Goal: Task Accomplishment & Management: Manage account settings

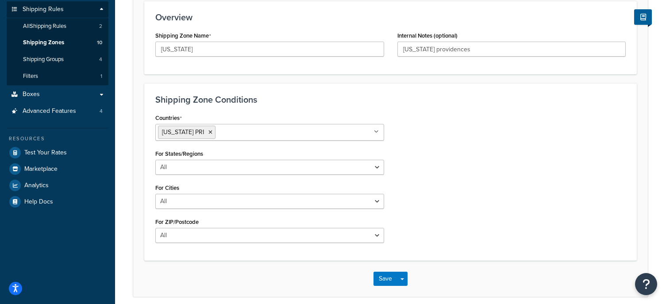
scroll to position [170, 0]
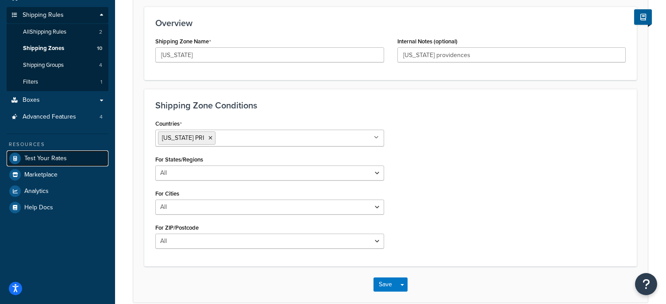
click at [62, 158] on span "Test Your Rates" at bounding box center [45, 159] width 42 height 8
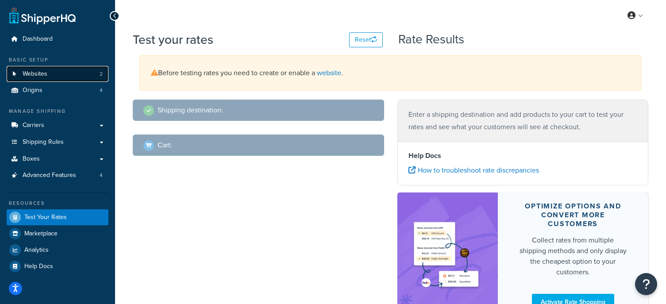
click at [69, 76] on link "Websites 2" at bounding box center [58, 74] width 102 height 16
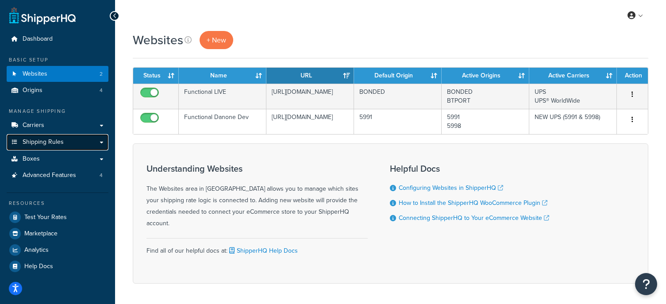
click at [86, 138] on link "Shipping Rules" at bounding box center [58, 142] width 102 height 16
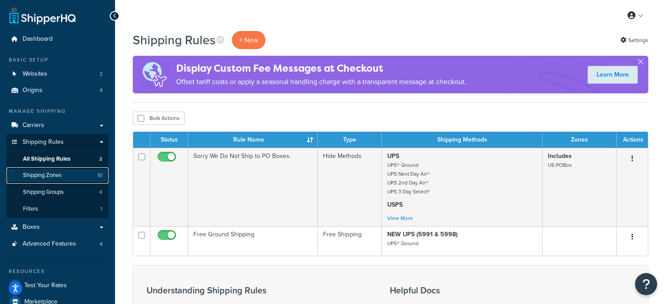
click at [71, 174] on link "Shipping Zones 10" at bounding box center [58, 175] width 102 height 16
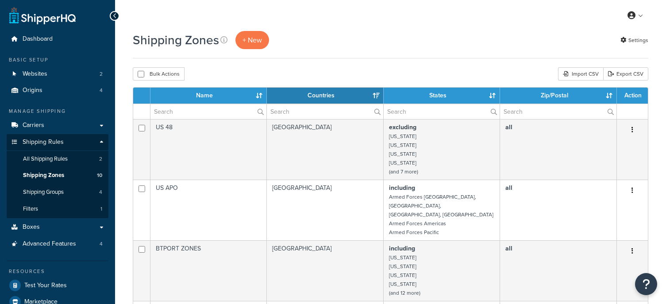
select select "15"
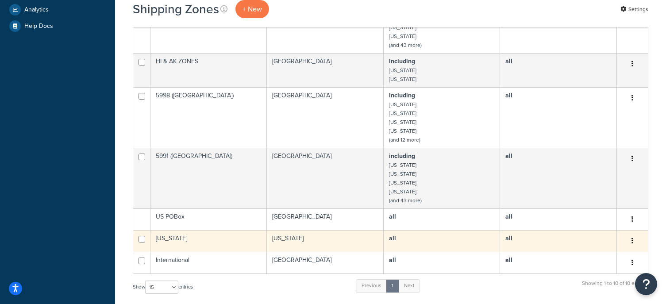
scroll to position [309, 0]
click at [633, 237] on icon "button" at bounding box center [632, 240] width 2 height 6
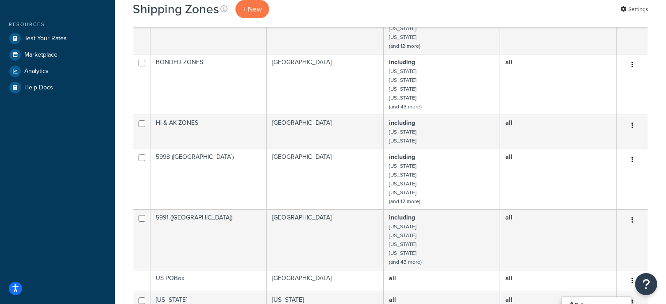
click at [59, 150] on div "Dashboard Basic Setup Websites 2 Origins 4 Manage Shipping Carriers Carriers Al…" at bounding box center [57, 155] width 115 height 804
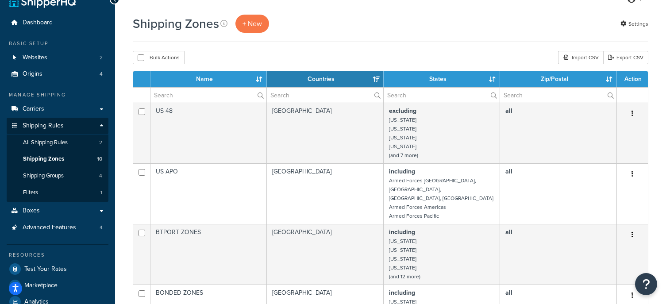
scroll to position [16, 0]
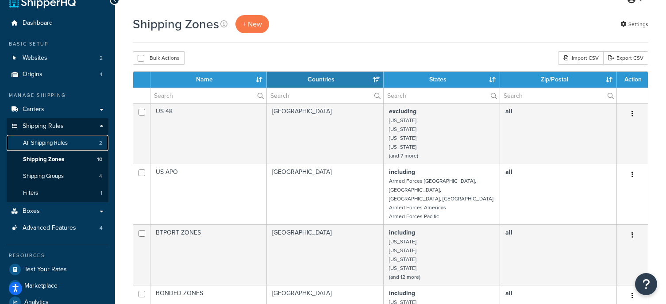
click at [65, 142] on span "All Shipping Rules" at bounding box center [45, 143] width 45 height 8
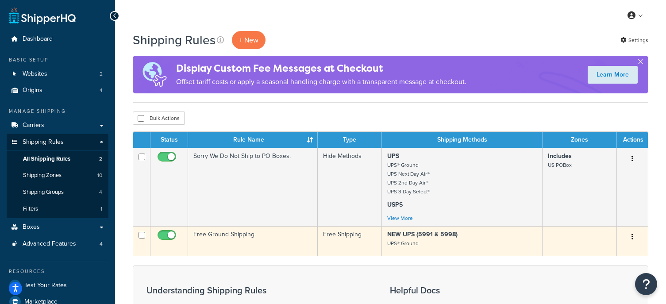
click at [632, 236] on icon "button" at bounding box center [632, 237] width 2 height 6
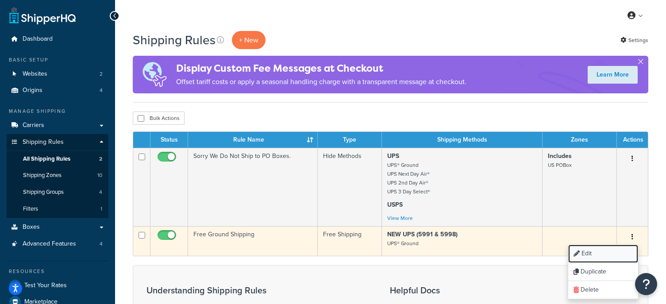
click at [591, 252] on link "Edit" at bounding box center [603, 254] width 70 height 18
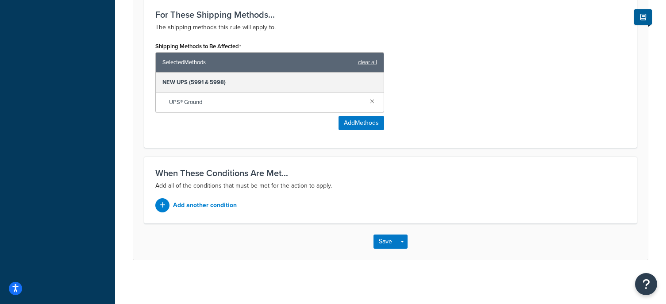
scroll to position [421, 0]
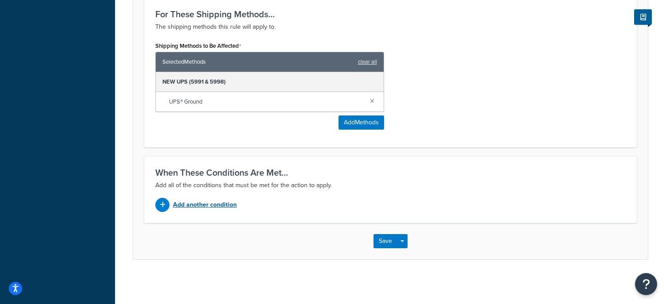
click at [218, 206] on p "Add another condition" at bounding box center [205, 205] width 64 height 12
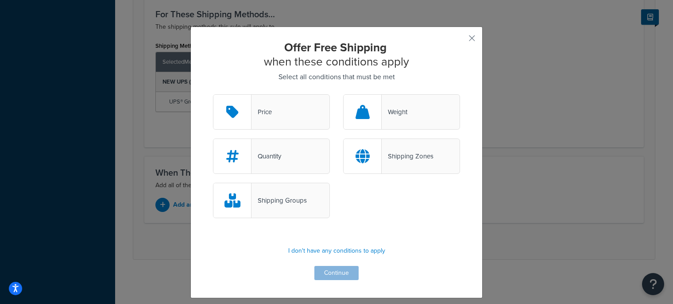
click at [366, 158] on div at bounding box center [362, 156] width 38 height 35
click at [0, 0] on input "Shipping Zones" at bounding box center [0, 0] width 0 height 0
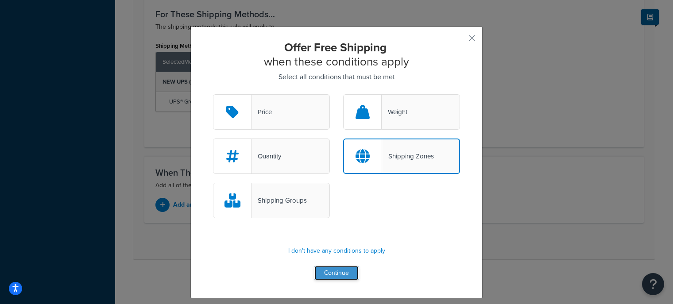
click at [339, 274] on button "Continue" at bounding box center [336, 273] width 44 height 14
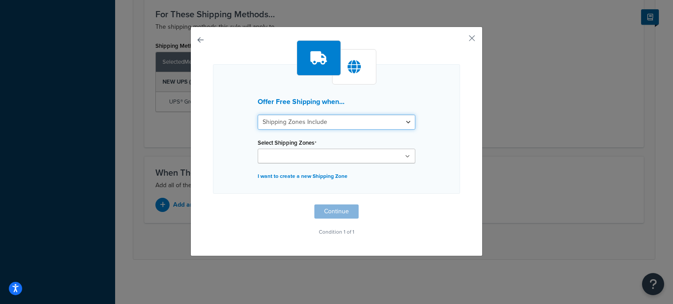
click at [400, 123] on select "Shipping Zones Include Shipping Zones Do Not Include" at bounding box center [337, 122] width 158 height 15
click at [428, 115] on div "Offer Free Shipping when... Shipping Zones Include Shipping Zones Do Not Includ…" at bounding box center [336, 129] width 247 height 130
click at [385, 125] on select "Shipping Zones Include Shipping Zones Do Not Include" at bounding box center [337, 122] width 158 height 15
click at [434, 102] on div "Offer Free Shipping when... Shipping Zones Include Shipping Zones Do Not Includ…" at bounding box center [336, 129] width 247 height 130
click at [460, 40] on button "button" at bounding box center [459, 41] width 2 height 2
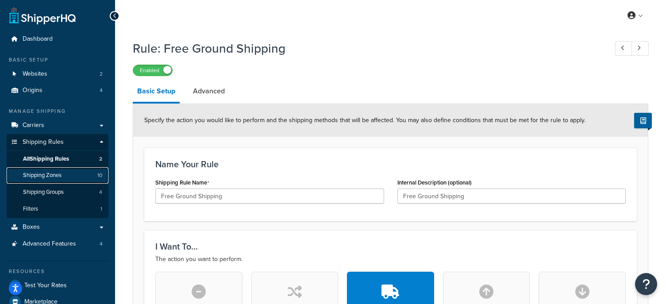
click at [63, 175] on link "Shipping Zones 10" at bounding box center [58, 175] width 102 height 16
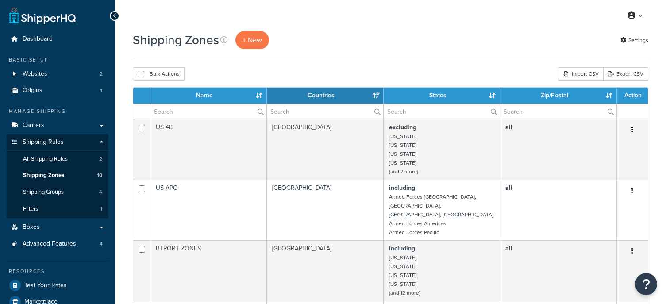
select select "15"
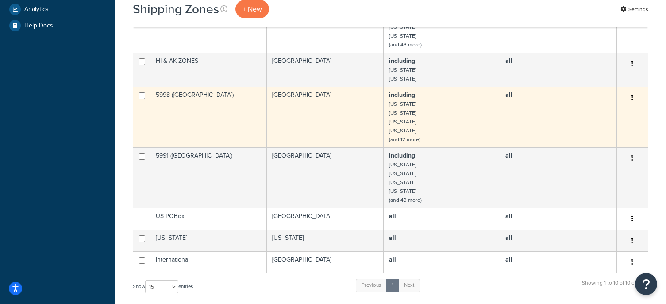
scroll to position [309, 0]
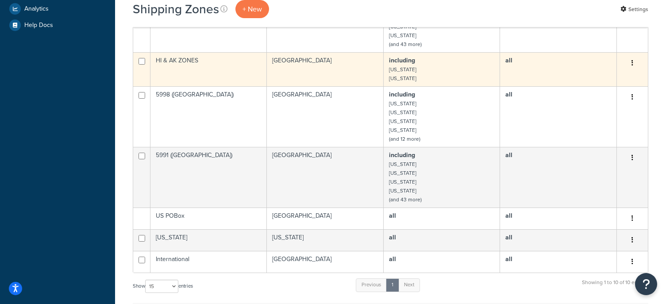
click at [634, 56] on button "button" at bounding box center [632, 63] width 12 height 14
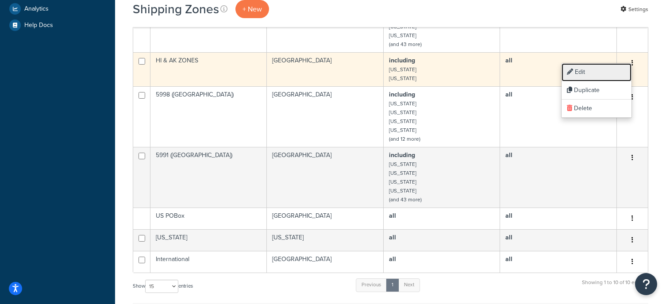
click at [580, 67] on link "Edit" at bounding box center [597, 72] width 70 height 18
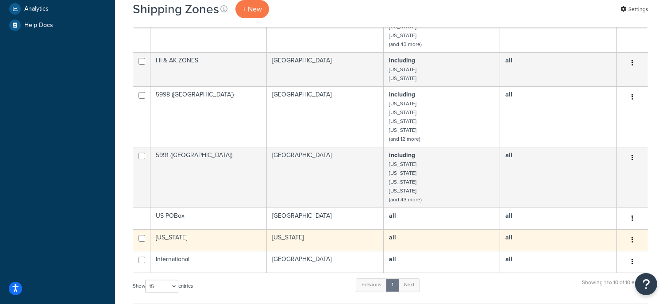
click at [635, 233] on button "button" at bounding box center [632, 240] width 12 height 14
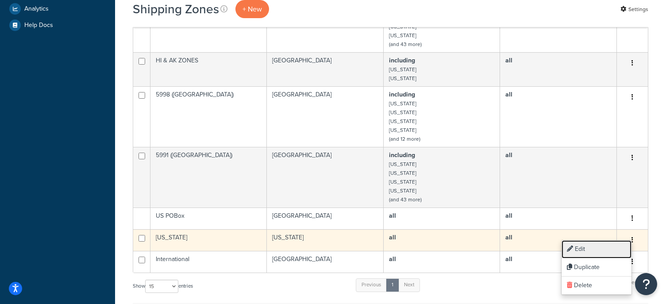
click at [585, 246] on link "Edit" at bounding box center [597, 249] width 70 height 18
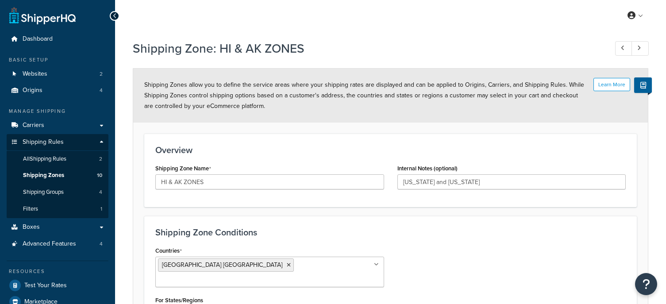
select select "including"
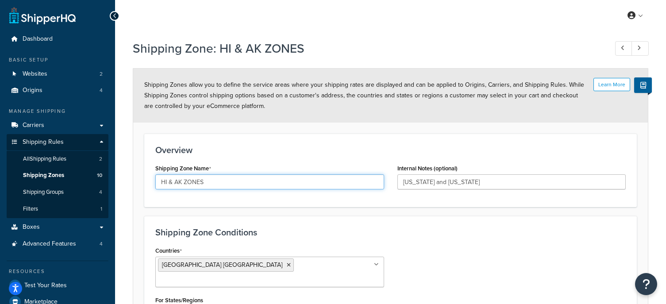
click at [160, 181] on input "HI & AK ZONES" at bounding box center [269, 181] width 229 height 15
type input "HI & AK ZONES"
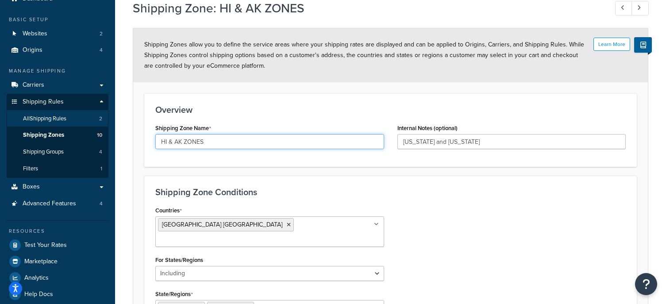
scroll to position [40, 0]
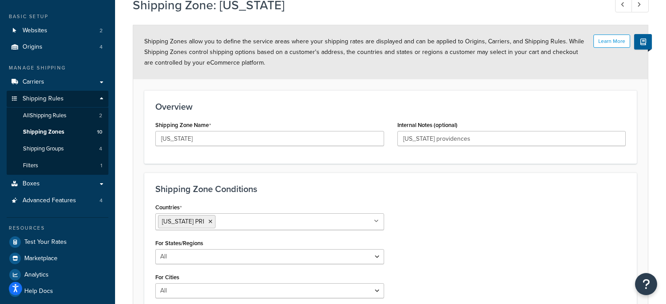
scroll to position [44, 0]
click at [438, 137] on input "[US_STATE] providences" at bounding box center [511, 138] width 229 height 15
drag, startPoint x: 433, startPoint y: 139, endPoint x: 366, endPoint y: 131, distance: 67.3
click at [366, 131] on div "Shipping Zone Name [US_STATE] Internal Notes (optional) [US_STATE] [GEOGRAPHIC_…" at bounding box center [391, 135] width 484 height 34
type input "Puerto Rico Providences"
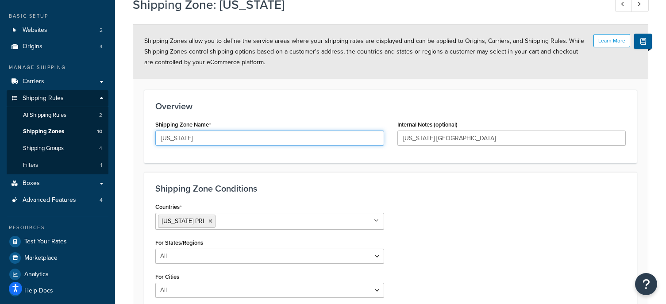
click at [212, 137] on input "PUERTO RICO" at bounding box center [269, 138] width 229 height 15
paste input "uerto Rico"
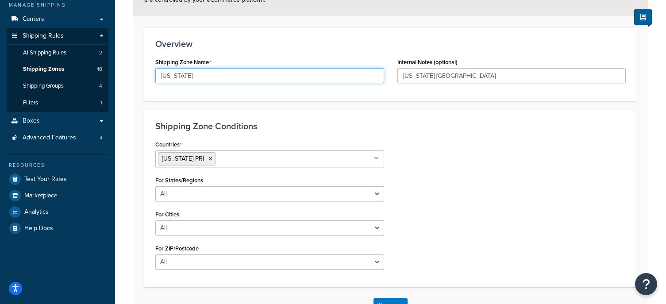
scroll to position [170, 0]
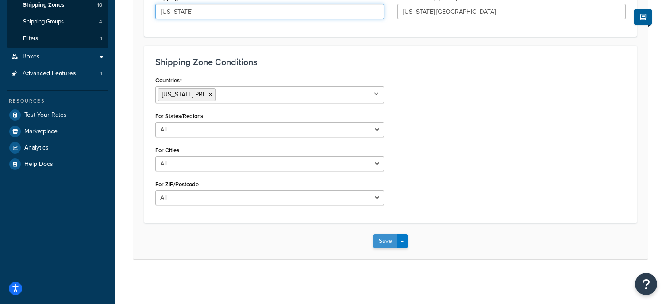
type input "Puerto Rico"
click at [385, 240] on button "Save" at bounding box center [385, 241] width 24 height 14
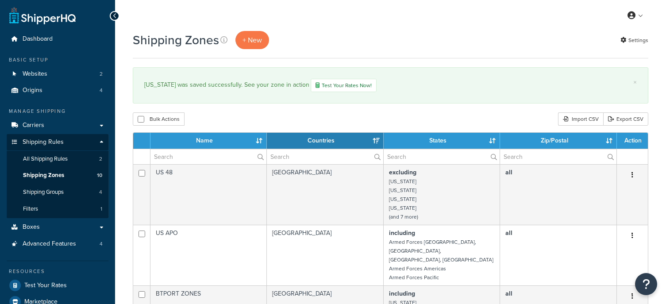
select select "15"
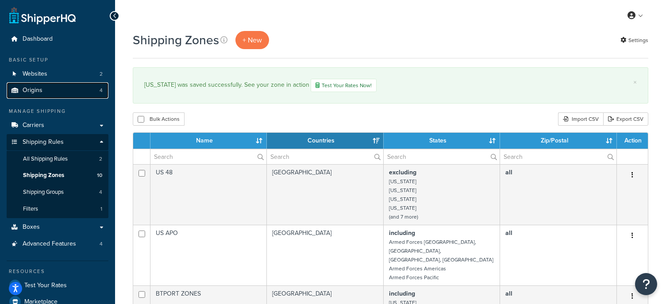
click at [57, 92] on link "Origins 4" at bounding box center [58, 90] width 102 height 16
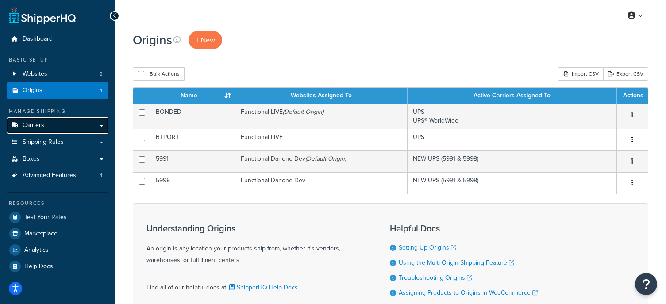
click at [85, 128] on link "Carriers" at bounding box center [58, 125] width 102 height 16
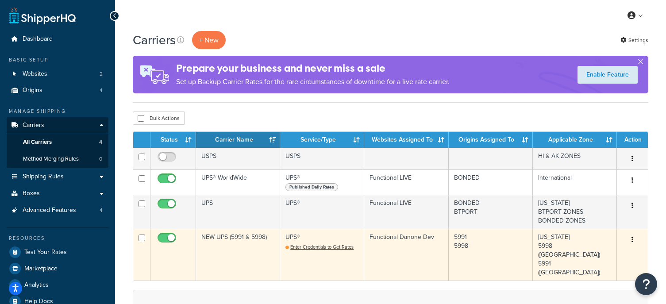
click at [634, 239] on button "button" at bounding box center [632, 240] width 12 height 14
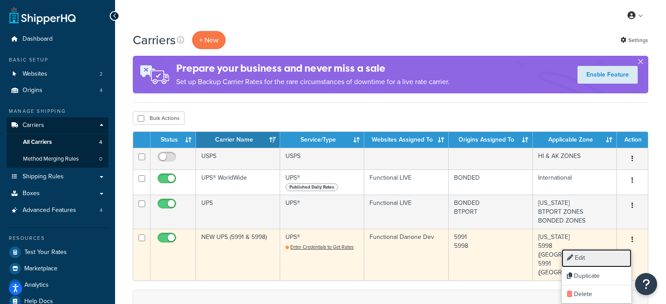
click at [609, 254] on link "Edit" at bounding box center [597, 258] width 70 height 18
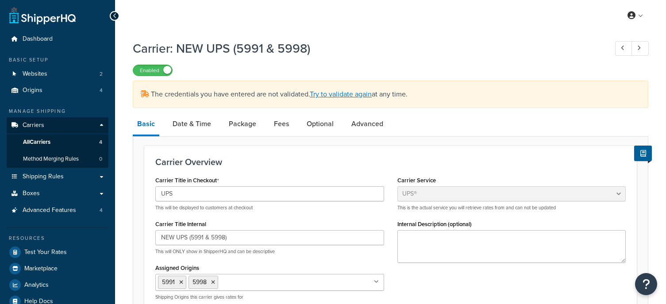
select select "ups"
select select "04"
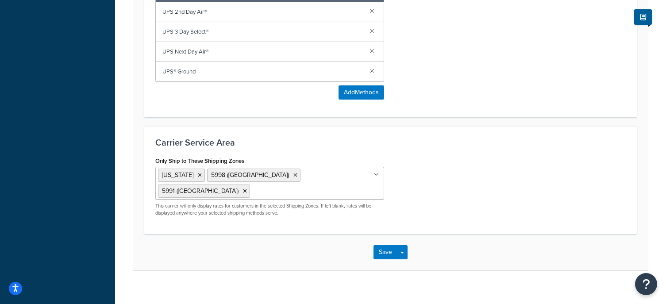
scroll to position [604, 0]
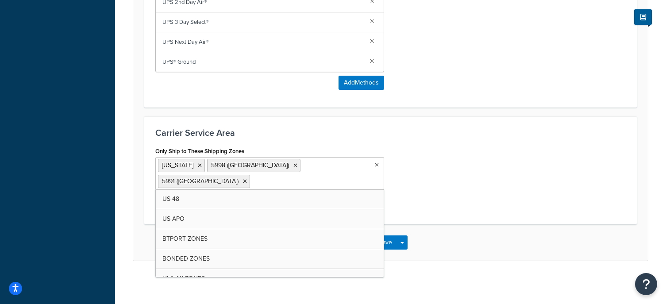
click at [354, 176] on ul "Puerto Rico 5998 (West Coast) 5991 (East Coast)" at bounding box center [269, 173] width 229 height 33
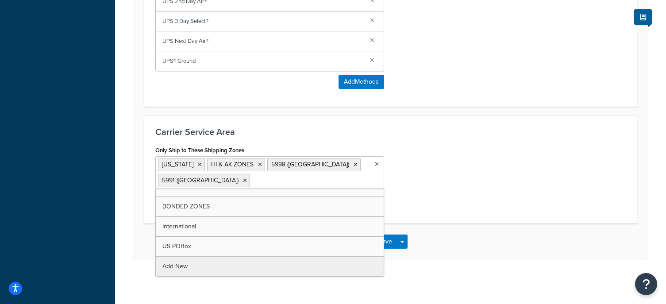
scroll to position [605, 0]
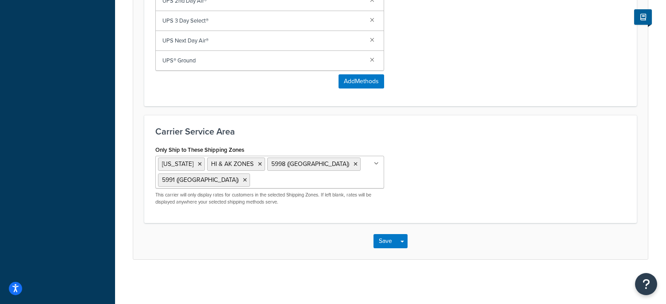
click at [456, 240] on div "Save Save Dropdown Save and Edit" at bounding box center [390, 241] width 515 height 36
click at [378, 245] on button "Save" at bounding box center [385, 241] width 24 height 14
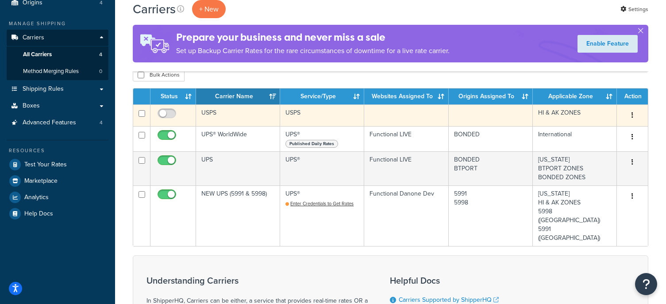
scroll to position [88, 0]
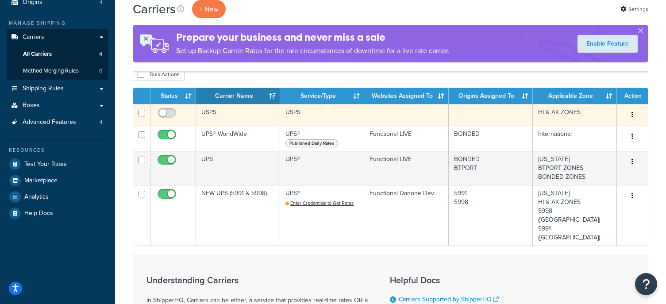
click at [631, 114] on button "button" at bounding box center [632, 115] width 12 height 14
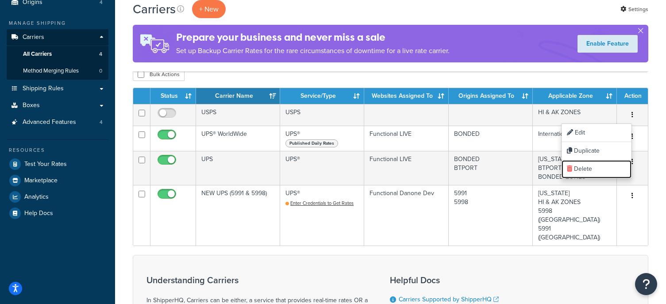
drag, startPoint x: 602, startPoint y: 167, endPoint x: 368, endPoint y: 36, distance: 267.8
click at [602, 167] on link "Delete" at bounding box center [597, 169] width 70 height 18
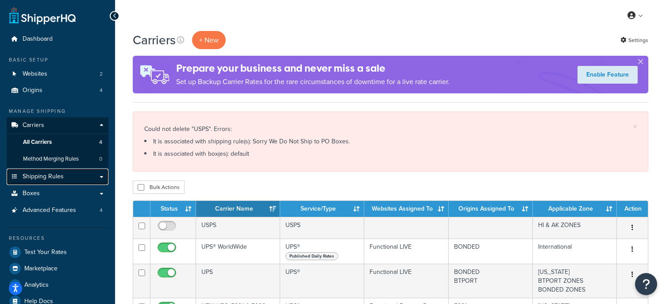
click at [73, 178] on link "Shipping Rules" at bounding box center [58, 177] width 102 height 16
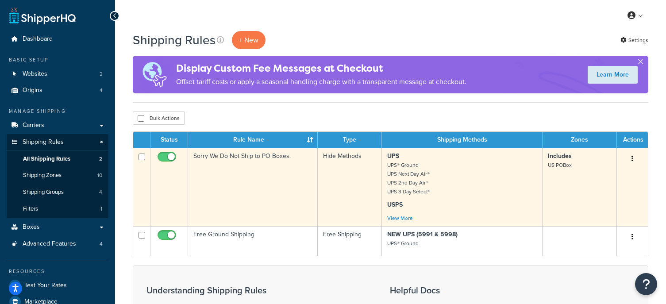
click at [633, 157] on button "button" at bounding box center [632, 159] width 12 height 14
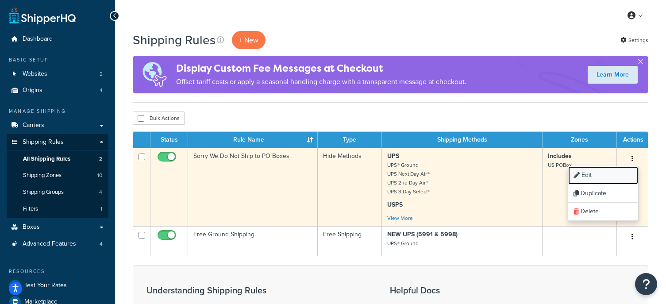
click at [582, 174] on link "Edit" at bounding box center [603, 175] width 70 height 18
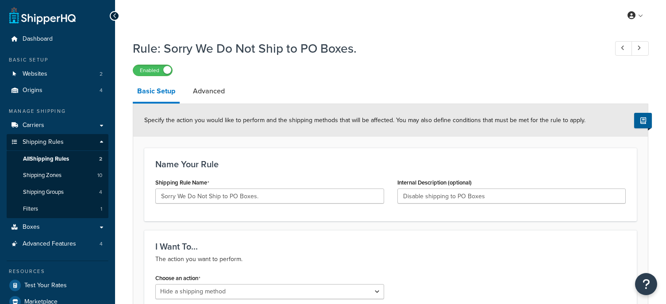
select select "HIDE"
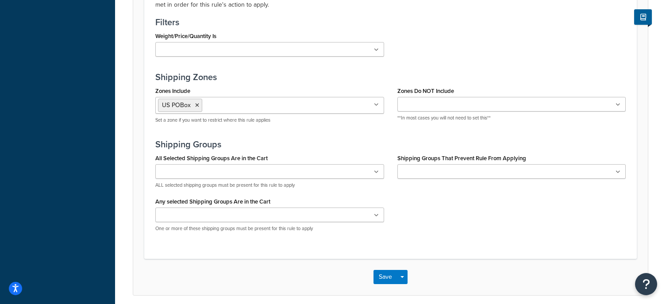
scroll to position [619, 0]
click at [197, 106] on icon at bounding box center [197, 104] width 4 height 5
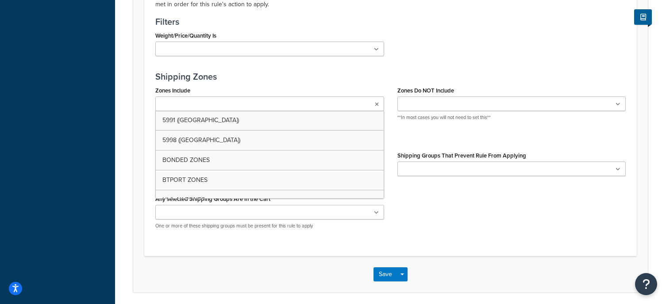
click at [479, 219] on div "All Selected Shipping Groups Are in the Cart Large Medium Small All Products no…" at bounding box center [391, 192] width 484 height 87
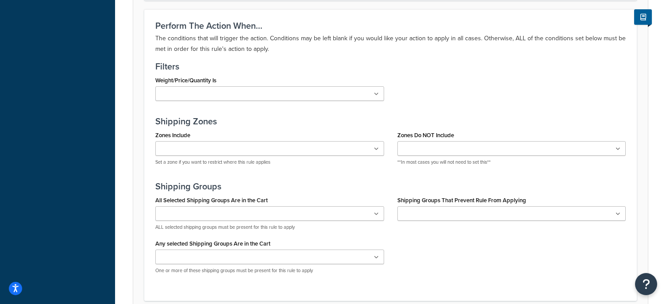
scroll to position [575, 0]
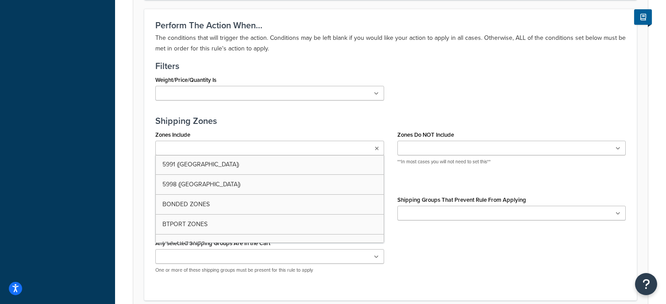
click at [296, 151] on ul at bounding box center [269, 148] width 229 height 15
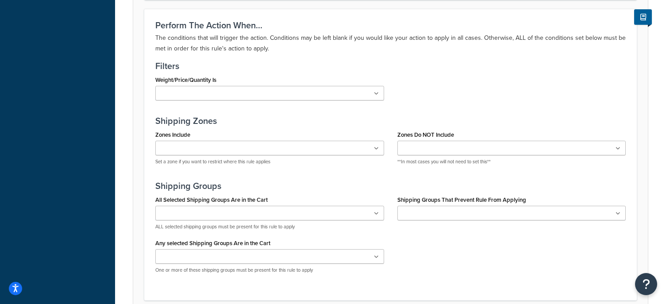
click at [345, 125] on h3 "Shipping Zones" at bounding box center [390, 121] width 470 height 10
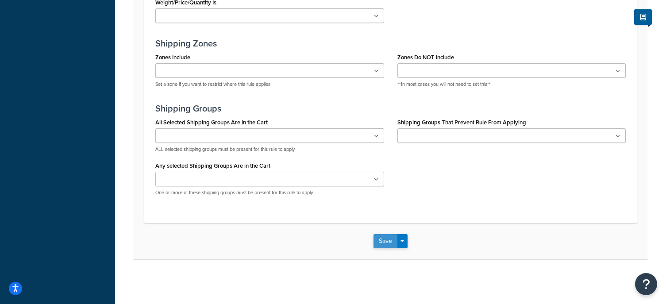
click at [387, 240] on button "Save" at bounding box center [385, 241] width 24 height 14
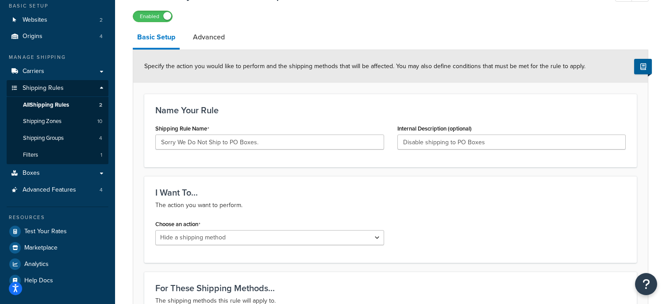
scroll to position [153, 0]
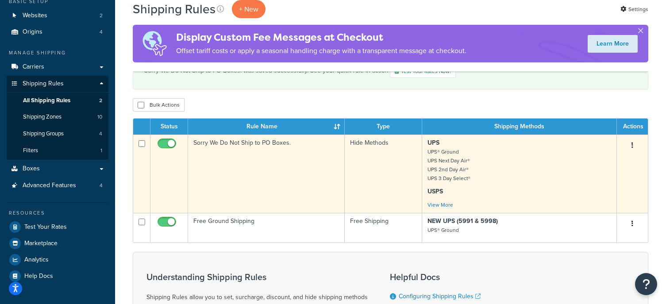
scroll to position [59, 0]
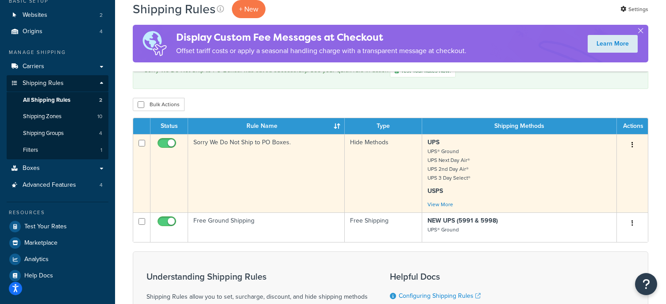
click at [636, 143] on button "button" at bounding box center [632, 145] width 12 height 14
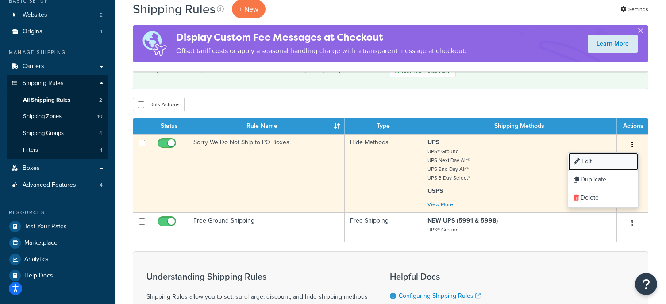
click at [575, 165] on icon at bounding box center [576, 161] width 6 height 6
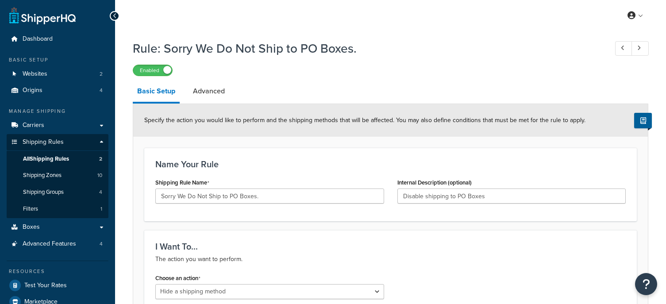
select select "HIDE"
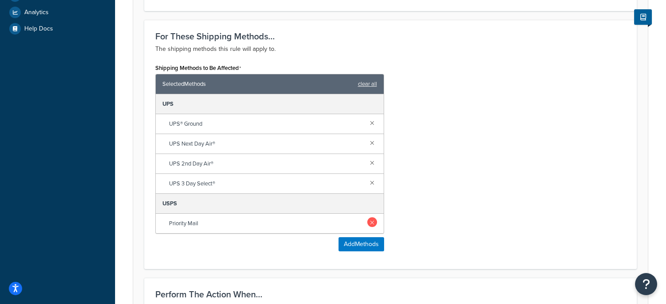
click at [376, 226] on div "Priority Mail" at bounding box center [270, 223] width 228 height 19
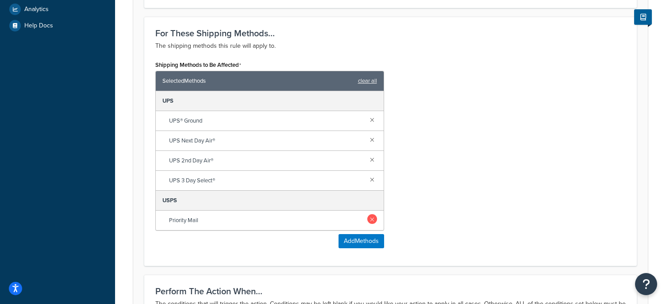
scroll to position [309, 0]
click at [372, 222] on link at bounding box center [372, 219] width 10 height 10
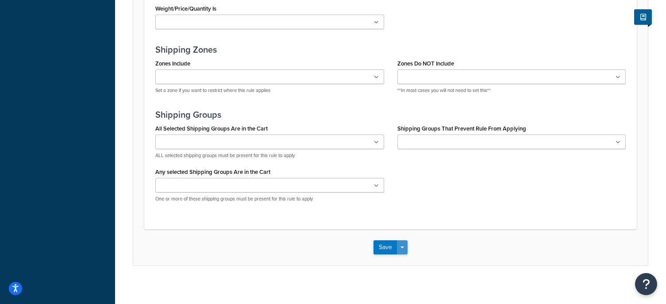
scroll to position [613, 0]
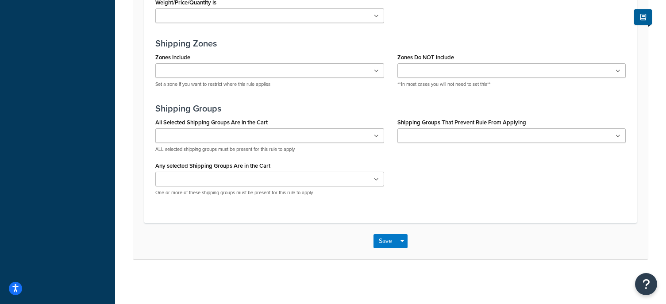
drag, startPoint x: 372, startPoint y: 233, endPoint x: 389, endPoint y: 237, distance: 18.1
click at [373, 234] on div "Save Save Dropdown Save and Edit Save and Duplicate Save and Create New" at bounding box center [390, 241] width 515 height 36
click at [389, 237] on button "Save" at bounding box center [385, 241] width 24 height 14
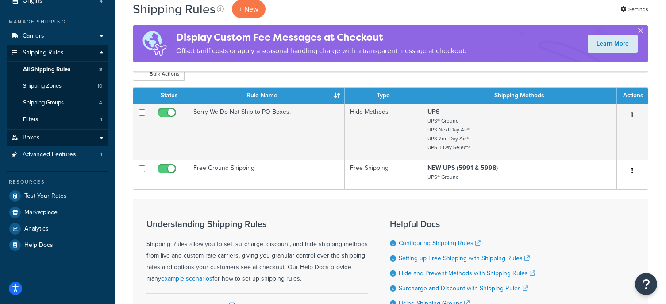
scroll to position [89, 0]
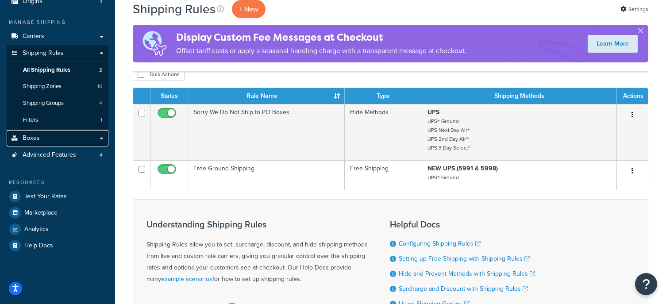
click at [70, 139] on link "Boxes" at bounding box center [58, 138] width 102 height 16
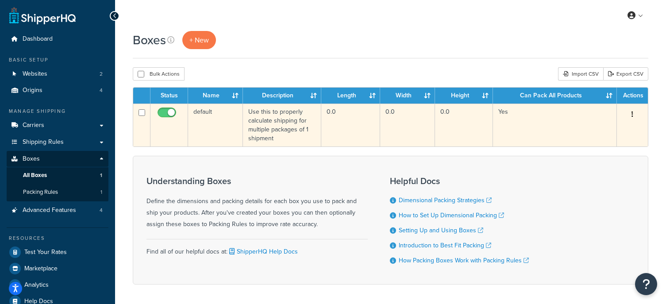
click at [634, 111] on button "button" at bounding box center [632, 115] width 12 height 14
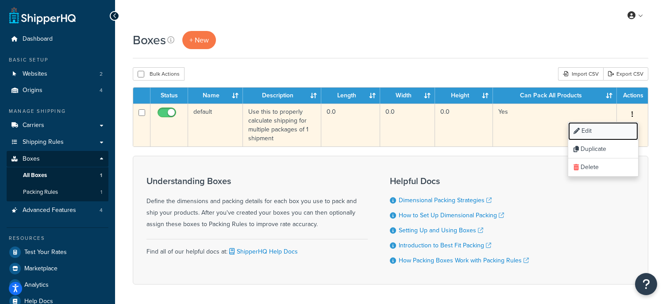
click at [598, 131] on link "Edit" at bounding box center [603, 131] width 70 height 18
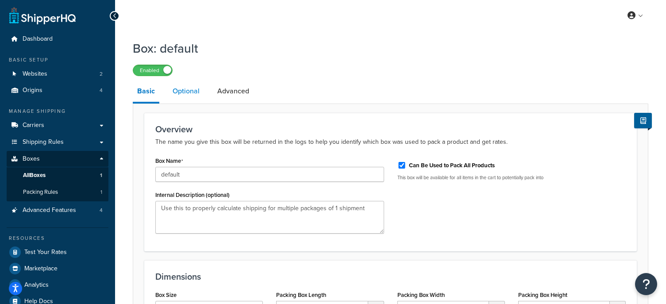
click at [187, 95] on link "Optional" at bounding box center [186, 91] width 36 height 21
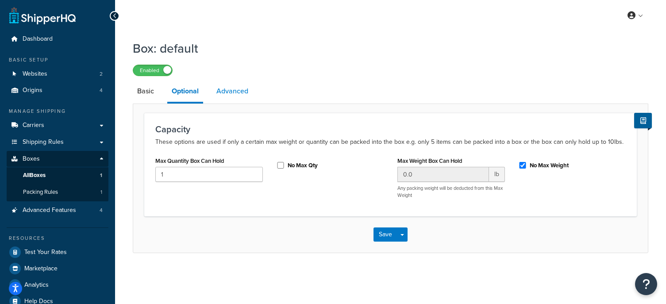
click at [242, 96] on link "Advanced" at bounding box center [232, 91] width 41 height 21
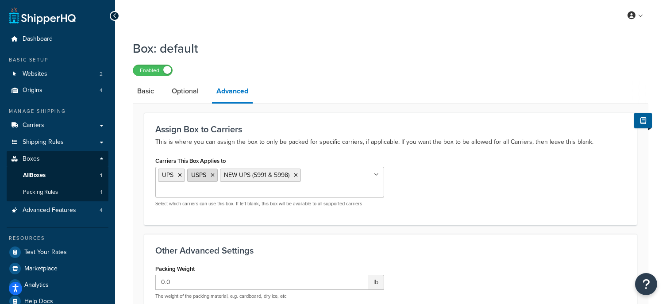
click at [212, 175] on icon at bounding box center [213, 175] width 4 height 5
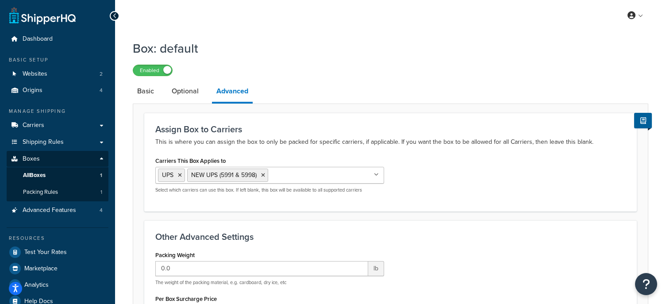
click at [334, 137] on div "Assign Box to Carriers This is where you can assign the box to only be packed f…" at bounding box center [390, 135] width 470 height 23
click at [330, 172] on input "Carriers This Box Applies to" at bounding box center [309, 175] width 78 height 10
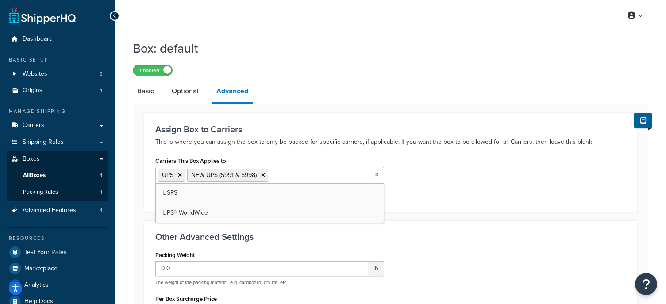
click at [357, 142] on p "This is where you can assign the box to only be packed for specific carriers, i…" at bounding box center [390, 142] width 470 height 11
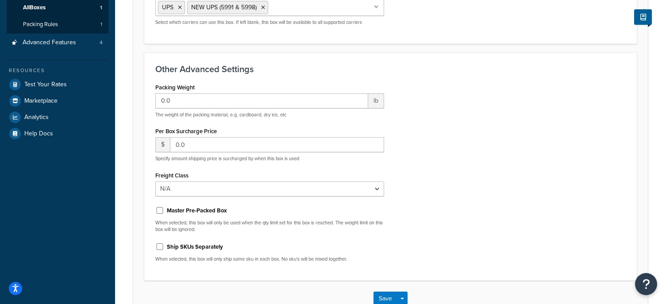
scroll to position [226, 0]
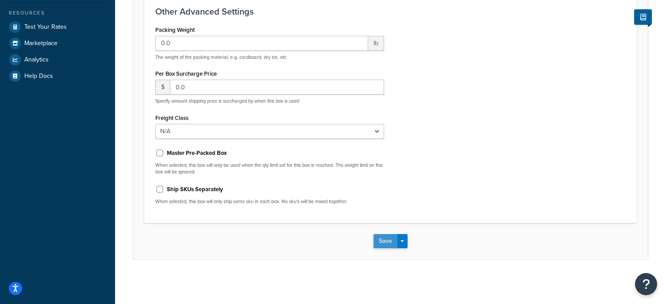
click at [375, 240] on button "Save" at bounding box center [385, 241] width 24 height 14
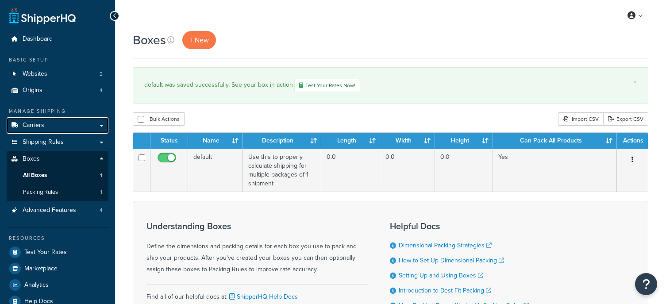
click at [50, 128] on link "Carriers" at bounding box center [58, 125] width 102 height 16
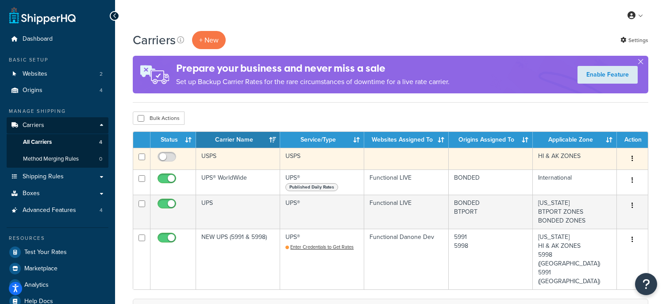
click at [634, 159] on button "button" at bounding box center [632, 159] width 12 height 14
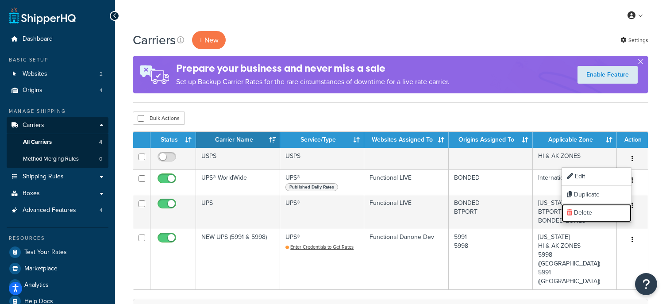
click at [593, 210] on link "Delete" at bounding box center [597, 213] width 70 height 18
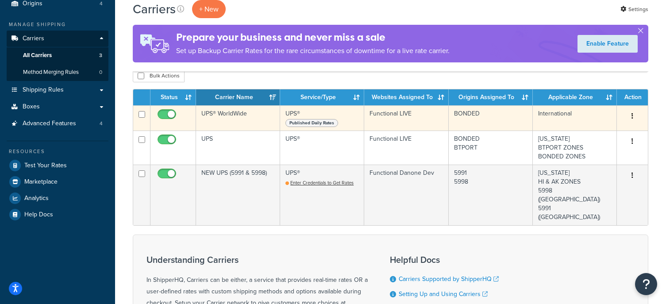
scroll to position [88, 0]
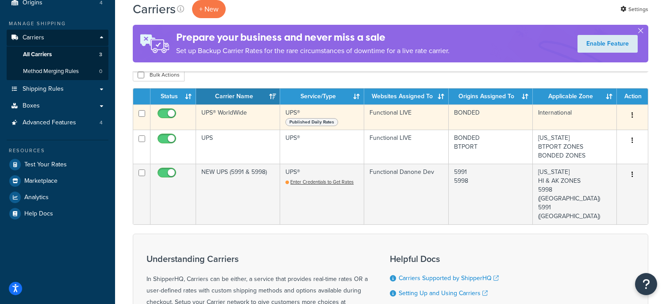
click at [173, 115] on input "checkbox" at bounding box center [168, 115] width 24 height 11
checkbox input "false"
click at [631, 115] on icon "button" at bounding box center [632, 115] width 2 height 6
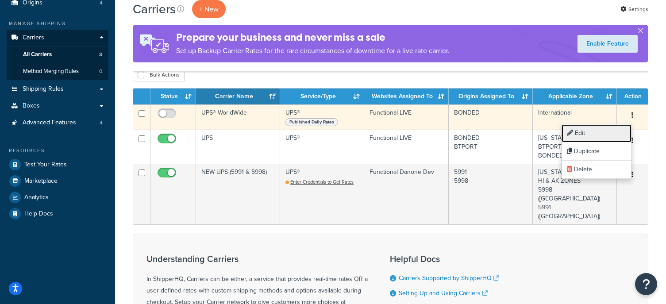
click at [568, 136] on icon at bounding box center [570, 133] width 6 height 6
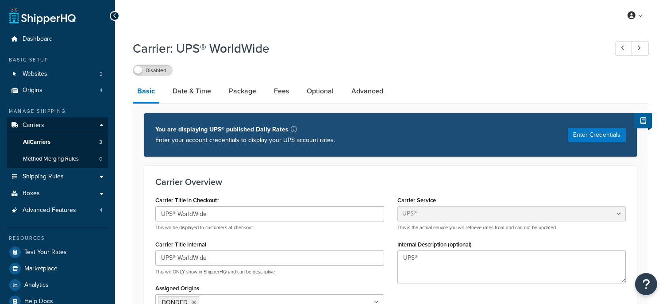
select select "ups"
select select "us"
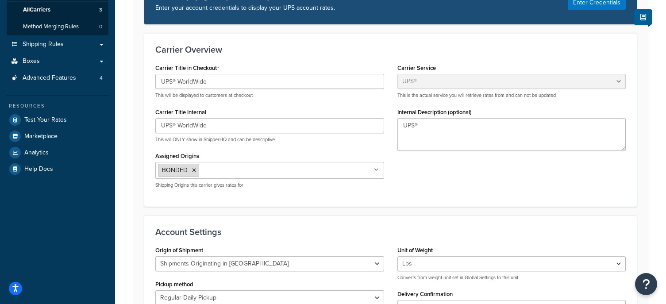
scroll to position [133, 0]
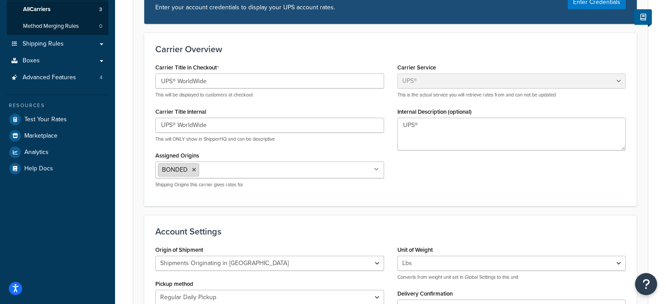
click at [193, 172] on icon at bounding box center [194, 169] width 4 height 5
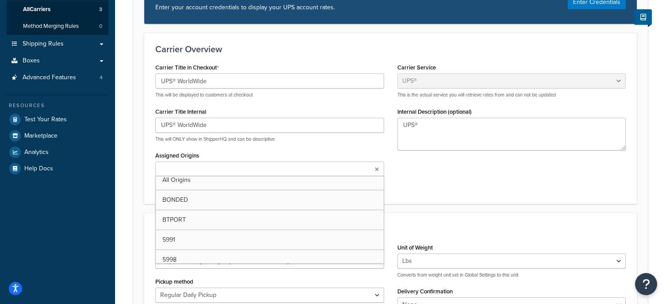
scroll to position [12, 0]
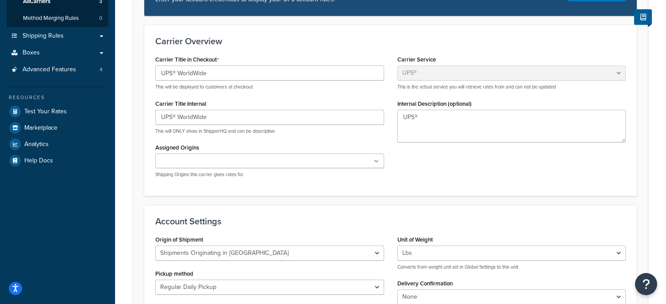
click at [418, 196] on div "Carrier Overview Carrier Title in Checkout UPS® WorldWide This will be displaye…" at bounding box center [390, 110] width 492 height 171
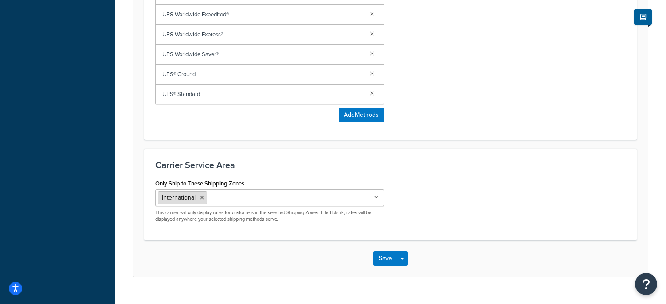
scroll to position [606, 0]
click at [201, 199] on icon at bounding box center [202, 197] width 4 height 5
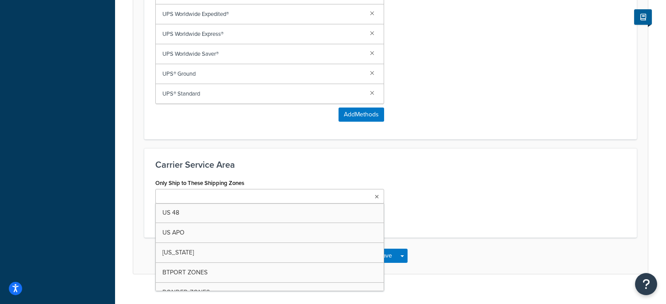
click at [435, 242] on div "Save Save Dropdown Save and Edit" at bounding box center [390, 256] width 515 height 36
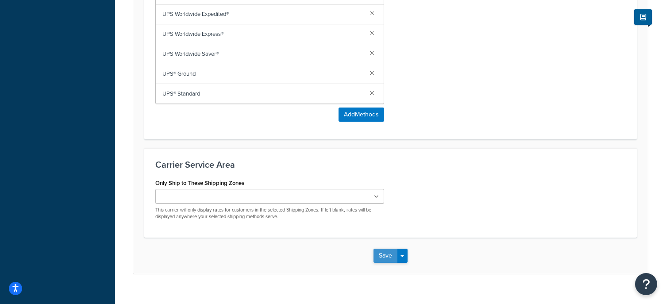
click at [387, 255] on button "Save" at bounding box center [385, 256] width 24 height 14
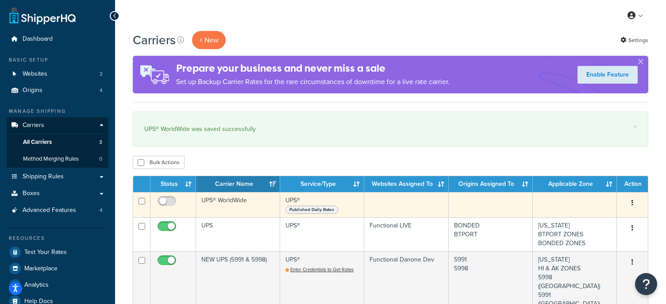
click at [631, 205] on button "button" at bounding box center [632, 203] width 12 height 14
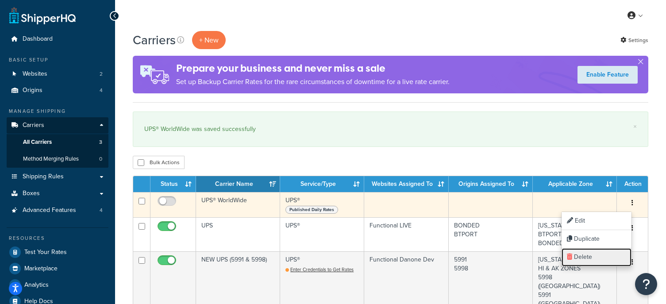
click at [589, 254] on link "Delete" at bounding box center [597, 257] width 70 height 18
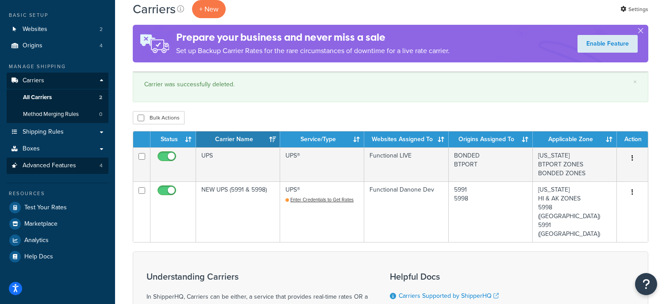
scroll to position [44, 0]
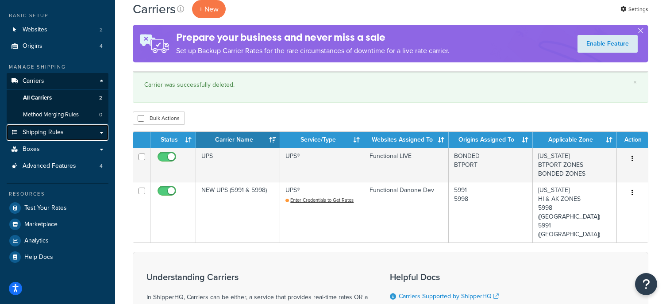
click at [73, 132] on link "Shipping Rules" at bounding box center [58, 132] width 102 height 16
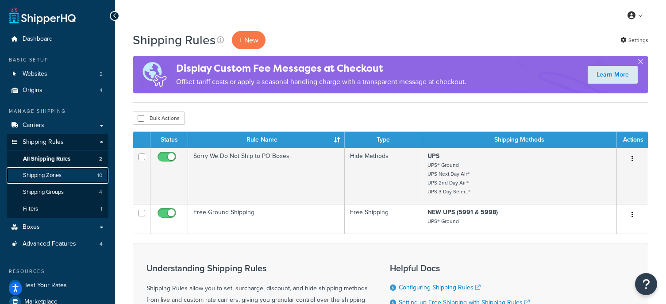
click at [80, 171] on link "Shipping Zones 10" at bounding box center [58, 175] width 102 height 16
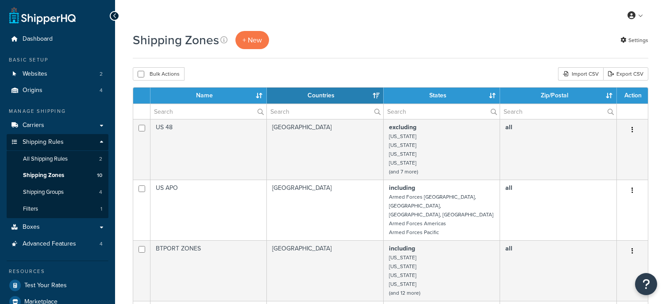
select select "15"
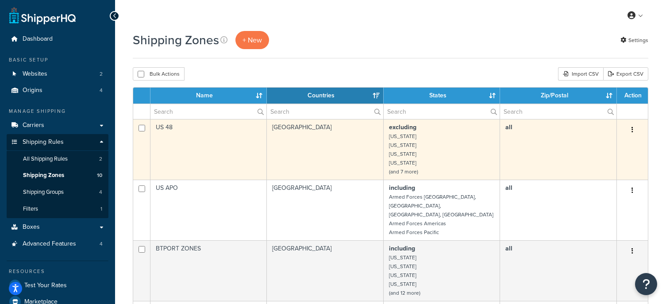
click at [635, 131] on button "button" at bounding box center [632, 130] width 12 height 14
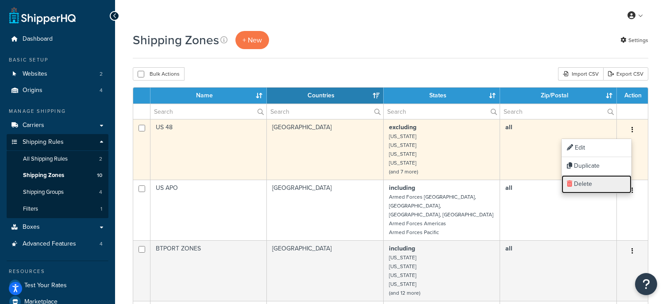
click at [580, 183] on link "Delete" at bounding box center [597, 184] width 70 height 18
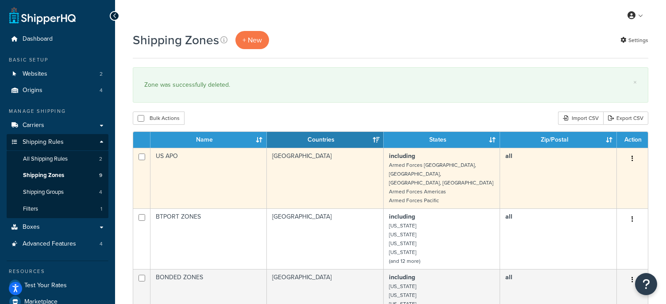
click at [630, 159] on button "button" at bounding box center [632, 159] width 12 height 14
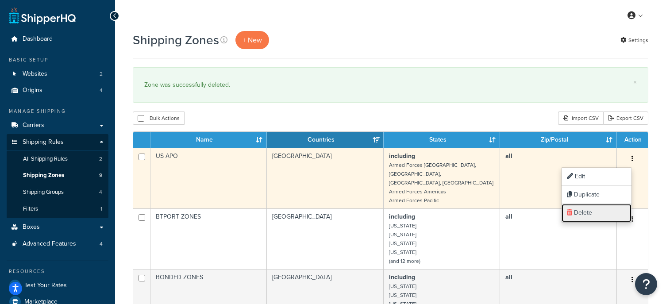
click at [581, 214] on link "Delete" at bounding box center [597, 213] width 70 height 18
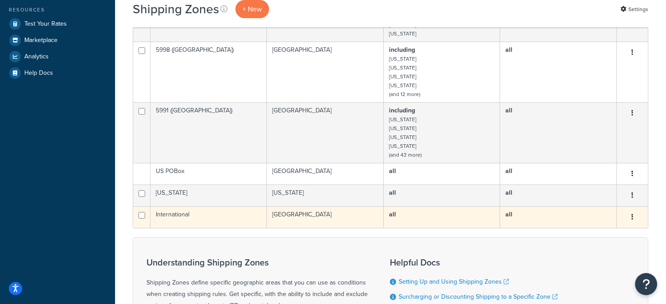
scroll to position [262, 0]
click at [631, 219] on button "button" at bounding box center [632, 217] width 12 height 14
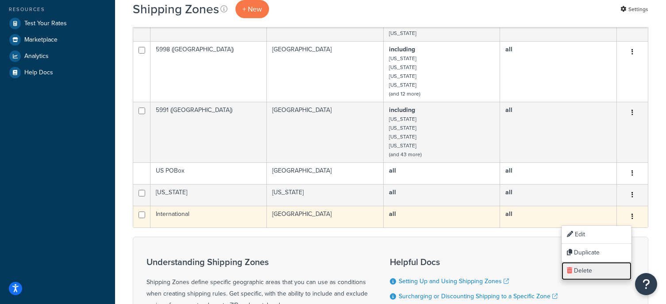
click at [586, 274] on link "Delete" at bounding box center [597, 271] width 70 height 18
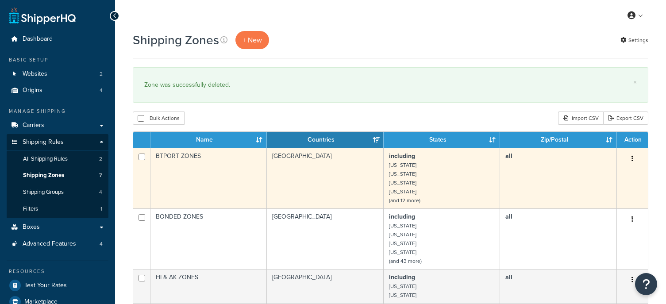
scroll to position [5, 0]
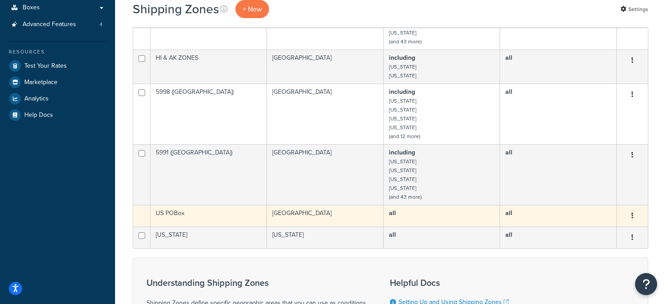
click at [635, 212] on button "button" at bounding box center [632, 216] width 12 height 14
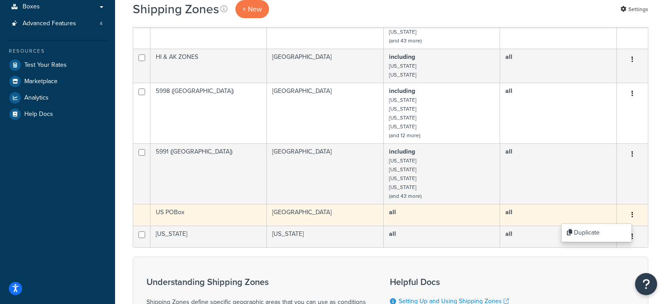
click at [179, 209] on td "US POBox" at bounding box center [208, 215] width 116 height 22
click at [178, 215] on td "US POBox" at bounding box center [208, 215] width 116 height 22
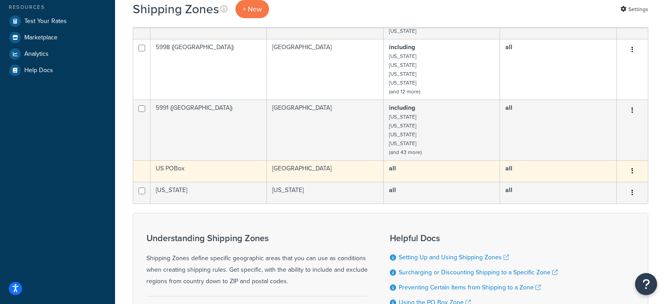
scroll to position [265, 0]
click at [637, 174] on button "button" at bounding box center [632, 171] width 12 height 14
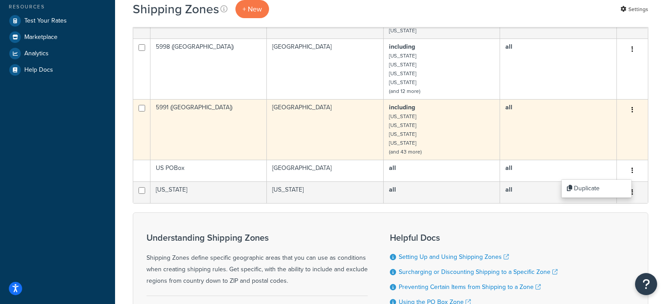
click at [484, 152] on td "including Alabama Arkansas Connecticut Delaware (and 43 more)" at bounding box center [442, 129] width 116 height 61
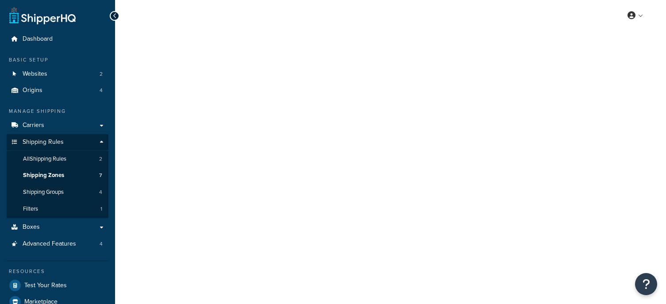
select select "including"
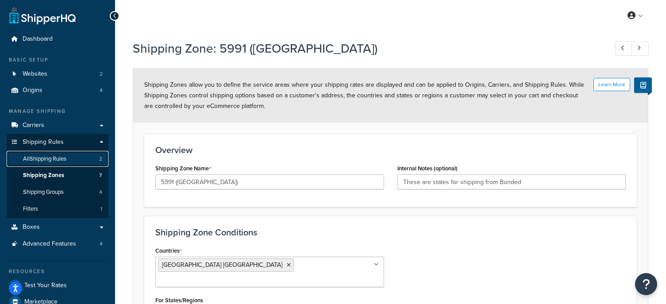
click at [59, 154] on link "All Shipping Rules 2" at bounding box center [58, 159] width 102 height 16
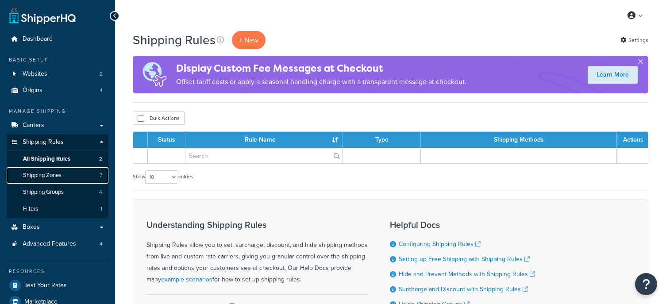
click at [67, 177] on link "Shipping Zones 7" at bounding box center [58, 175] width 102 height 16
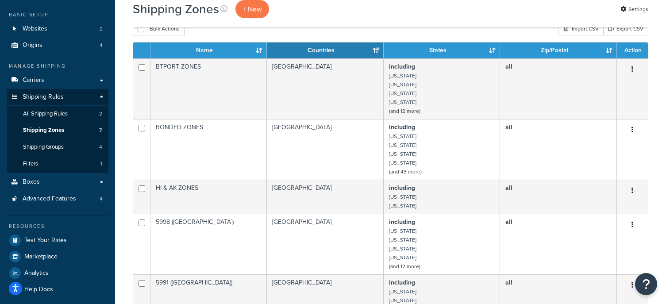
scroll to position [45, 0]
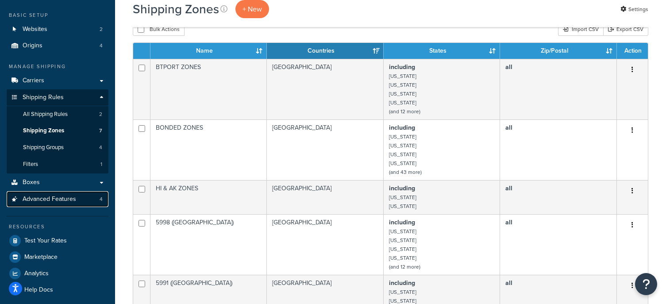
click at [83, 202] on link "Advanced Features 4" at bounding box center [58, 199] width 102 height 16
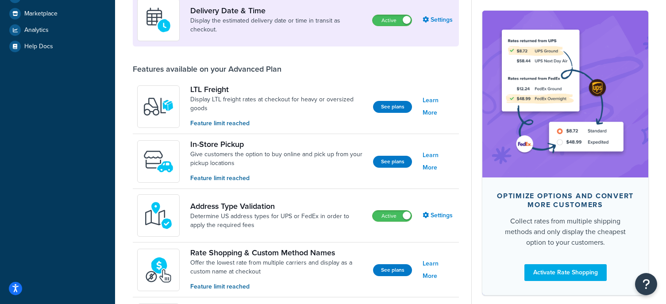
scroll to position [220, 0]
click at [444, 215] on link "Settings" at bounding box center [439, 215] width 32 height 12
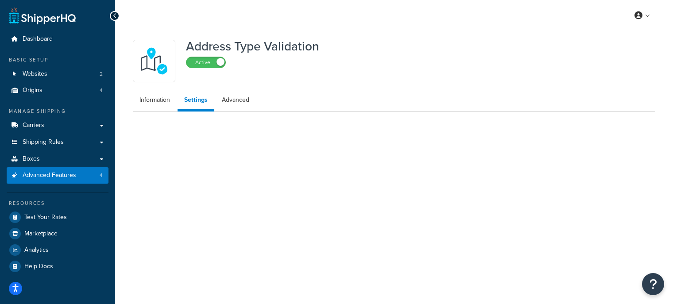
select select "112980"
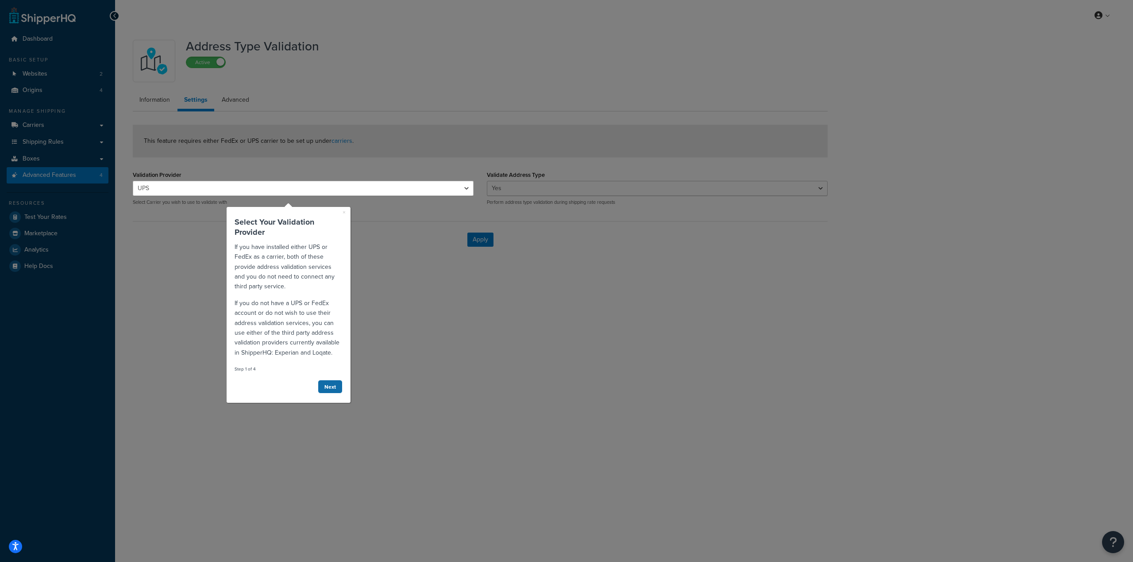
click at [332, 304] on link "Next" at bounding box center [330, 387] width 25 height 14
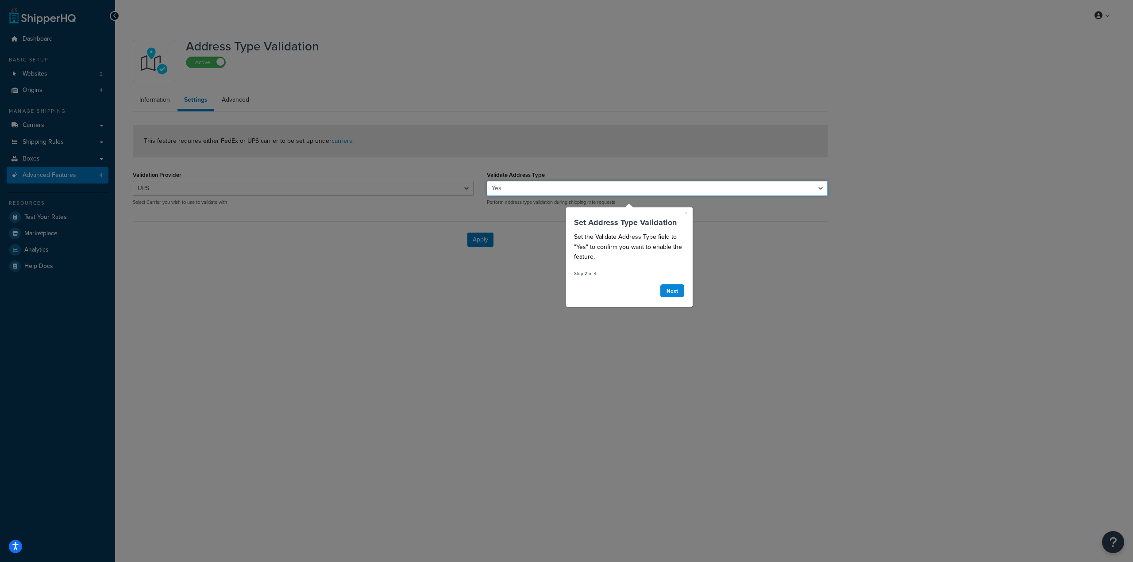
click at [528, 190] on select "Yes No" at bounding box center [657, 188] width 341 height 15
click at [577, 150] on div at bounding box center [657, 90] width 341 height 181
click at [418, 227] on div at bounding box center [243, 281] width 487 height 562
click at [231, 109] on div at bounding box center [243, 281] width 487 height 562
click at [666, 287] on link "Next" at bounding box center [672, 291] width 25 height 14
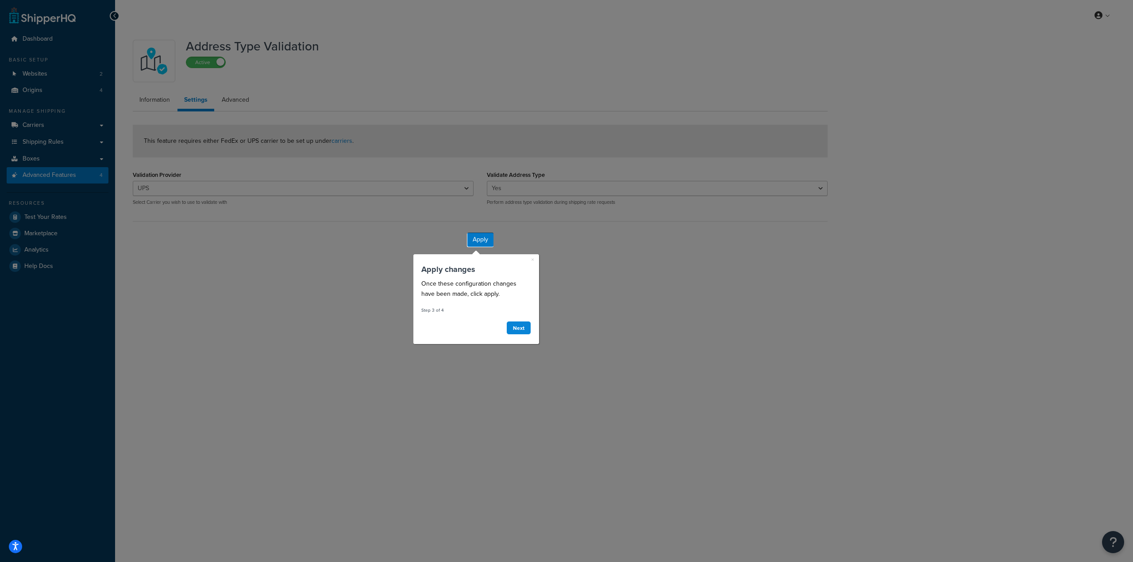
click at [523, 304] on div "Next" at bounding box center [476, 328] width 110 height 18
click at [520, 304] on link "Next" at bounding box center [518, 328] width 25 height 14
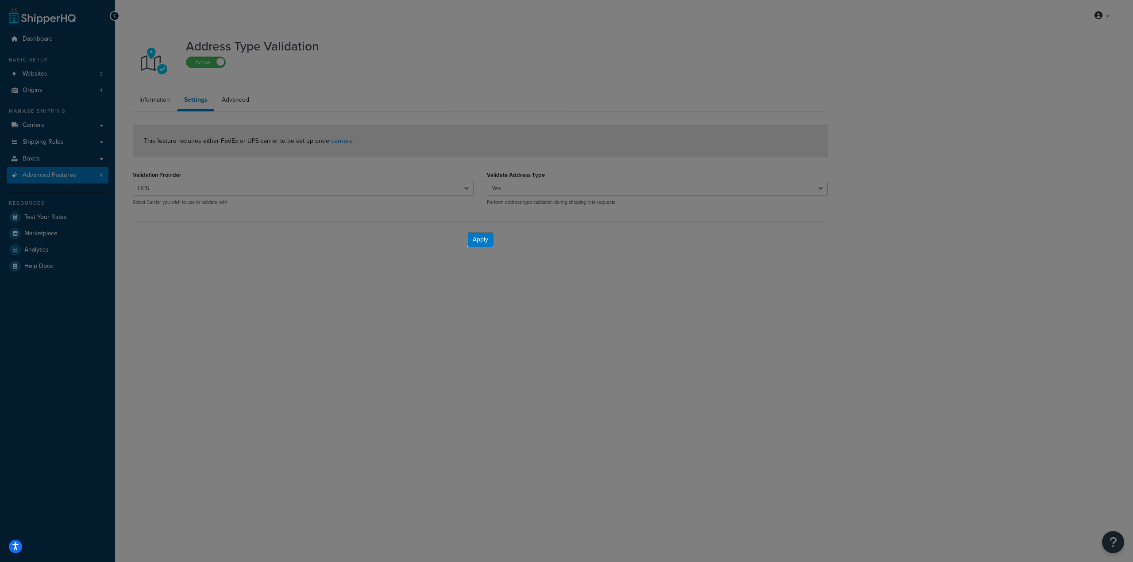
click at [244, 101] on div at bounding box center [233, 281] width 467 height 562
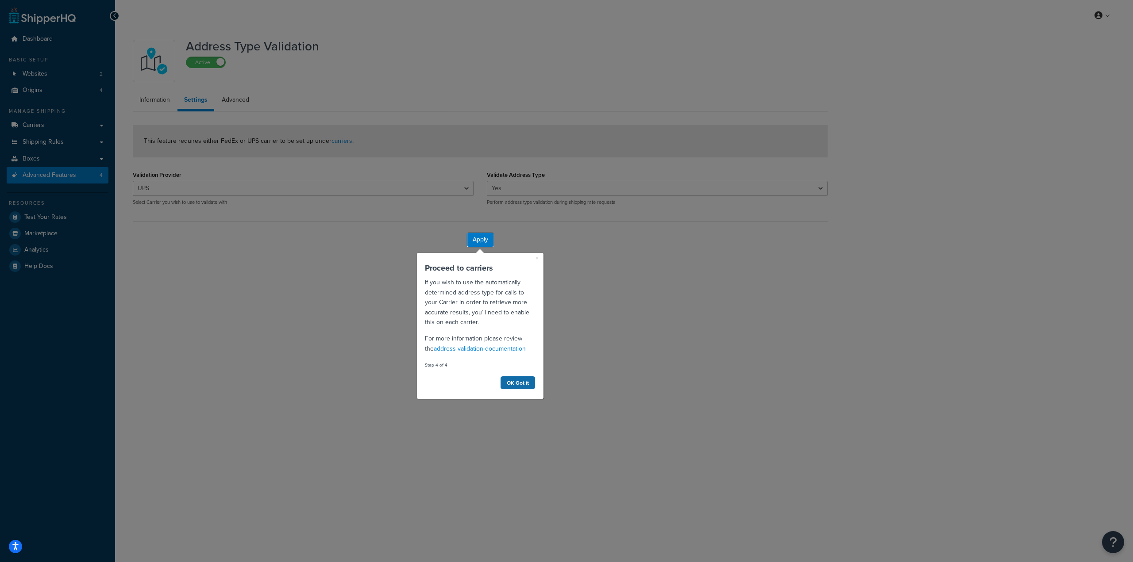
click at [512, 304] on link "OK Got it" at bounding box center [517, 383] width 35 height 14
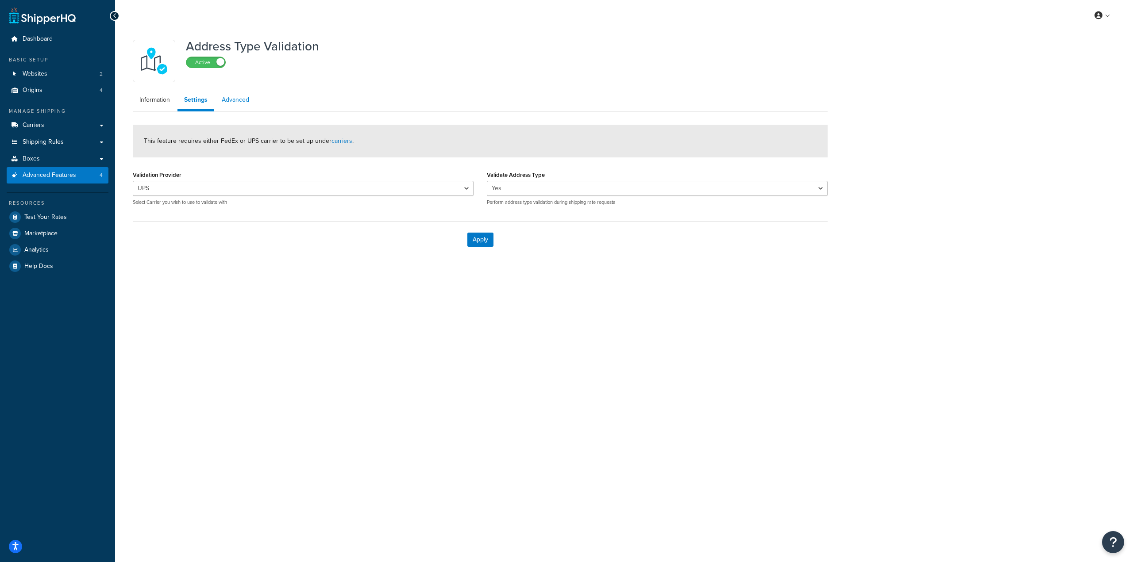
click at [241, 98] on link "Advanced" at bounding box center [235, 100] width 41 height 18
click at [197, 102] on link "Settings" at bounding box center [194, 100] width 35 height 18
select select "112980"
click at [155, 102] on link "Information" at bounding box center [155, 100] width 44 height 18
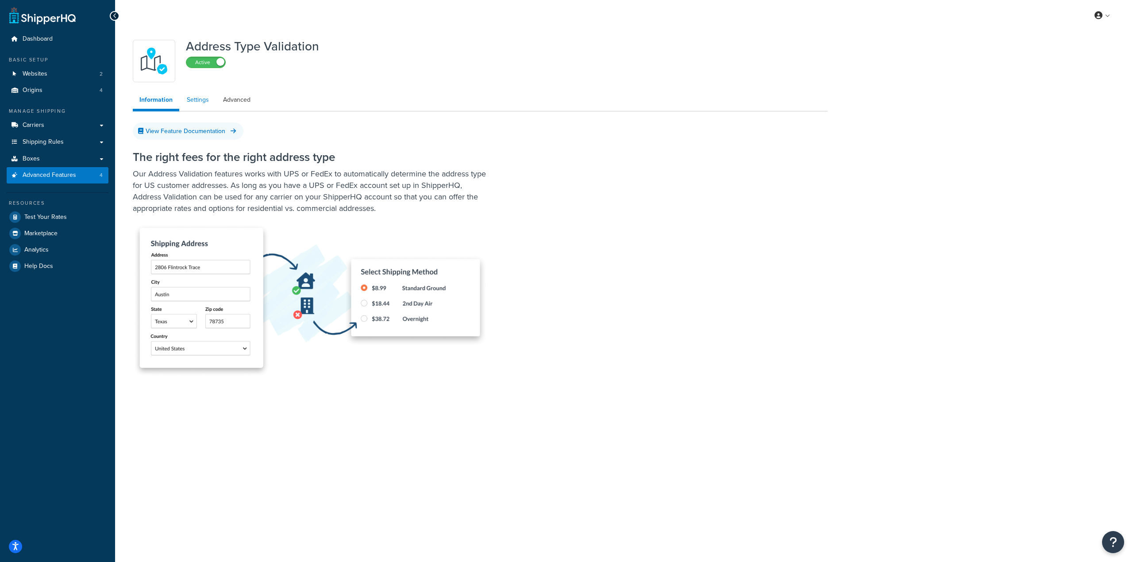
click at [189, 103] on link "Settings" at bounding box center [197, 100] width 35 height 18
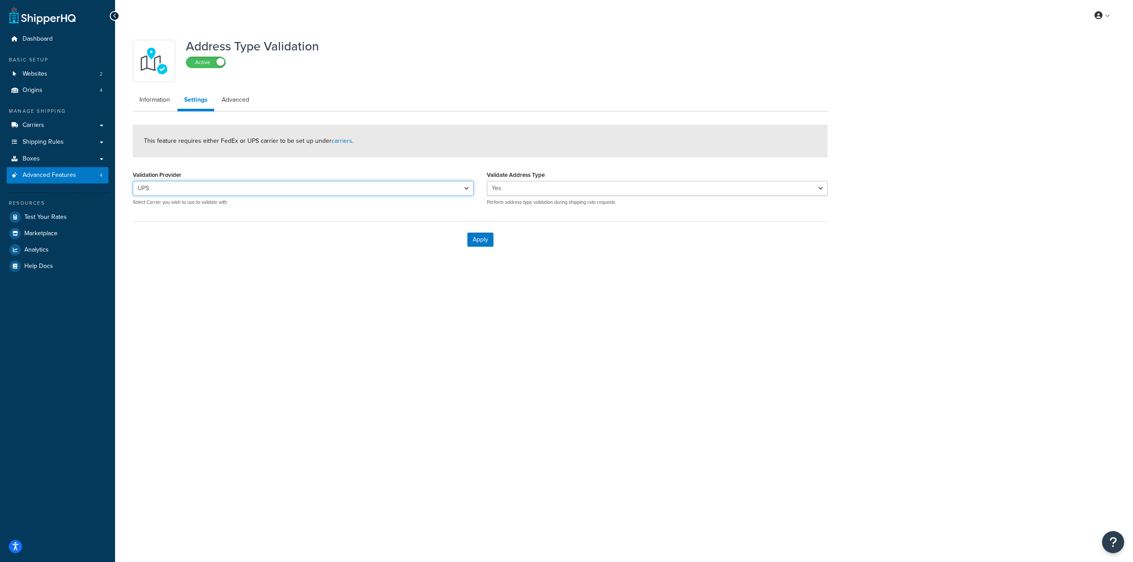
click at [289, 188] on select "UPS NEW UPS (5991 & 5998)" at bounding box center [303, 188] width 341 height 15
click at [300, 190] on select "UPS NEW UPS (5991 & 5998)" at bounding box center [303, 188] width 341 height 15
select select "168801"
click at [133, 181] on select "UPS NEW UPS (5991 & 5998)" at bounding box center [303, 188] width 341 height 15
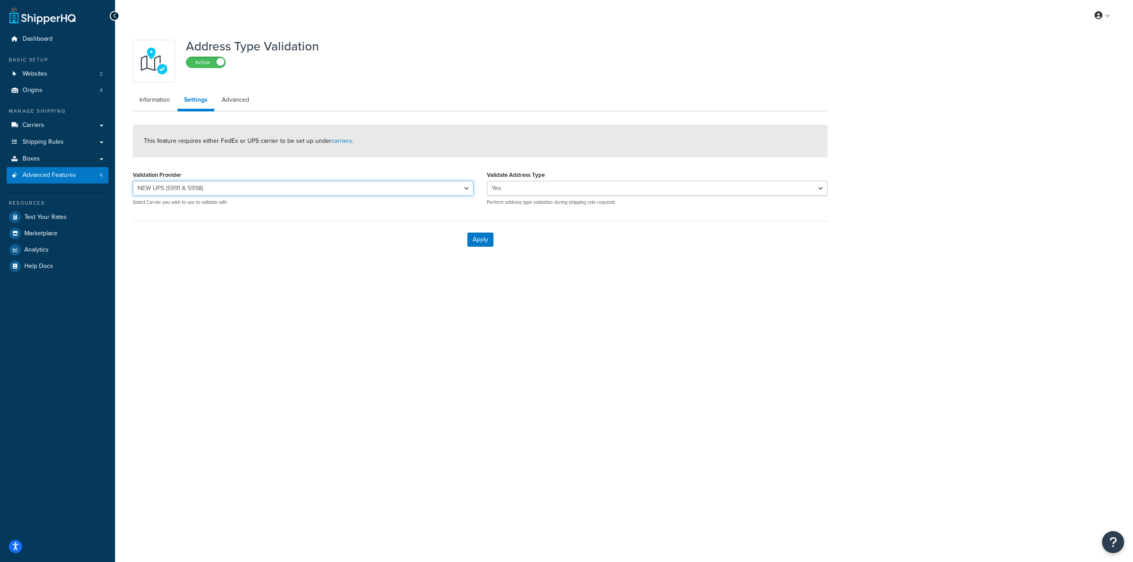
click at [408, 192] on select "UPS NEW UPS (5991 & 5998)" at bounding box center [303, 188] width 341 height 15
click at [476, 236] on button "Apply" at bounding box center [480, 240] width 26 height 14
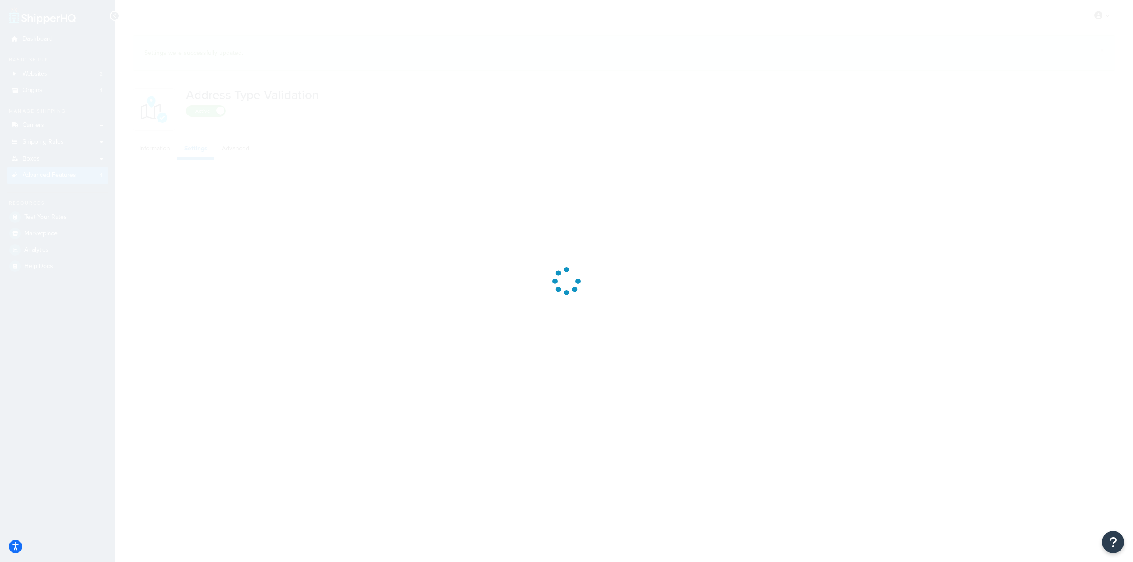
select select "168801"
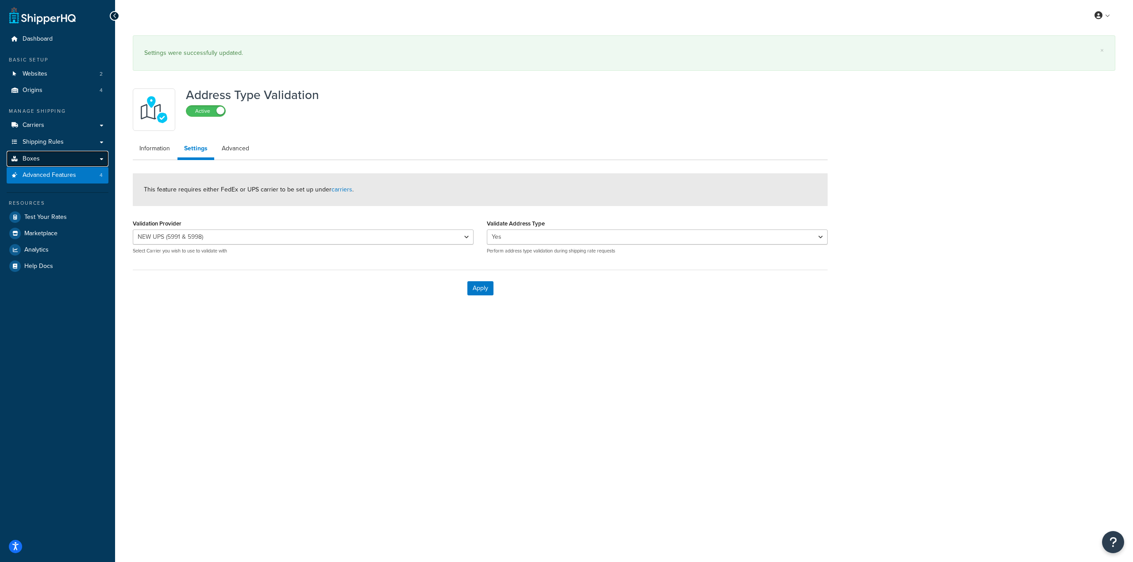
click at [72, 151] on link "Boxes" at bounding box center [58, 159] width 102 height 16
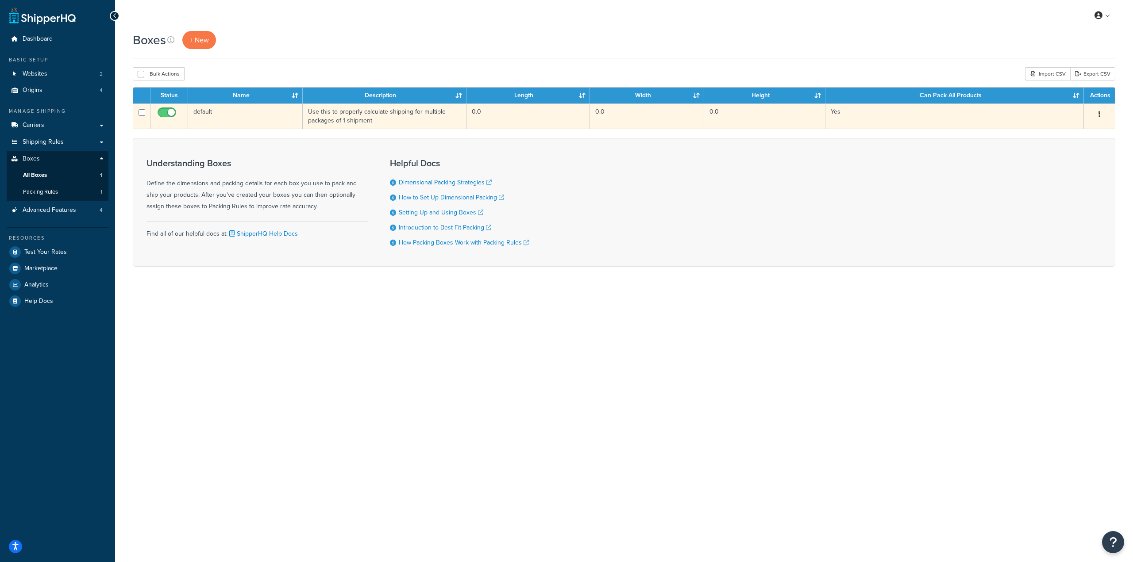
click at [1100, 111] on button "button" at bounding box center [1099, 115] width 12 height 14
click at [1054, 135] on link "Edit" at bounding box center [1070, 131] width 70 height 18
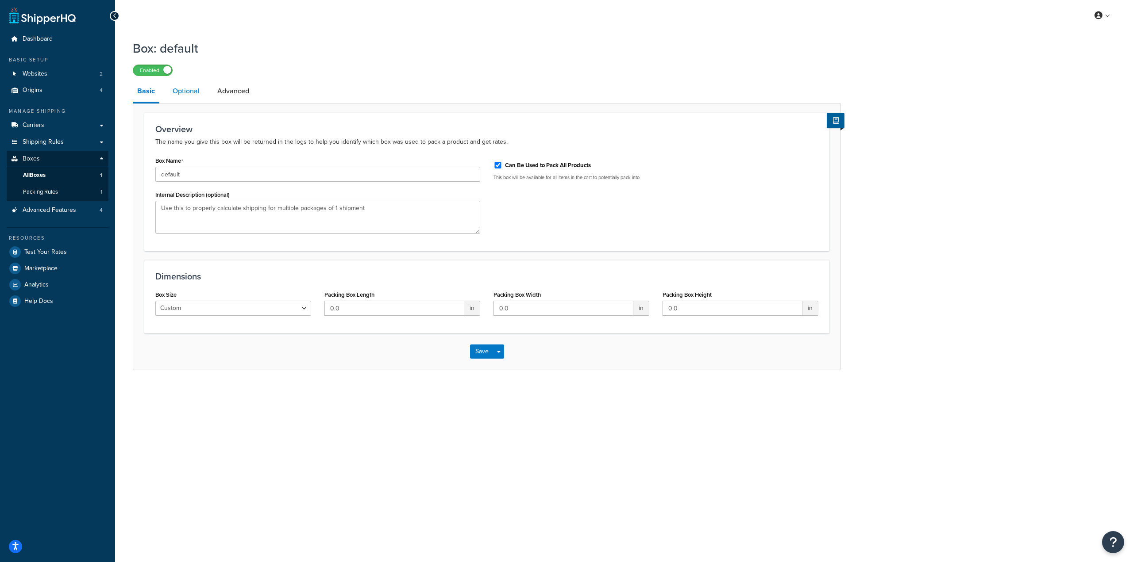
click at [192, 101] on link "Optional" at bounding box center [186, 91] width 36 height 21
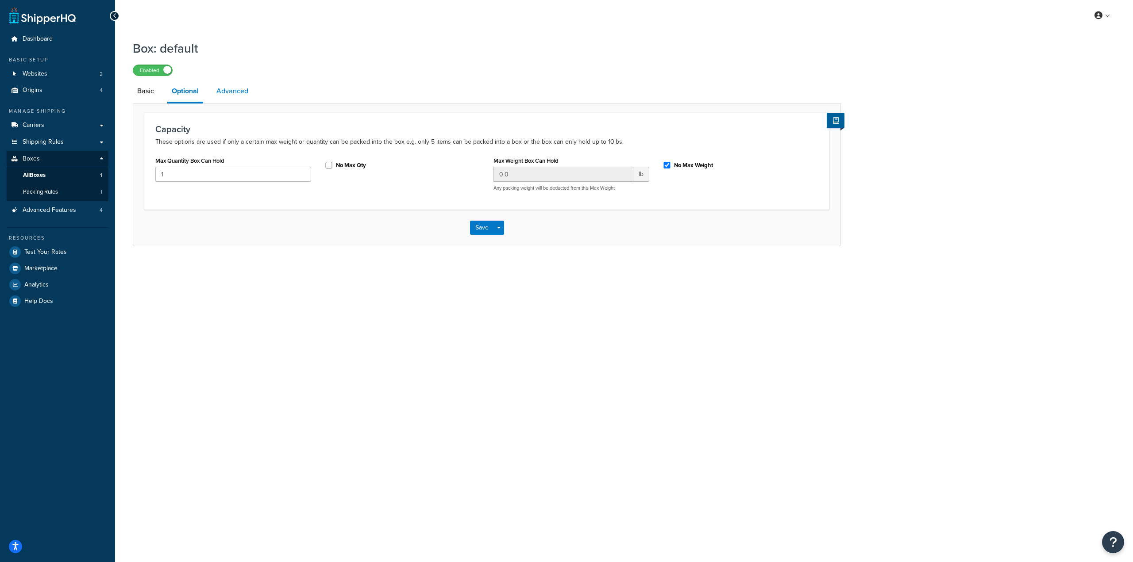
click at [220, 94] on link "Advanced" at bounding box center [232, 91] width 41 height 21
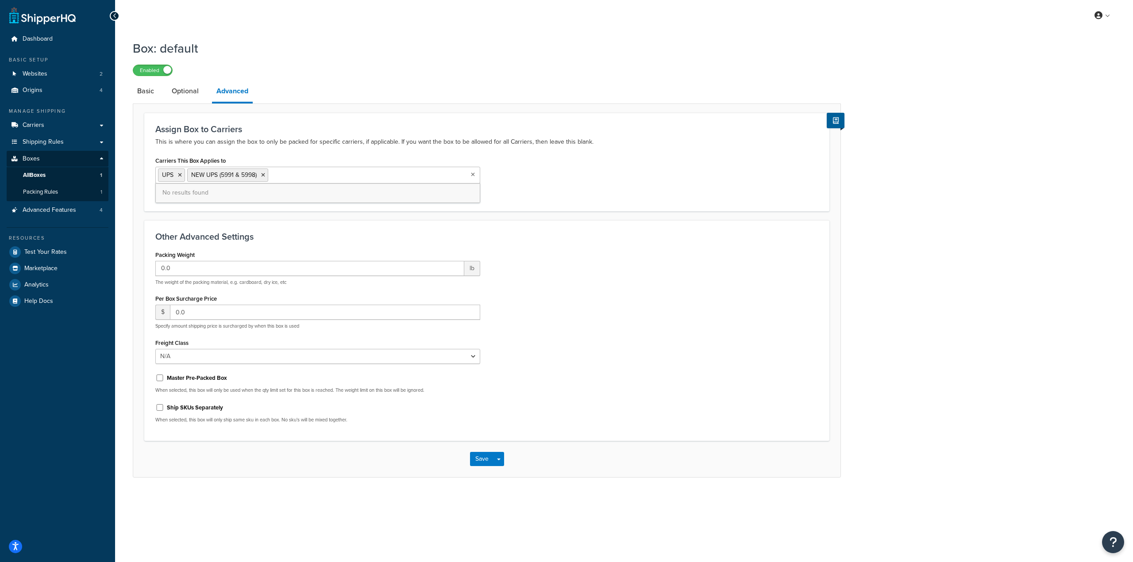
click at [346, 180] on ul "UPS NEW UPS (5991 & 5998)" at bounding box center [317, 175] width 325 height 17
click at [389, 136] on div "Assign Box to Carriers This is where you can assign the box to only be packed f…" at bounding box center [486, 135] width 663 height 23
click at [70, 142] on link "Shipping Rules" at bounding box center [58, 142] width 102 height 16
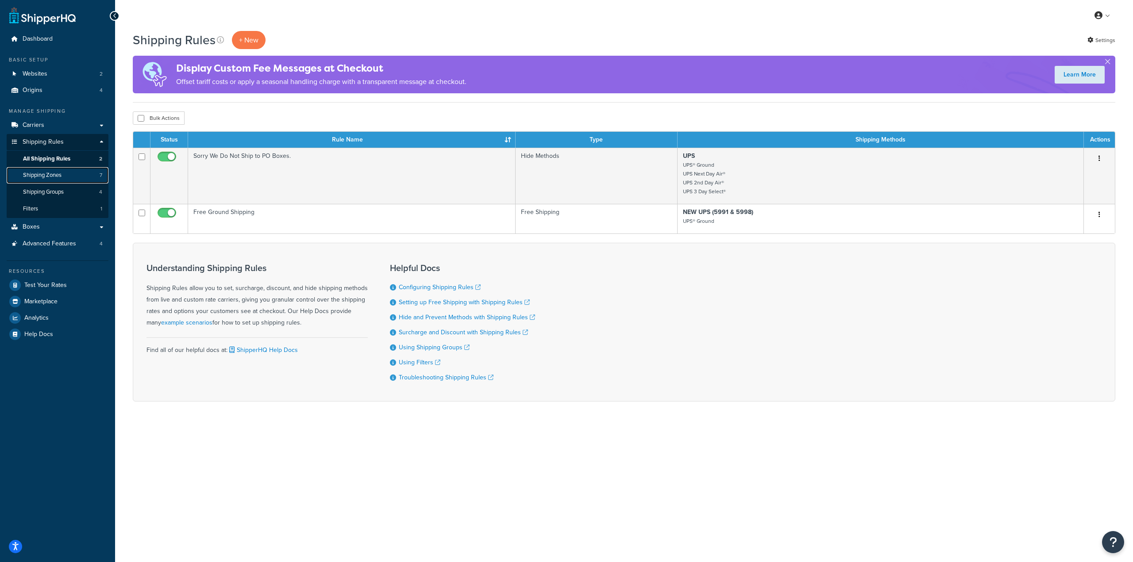
click at [54, 172] on span "Shipping Zones" at bounding box center [42, 176] width 38 height 8
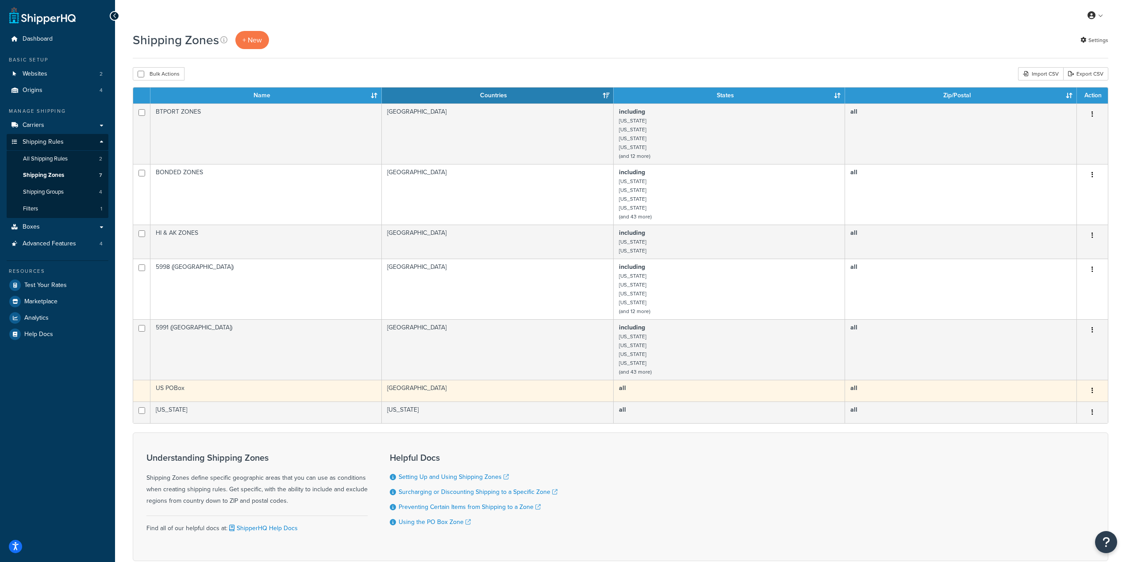
click at [174, 392] on td "US POBox" at bounding box center [265, 391] width 231 height 22
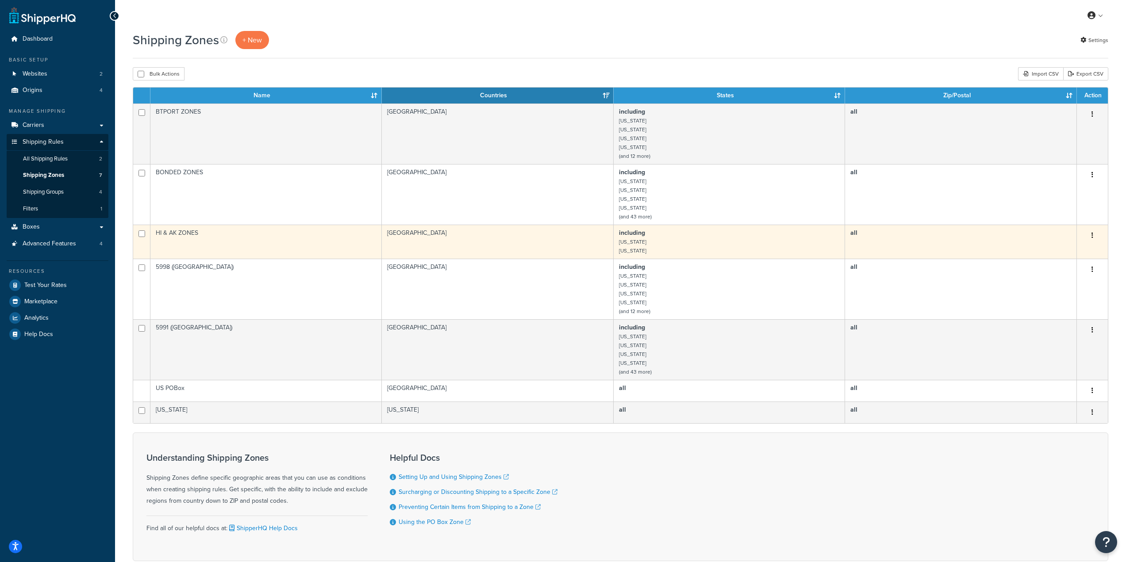
click at [1094, 236] on button "button" at bounding box center [1092, 236] width 12 height 14
click at [1040, 251] on link "Edit" at bounding box center [1057, 254] width 70 height 18
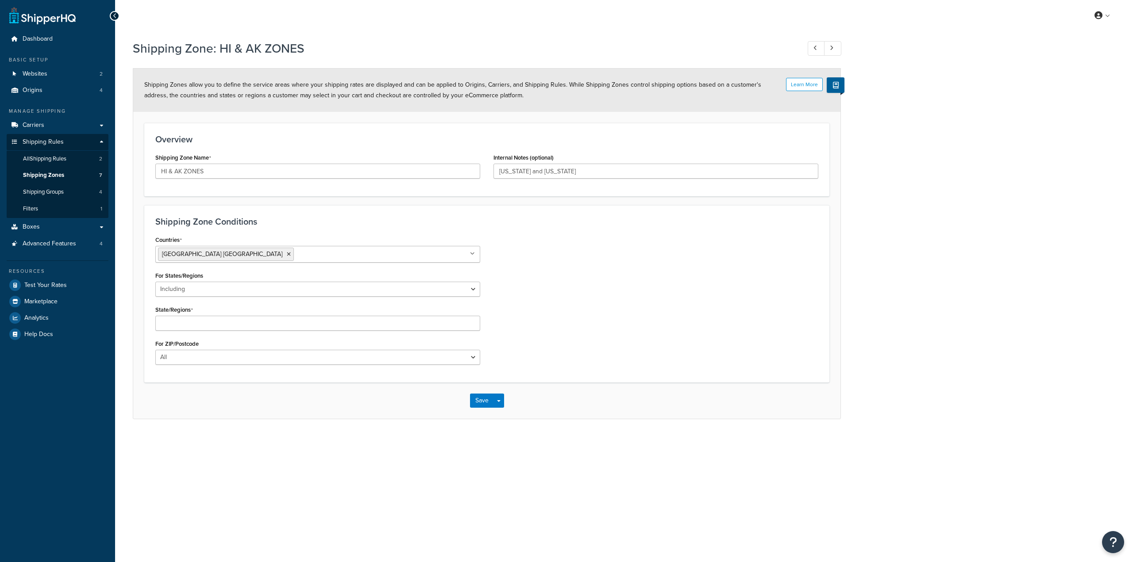
select select "including"
drag, startPoint x: 185, startPoint y: 169, endPoint x: 269, endPoint y: 180, distance: 84.7
click at [269, 180] on div "Shipping Zone Name HI & AK ZONES" at bounding box center [318, 168] width 338 height 34
type input "HI & AK Zones"
click at [484, 400] on button "Save" at bounding box center [482, 403] width 24 height 14
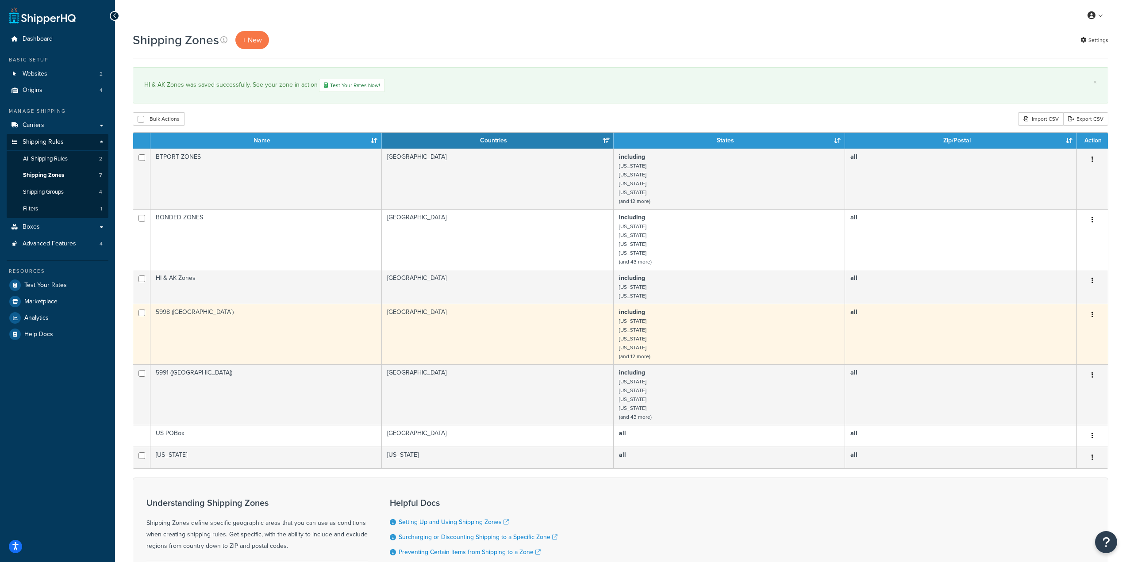
click at [1094, 312] on button "button" at bounding box center [1092, 315] width 12 height 14
click at [1059, 334] on link "Edit" at bounding box center [1057, 333] width 70 height 18
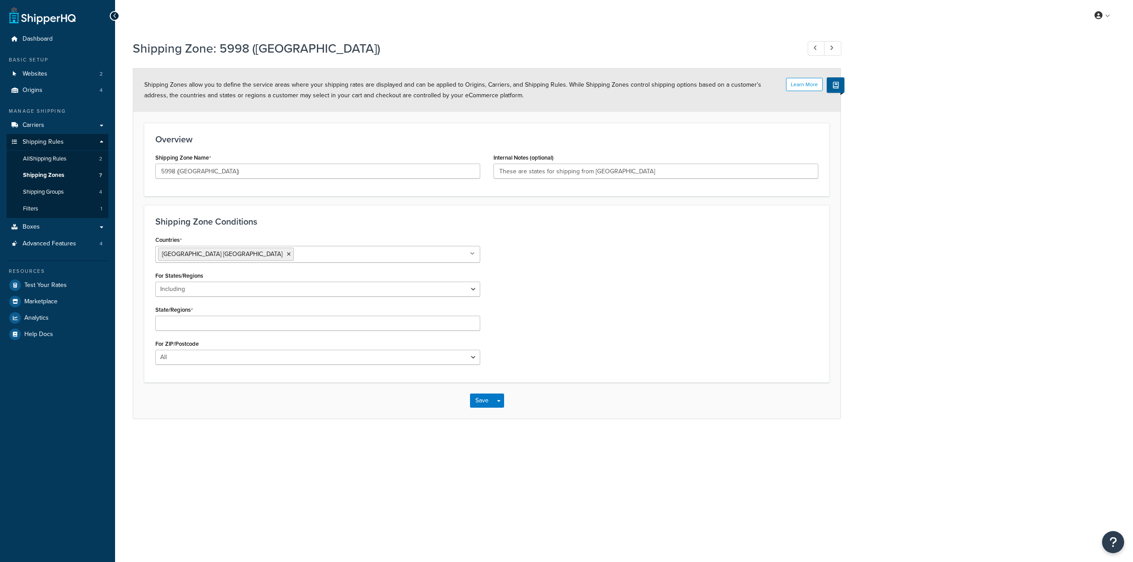
select select "including"
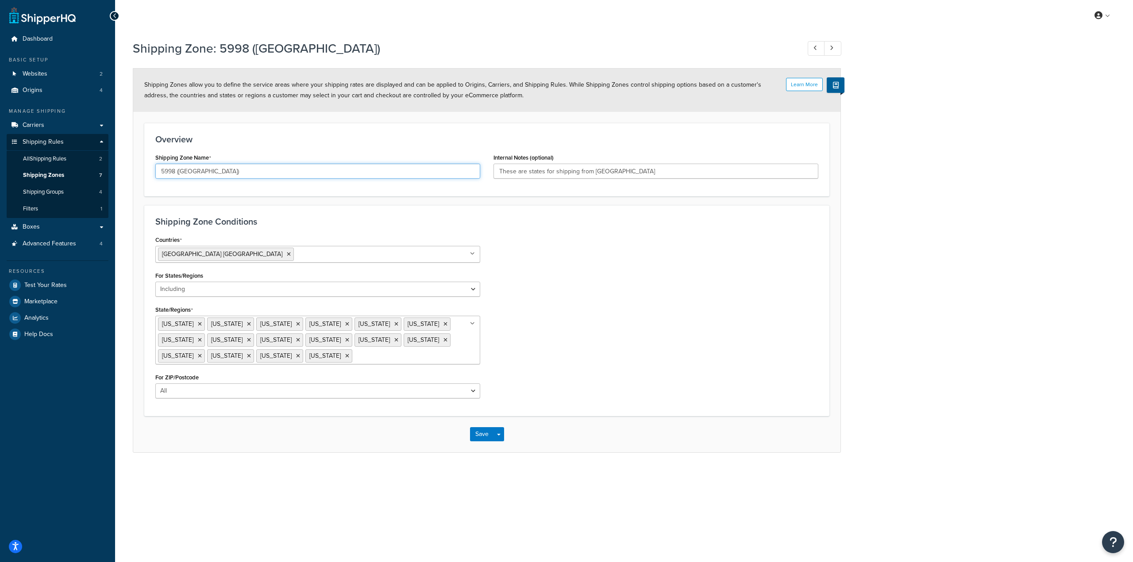
drag, startPoint x: 179, startPoint y: 171, endPoint x: 286, endPoint y: 185, distance: 108.5
click at [286, 185] on div "Shipping Zone Name 5998 (West Coast)" at bounding box center [318, 168] width 338 height 34
type input "5998 West Zones"
click at [523, 176] on input "These are states for shipping from BridgeTown" at bounding box center [655, 171] width 325 height 15
drag, startPoint x: 593, startPoint y: 169, endPoint x: 760, endPoint y: 196, distance: 168.4
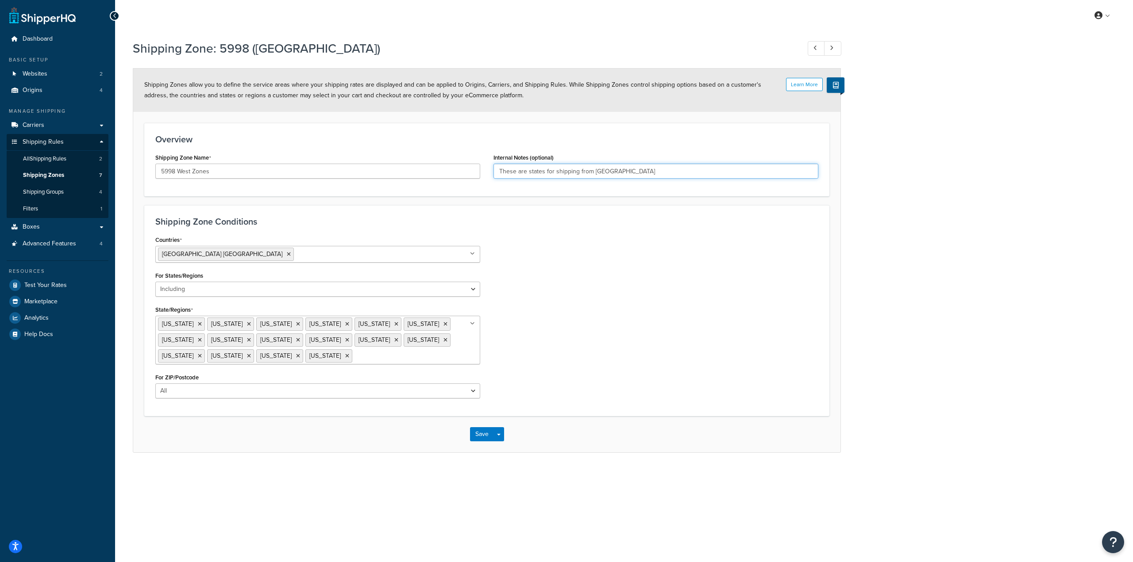
click at [760, 196] on div "Overview Shipping Zone Name 5998 West Zones Internal Notes (optional) These are…" at bounding box center [486, 159] width 685 height 73
type input "These are states for shipping from 5998"
click at [211, 171] on input "5998 West Zones" at bounding box center [317, 171] width 325 height 15
type input "5998 West Zone"
click at [482, 436] on button "Save" at bounding box center [482, 434] width 24 height 14
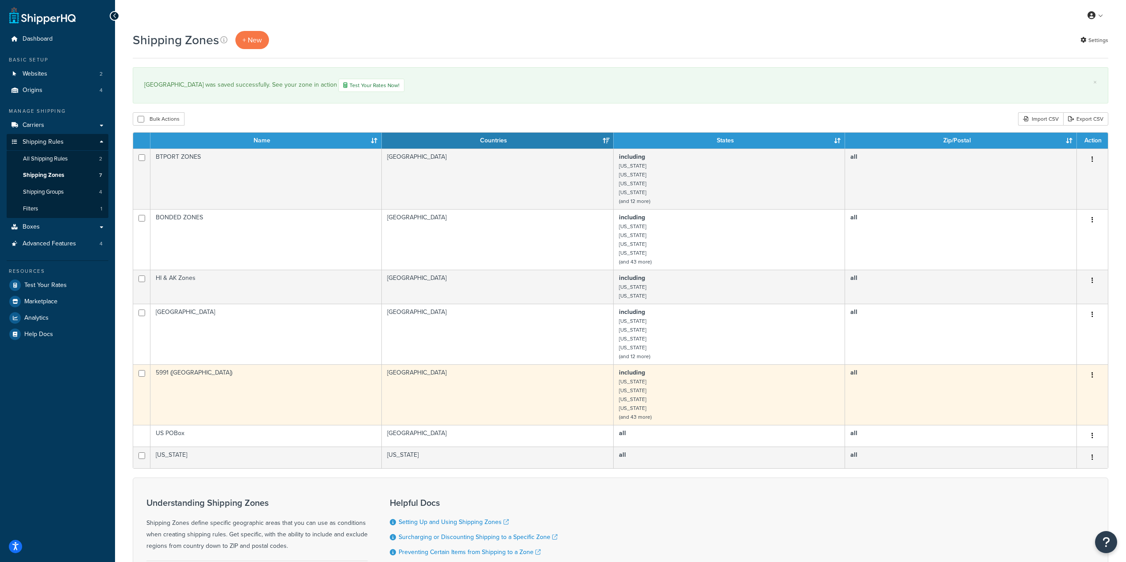
click at [1091, 374] on button "button" at bounding box center [1092, 376] width 12 height 14
click at [1064, 387] on link "Edit" at bounding box center [1057, 394] width 70 height 18
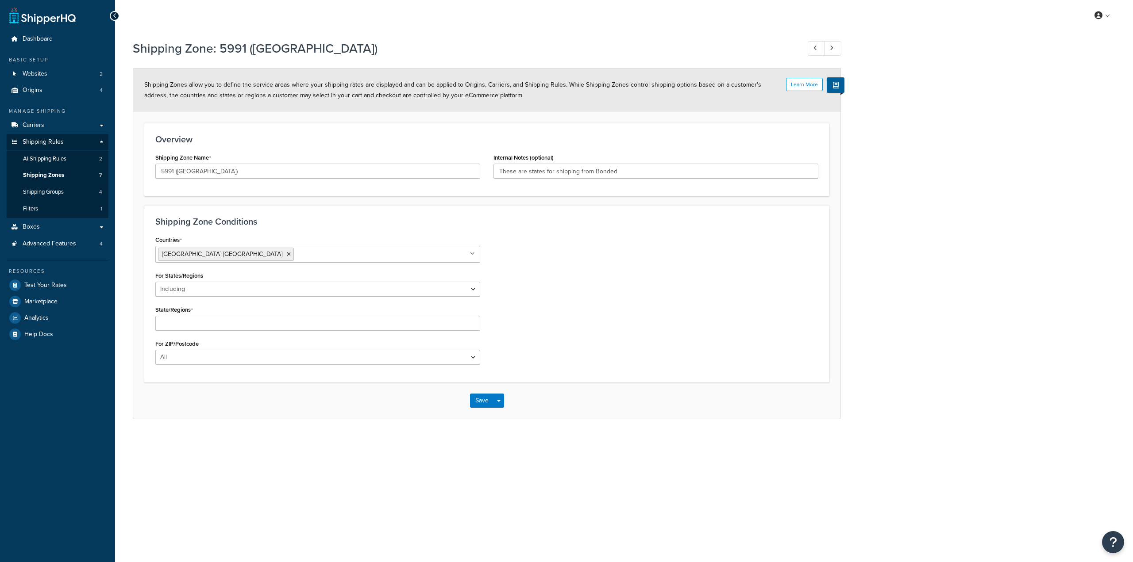
select select "including"
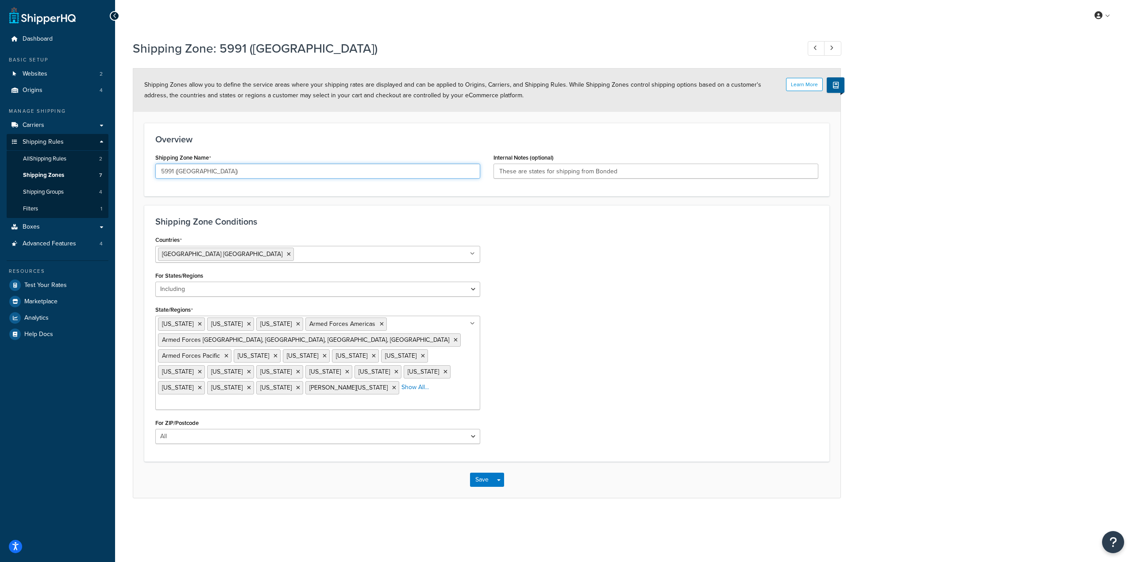
drag, startPoint x: 214, startPoint y: 172, endPoint x: 250, endPoint y: 165, distance: 36.5
click at [250, 167] on input "5991 ([GEOGRAPHIC_DATA])" at bounding box center [317, 171] width 325 height 15
type input "5991 East Zones"
drag, startPoint x: 593, startPoint y: 168, endPoint x: 730, endPoint y: 150, distance: 138.4
click at [709, 156] on div "Internal Notes (optional) These are states for shipping from Bonded" at bounding box center [655, 164] width 325 height 27
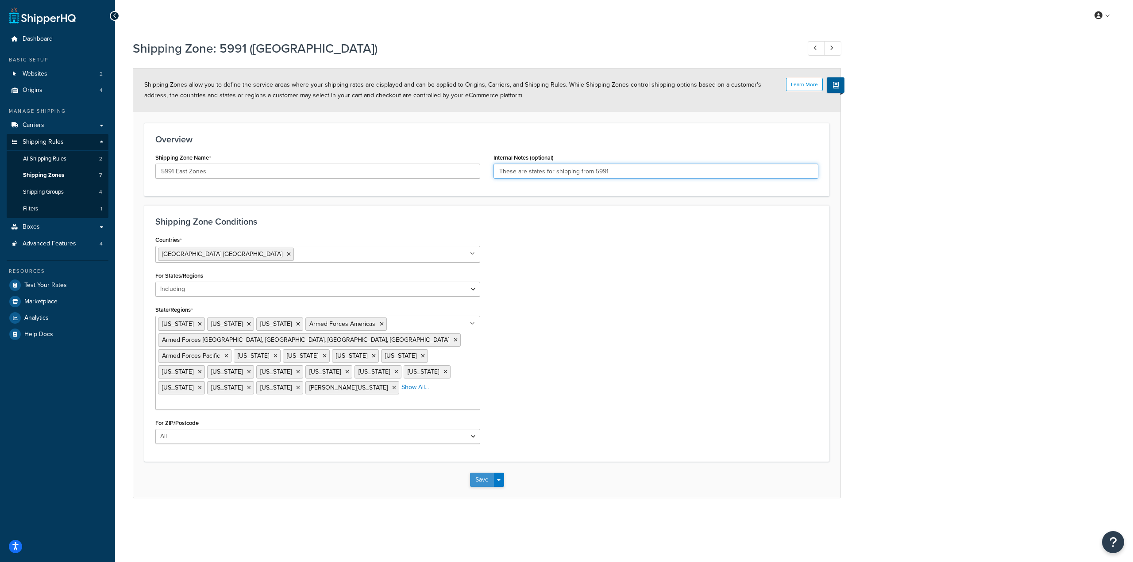
type input "These are states for shipping from 5991"
click at [491, 473] on button "Save" at bounding box center [482, 480] width 24 height 14
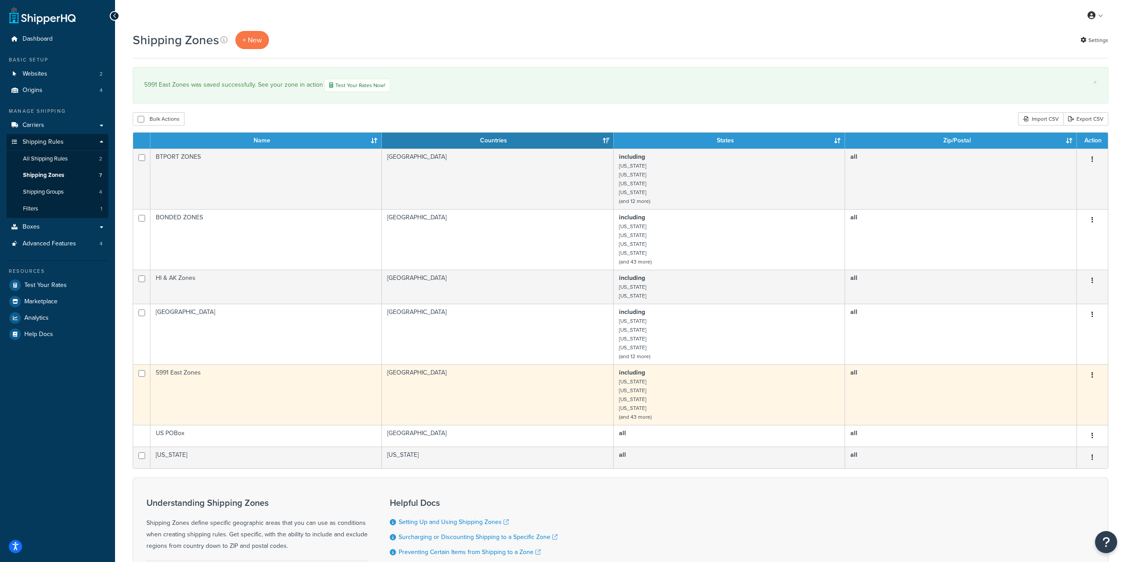
click at [1089, 377] on button "button" at bounding box center [1092, 376] width 12 height 14
click at [1044, 390] on link "Edit" at bounding box center [1057, 394] width 70 height 18
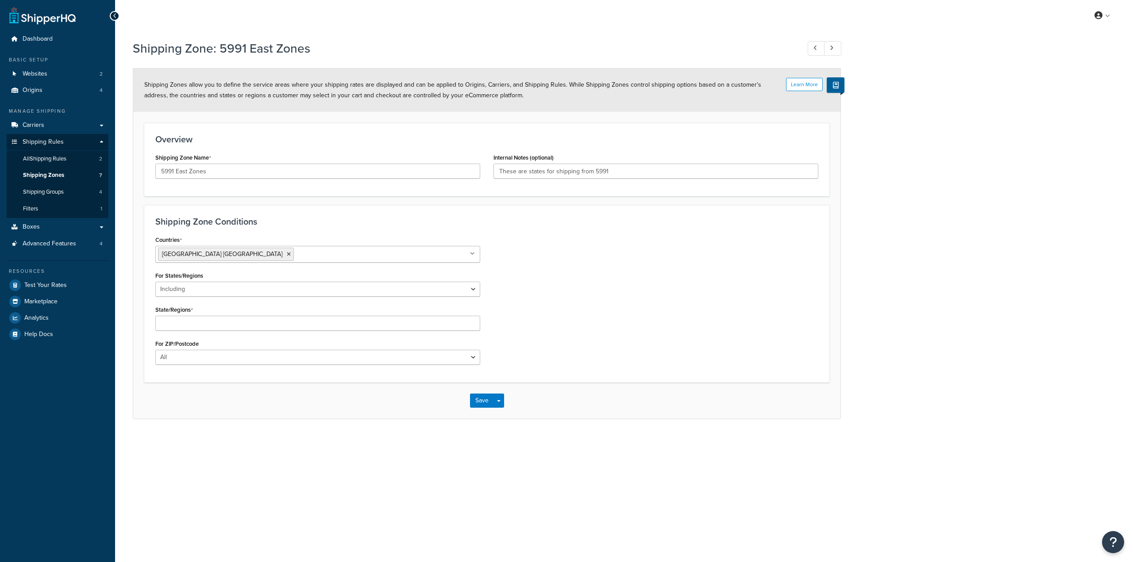
select select "including"
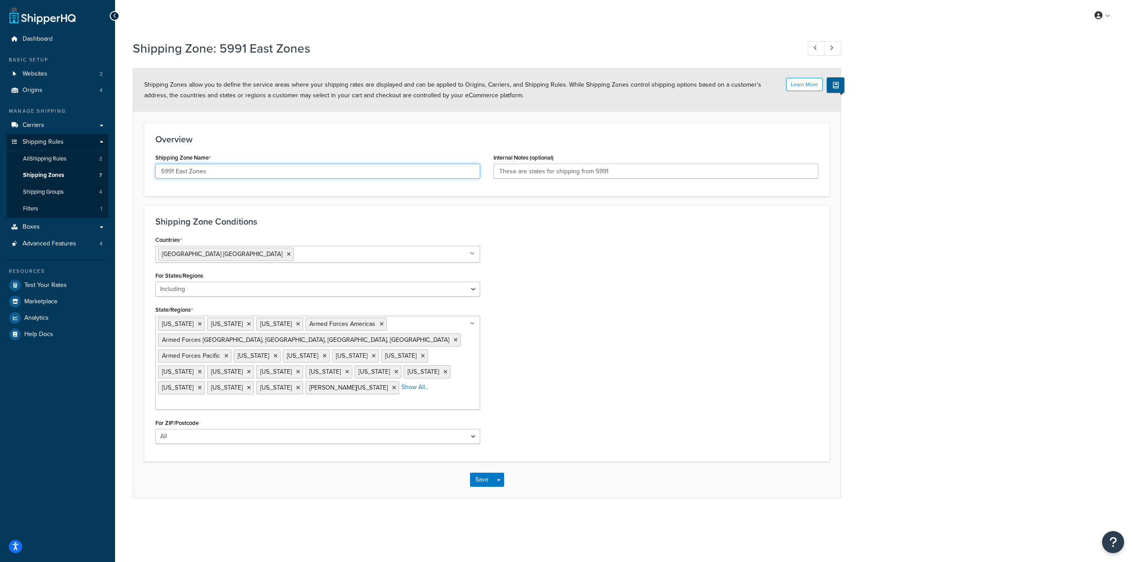
click at [226, 170] on input "5991 East Zones" at bounding box center [317, 171] width 325 height 15
type input "[GEOGRAPHIC_DATA]"
click at [481, 473] on button "Save" at bounding box center [482, 480] width 24 height 14
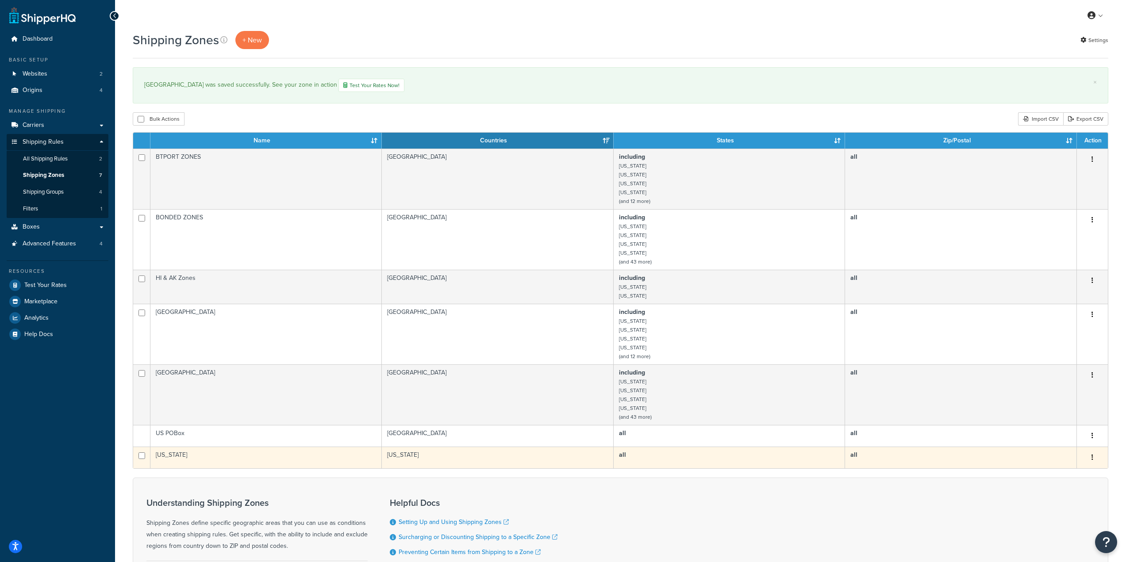
click at [1097, 458] on button "button" at bounding box center [1092, 458] width 12 height 14
click at [1065, 476] on link "Edit" at bounding box center [1057, 476] width 70 height 18
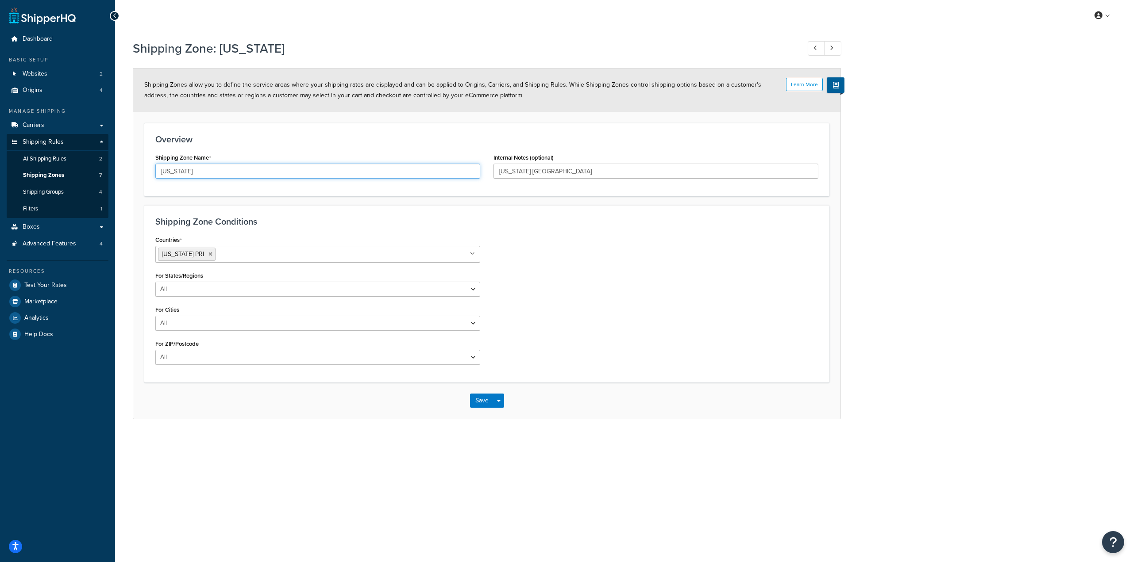
click at [254, 172] on input "[US_STATE]" at bounding box center [317, 171] width 325 height 15
click at [485, 410] on div "Save Save Dropdown Save and Edit Save and Duplicate Save and Create New" at bounding box center [486, 401] width 707 height 36
click at [349, 172] on input "Puerto Rico Zones" at bounding box center [317, 171] width 325 height 15
type input "Puerto Rico Zone"
click at [487, 401] on button "Save" at bounding box center [482, 401] width 24 height 14
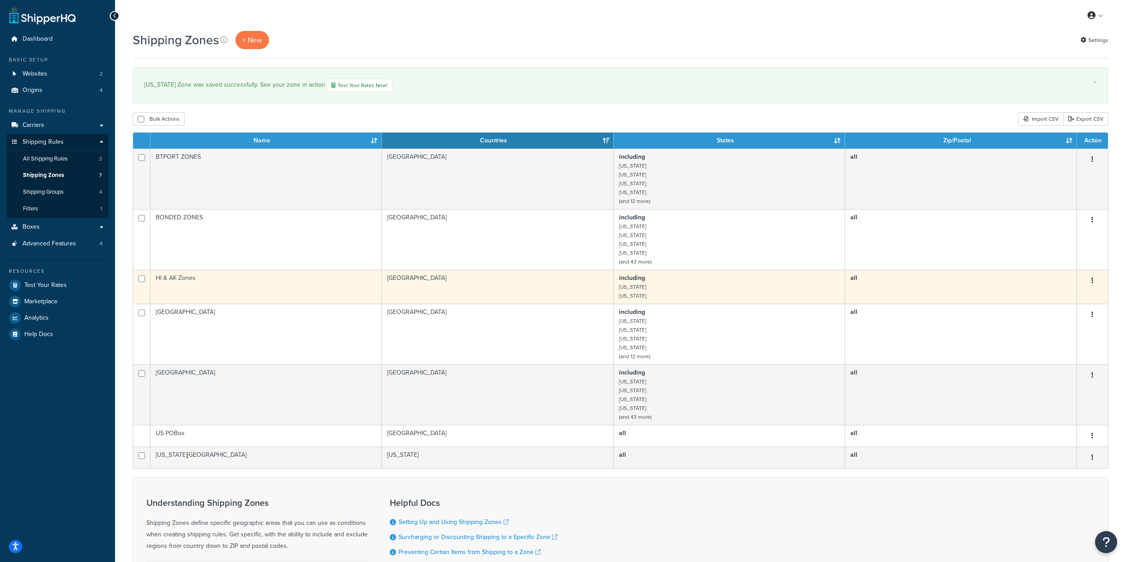
click at [1096, 283] on button "button" at bounding box center [1092, 281] width 12 height 14
click at [1028, 292] on link "Edit" at bounding box center [1057, 299] width 70 height 18
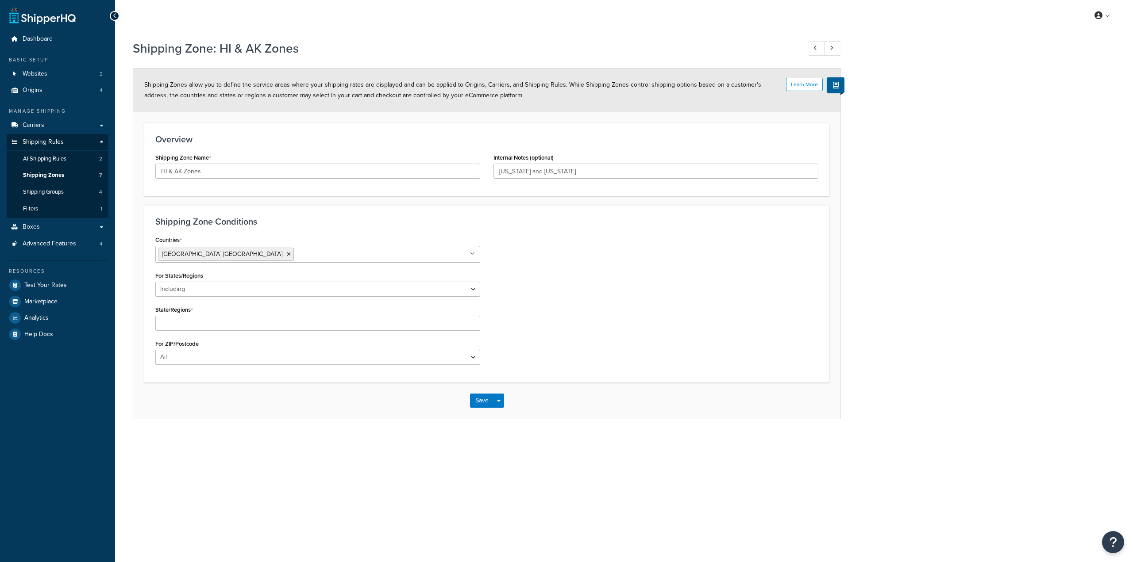
select select "including"
click at [204, 172] on input "HI & AK Zones" at bounding box center [317, 171] width 325 height 15
type input "HI & AK Zone"
click at [476, 402] on button "Save" at bounding box center [482, 403] width 24 height 14
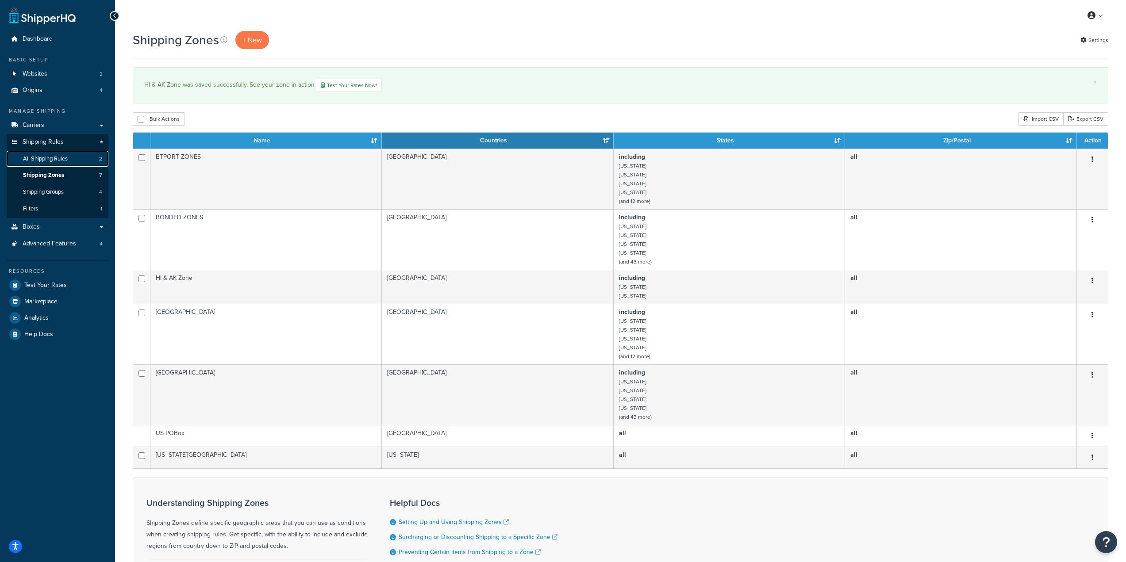
click at [58, 160] on span "All Shipping Rules" at bounding box center [45, 159] width 45 height 8
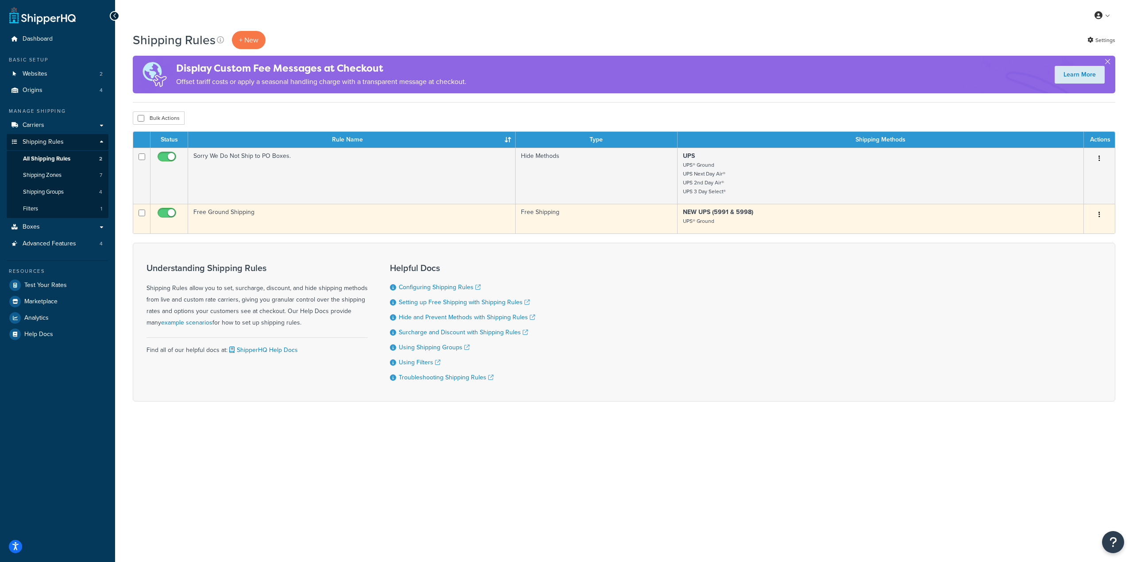
click at [1101, 217] on button "button" at bounding box center [1099, 215] width 12 height 14
click at [1065, 236] on link "Edit" at bounding box center [1070, 232] width 70 height 18
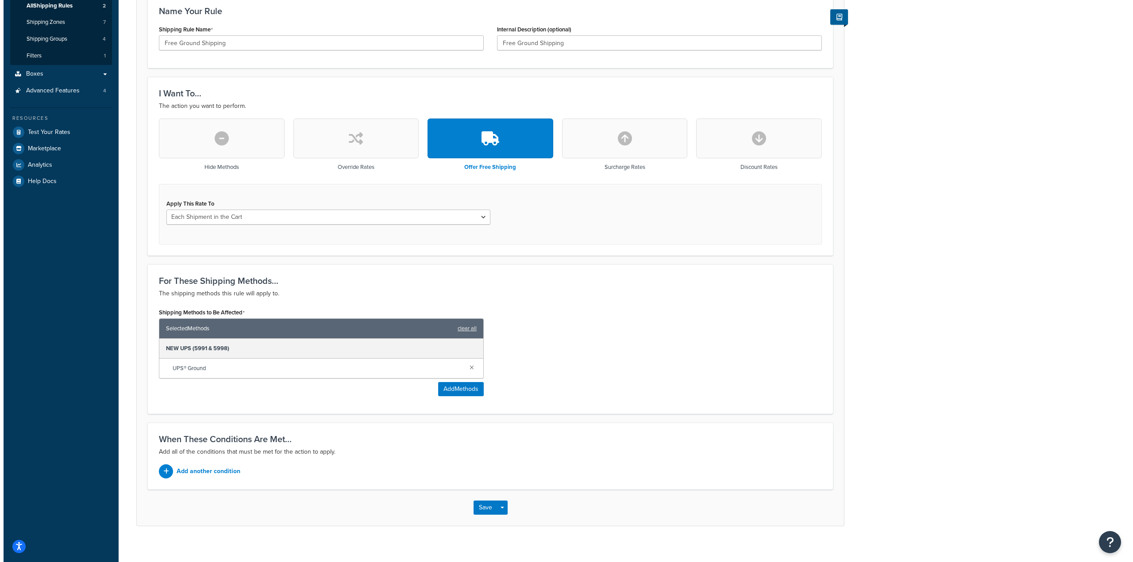
scroll to position [162, 0]
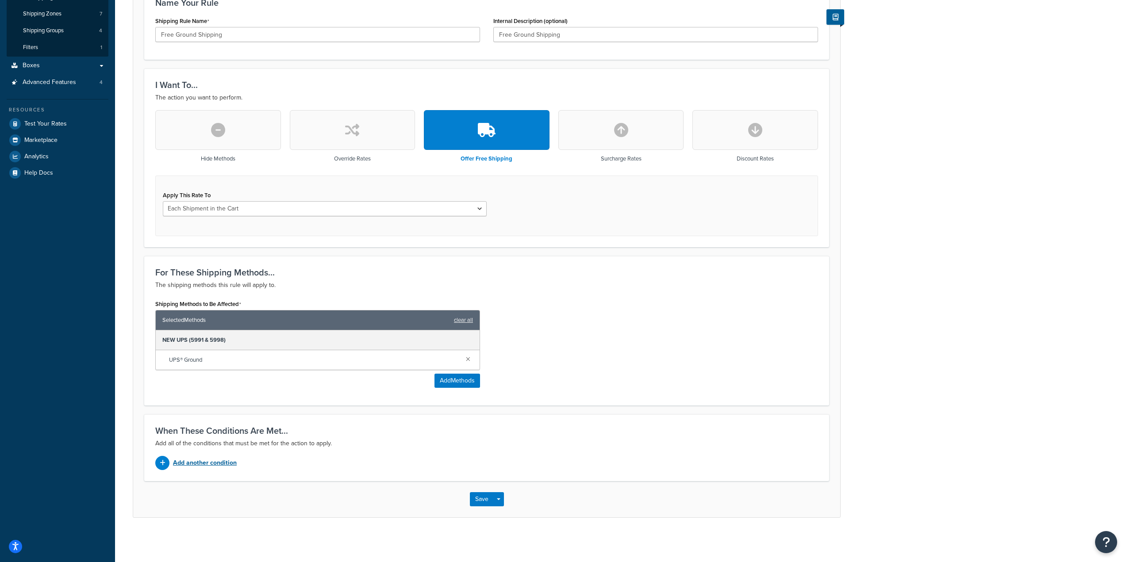
click at [212, 462] on p "Add another condition" at bounding box center [205, 463] width 64 height 12
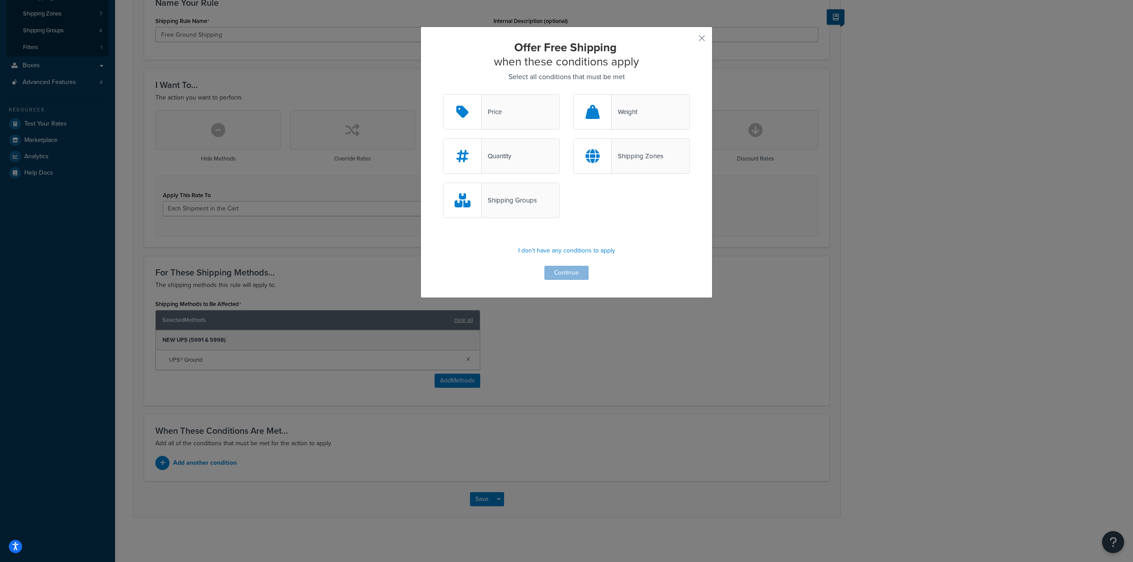
click at [618, 157] on div "Shipping Zones" at bounding box center [638, 156] width 52 height 12
click at [0, 0] on input "Shipping Zones" at bounding box center [0, 0] width 0 height 0
click at [559, 269] on button "Continue" at bounding box center [566, 273] width 44 height 14
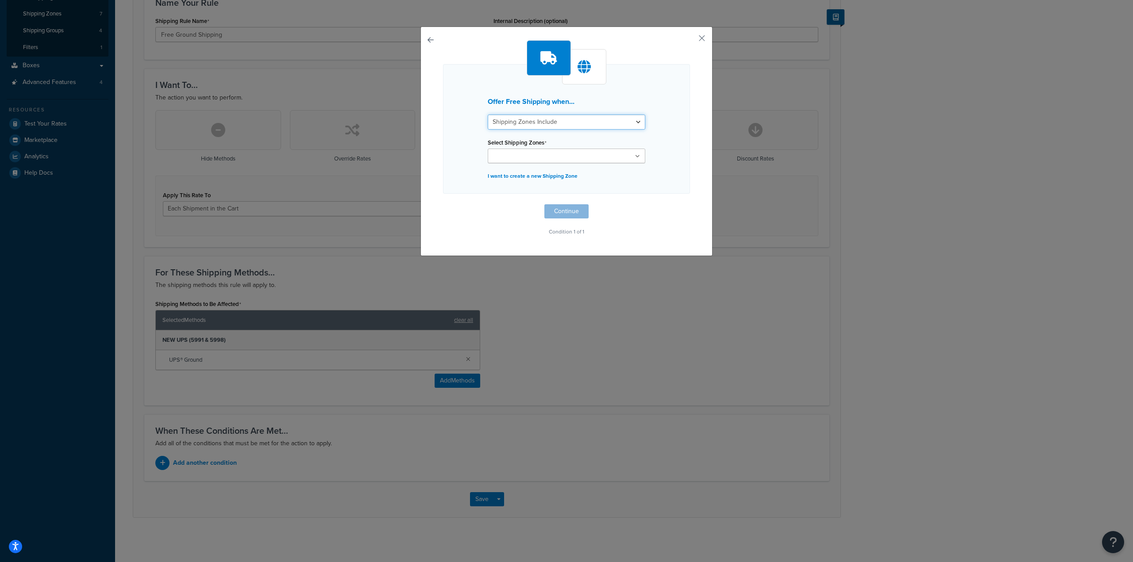
click at [589, 124] on select "Shipping Zones Include Shipping Zones Do Not Include" at bounding box center [567, 122] width 158 height 15
select select "exclude"
click at [488, 115] on select "Shipping Zones Include Shipping Zones Do Not Include" at bounding box center [567, 122] width 158 height 15
click at [575, 157] on ul at bounding box center [567, 156] width 158 height 15
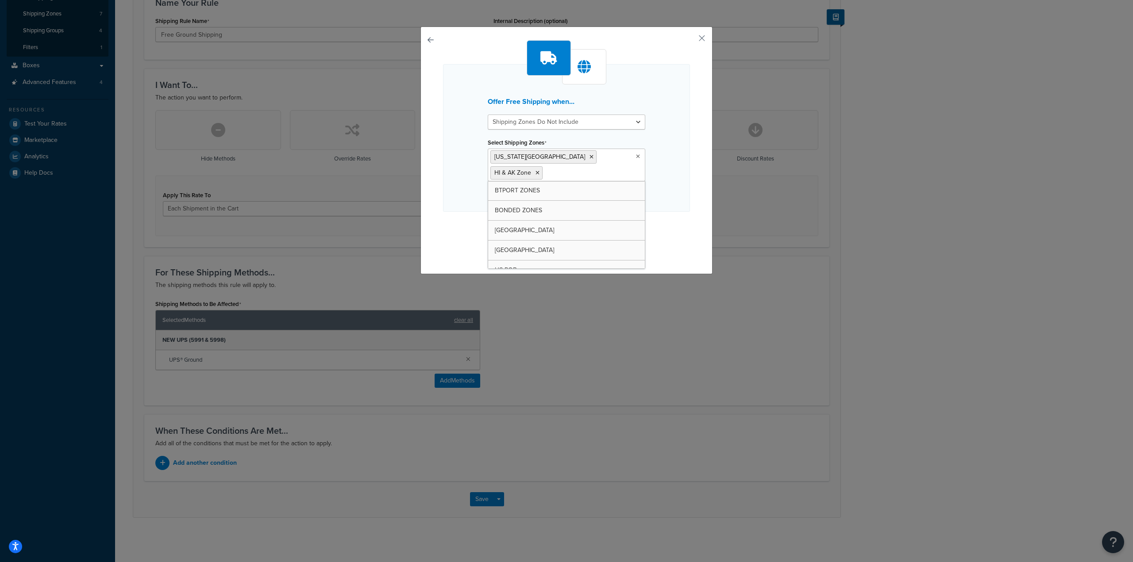
click at [463, 205] on div "Offer Free Shipping when... Shipping Zones Include Shipping Zones Do Not Includ…" at bounding box center [566, 138] width 247 height 148
click at [568, 228] on button "Continue" at bounding box center [566, 230] width 44 height 14
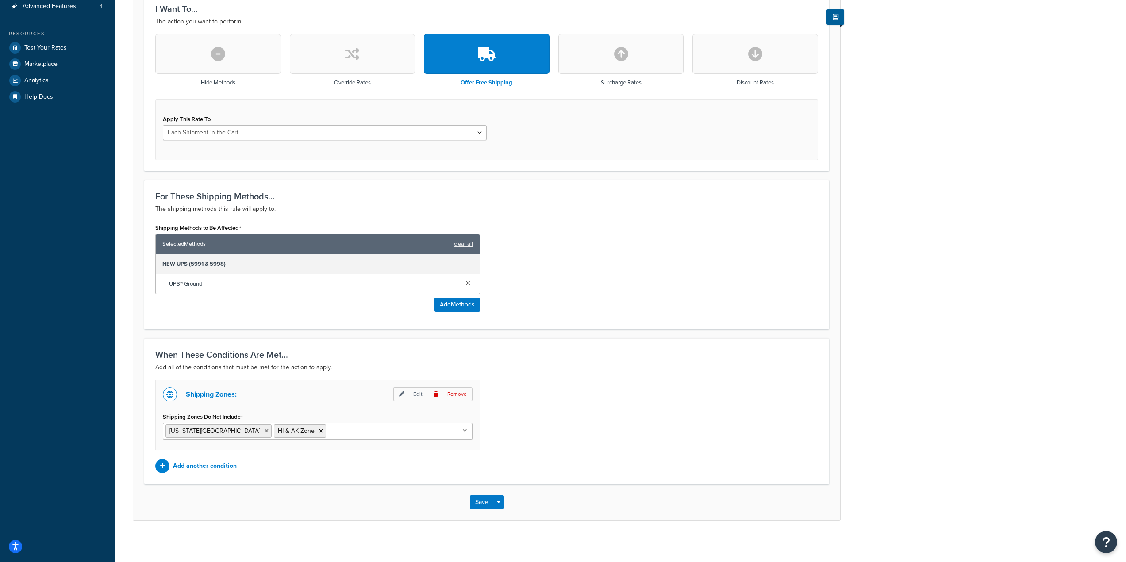
scroll to position [242, 0]
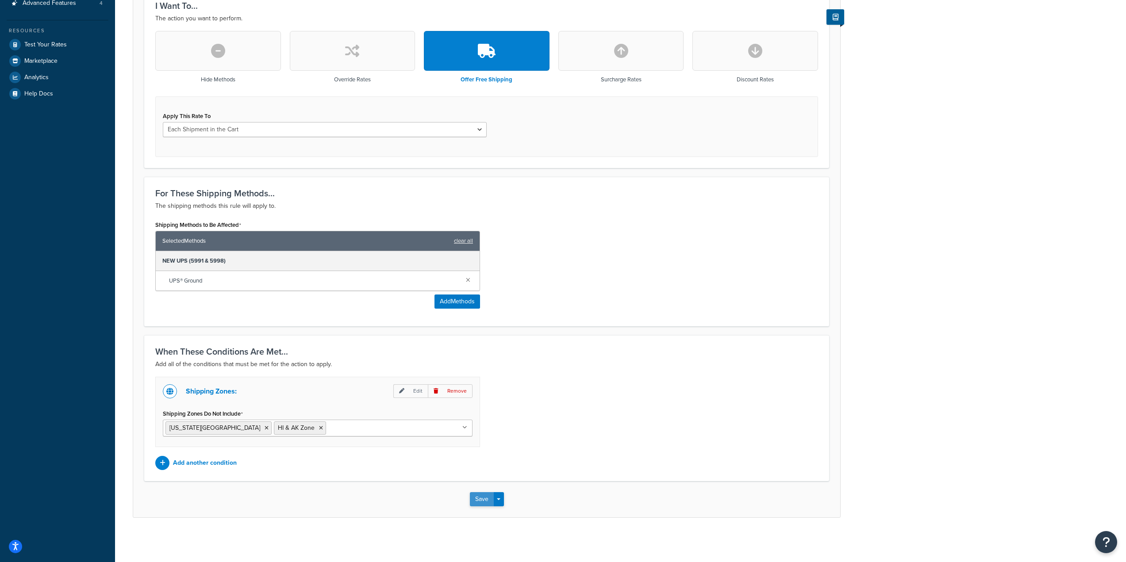
click at [485, 502] on button "Save" at bounding box center [482, 499] width 24 height 14
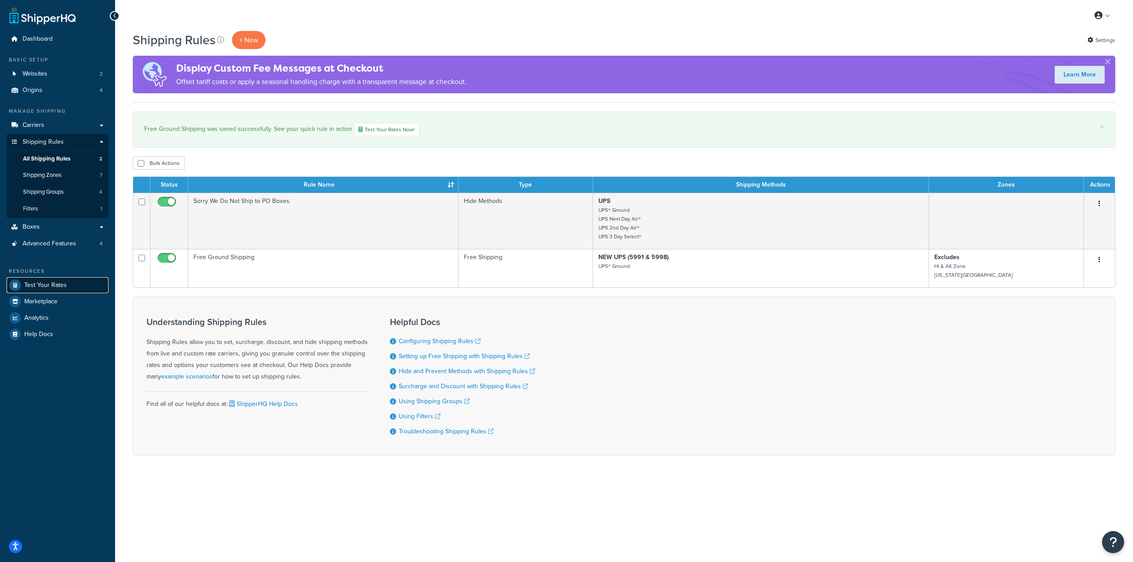
click at [52, 289] on span "Test Your Rates" at bounding box center [45, 286] width 42 height 8
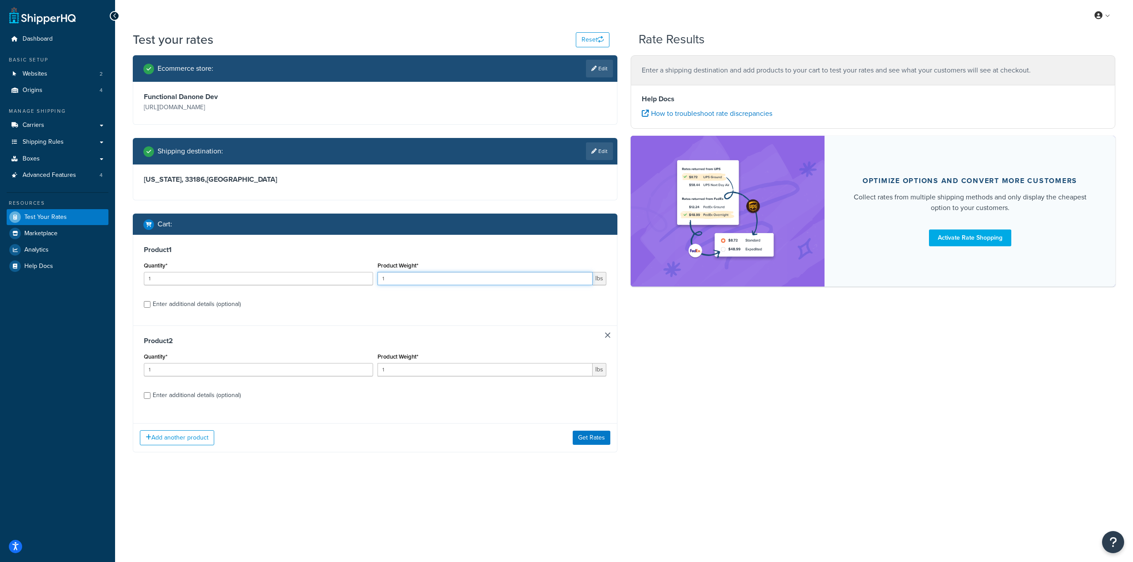
drag, startPoint x: 399, startPoint y: 283, endPoint x: 369, endPoint y: 281, distance: 29.7
click at [369, 281] on div "Quantity* 1 Product Weight* 1 lbs" at bounding box center [375, 276] width 467 height 32
type input "21"
click at [609, 337] on link at bounding box center [607, 335] width 5 height 5
click at [603, 155] on link "Edit" at bounding box center [599, 151] width 27 height 18
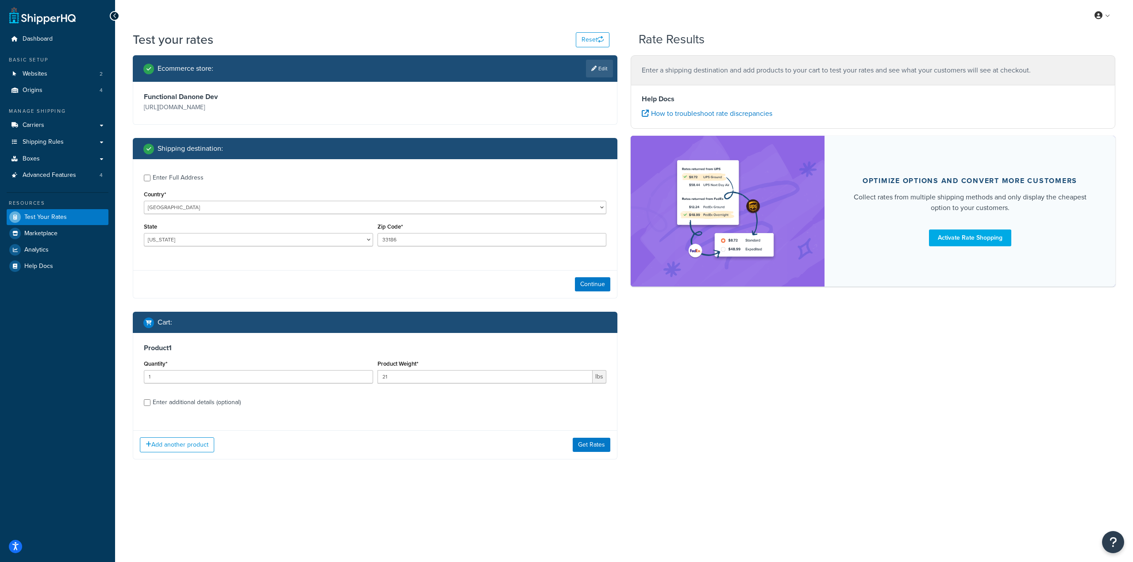
click at [196, 199] on div "Country* [GEOGRAPHIC_DATA] [GEOGRAPHIC_DATA] [GEOGRAPHIC_DATA] [GEOGRAPHIC_DATA…" at bounding box center [375, 202] width 462 height 26
click at [204, 207] on select "[GEOGRAPHIC_DATA] [GEOGRAPHIC_DATA] [GEOGRAPHIC_DATA] [GEOGRAPHIC_DATA] [GEOGRA…" at bounding box center [375, 207] width 462 height 13
click at [235, 193] on div "Country* United States United Kingdom Afghanistan Åland Islands Albania Algeria…" at bounding box center [375, 202] width 462 height 26
drag, startPoint x: 197, startPoint y: 240, endPoint x: 146, endPoint y: 246, distance: 51.7
click at [146, 246] on select "Alabama Alaska American Samoa Arizona Arkansas Armed Forces Americas Armed Forc…" at bounding box center [258, 239] width 229 height 13
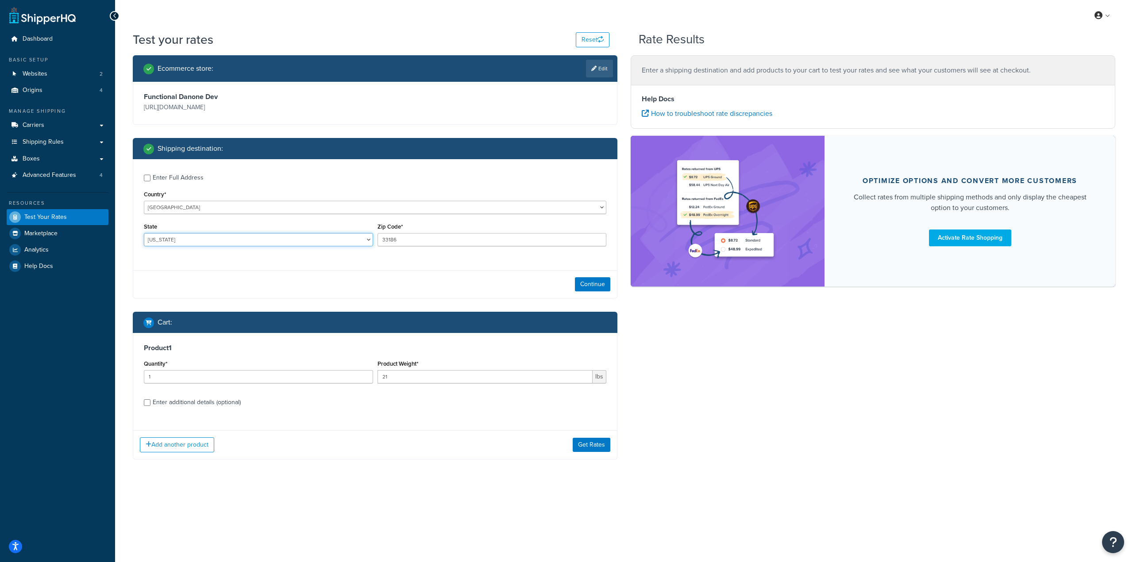
select select "PR"
click at [144, 234] on select "Alabama Alaska American Samoa Arizona Arkansas Armed Forces Americas Armed Forc…" at bounding box center [258, 239] width 229 height 13
drag, startPoint x: 411, startPoint y: 242, endPoint x: 351, endPoint y: 236, distance: 60.0
click at [351, 236] on div "State Alabama Alaska American Samoa Arizona Arkansas Armed Forces Americas Arme…" at bounding box center [375, 237] width 467 height 32
paste input "0092"
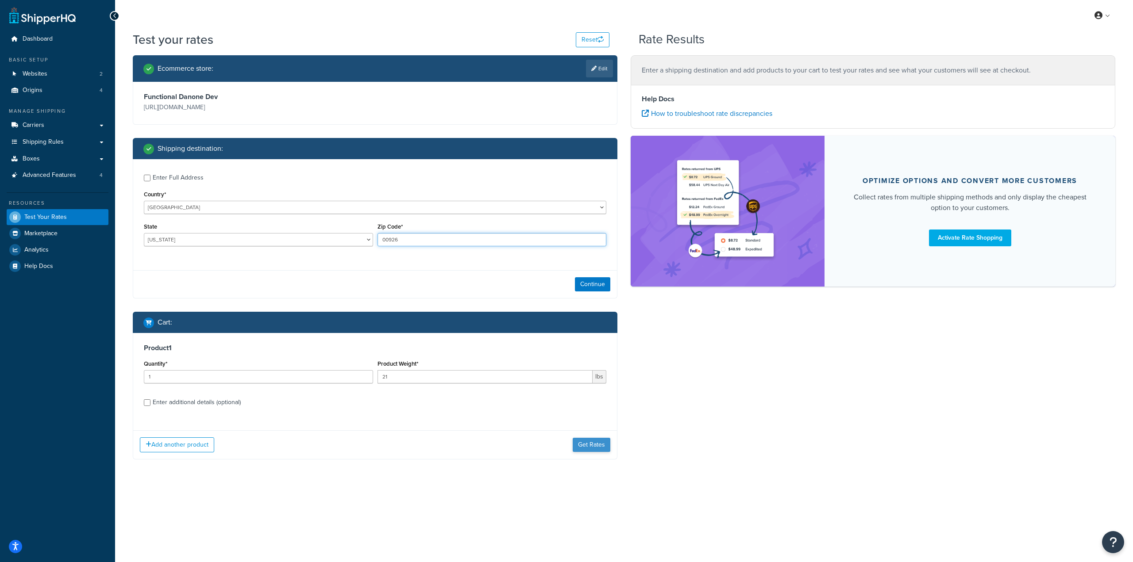
type input "00926"
click at [592, 446] on button "Get Rates" at bounding box center [592, 445] width 38 height 14
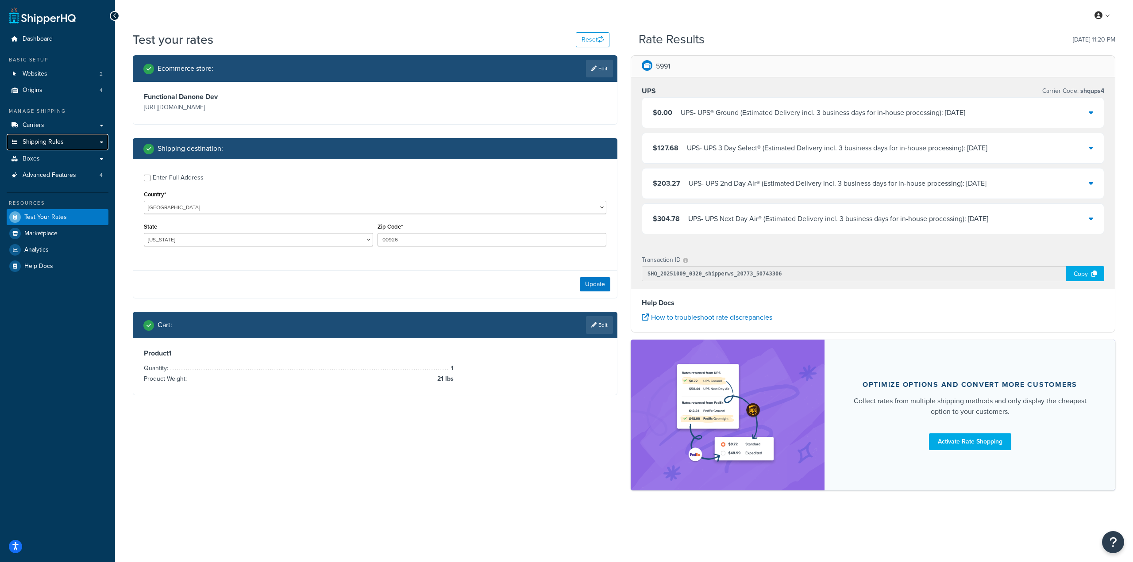
click at [81, 134] on link "Shipping Rules" at bounding box center [58, 142] width 102 height 16
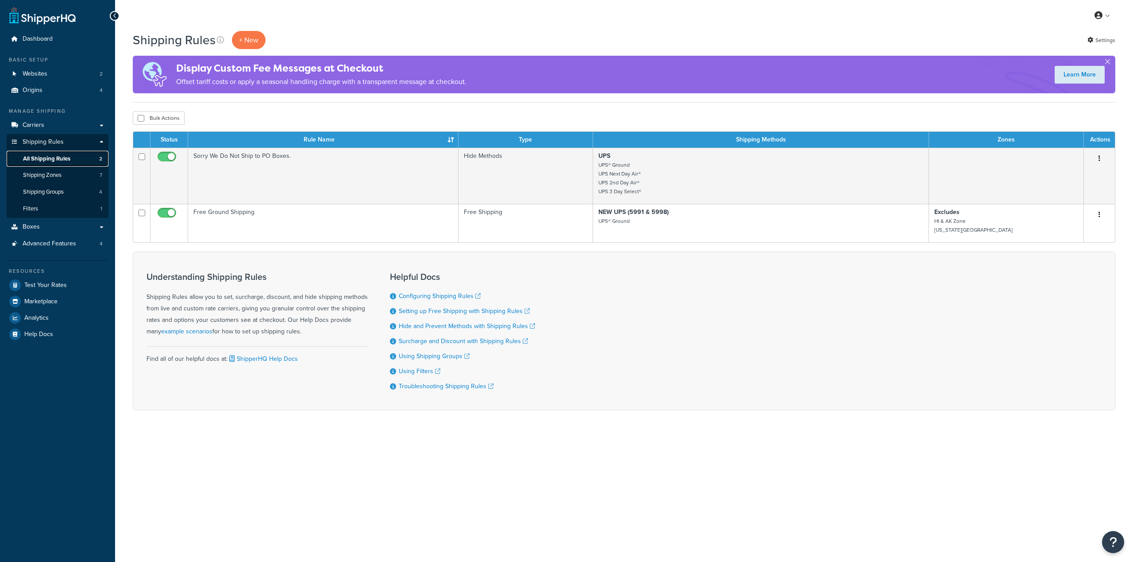
click at [70, 159] on link "All Shipping Rules 2" at bounding box center [58, 159] width 102 height 16
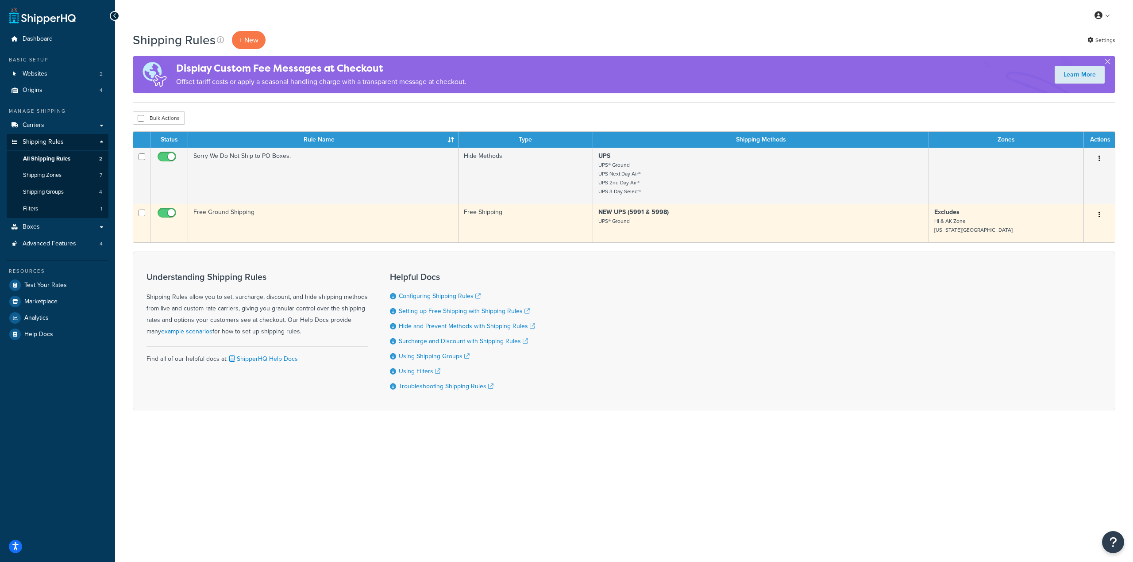
click at [1103, 219] on button "button" at bounding box center [1099, 215] width 12 height 14
click at [1080, 233] on link "Edit" at bounding box center [1070, 232] width 70 height 18
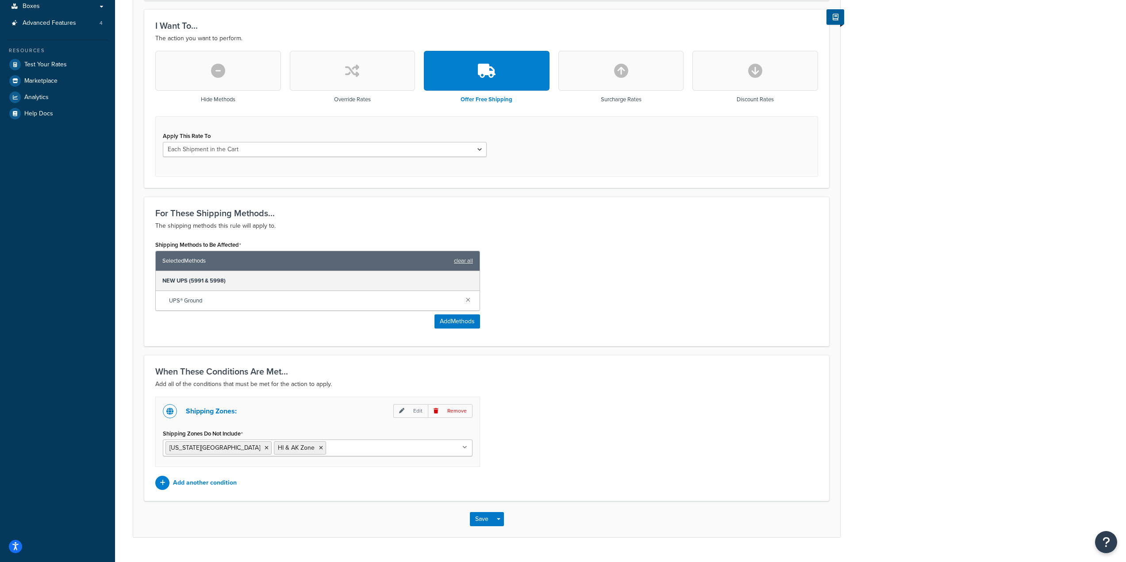
scroll to position [221, 0]
click at [319, 449] on icon at bounding box center [321, 447] width 4 height 5
click at [265, 450] on icon at bounding box center [267, 447] width 4 height 5
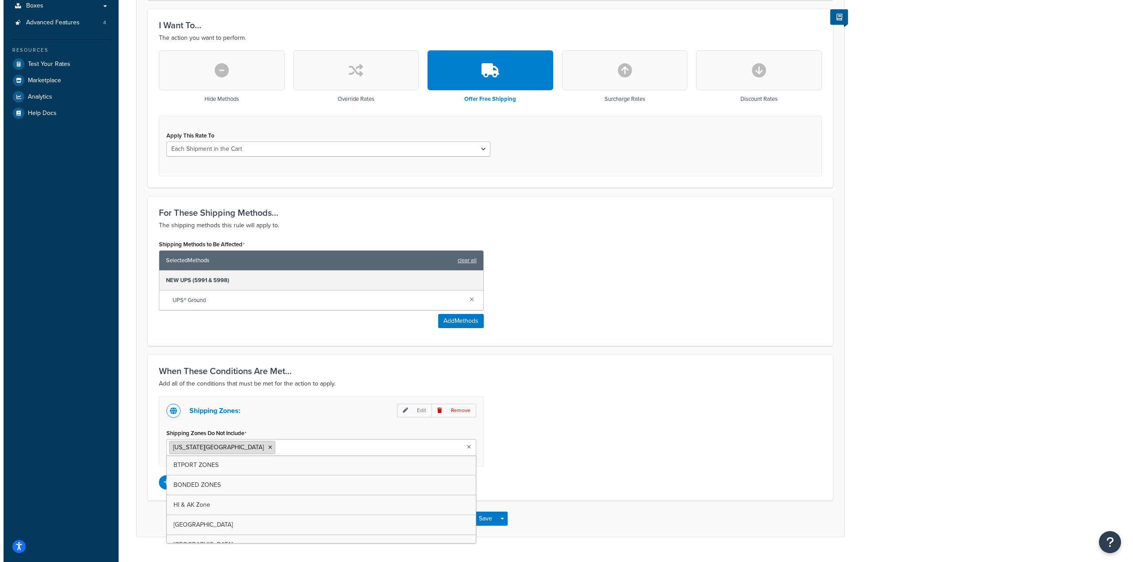
scroll to position [162, 0]
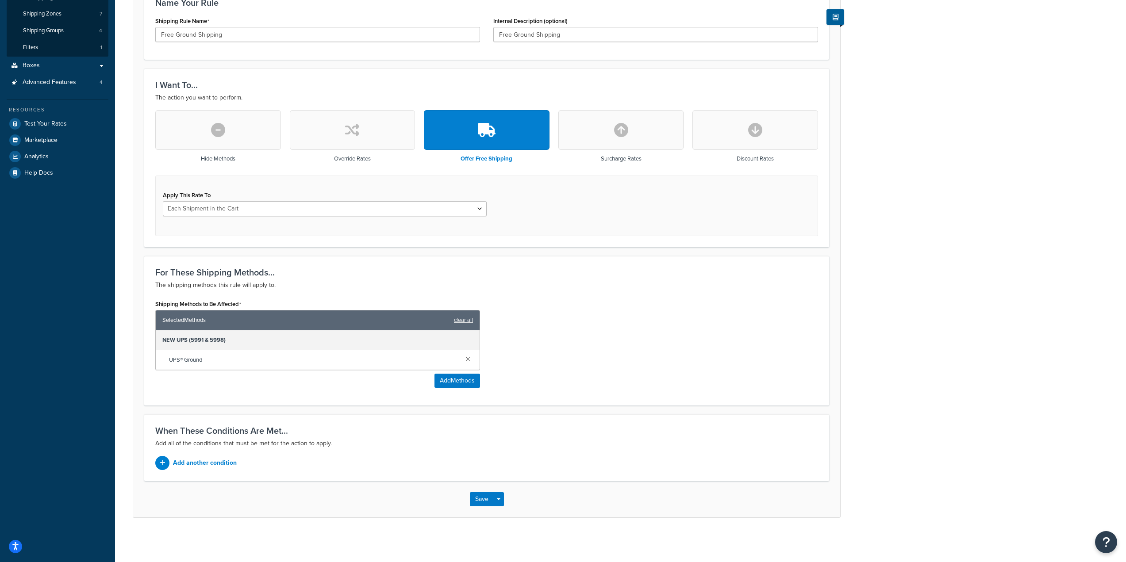
click at [213, 473] on div "When These Conditions Are Met... Add all of the conditions that must be met for…" at bounding box center [486, 448] width 685 height 67
click at [214, 465] on p "Add another condition" at bounding box center [205, 463] width 64 height 12
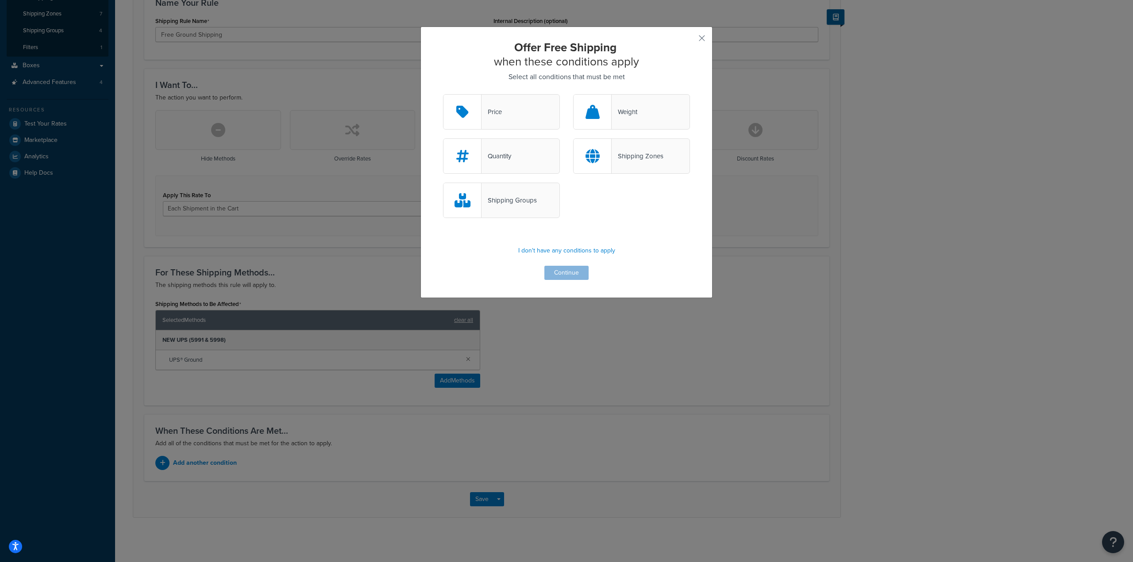
click at [623, 151] on div "Shipping Zones" at bounding box center [638, 156] width 52 height 12
click at [0, 0] on input "Shipping Zones" at bounding box center [0, 0] width 0 height 0
drag, startPoint x: 559, startPoint y: 278, endPoint x: 554, endPoint y: 272, distance: 8.2
click at [559, 277] on button "Continue" at bounding box center [566, 273] width 44 height 14
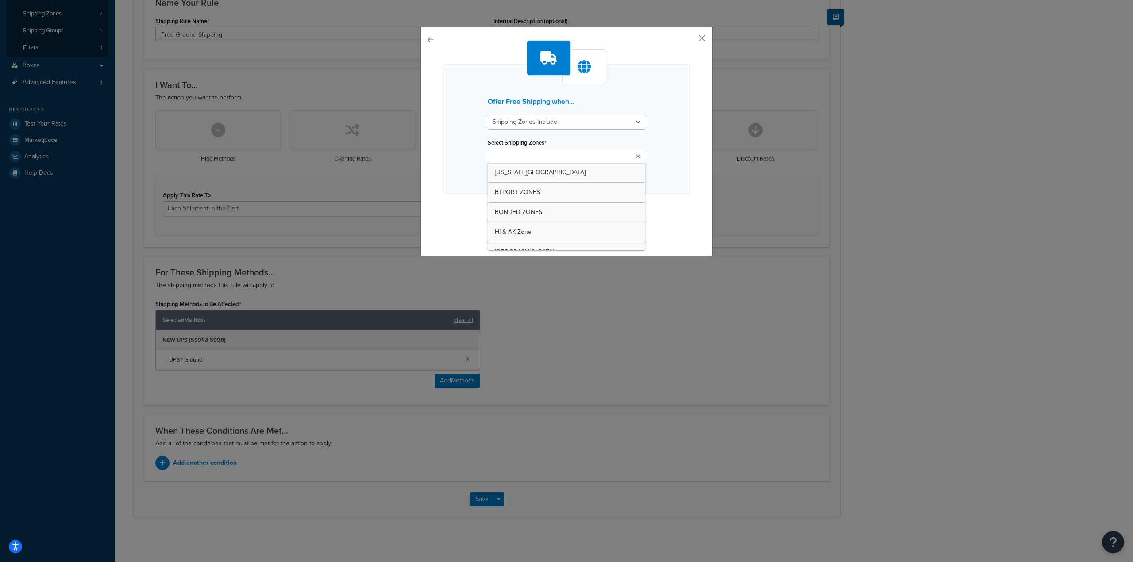
click at [579, 162] on ul at bounding box center [567, 156] width 158 height 15
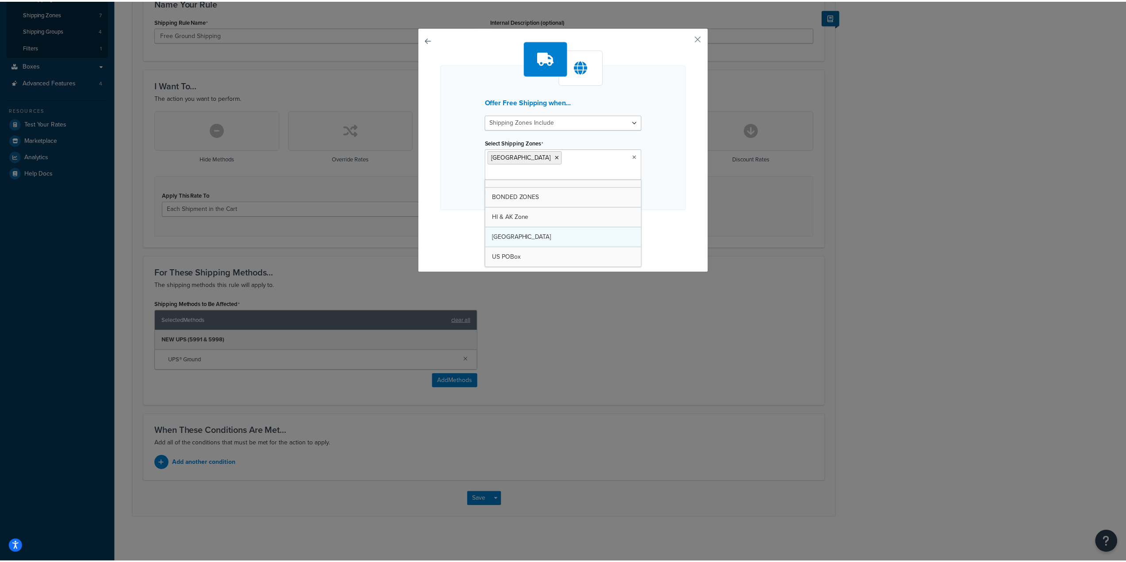
scroll to position [12, 0]
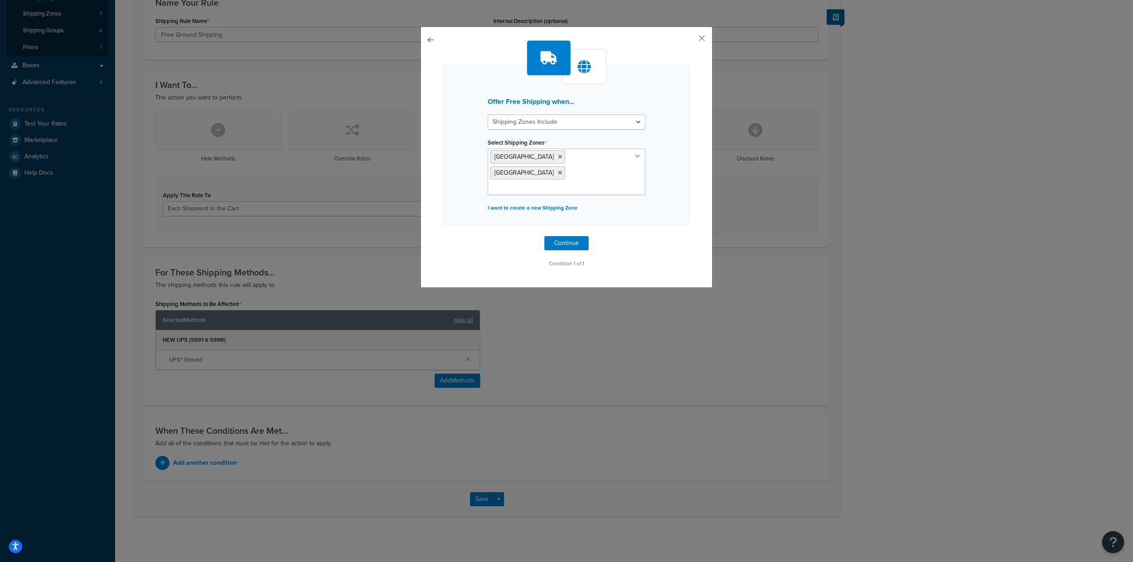
click at [703, 194] on div "Offer Free Shipping when... Shipping Zones Include Shipping Zones Do Not Includ…" at bounding box center [566, 158] width 292 height 262
click at [572, 236] on button "Continue" at bounding box center [566, 243] width 44 height 14
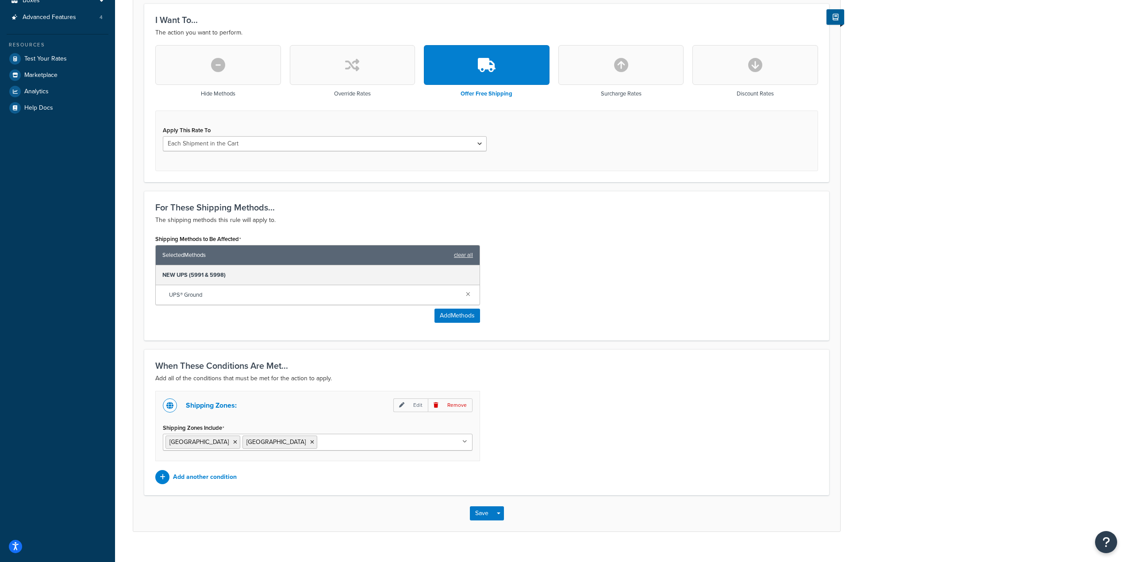
scroll to position [242, 0]
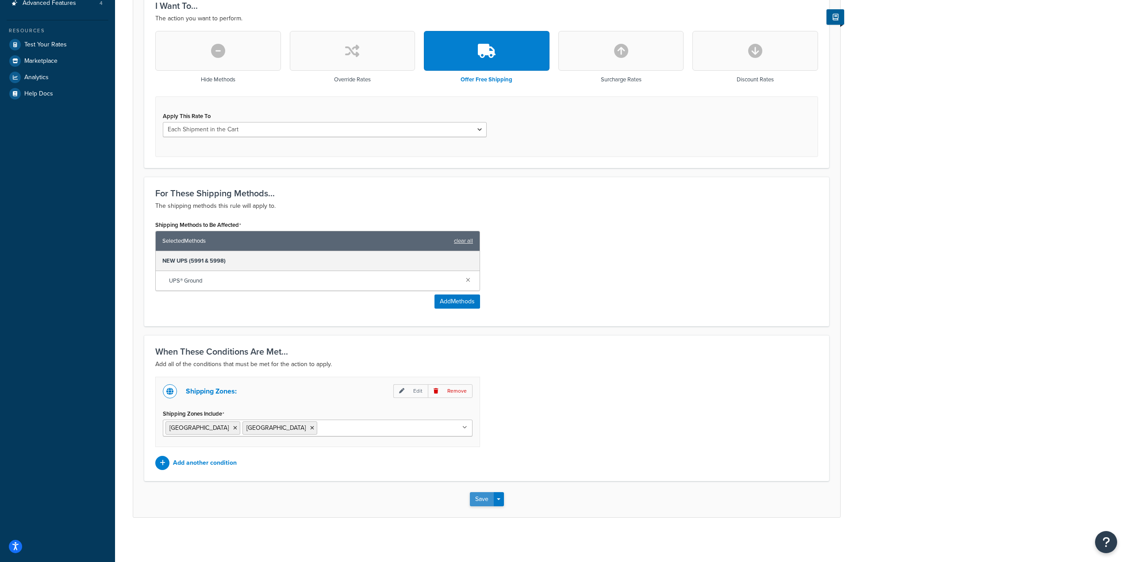
click at [475, 496] on button "Save" at bounding box center [482, 499] width 24 height 14
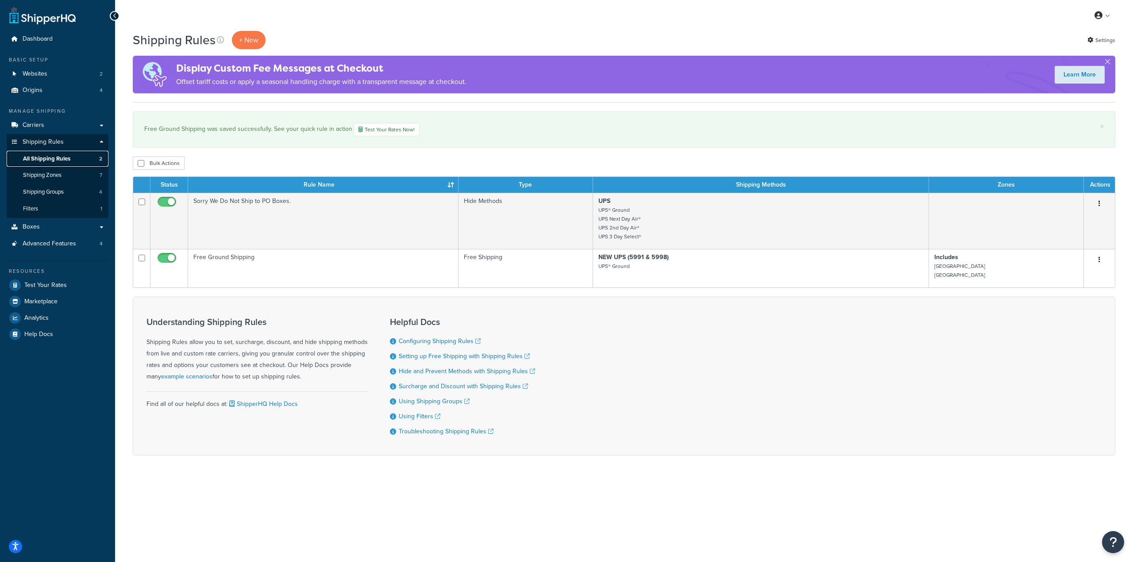
click at [53, 157] on span "All Shipping Rules" at bounding box center [46, 159] width 47 height 8
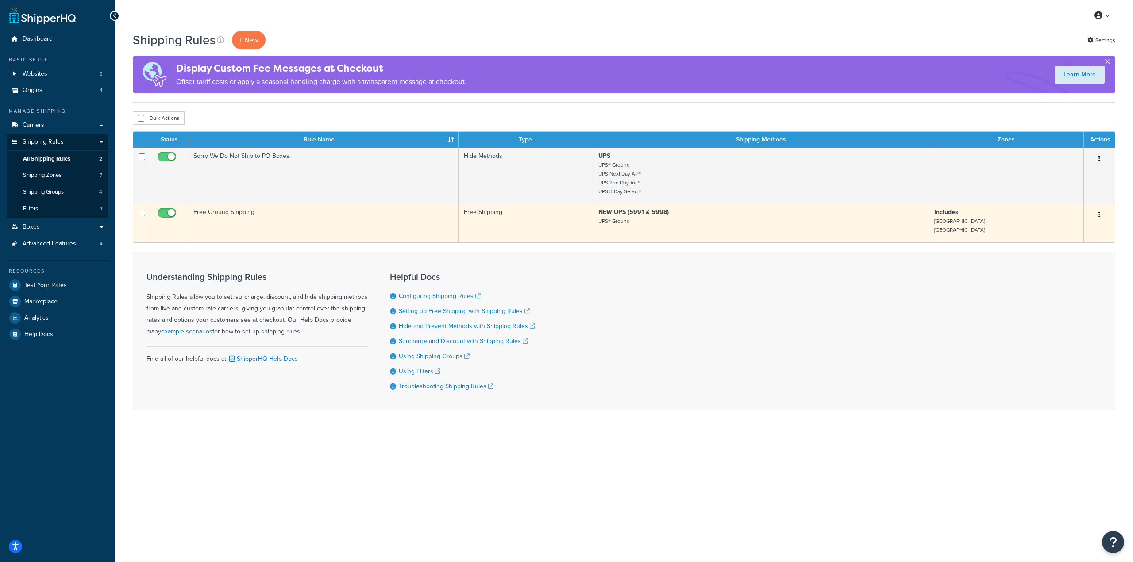
click at [1099, 217] on icon "button" at bounding box center [1099, 215] width 2 height 6
click at [1064, 232] on link "Edit" at bounding box center [1070, 232] width 70 height 18
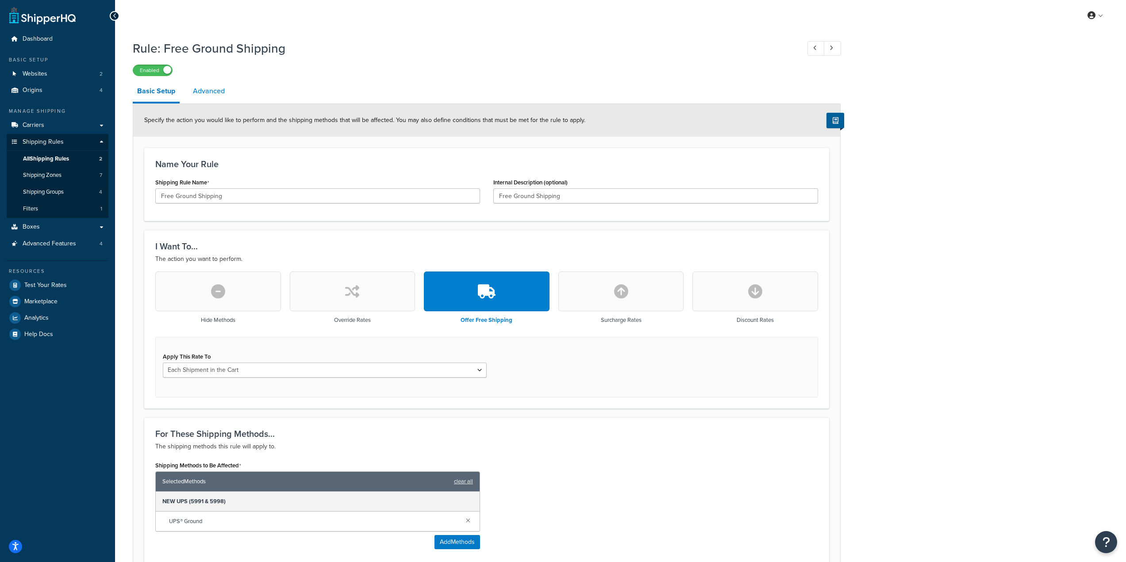
click at [215, 94] on link "Advanced" at bounding box center [209, 91] width 41 height 21
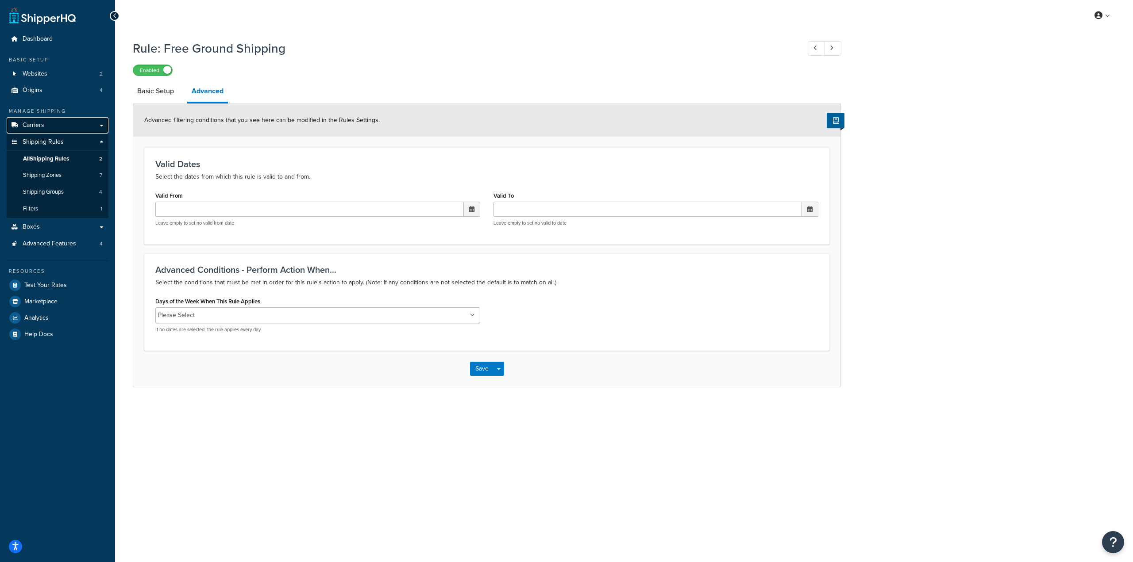
click at [65, 130] on link "Carriers" at bounding box center [58, 125] width 102 height 16
drag, startPoint x: 485, startPoint y: 380, endPoint x: 486, endPoint y: 370, distance: 9.8
click at [485, 379] on div "Save Save Dropdown Save and Edit Save and Duplicate Save and Create New" at bounding box center [486, 369] width 707 height 36
drag, startPoint x: 486, startPoint y: 370, endPoint x: 401, endPoint y: 239, distance: 155.5
click at [486, 369] on button "Save" at bounding box center [482, 369] width 24 height 14
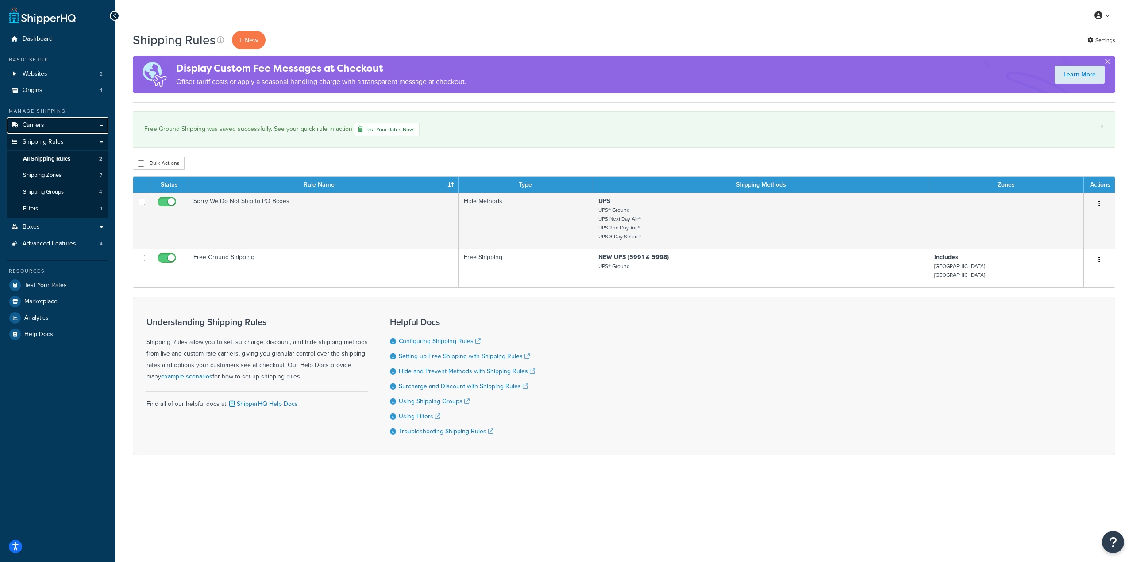
click at [75, 127] on link "Carriers" at bounding box center [58, 125] width 102 height 16
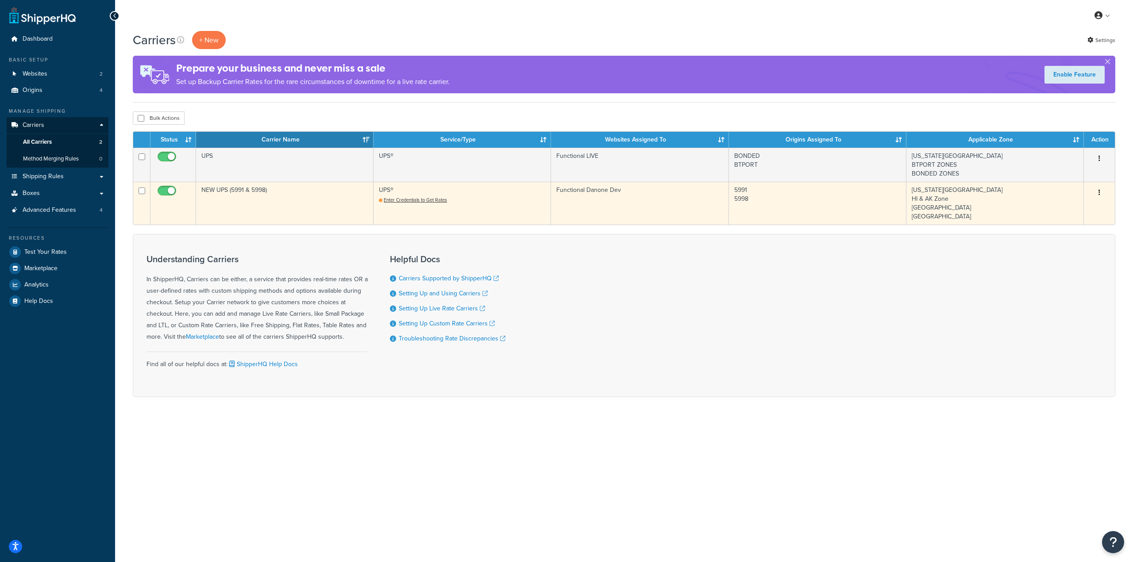
click at [1098, 196] on icon "button" at bounding box center [1099, 192] width 2 height 6
click at [1075, 212] on link "Edit" at bounding box center [1063, 211] width 70 height 18
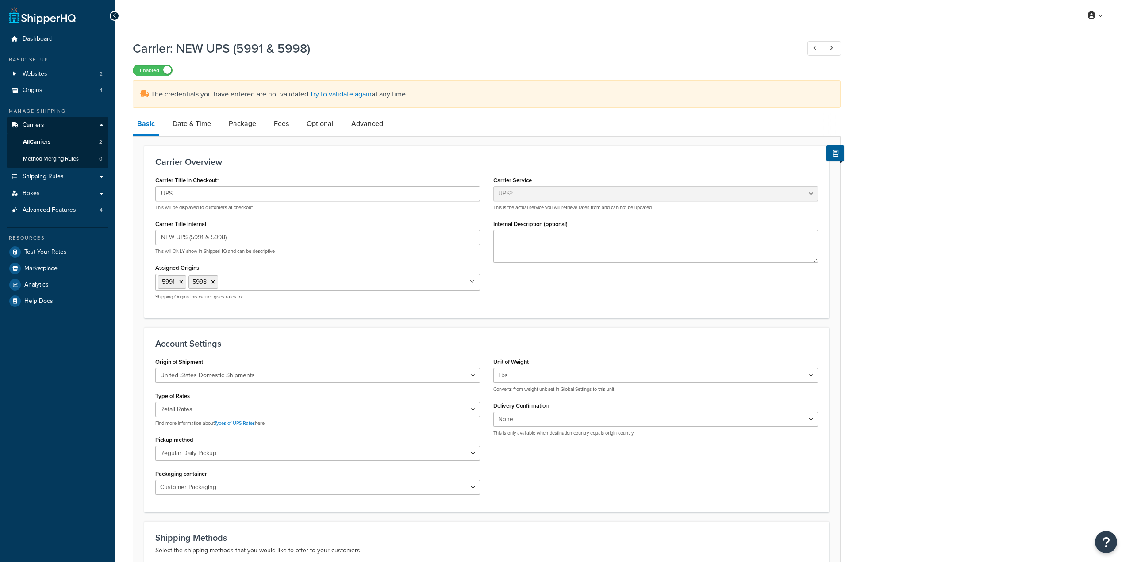
select select "ups"
select select "04"
click at [209, 122] on link "Date & Time" at bounding box center [191, 123] width 47 height 21
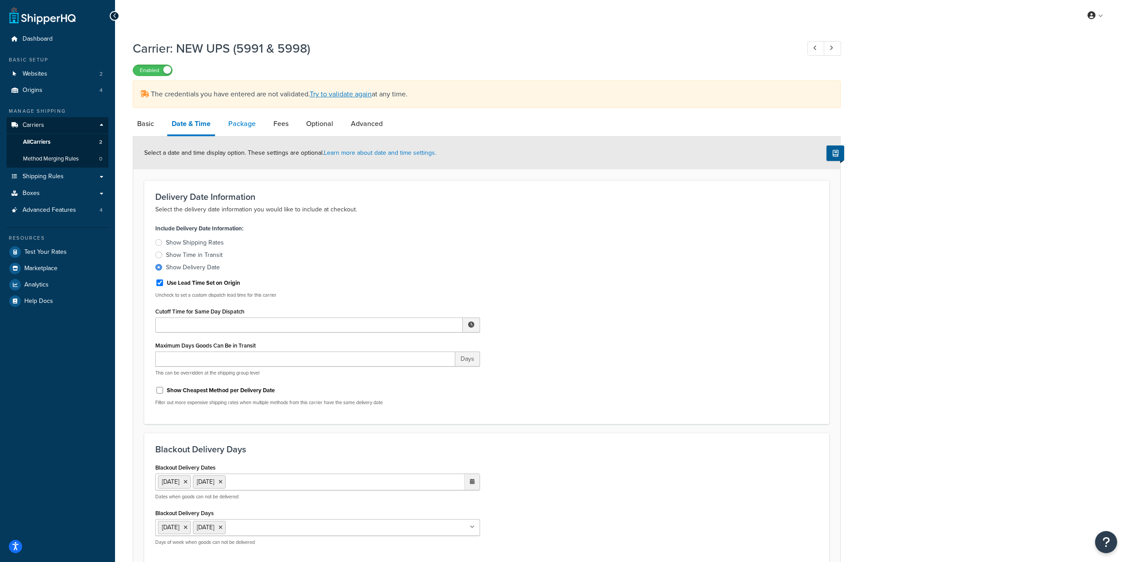
click at [231, 123] on link "Package" at bounding box center [242, 123] width 36 height 21
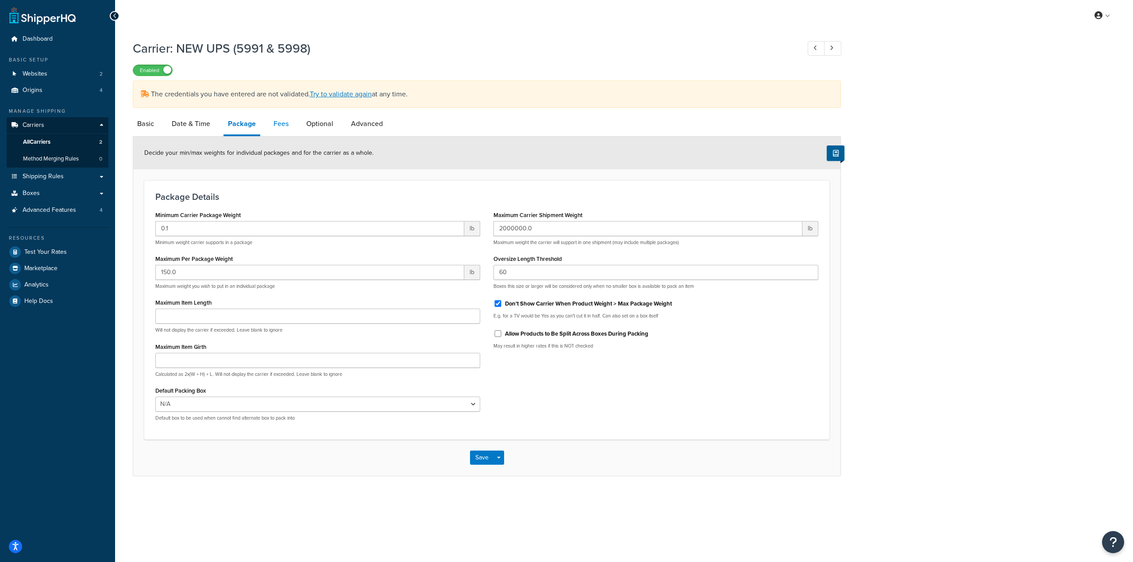
click at [269, 123] on link "Fees" at bounding box center [281, 123] width 24 height 21
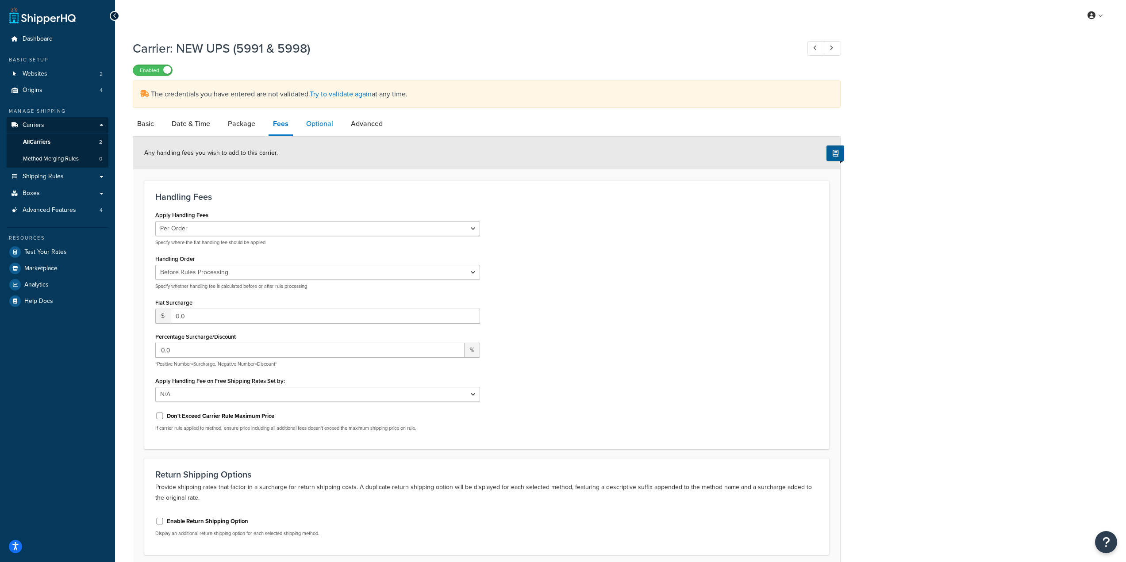
click at [322, 127] on link "Optional" at bounding box center [320, 123] width 36 height 21
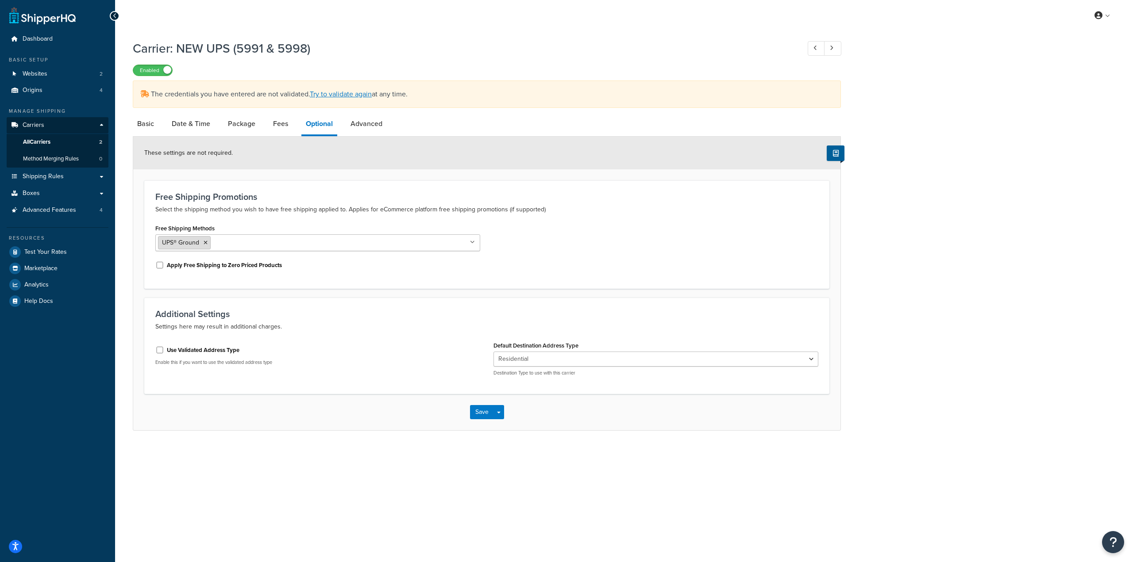
click at [205, 242] on icon at bounding box center [206, 242] width 4 height 5
click at [596, 480] on div "My Profile Billing Global Settings Contact Us Logout Carrier: NEW UPS (5991 & 5…" at bounding box center [624, 281] width 1018 height 562
click at [479, 410] on button "Save" at bounding box center [482, 410] width 24 height 14
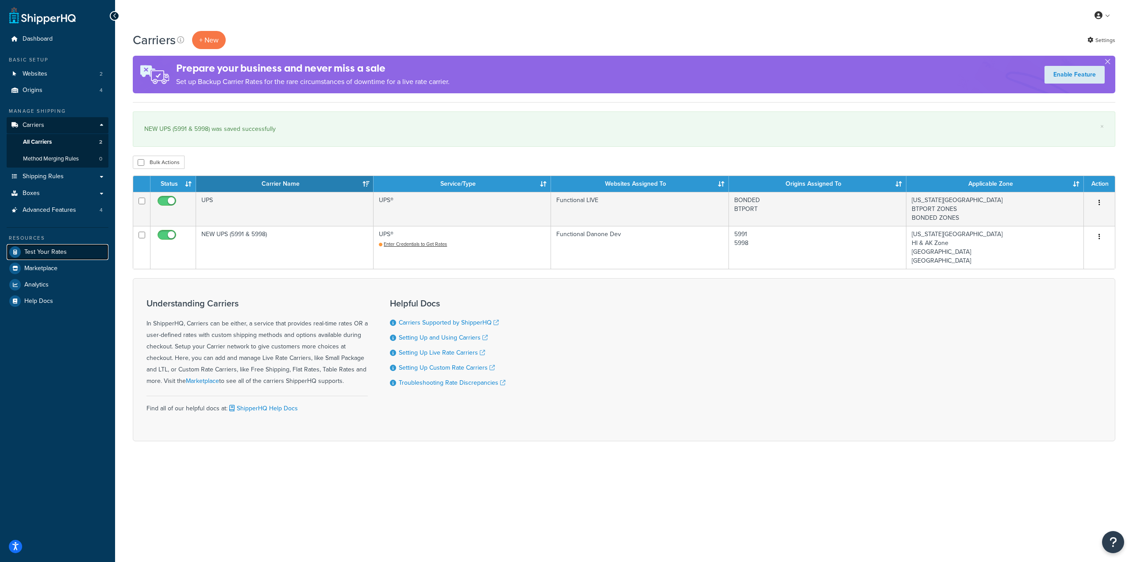
click at [40, 249] on span "Test Your Rates" at bounding box center [45, 253] width 42 height 8
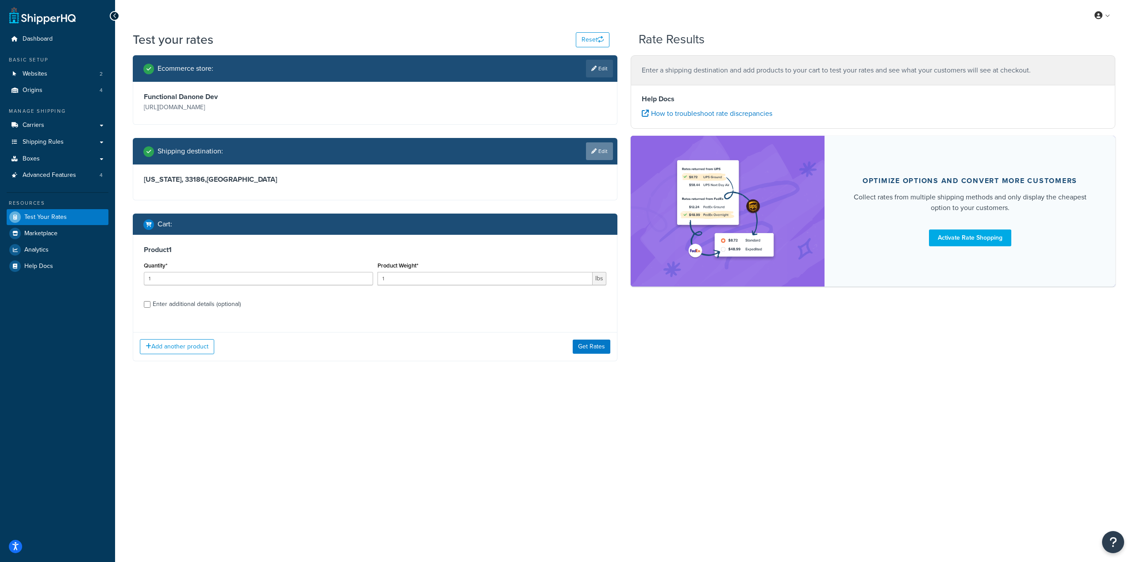
click at [596, 153] on link "Edit" at bounding box center [599, 151] width 27 height 18
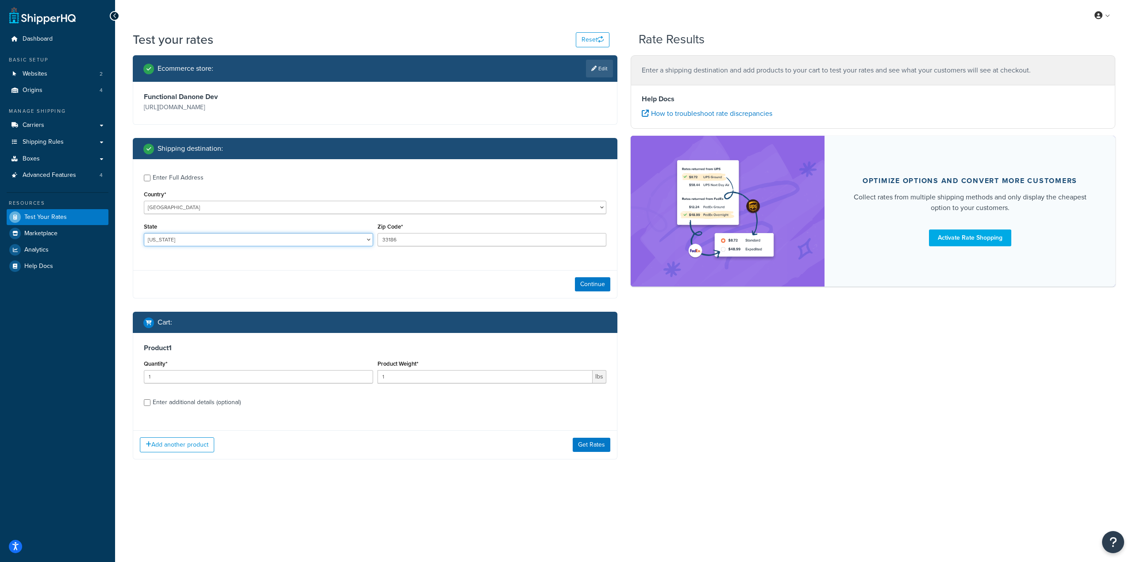
click at [212, 238] on select "Alabama Alaska American Samoa Arizona Arkansas Armed Forces Americas Armed Forc…" at bounding box center [258, 239] width 229 height 13
select select "PR"
click at [144, 234] on select "Alabama Alaska American Samoa Arizona Arkansas Armed Forces Americas Armed Forc…" at bounding box center [258, 239] width 229 height 13
drag, startPoint x: 432, startPoint y: 237, endPoint x: 292, endPoint y: 235, distance: 140.3
click at [300, 235] on div "State Alabama Alaska American Samoa Arizona Arkansas Armed Forces Americas Arme…" at bounding box center [375, 237] width 467 height 32
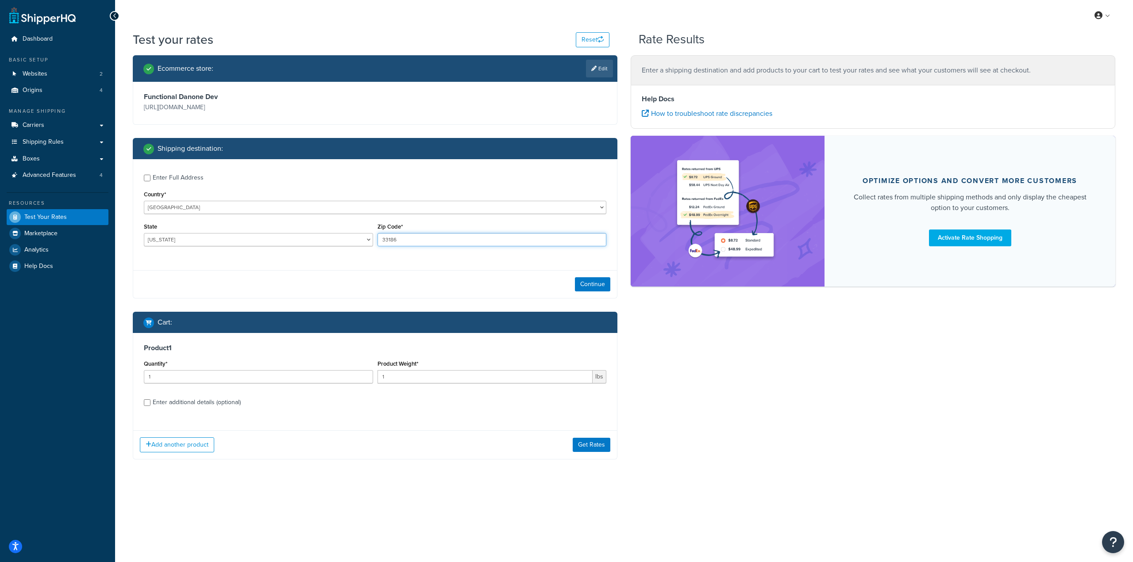
paste input "0092"
type input "00926"
click at [377, 287] on div "Continue" at bounding box center [375, 284] width 484 height 28
drag, startPoint x: 438, startPoint y: 380, endPoint x: 343, endPoint y: 382, distance: 94.7
click at [346, 383] on div "Quantity* 1 Product Weight* 1 lbs" at bounding box center [375, 374] width 467 height 32
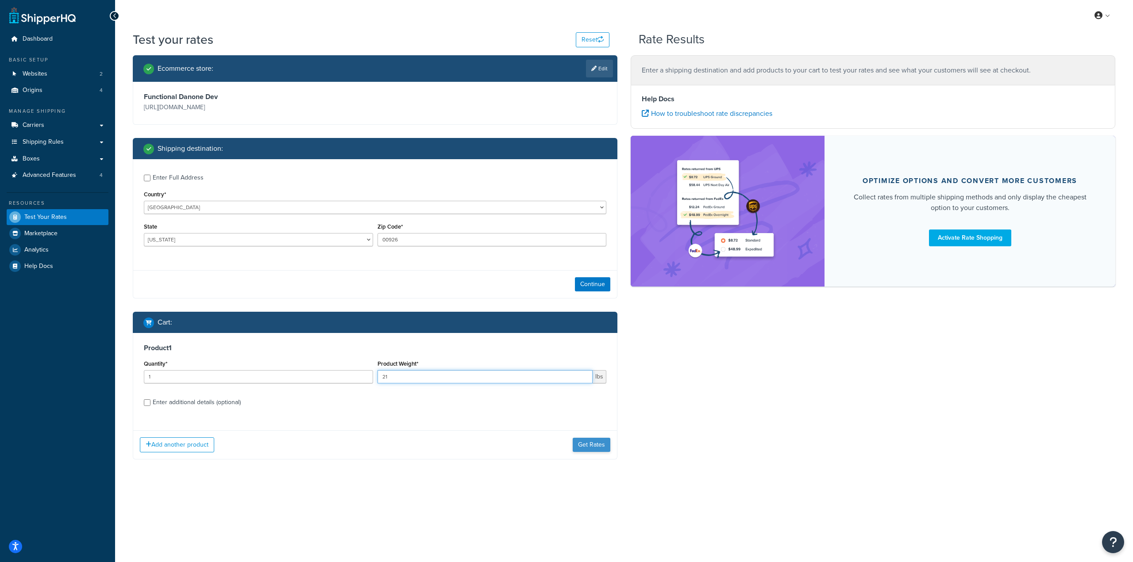
type input "21"
click at [592, 449] on button "Get Rates" at bounding box center [592, 445] width 38 height 14
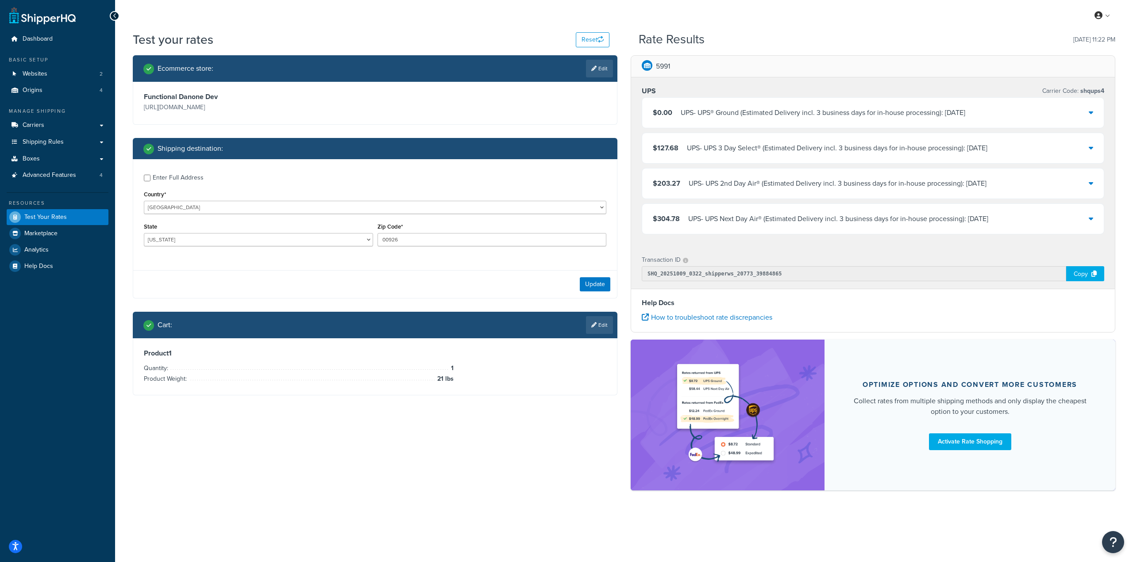
click at [965, 114] on div "UPS - UPS® Ground (Estimated Delivery incl. 3 business days for in-house proces…" at bounding box center [823, 113] width 285 height 12
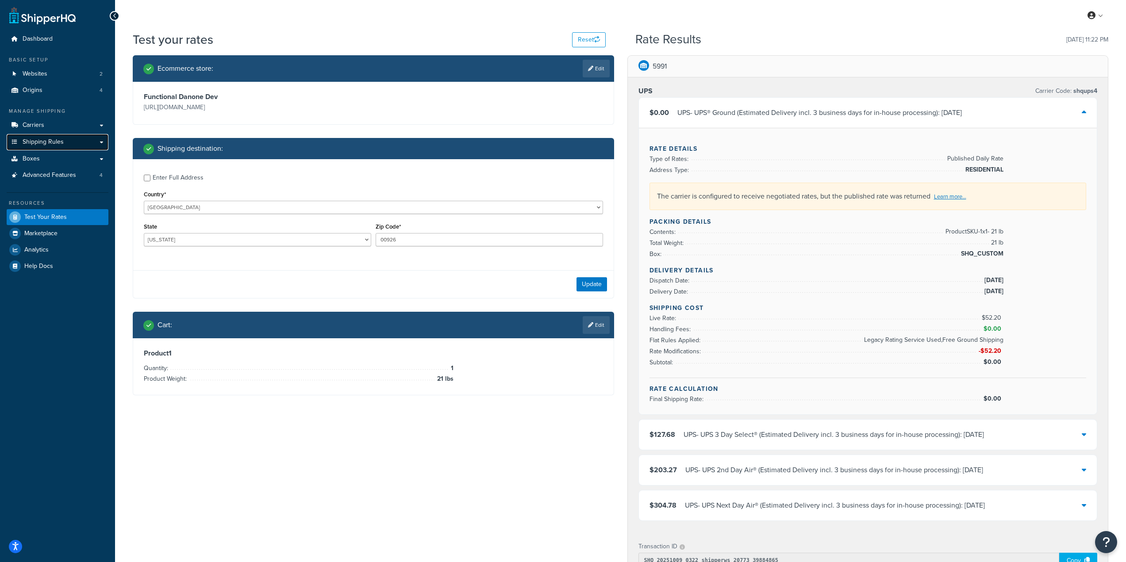
click at [70, 144] on link "Shipping Rules" at bounding box center [58, 142] width 102 height 16
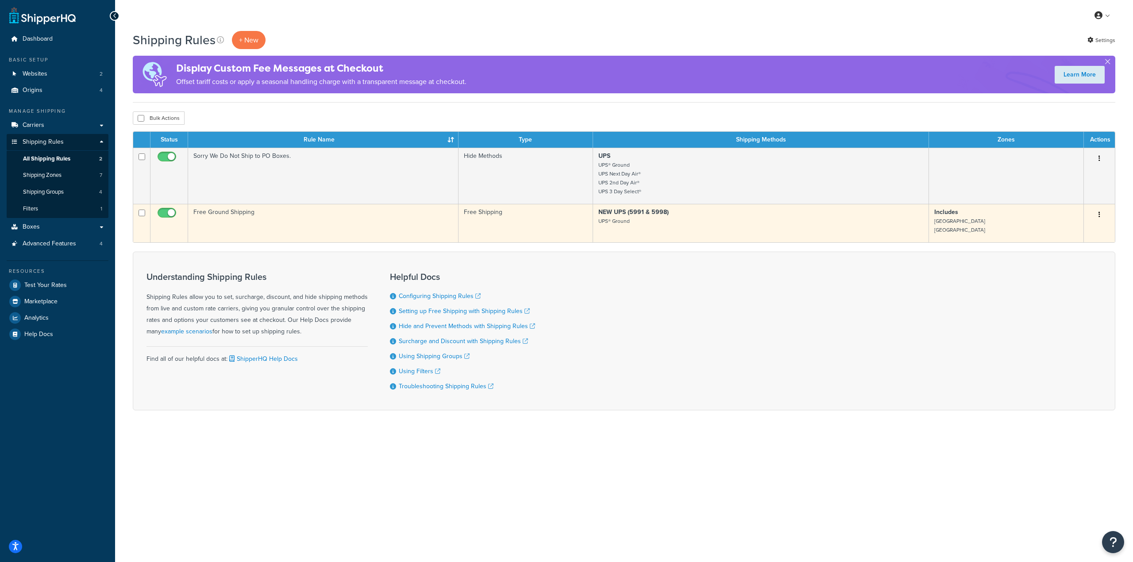
click at [1098, 215] on icon "button" at bounding box center [1099, 215] width 2 height 6
click at [1066, 230] on link "Edit" at bounding box center [1070, 232] width 70 height 18
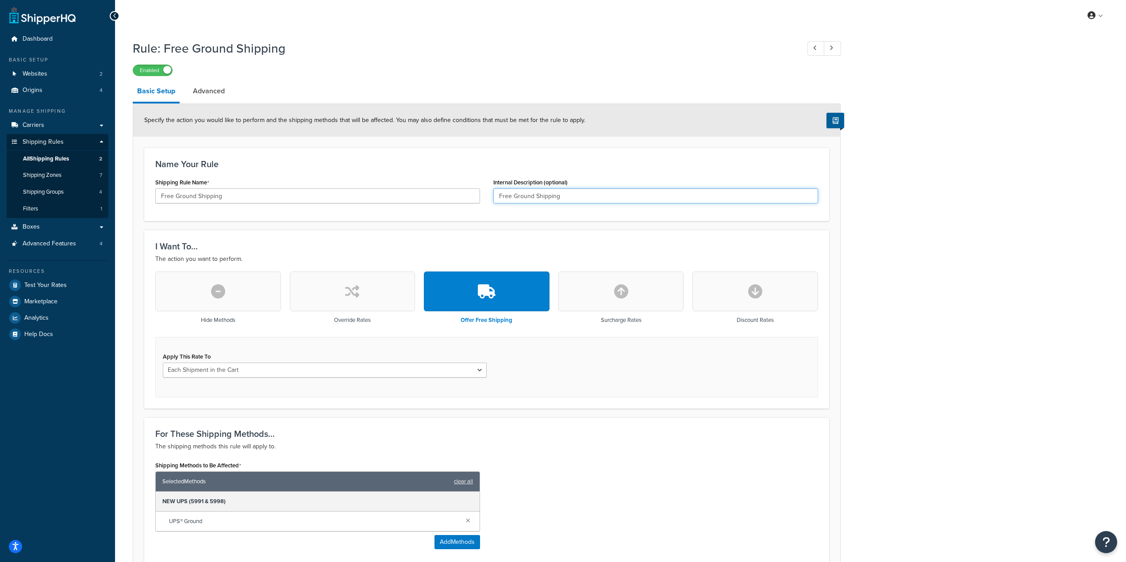
click at [545, 202] on input "Free Ground Shipping" at bounding box center [655, 196] width 325 height 15
click at [211, 88] on link "Advanced" at bounding box center [209, 91] width 41 height 21
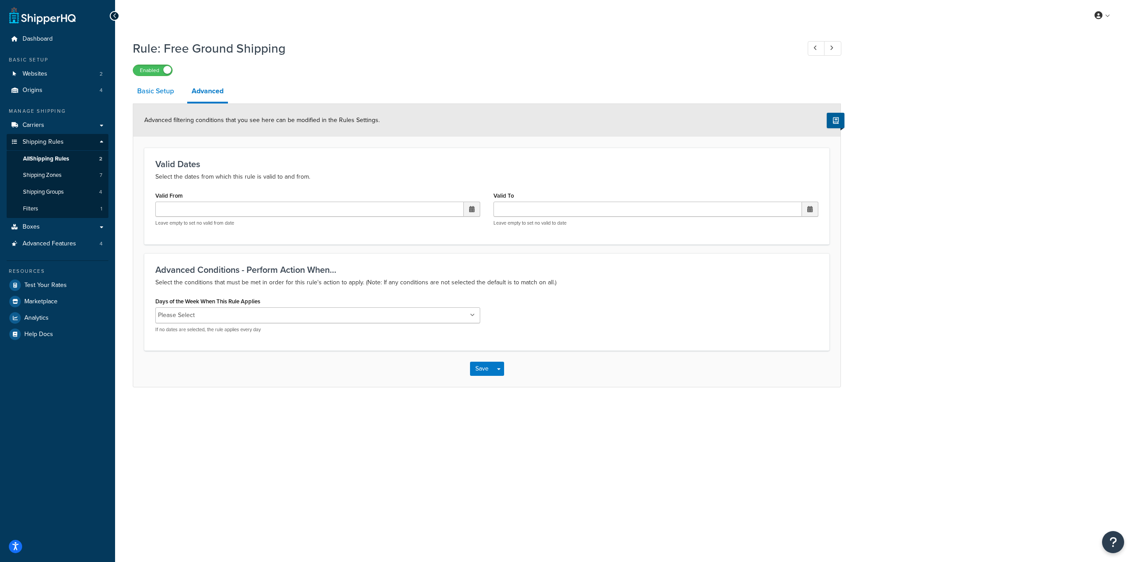
click at [152, 92] on link "Basic Setup" at bounding box center [156, 91] width 46 height 21
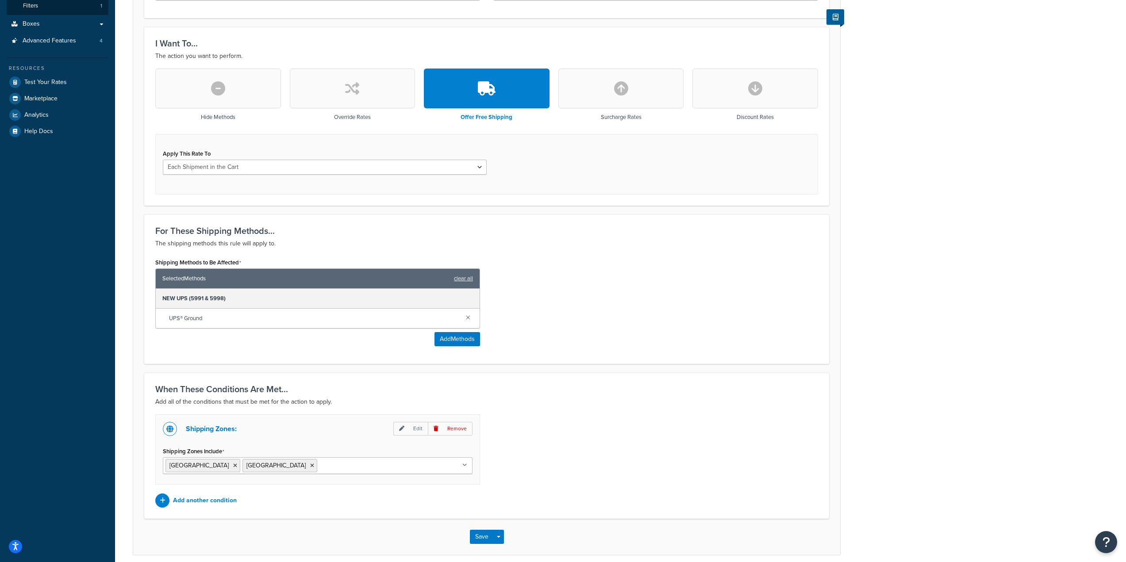
scroll to position [242, 0]
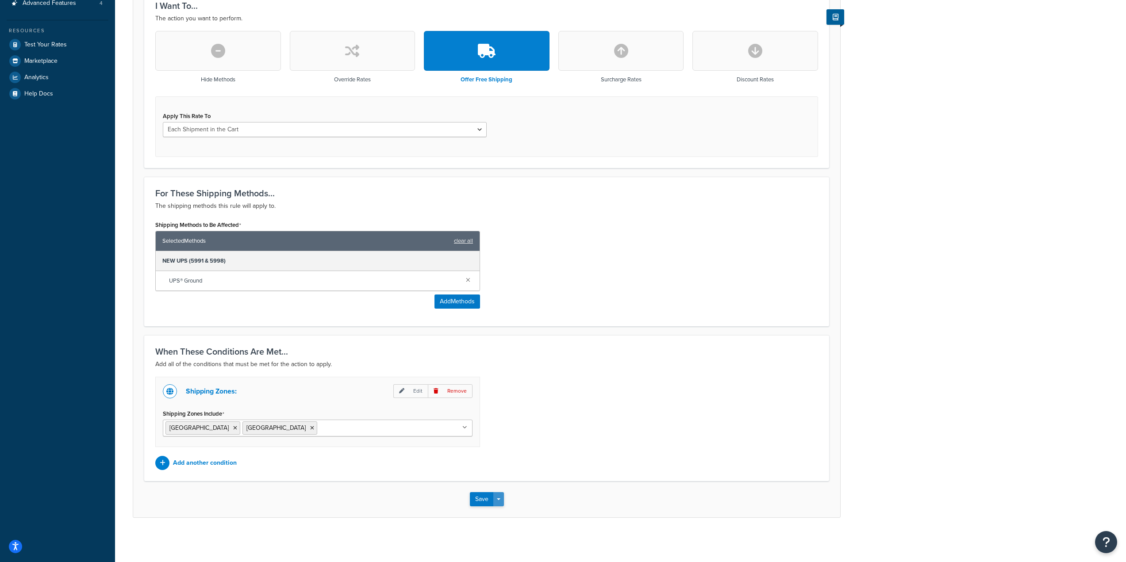
click at [498, 503] on button "Save Dropdown" at bounding box center [498, 499] width 11 height 14
click at [515, 511] on button "Save and Edit" at bounding box center [512, 516] width 85 height 19
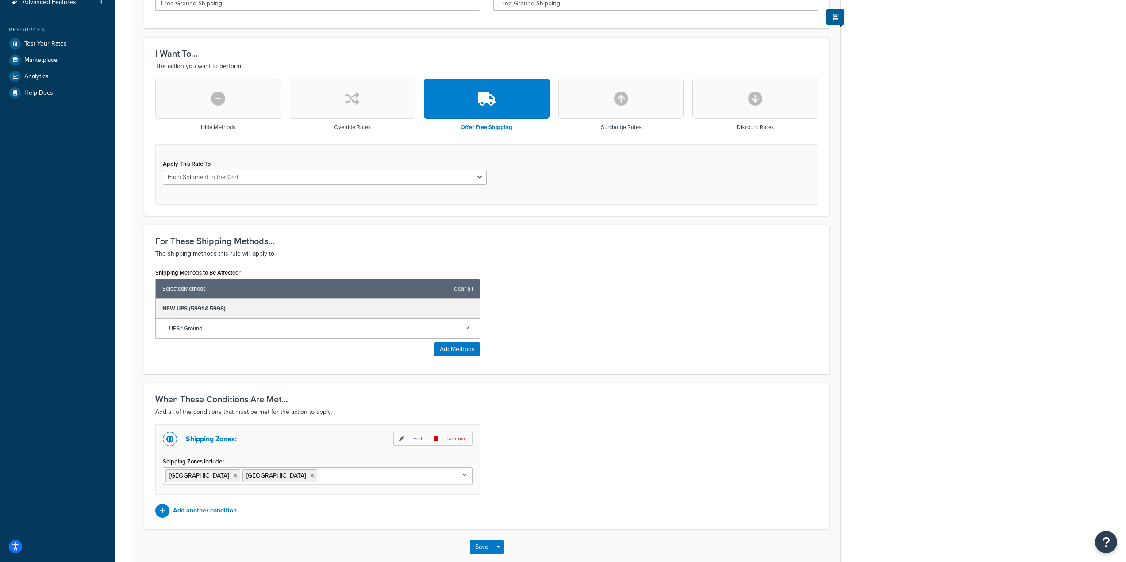
scroll to position [0, 0]
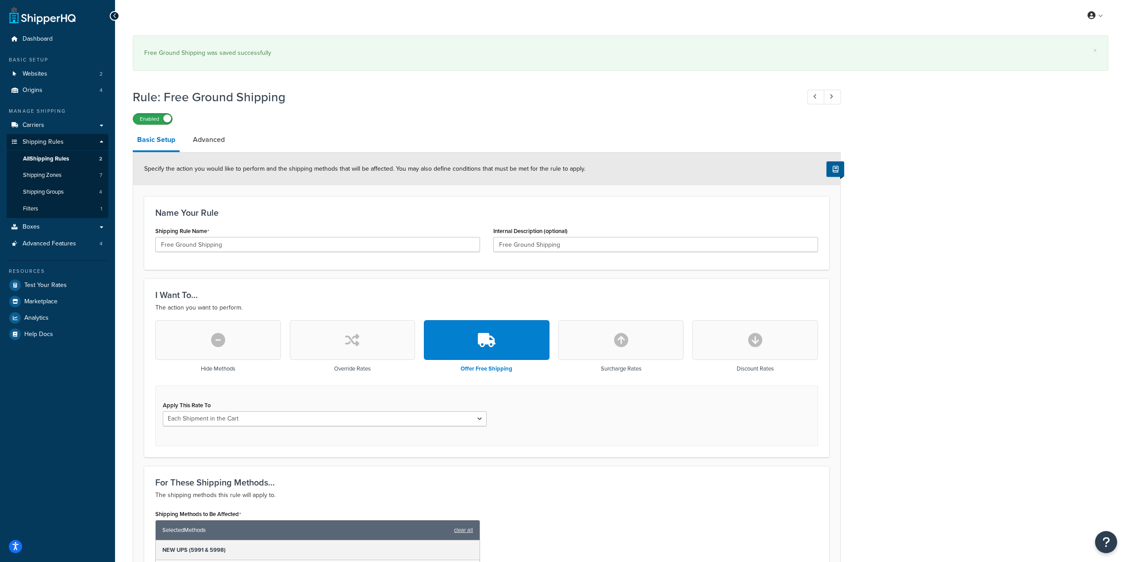
click at [154, 116] on label "Enabled" at bounding box center [152, 119] width 39 height 11
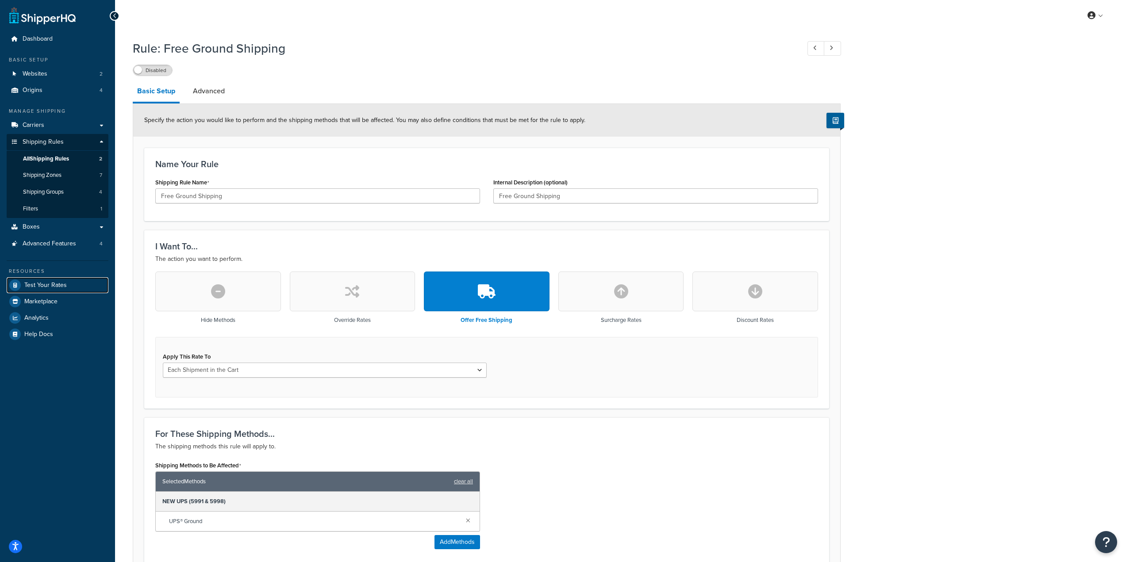
click at [33, 292] on link "Test Your Rates" at bounding box center [58, 285] width 102 height 16
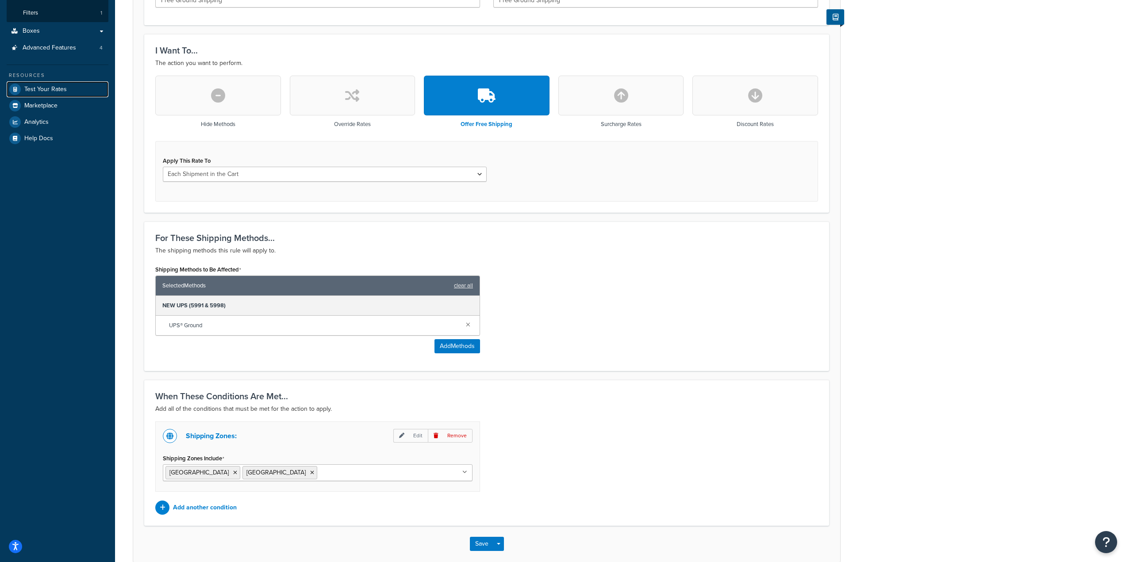
scroll to position [242, 0]
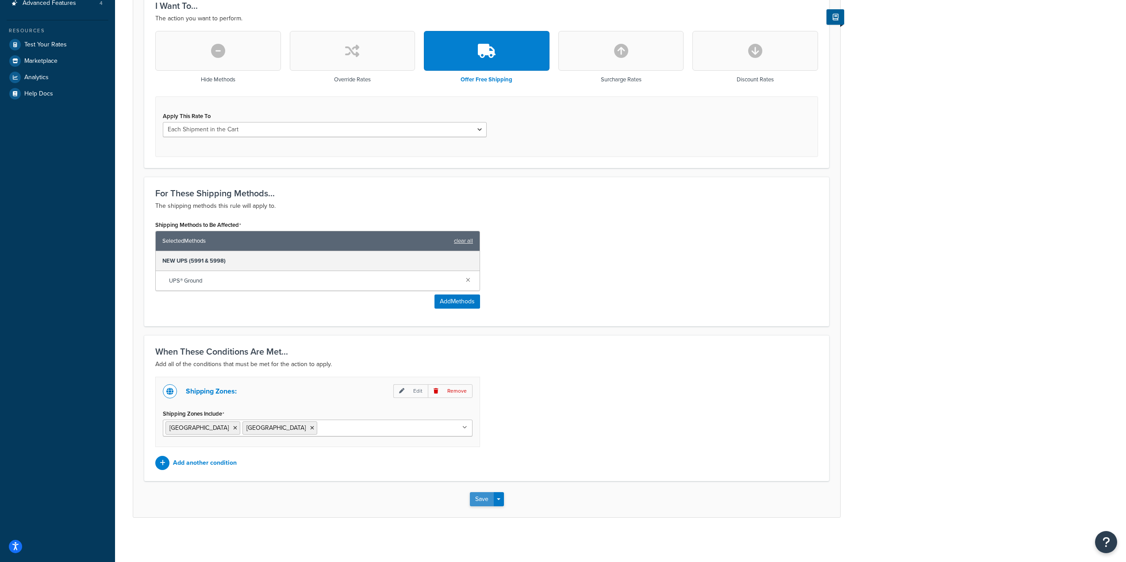
drag, startPoint x: 479, startPoint y: 492, endPoint x: 481, endPoint y: 501, distance: 8.9
click at [480, 499] on div "Save Save Dropdown Save and Edit Save and Duplicate Save and Create New" at bounding box center [486, 499] width 707 height 36
click at [481, 502] on button "Save" at bounding box center [482, 499] width 24 height 14
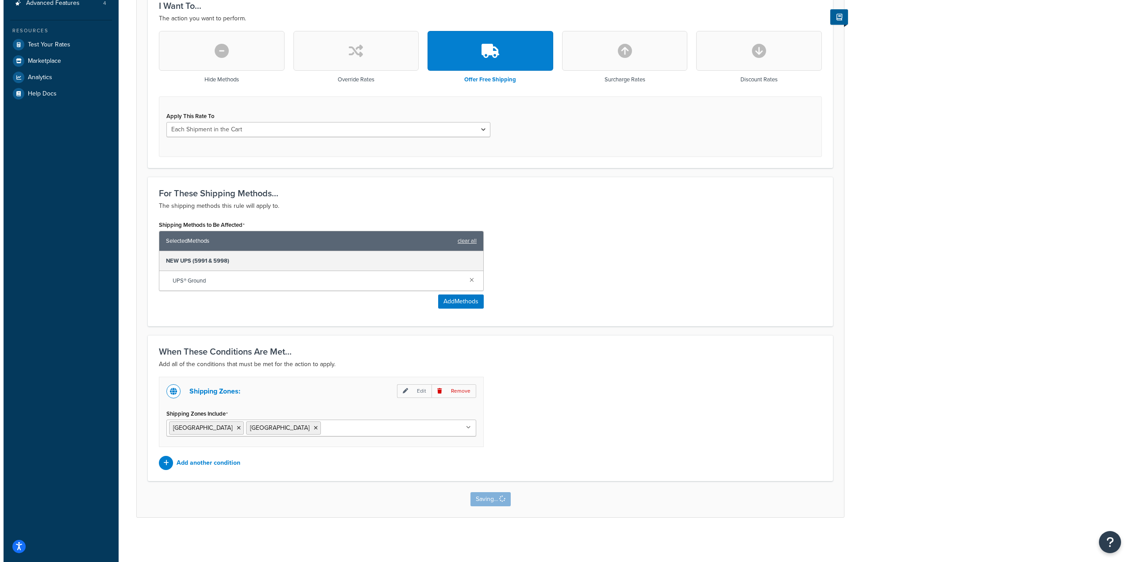
scroll to position [0, 0]
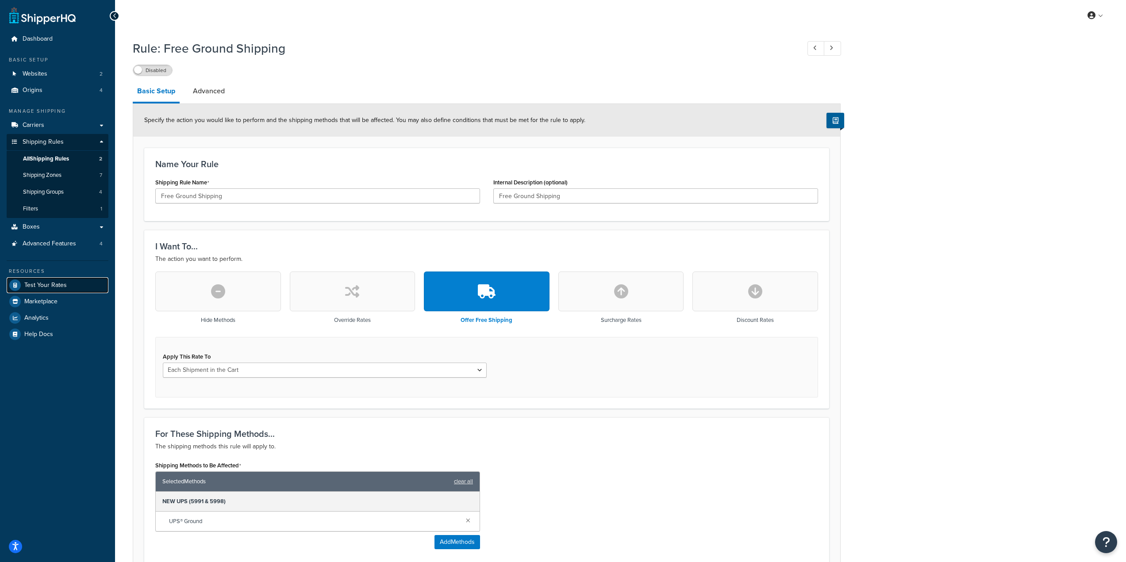
click at [47, 281] on link "Test Your Rates" at bounding box center [58, 285] width 102 height 16
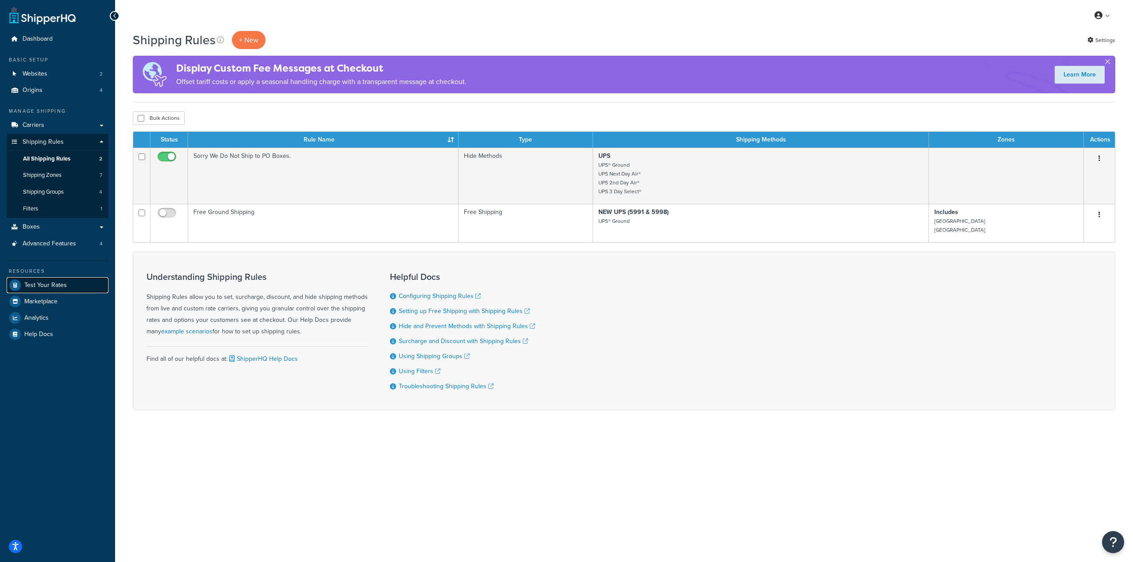
click at [26, 289] on span "Test Your Rates" at bounding box center [45, 286] width 42 height 8
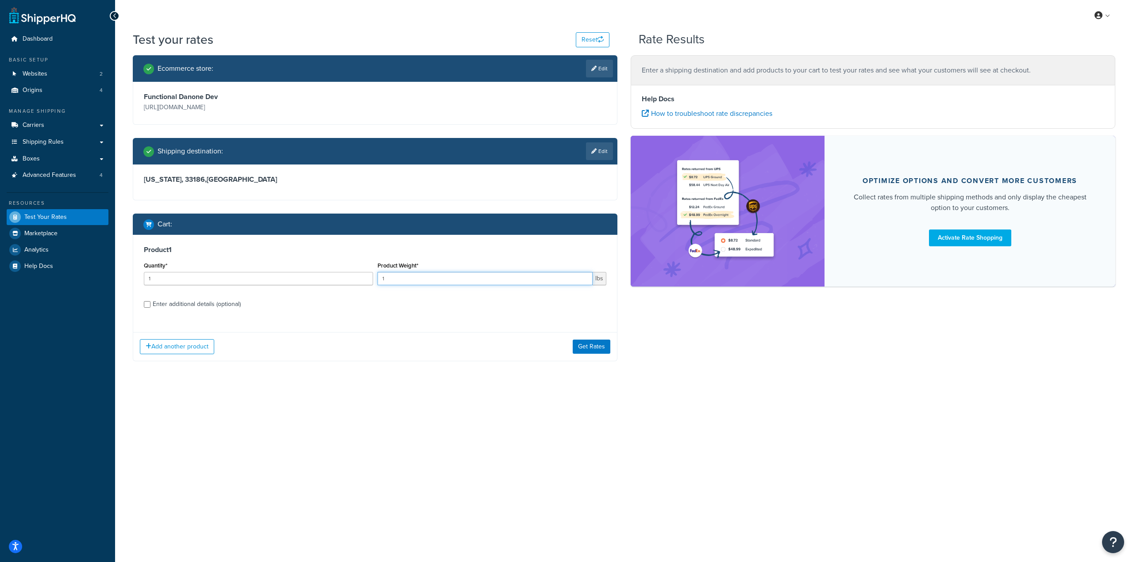
drag, startPoint x: 448, startPoint y: 280, endPoint x: 322, endPoint y: 281, distance: 126.1
click at [322, 281] on div "Quantity* 1 Product Weight* 1 lbs" at bounding box center [375, 276] width 467 height 32
type input "32"
drag, startPoint x: 603, startPoint y: 144, endPoint x: 593, endPoint y: 139, distance: 10.9
click at [603, 144] on link "Edit" at bounding box center [599, 151] width 27 height 18
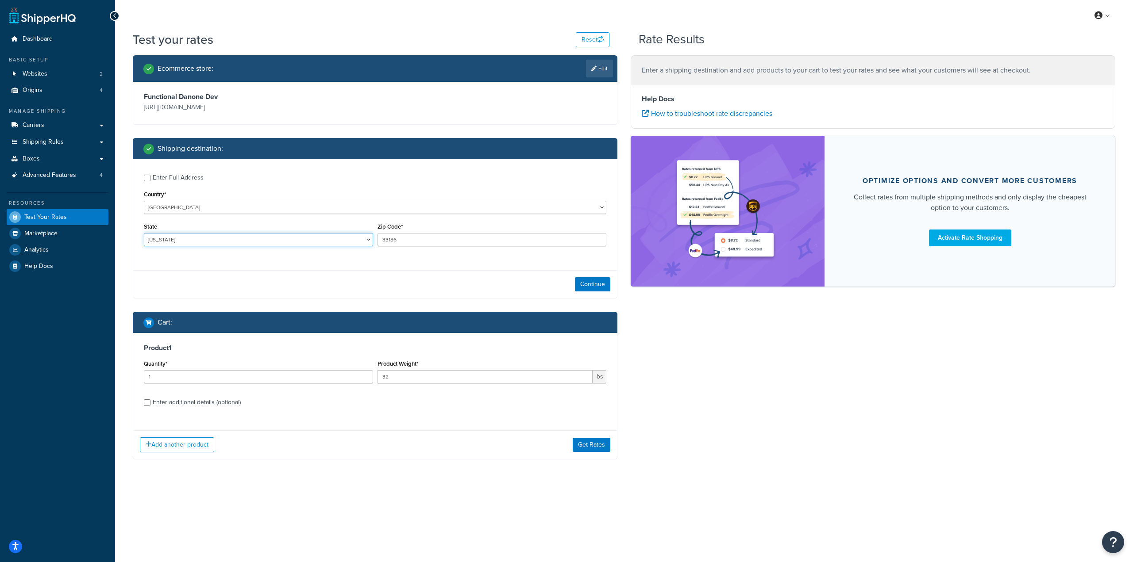
click at [231, 240] on select "[US_STATE] [US_STATE] [US_STATE] [US_STATE] [US_STATE] Armed Forces Americas Ar…" at bounding box center [258, 239] width 229 height 13
select select "PR"
click at [144, 234] on select "[US_STATE] [US_STATE] [US_STATE] [US_STATE] [US_STATE] Armed Forces Americas Ar…" at bounding box center [258, 239] width 229 height 13
drag, startPoint x: 412, startPoint y: 253, endPoint x: 416, endPoint y: 241, distance: 12.7
click at [416, 242] on div "Zip Code* 33186" at bounding box center [492, 237] width 234 height 32
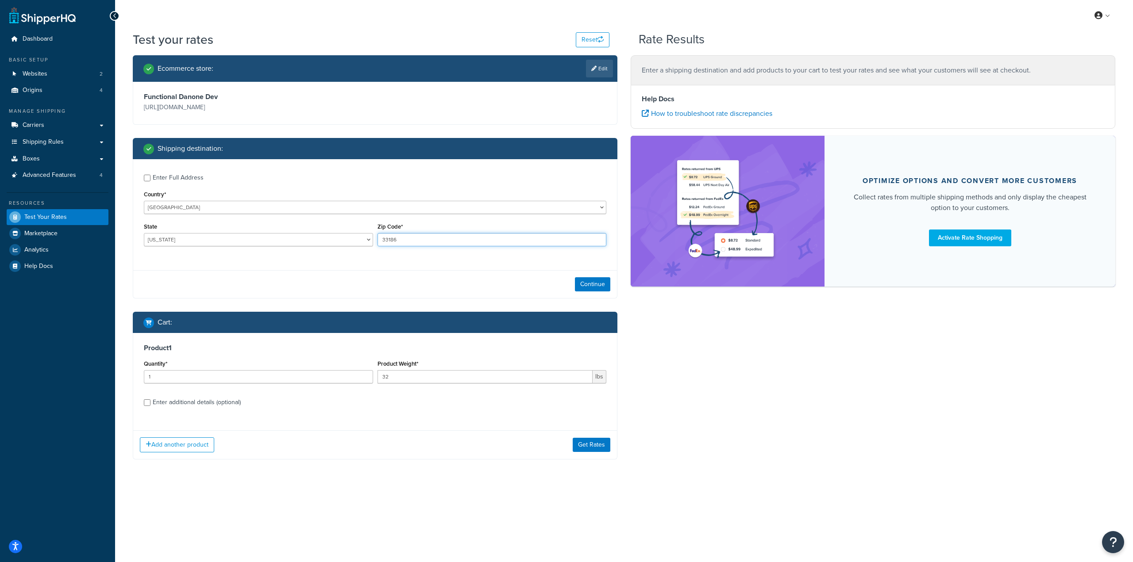
drag, startPoint x: 416, startPoint y: 240, endPoint x: 350, endPoint y: 232, distance: 66.4
click at [364, 233] on div "State [US_STATE] [US_STATE] [US_STATE] [US_STATE] [US_STATE] Armed Forces Ameri…" at bounding box center [375, 237] width 467 height 32
paste input "0092"
type input "00926"
click at [524, 264] on div "Enter Full Address Country* [GEOGRAPHIC_DATA] [GEOGRAPHIC_DATA] [GEOGRAPHIC_DAT…" at bounding box center [375, 211] width 484 height 104
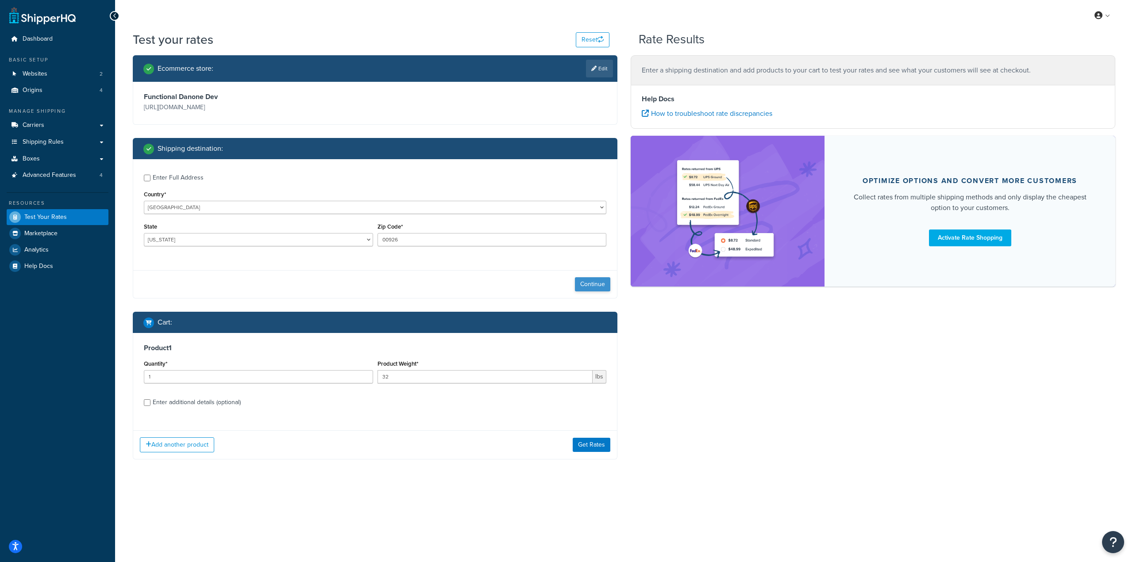
click at [610, 284] on div "Continue" at bounding box center [375, 284] width 484 height 28
click at [599, 285] on button "Continue" at bounding box center [592, 284] width 35 height 14
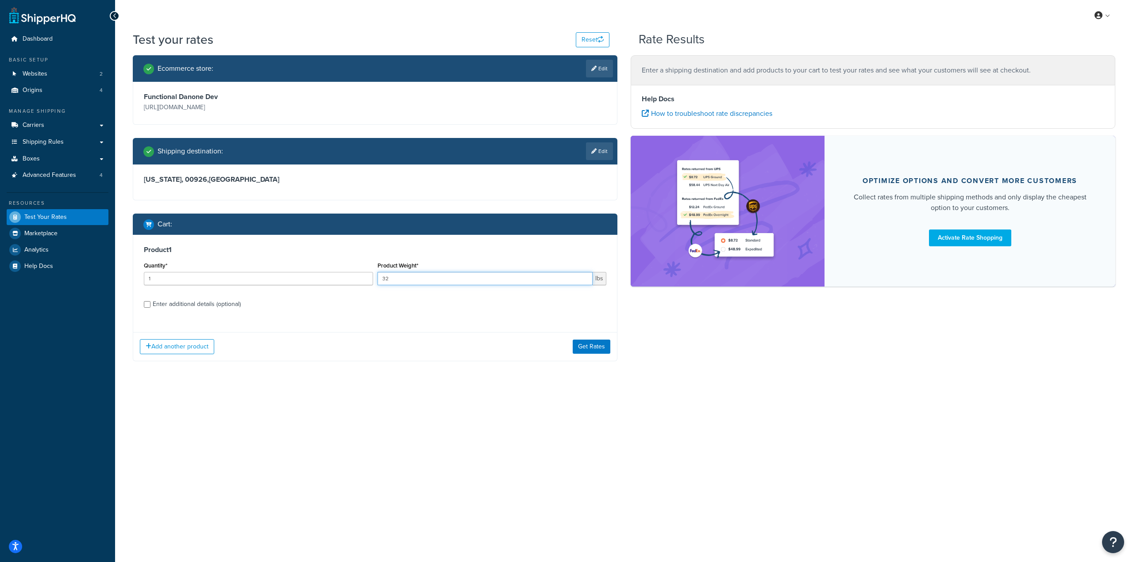
drag, startPoint x: 415, startPoint y: 281, endPoint x: 327, endPoint y: 283, distance: 87.6
click at [327, 284] on div "Quantity* 1 Product Weight* 32 lbs" at bounding box center [375, 276] width 467 height 32
type input "21"
click at [591, 348] on button "Get Rates" at bounding box center [592, 347] width 38 height 14
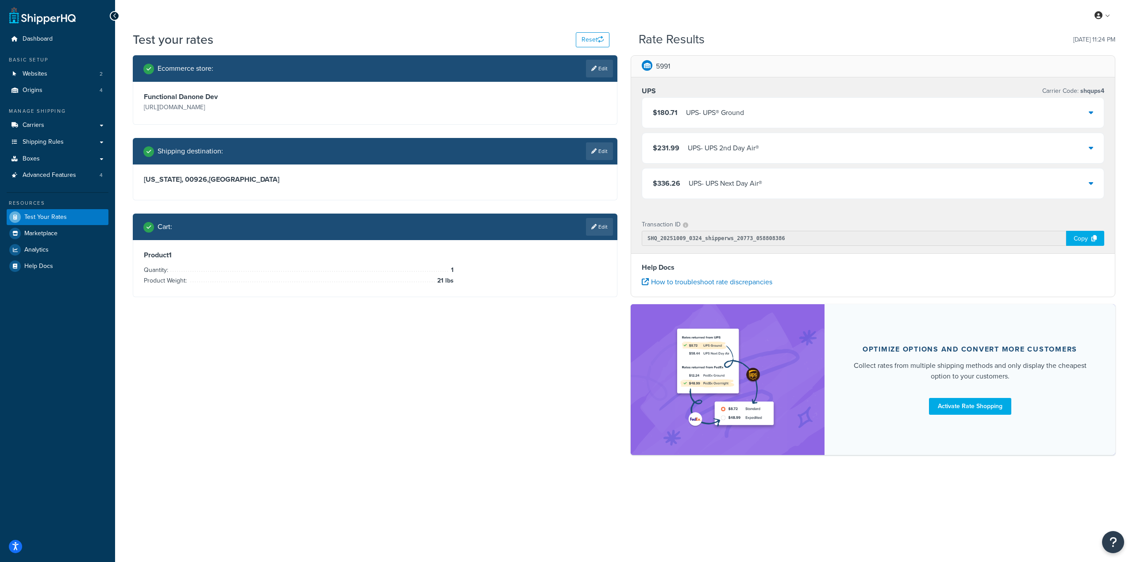
click at [1088, 112] on div "$180.71 UPS - UPS® Ground" at bounding box center [873, 113] width 462 height 30
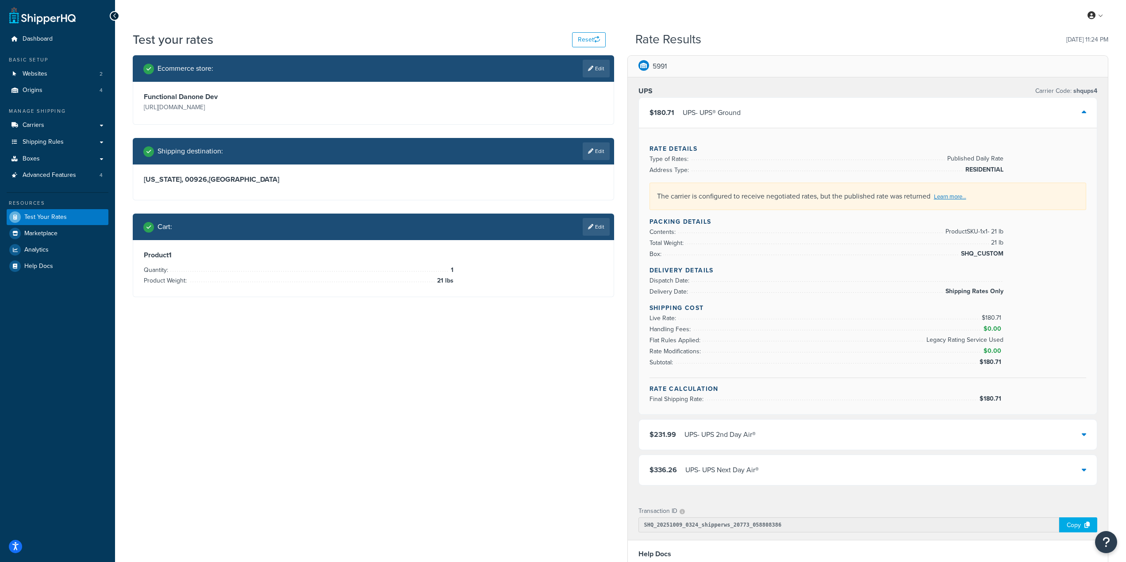
click at [1088, 112] on div "$180.71 UPS - UPS® Ground" at bounding box center [868, 113] width 458 height 30
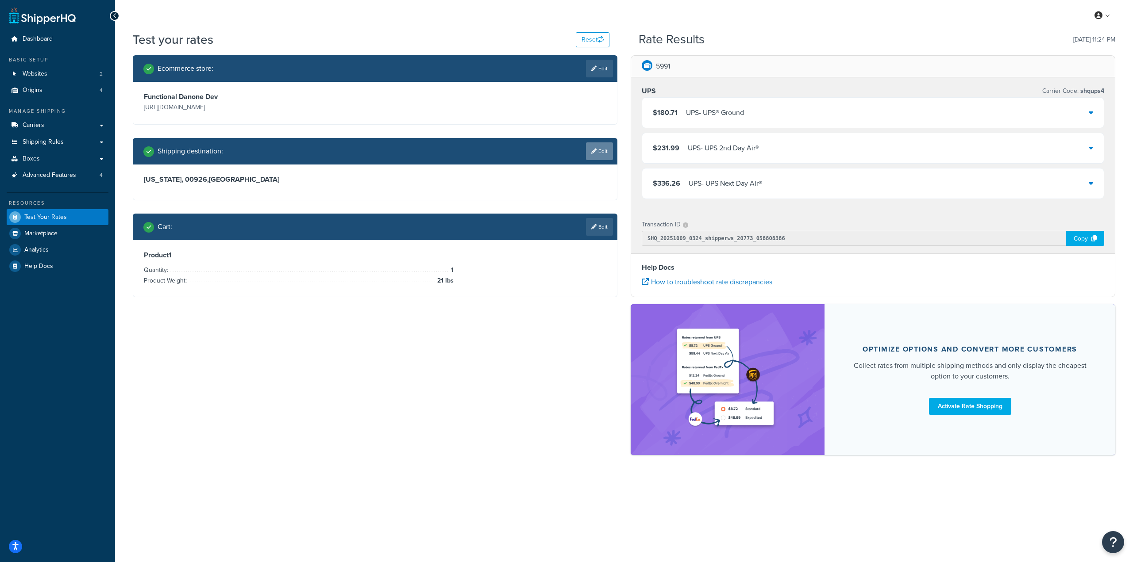
click at [599, 158] on link "Edit" at bounding box center [599, 151] width 27 height 18
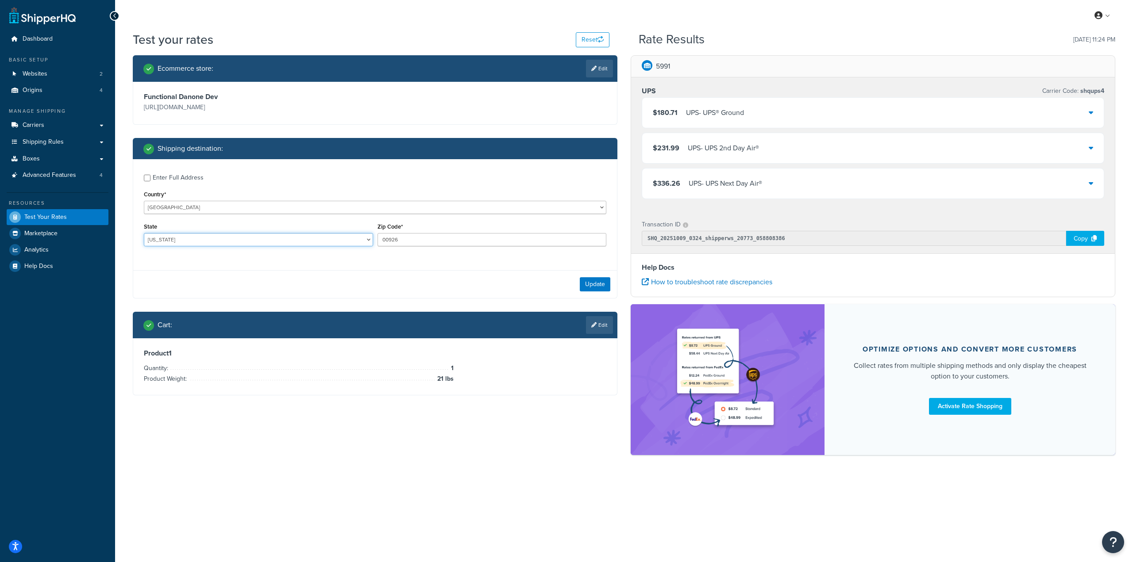
drag, startPoint x: 200, startPoint y: 234, endPoint x: 109, endPoint y: 245, distance: 91.4
click at [117, 248] on div "Test your rates Reset Rate Results [DATE] 11:24 PM Ecommerce store : Edit Funct…" at bounding box center [624, 258] width 1018 height 455
select select "OH"
click at [144, 234] on select "[US_STATE] [US_STATE] [US_STATE] [US_STATE] [US_STATE] Armed Forces Americas Ar…" at bounding box center [258, 239] width 229 height 13
drag, startPoint x: 463, startPoint y: 236, endPoint x: 295, endPoint y: 242, distance: 168.3
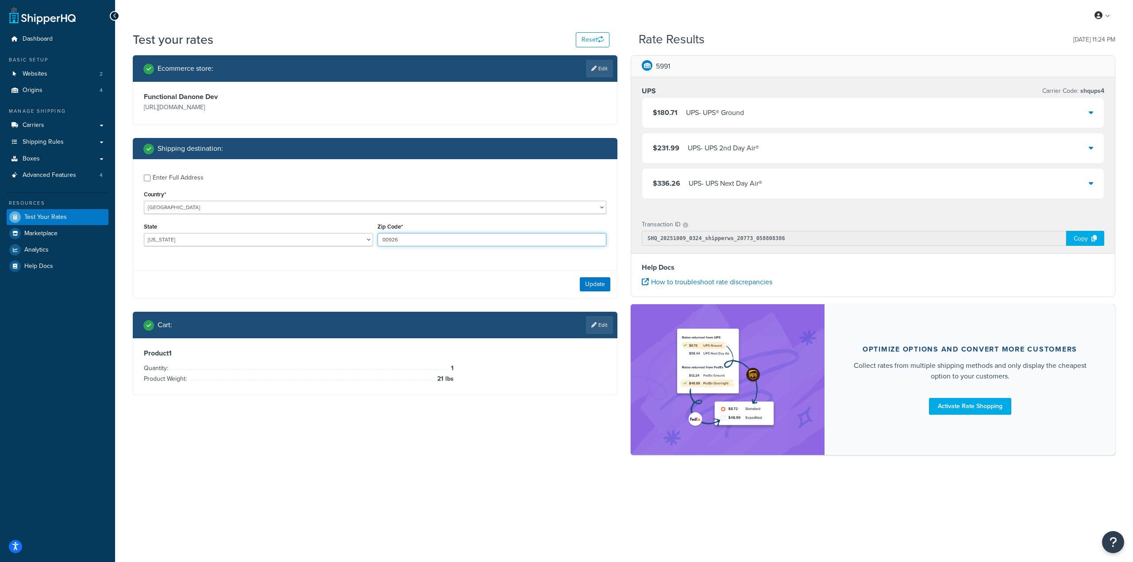
click at [296, 242] on div "State [US_STATE] [US_STATE] [US_STATE] [US_STATE] [US_STATE] Armed Forces Ameri…" at bounding box center [375, 237] width 467 height 32
type input "45440"
drag, startPoint x: 592, startPoint y: 289, endPoint x: 587, endPoint y: 284, distance: 7.8
click at [592, 289] on button "Update" at bounding box center [595, 284] width 31 height 14
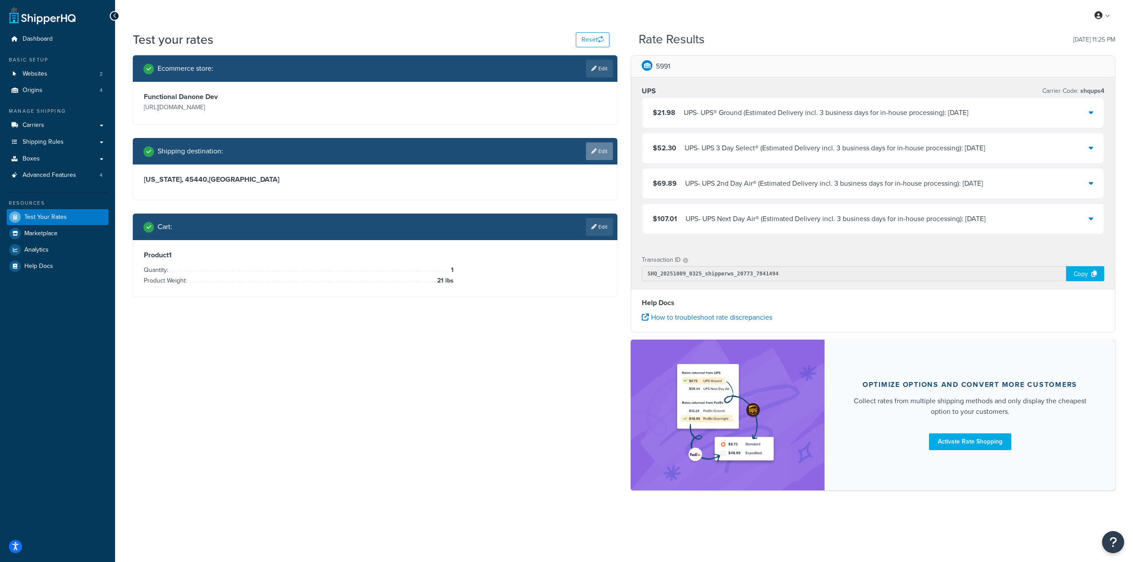
click at [597, 147] on link "Edit" at bounding box center [599, 151] width 27 height 18
select select "OH"
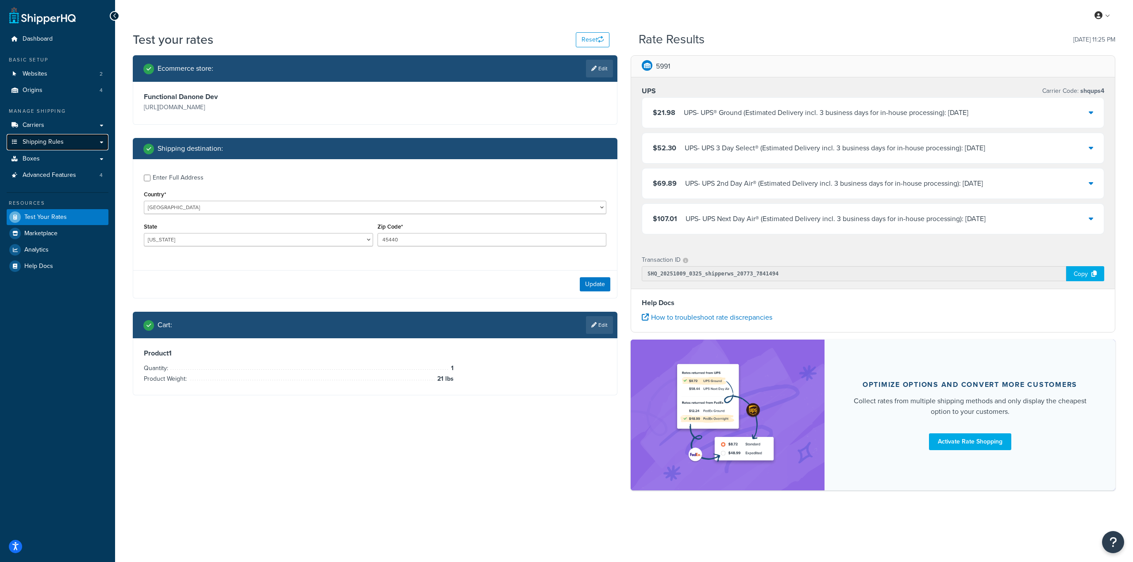
click at [75, 134] on link "Shipping Rules" at bounding box center [58, 142] width 102 height 16
click at [77, 128] on link "Carriers" at bounding box center [58, 125] width 102 height 16
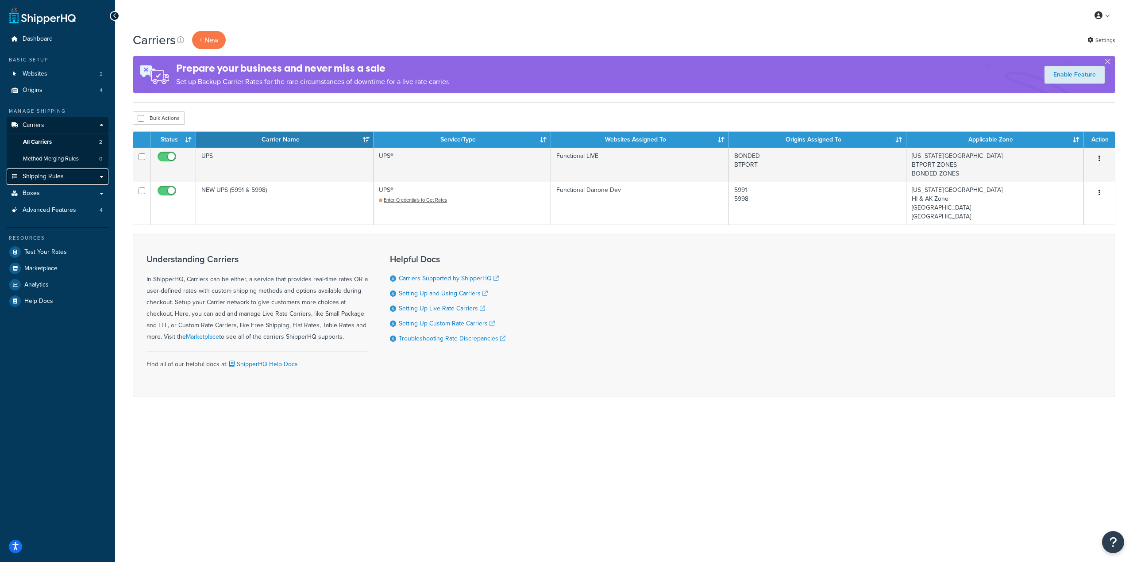
click at [73, 176] on link "Shipping Rules" at bounding box center [58, 177] width 102 height 16
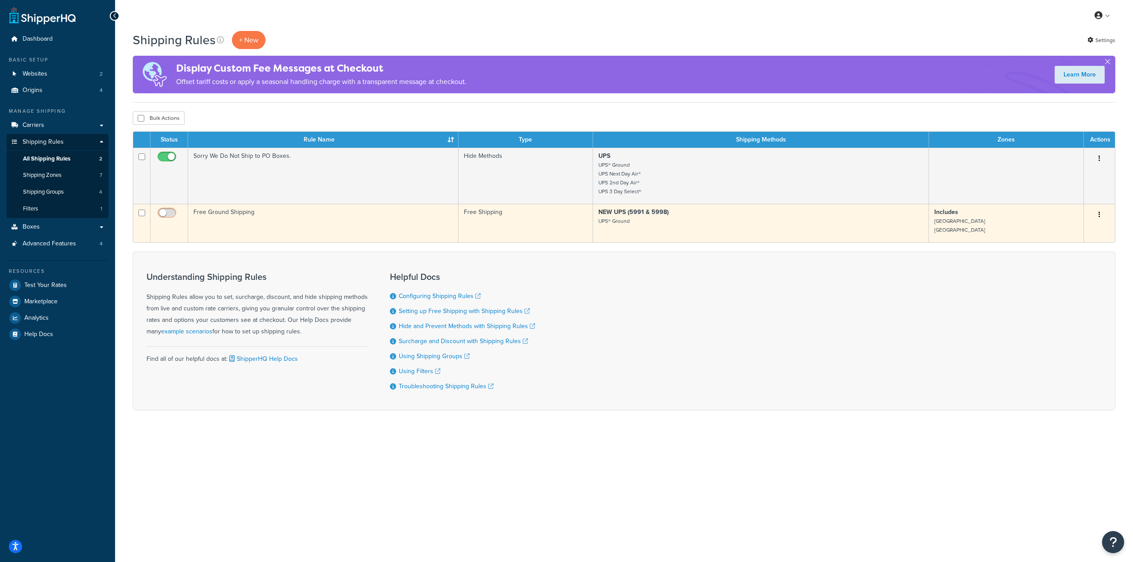
click at [171, 216] on input "checkbox" at bounding box center [168, 215] width 24 height 11
checkbox input "true"
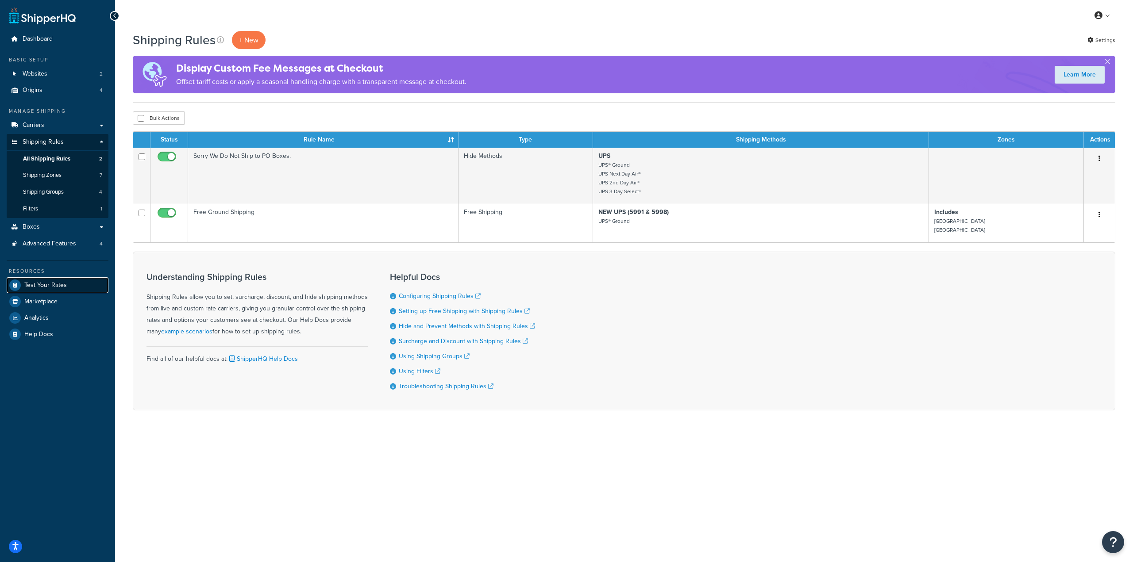
click at [52, 285] on span "Test Your Rates" at bounding box center [45, 286] width 42 height 8
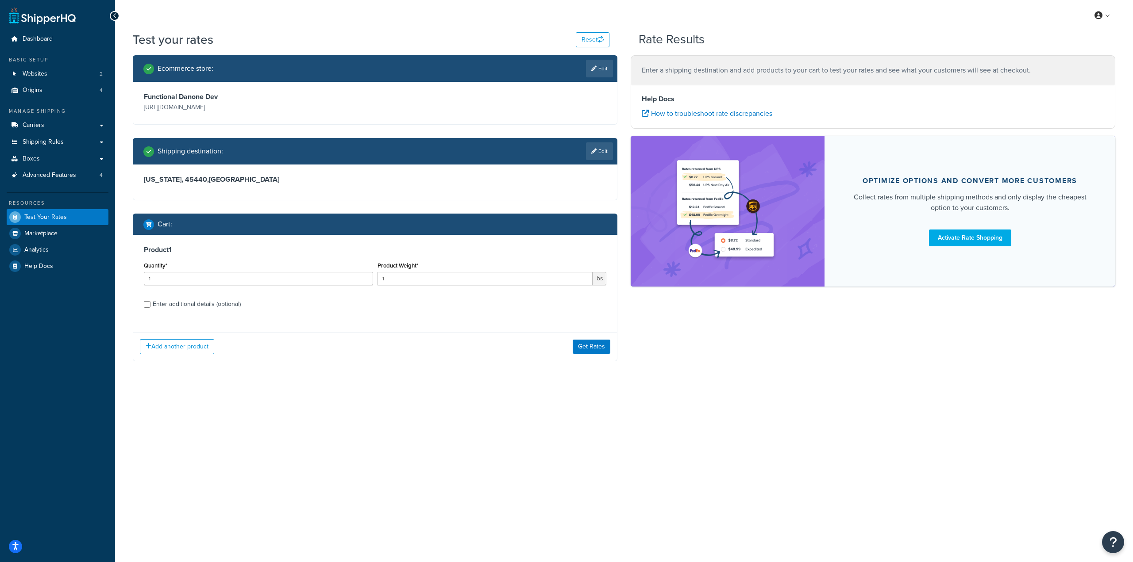
click at [598, 150] on link "Edit" at bounding box center [599, 151] width 27 height 18
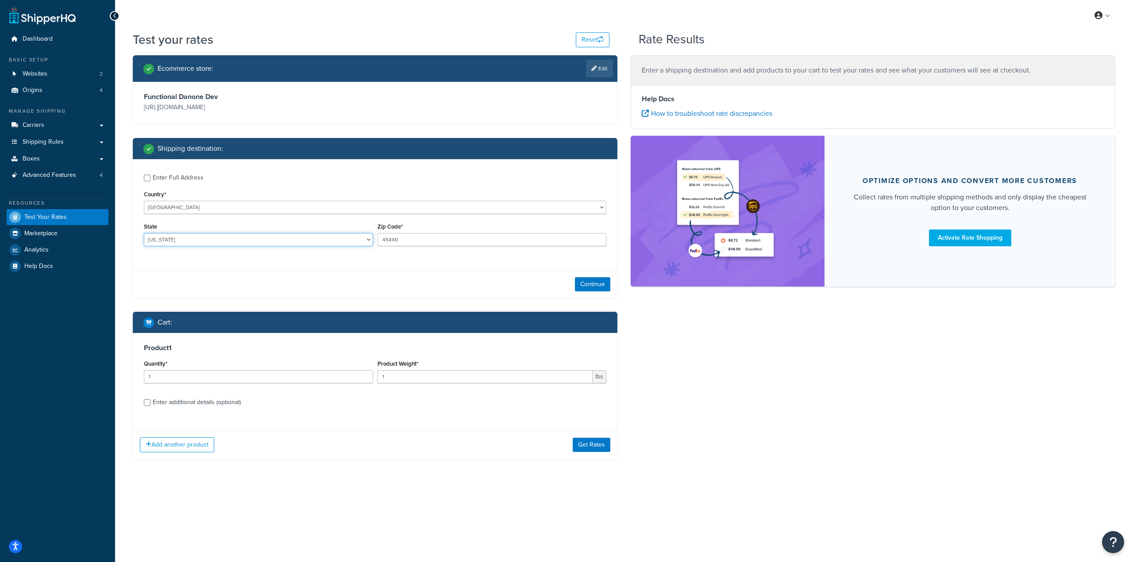
click at [207, 237] on select "[US_STATE] [US_STATE] [US_STATE] [US_STATE] [US_STATE] Armed Forces Americas Ar…" at bounding box center [258, 239] width 229 height 13
select select "PR"
click at [144, 234] on select "[US_STATE] [US_STATE] [US_STATE] [US_STATE] [US_STATE] Armed Forces Americas Ar…" at bounding box center [258, 239] width 229 height 13
drag, startPoint x: 403, startPoint y: 240, endPoint x: 306, endPoint y: 230, distance: 97.4
click at [367, 231] on div "State [US_STATE] [US_STATE] [US_STATE] [US_STATE] [US_STATE] Armed Forces Ameri…" at bounding box center [375, 237] width 467 height 32
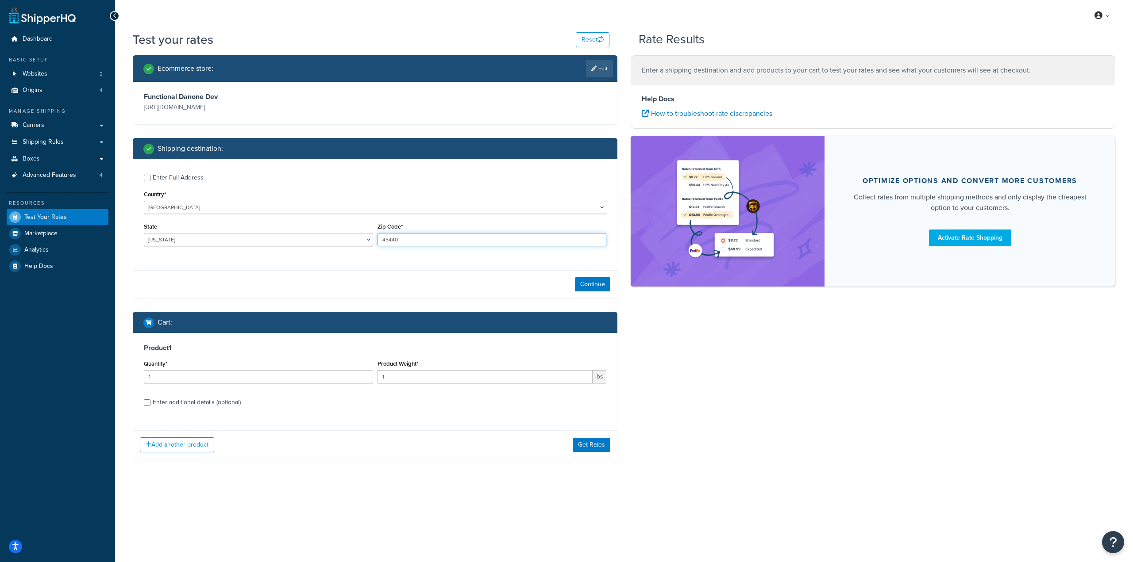
paste input "00926"
type input "00926"
click at [596, 293] on div "Continue" at bounding box center [375, 284] width 484 height 28
click at [595, 286] on button "Continue" at bounding box center [592, 284] width 35 height 14
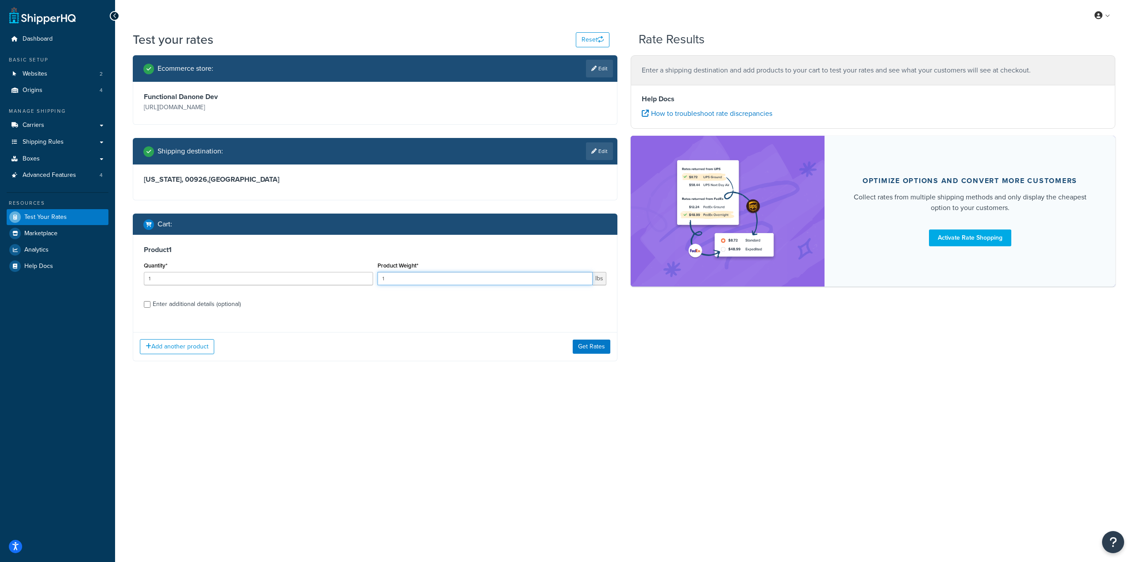
drag, startPoint x: 369, startPoint y: 280, endPoint x: 342, endPoint y: 281, distance: 27.0
click at [344, 281] on div "Quantity* 1 Product Weight* 1 lbs" at bounding box center [375, 276] width 467 height 32
type input "3"
type input "21"
click at [584, 345] on button "Get Rates" at bounding box center [592, 347] width 38 height 14
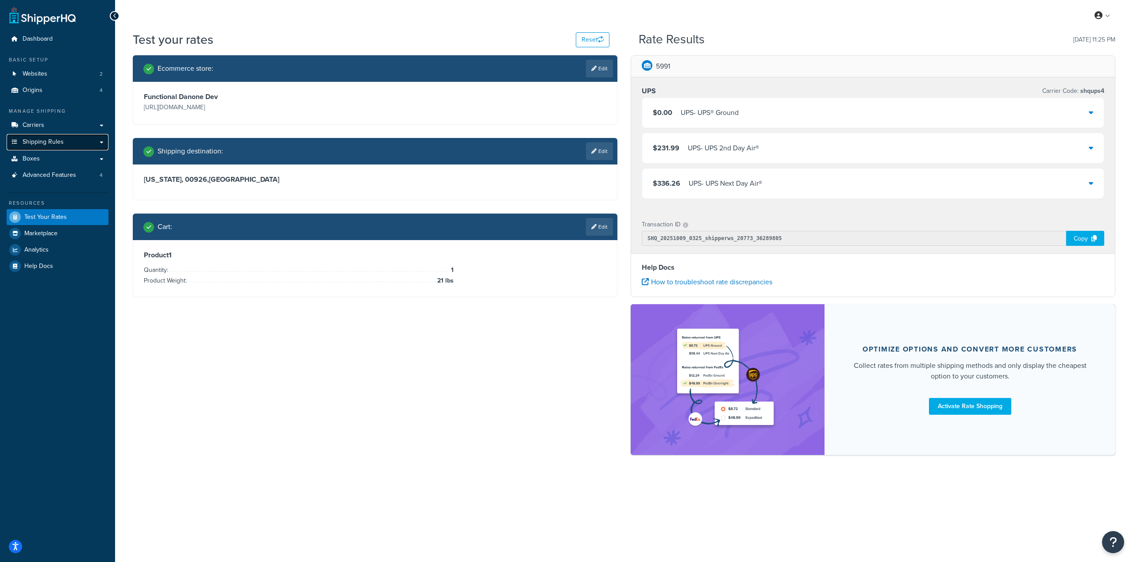
click at [57, 143] on span "Shipping Rules" at bounding box center [43, 143] width 41 height 8
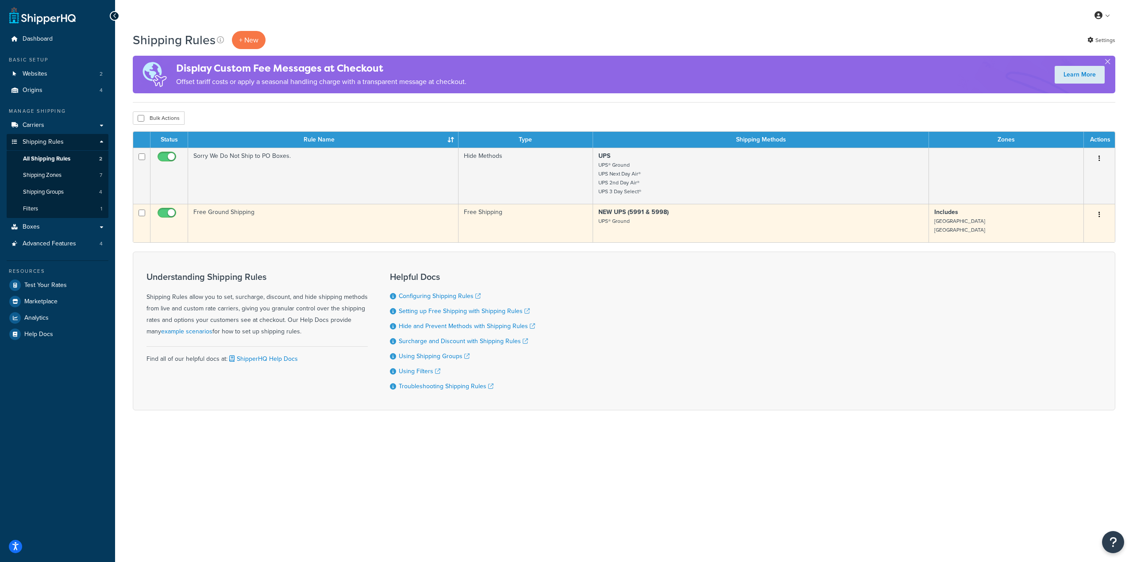
click at [1099, 217] on icon "button" at bounding box center [1099, 215] width 2 height 6
click at [1049, 235] on link "Edit" at bounding box center [1070, 232] width 70 height 18
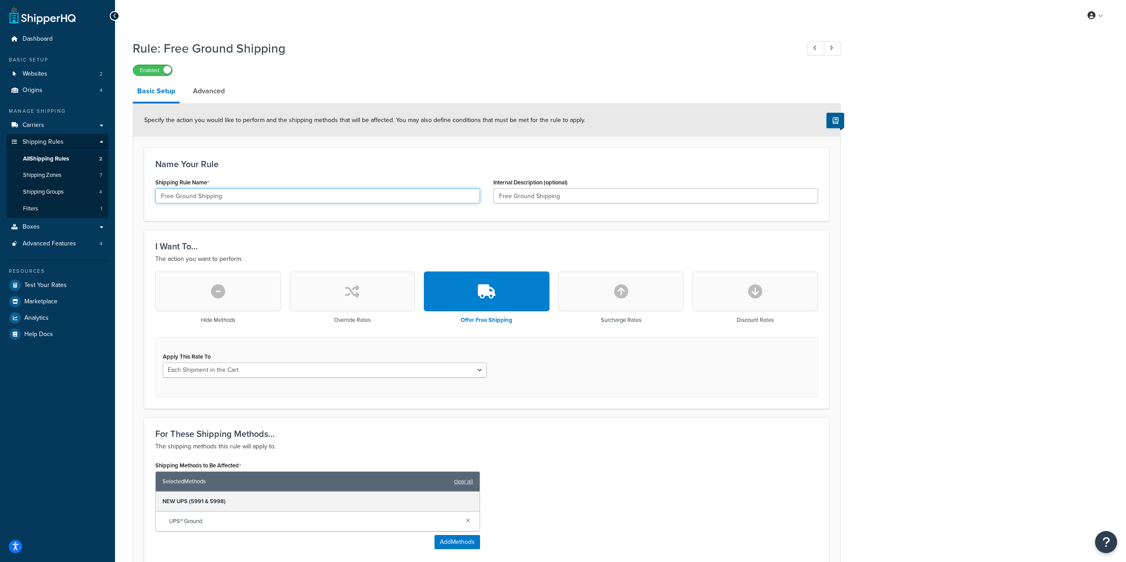
click at [412, 203] on input "Free Ground Shipping" at bounding box center [317, 196] width 325 height 15
click at [208, 98] on link "Advanced" at bounding box center [209, 91] width 41 height 21
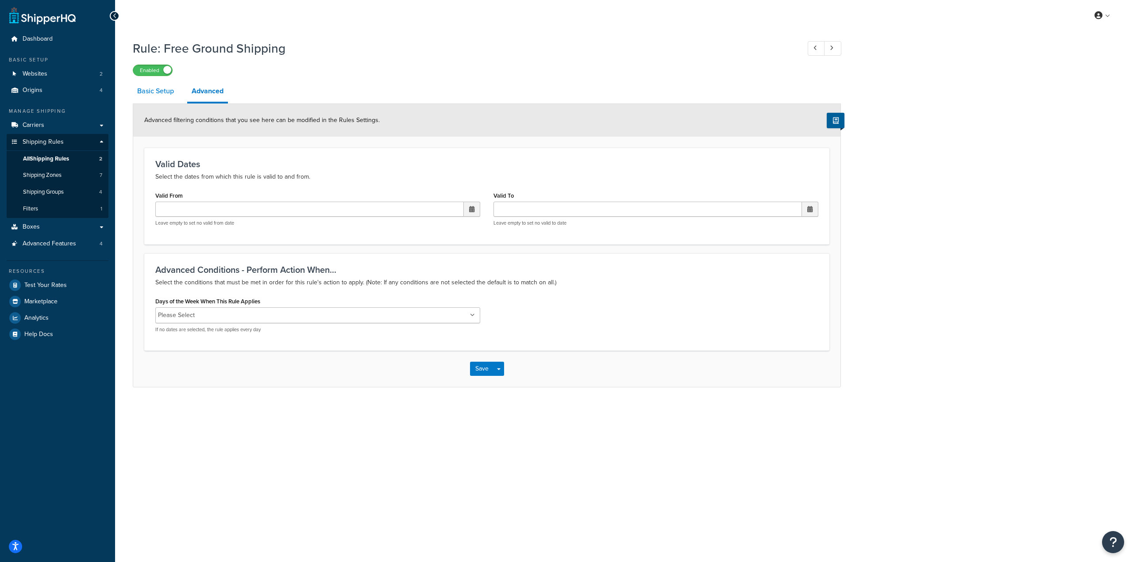
click at [162, 98] on link "Basic Setup" at bounding box center [156, 91] width 46 height 21
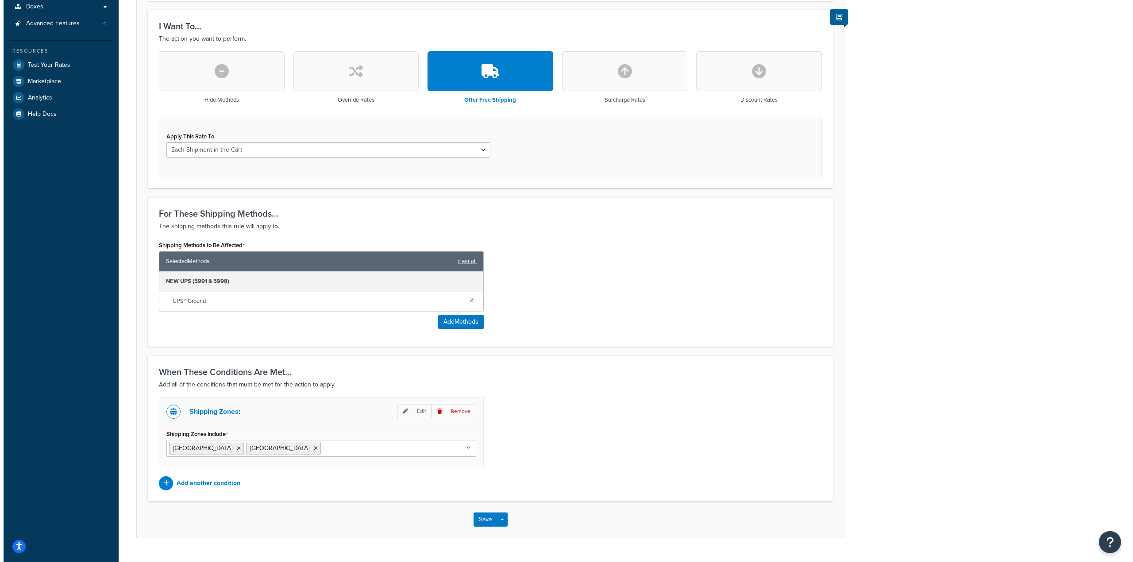
scroll to position [221, 0]
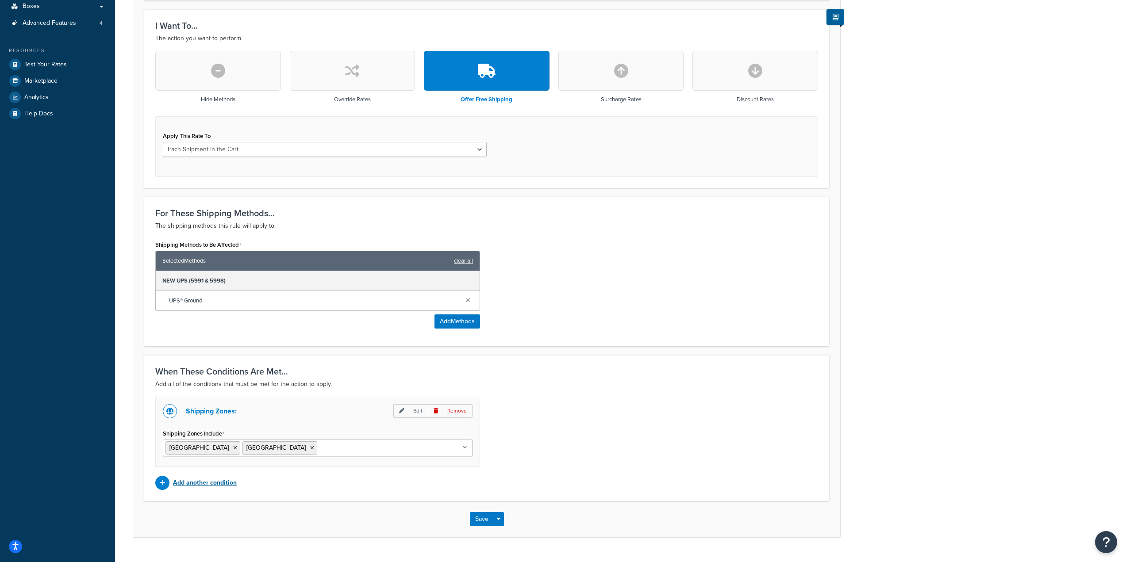
click at [223, 484] on p "Add another condition" at bounding box center [205, 483] width 64 height 12
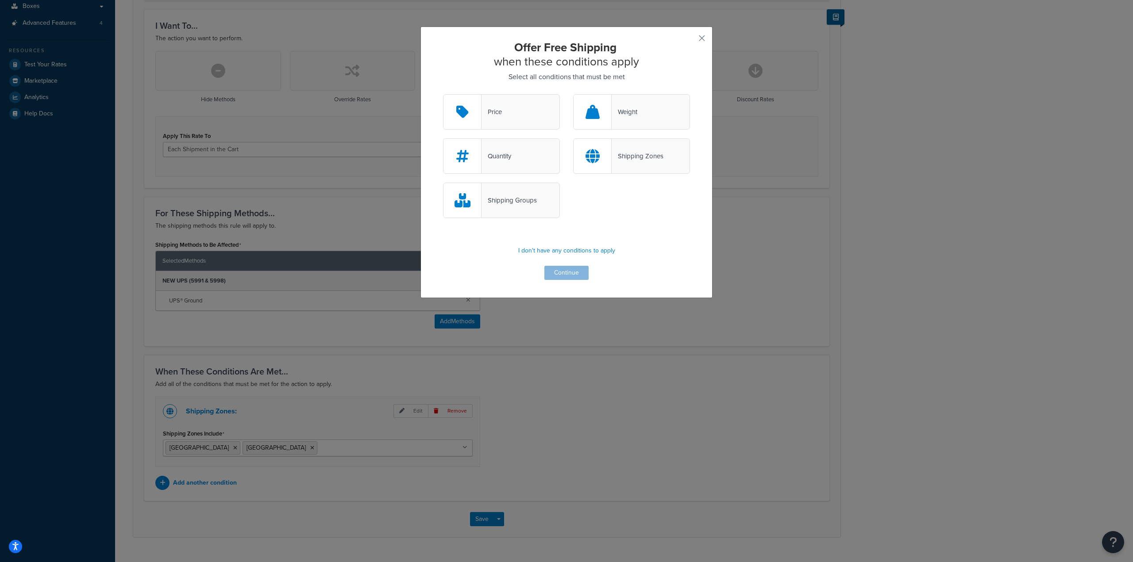
click at [612, 162] on div "Shipping Zones" at bounding box center [638, 156] width 52 height 12
click at [0, 0] on input "Shipping Zones" at bounding box center [0, 0] width 0 height 0
click at [560, 271] on button "Continue" at bounding box center [566, 273] width 44 height 14
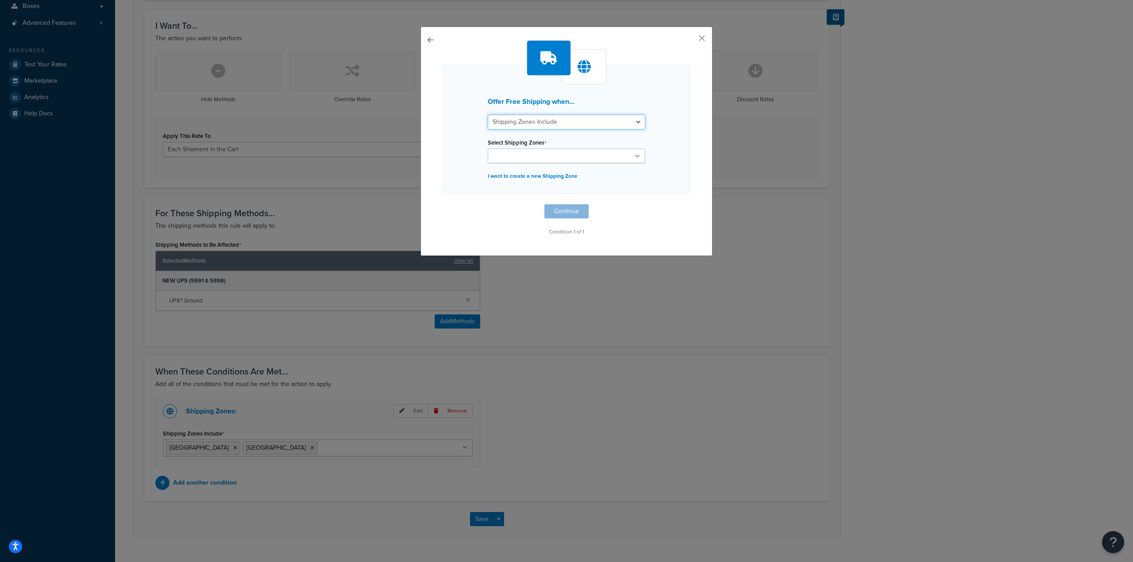
click at [608, 118] on select "Shipping Zones Include Shipping Zones Do Not Include" at bounding box center [567, 122] width 158 height 15
select select "exclude"
click at [488, 115] on select "Shipping Zones Include Shipping Zones Do Not Include" at bounding box center [567, 122] width 158 height 15
click at [583, 149] on ul at bounding box center [567, 156] width 158 height 15
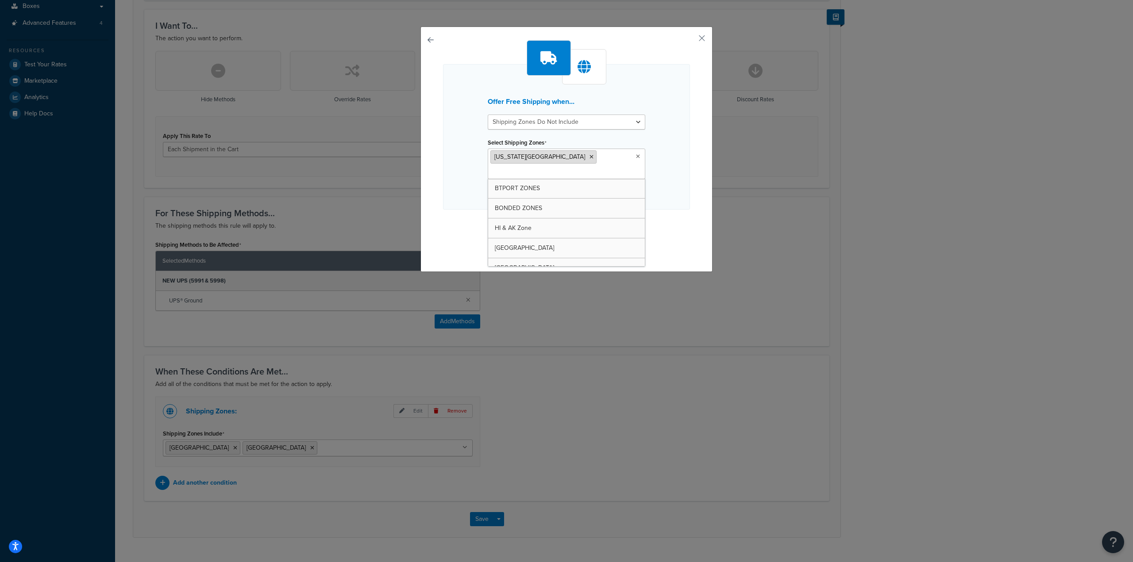
click at [589, 157] on icon at bounding box center [591, 156] width 4 height 5
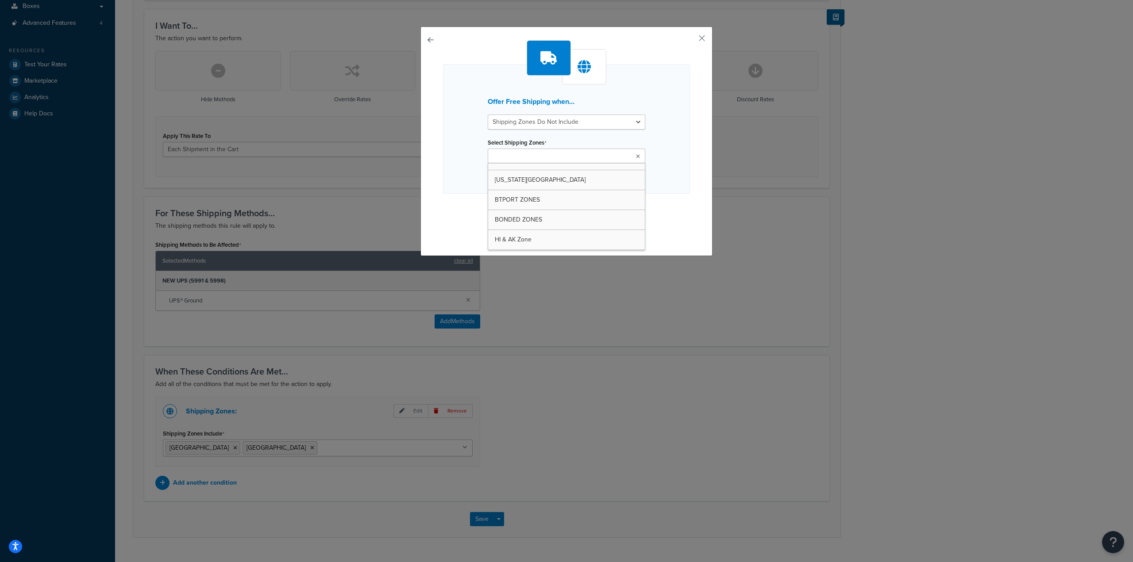
click at [703, 41] on div "Offer Free Shipping when... Shipping Zones Include Shipping Zones Do Not Includ…" at bounding box center [566, 142] width 292 height 230
click at [690, 40] on button "button" at bounding box center [689, 41] width 2 height 2
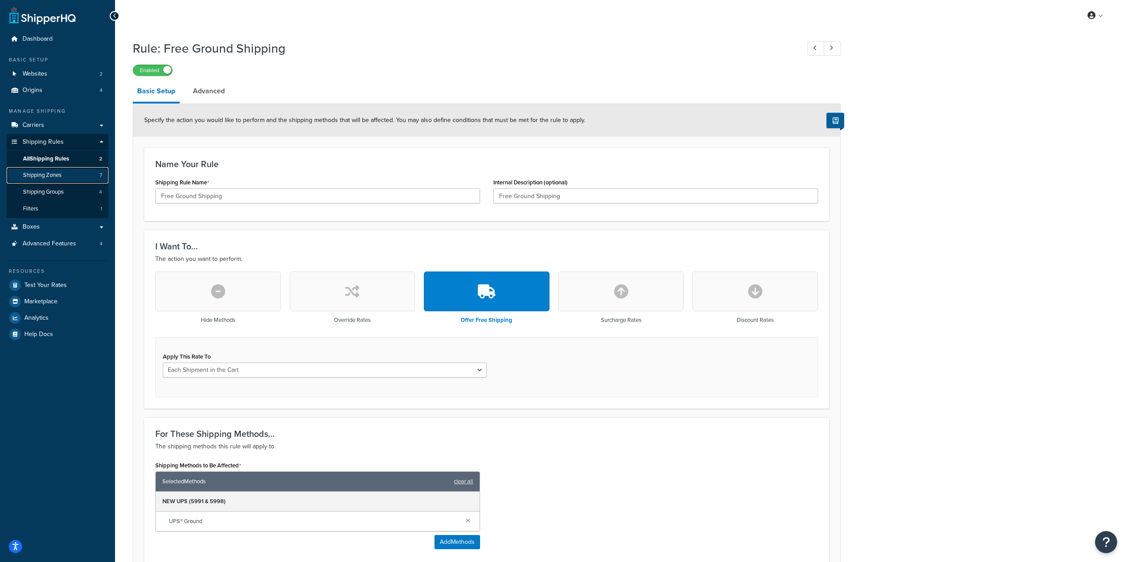
click at [54, 176] on span "Shipping Zones" at bounding box center [42, 176] width 38 height 8
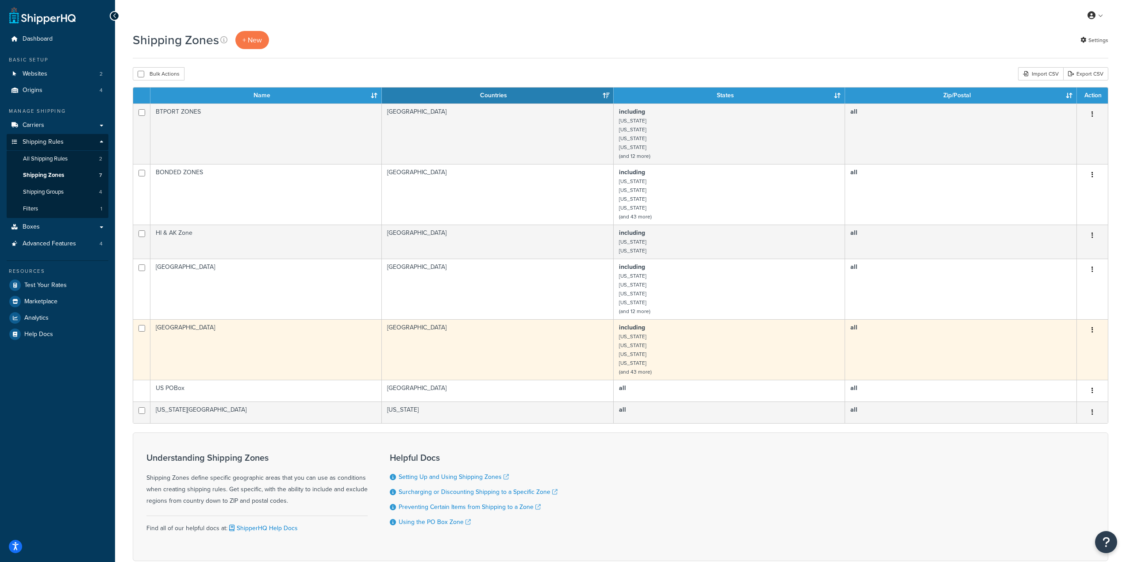
click at [1085, 332] on div "Edit Duplicate Delete" at bounding box center [1092, 330] width 20 height 14
click at [1090, 331] on button "button" at bounding box center [1092, 330] width 12 height 14
click at [1052, 346] on link "Edit" at bounding box center [1057, 348] width 70 height 18
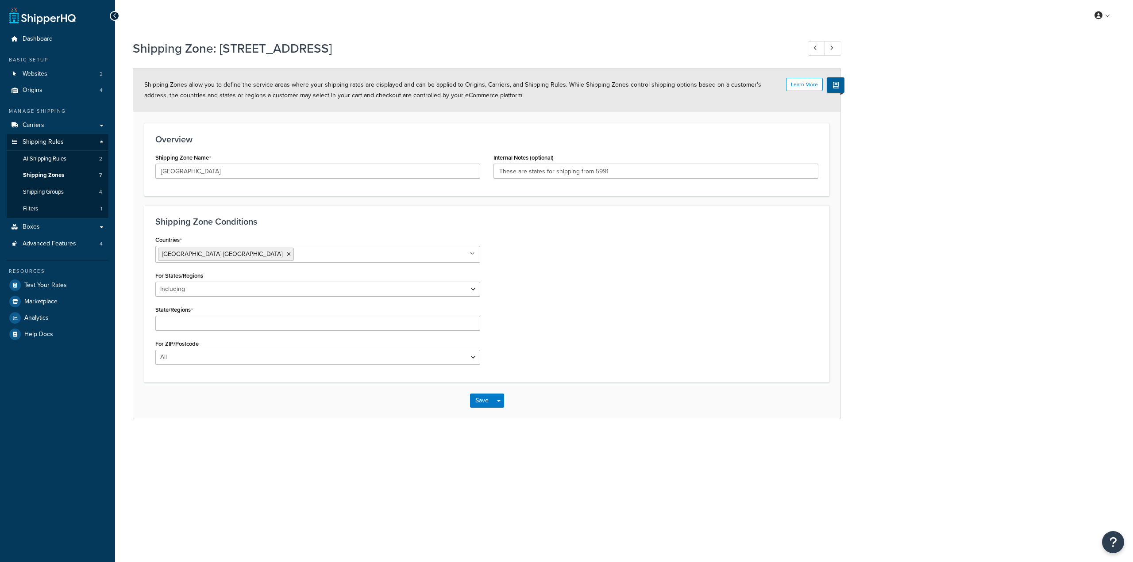
select select "including"
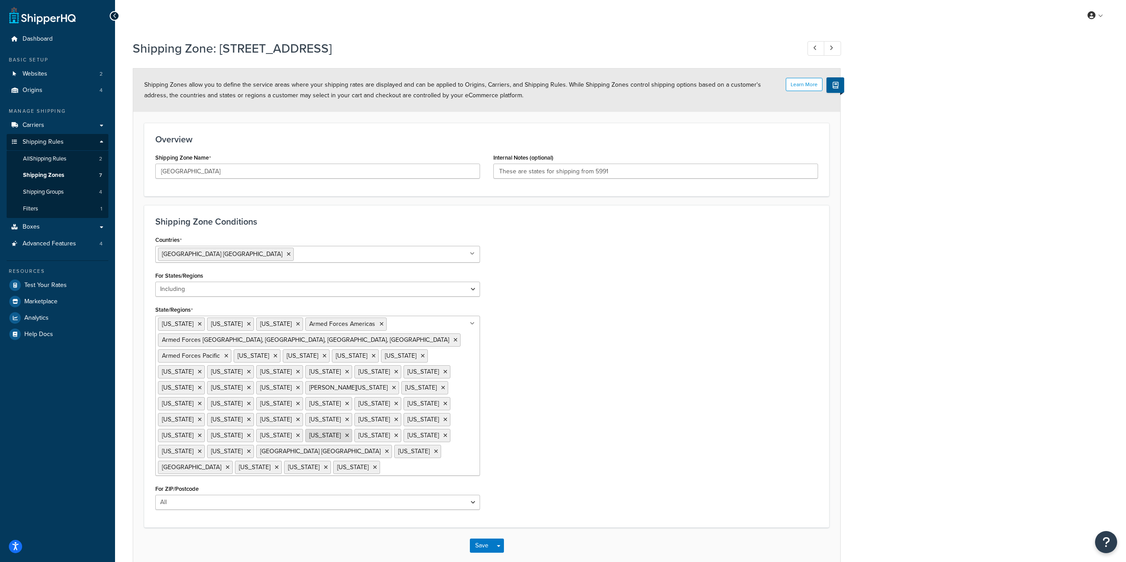
click at [349, 433] on icon at bounding box center [347, 435] width 4 height 5
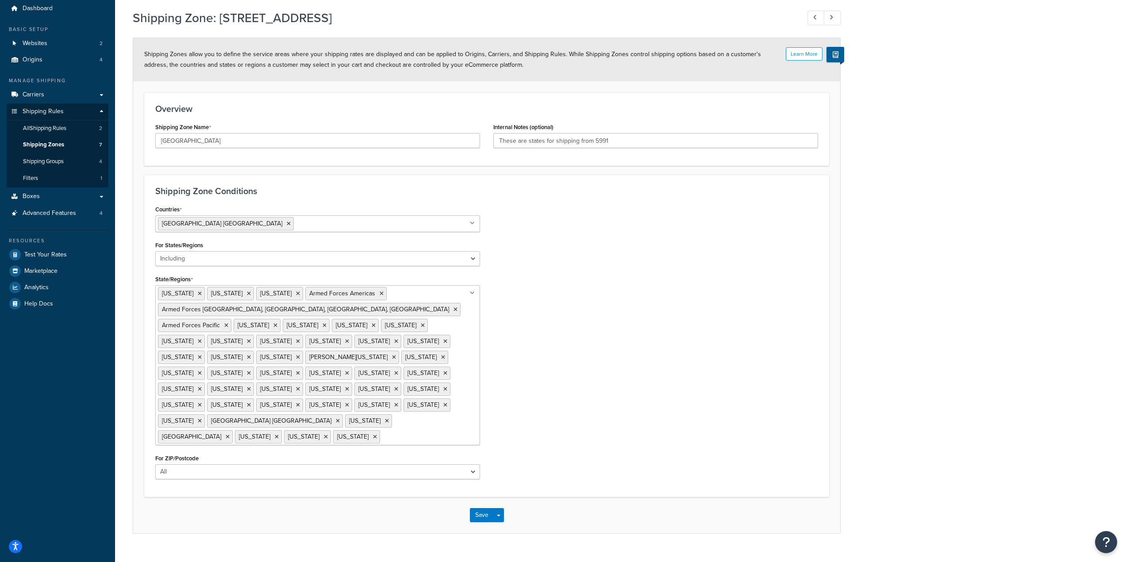
click at [584, 315] on div "Countries United States USA All Countries ALL Afghanistan AFG Albania ALB Alger…" at bounding box center [487, 344] width 676 height 283
click at [481, 508] on button "Save" at bounding box center [482, 515] width 24 height 14
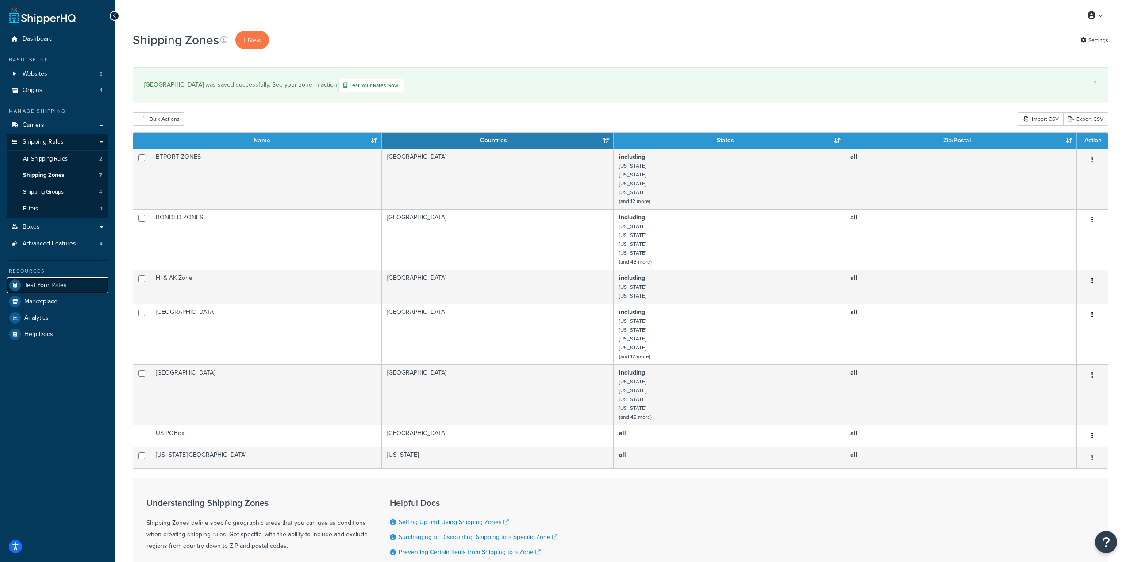
click at [66, 280] on link "Test Your Rates" at bounding box center [58, 285] width 102 height 16
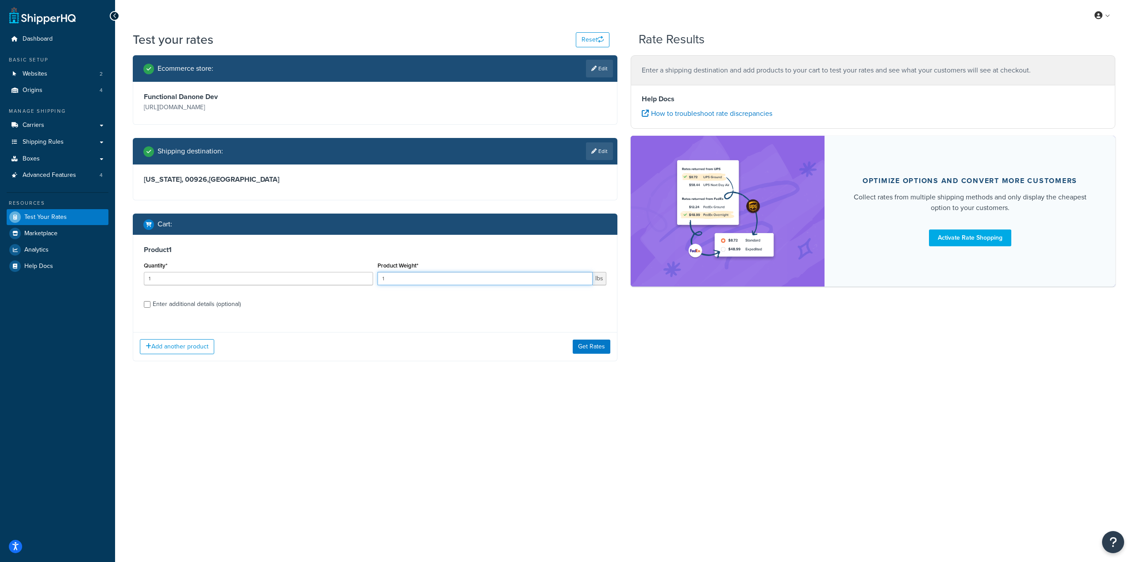
drag, startPoint x: 447, startPoint y: 285, endPoint x: 268, endPoint y: 285, distance: 178.8
click at [276, 285] on div "Quantity* 1 Product Weight* 1 lbs" at bounding box center [375, 276] width 467 height 32
type input "21"
click at [588, 350] on button "Get Rates" at bounding box center [592, 347] width 38 height 14
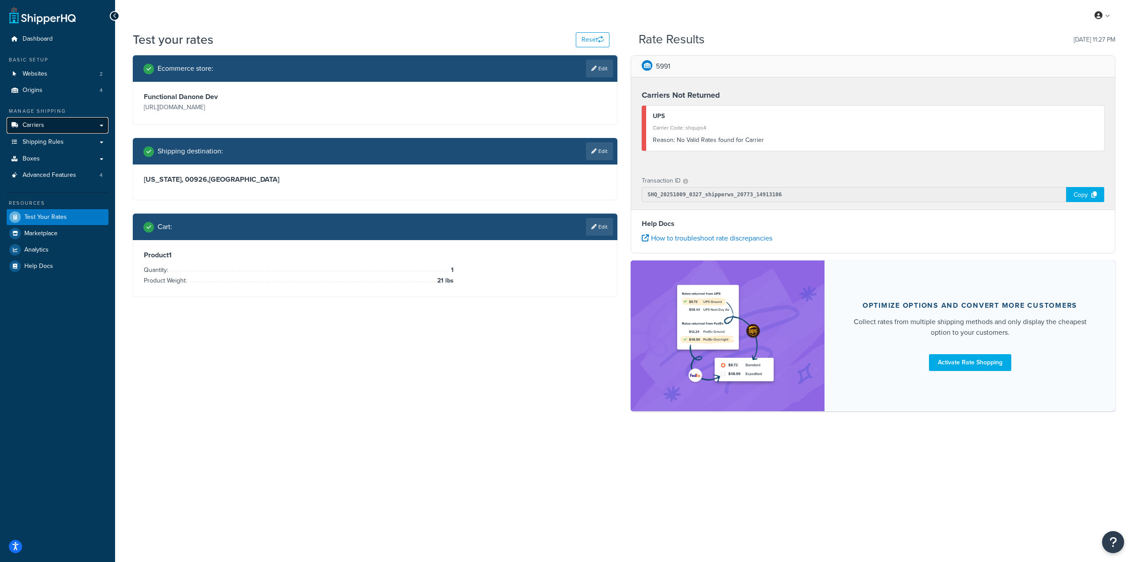
click at [35, 123] on span "Carriers" at bounding box center [34, 126] width 22 height 8
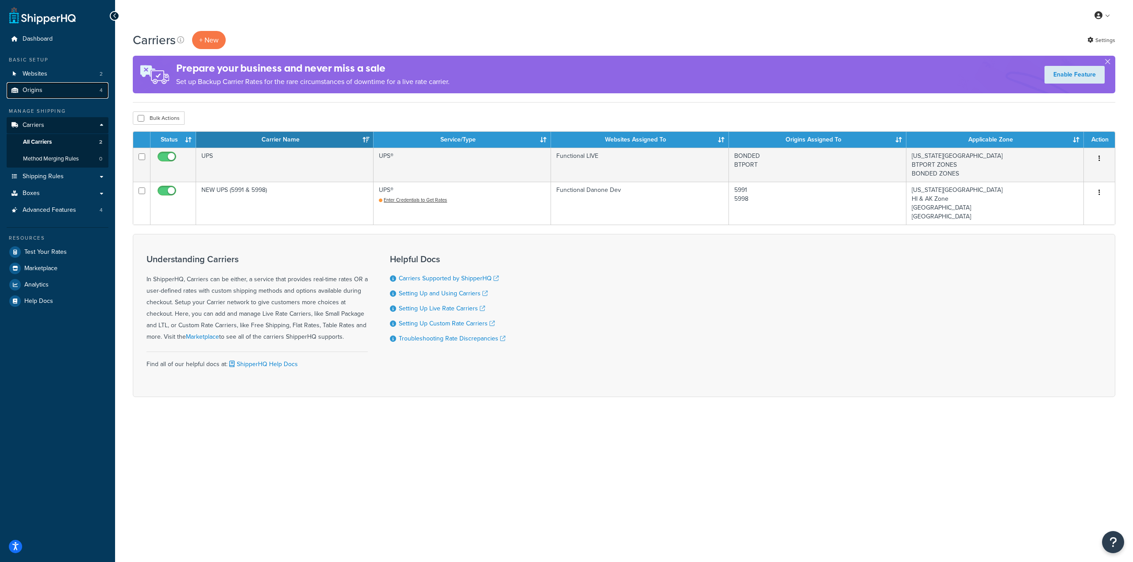
click at [30, 91] on span "Origins" at bounding box center [33, 91] width 20 height 8
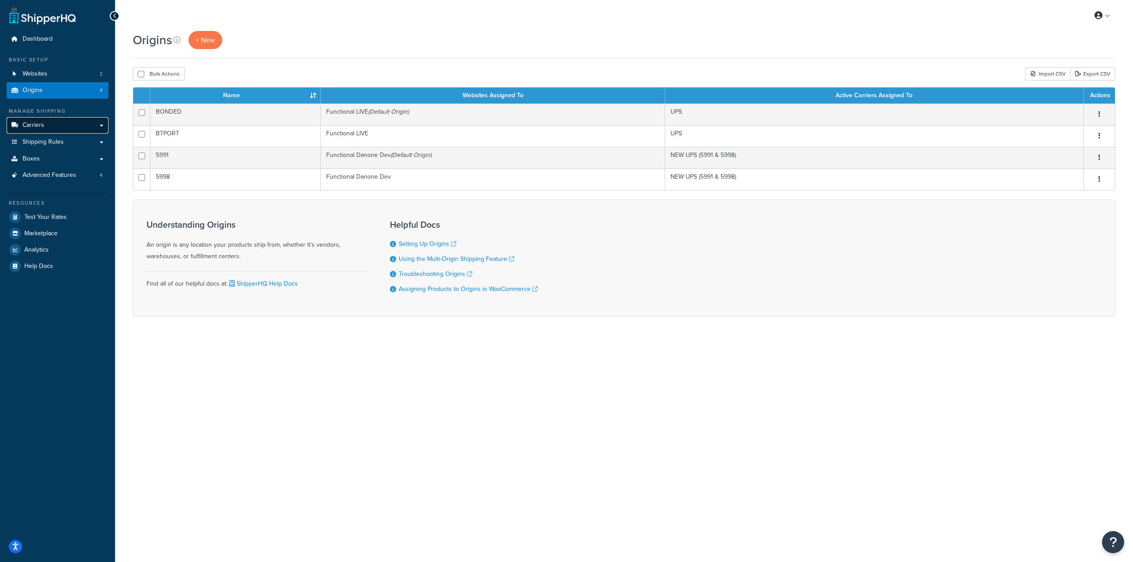
click at [60, 124] on link "Carriers" at bounding box center [58, 125] width 102 height 16
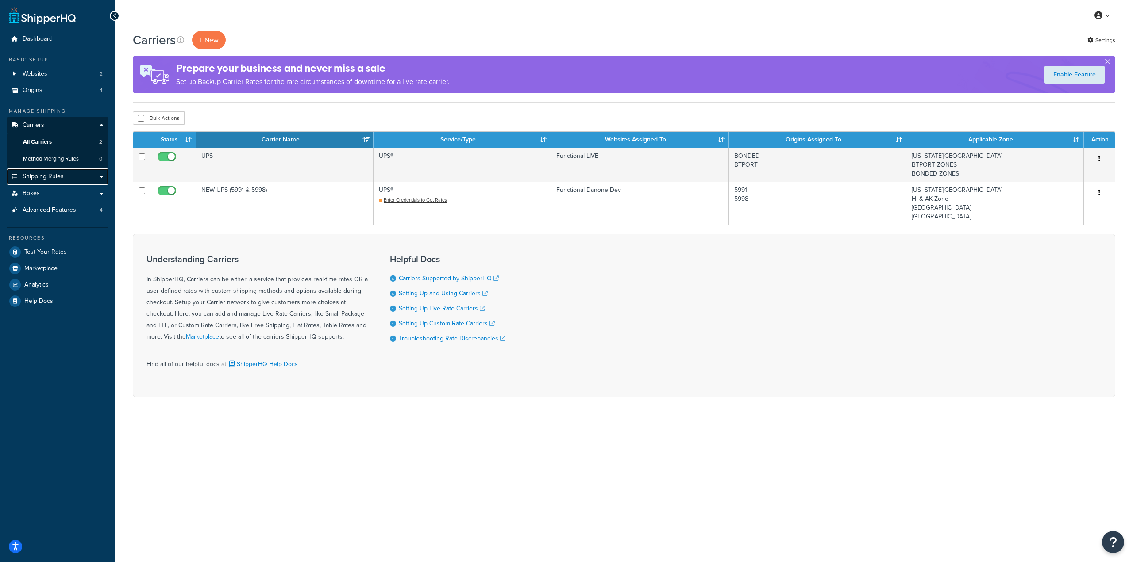
click at [49, 184] on link "Shipping Rules" at bounding box center [58, 177] width 102 height 16
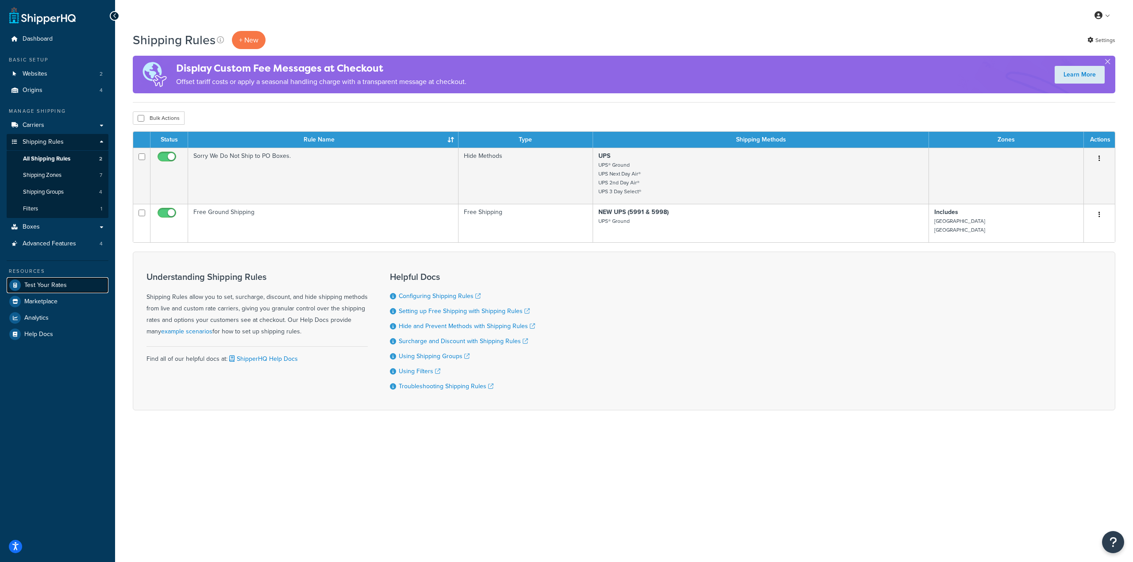
click at [35, 282] on span "Test Your Rates" at bounding box center [45, 286] width 42 height 8
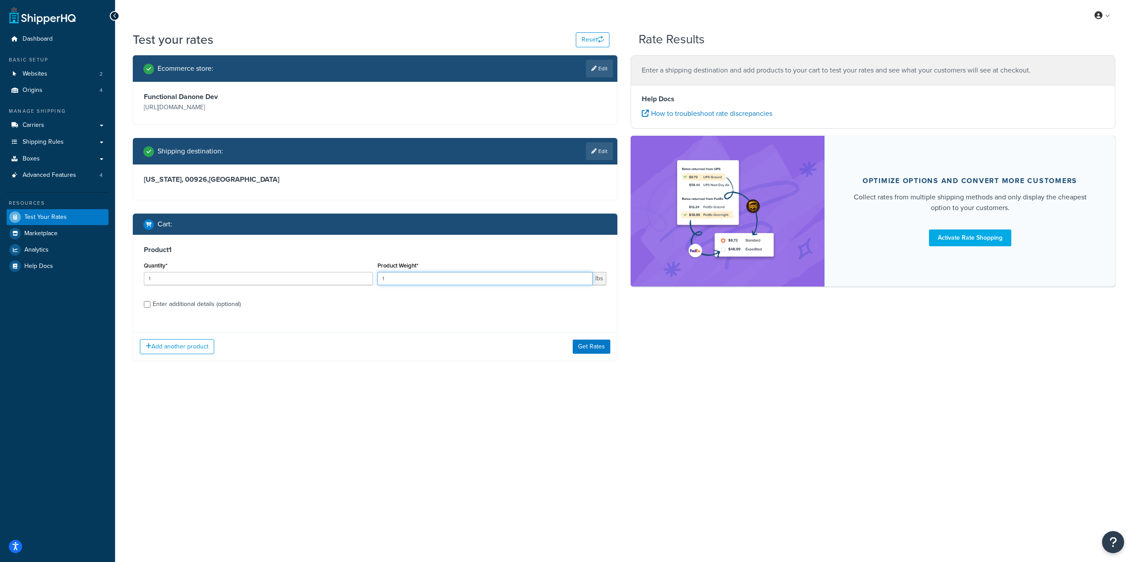
drag, startPoint x: 391, startPoint y: 273, endPoint x: 383, endPoint y: 274, distance: 8.0
click at [385, 274] on input "1" at bounding box center [484, 278] width 215 height 13
drag, startPoint x: 401, startPoint y: 283, endPoint x: 335, endPoint y: 277, distance: 67.1
click at [335, 277] on div "Quantity* 1 Product Weight* 1 lbs" at bounding box center [375, 276] width 467 height 32
type input "32"
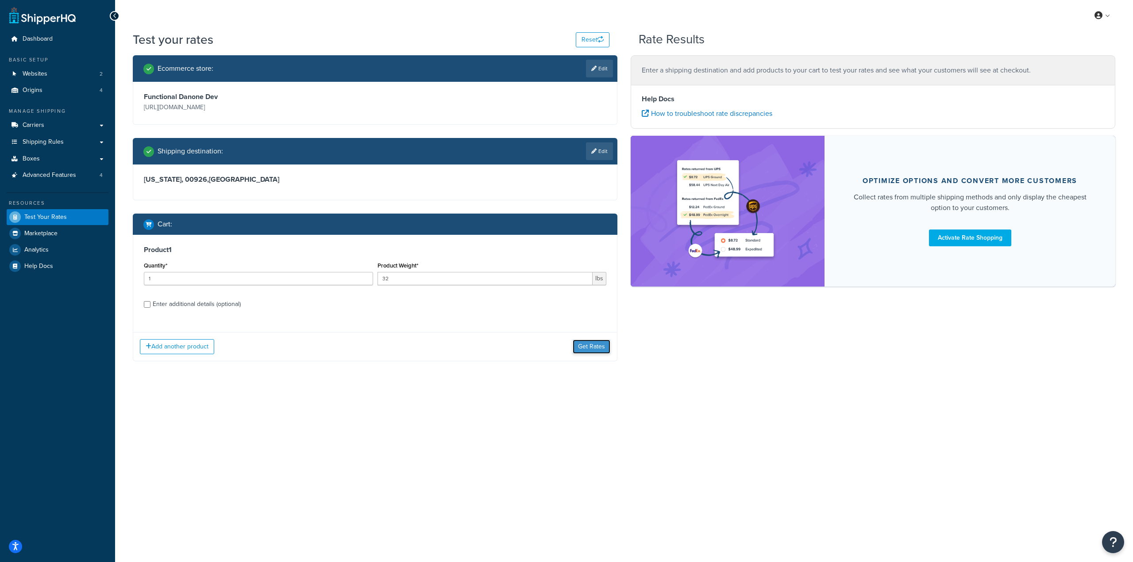
click at [596, 345] on button "Get Rates" at bounding box center [592, 347] width 38 height 14
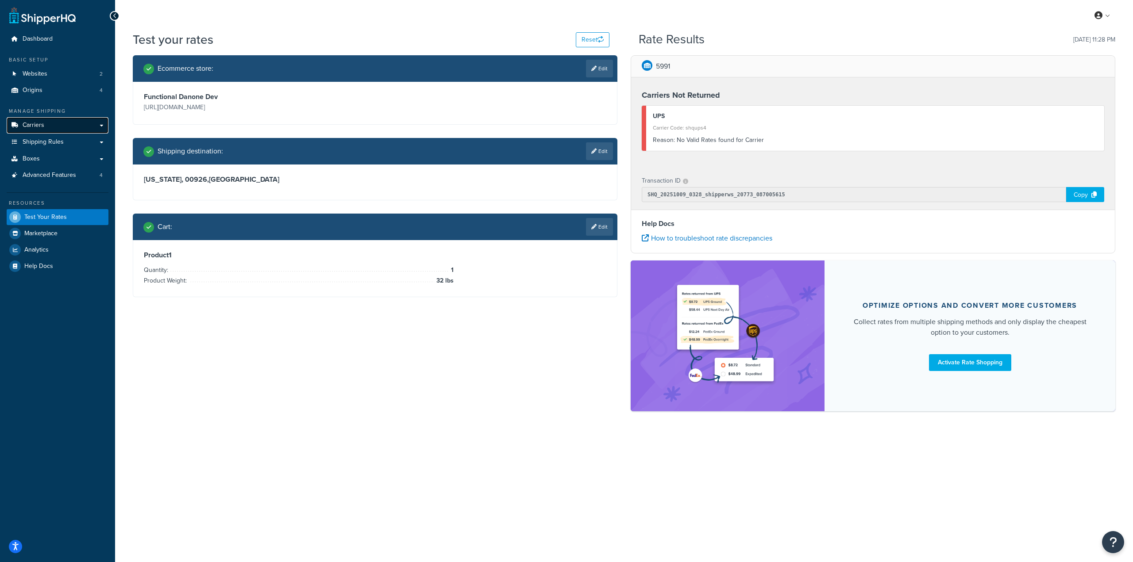
click at [22, 130] on link "Carriers" at bounding box center [58, 125] width 102 height 16
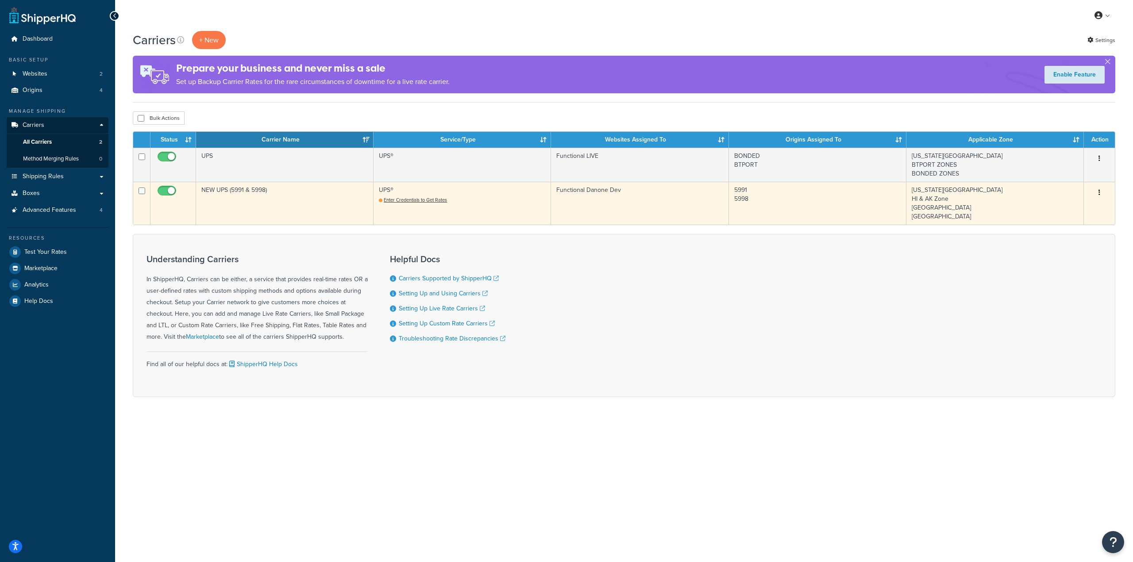
click at [1100, 189] on button "button" at bounding box center [1099, 193] width 12 height 14
click at [1062, 211] on link "Edit" at bounding box center [1063, 211] width 70 height 18
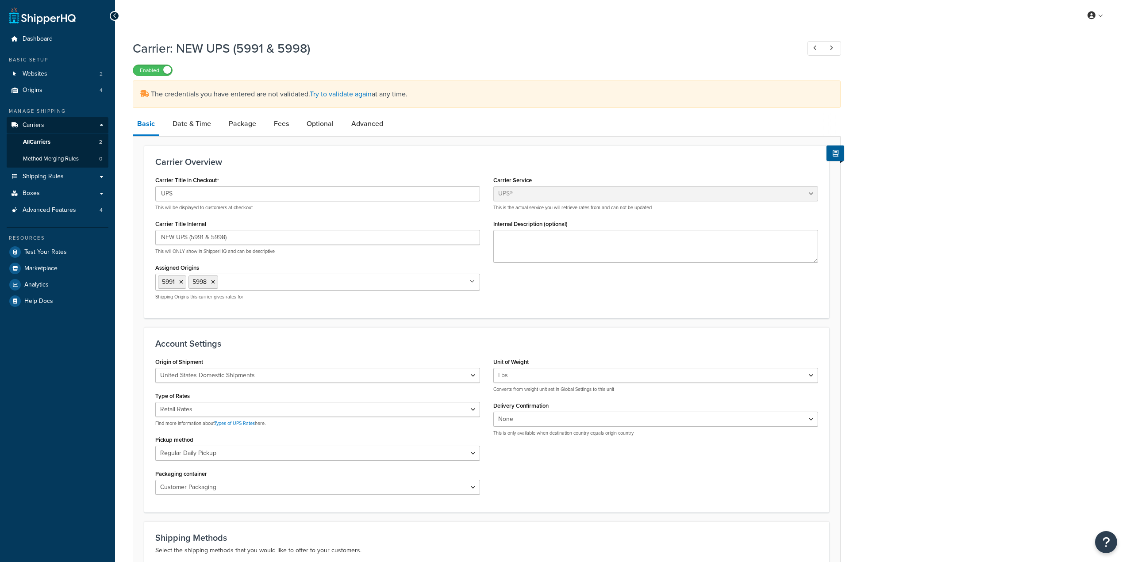
select select "ups"
select select "04"
click at [73, 181] on link "Shipping Rules" at bounding box center [58, 176] width 102 height 16
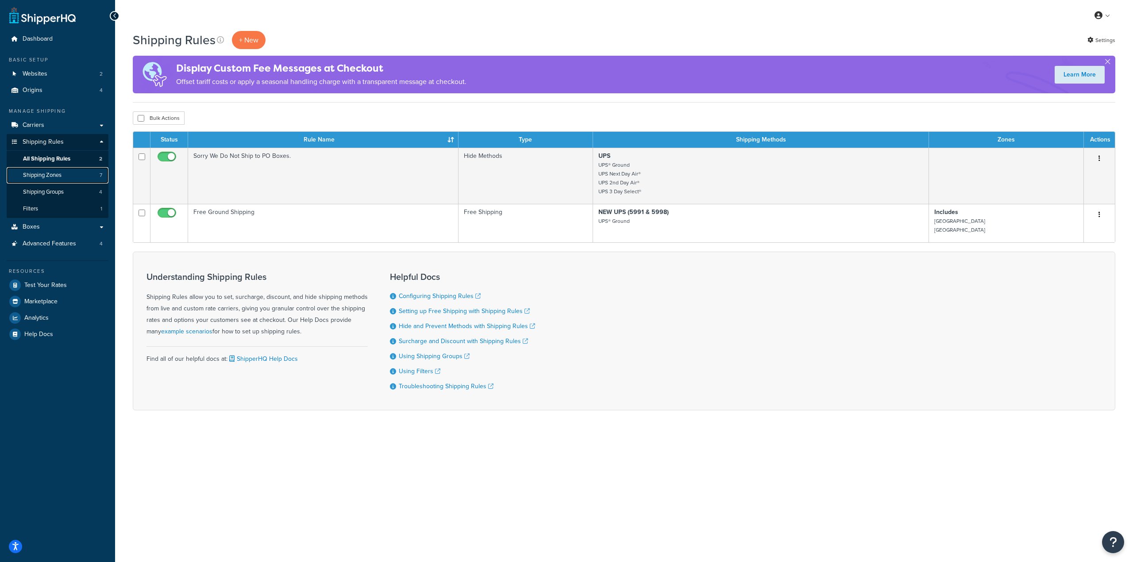
click at [72, 179] on link "Shipping Zones 7" at bounding box center [58, 175] width 102 height 16
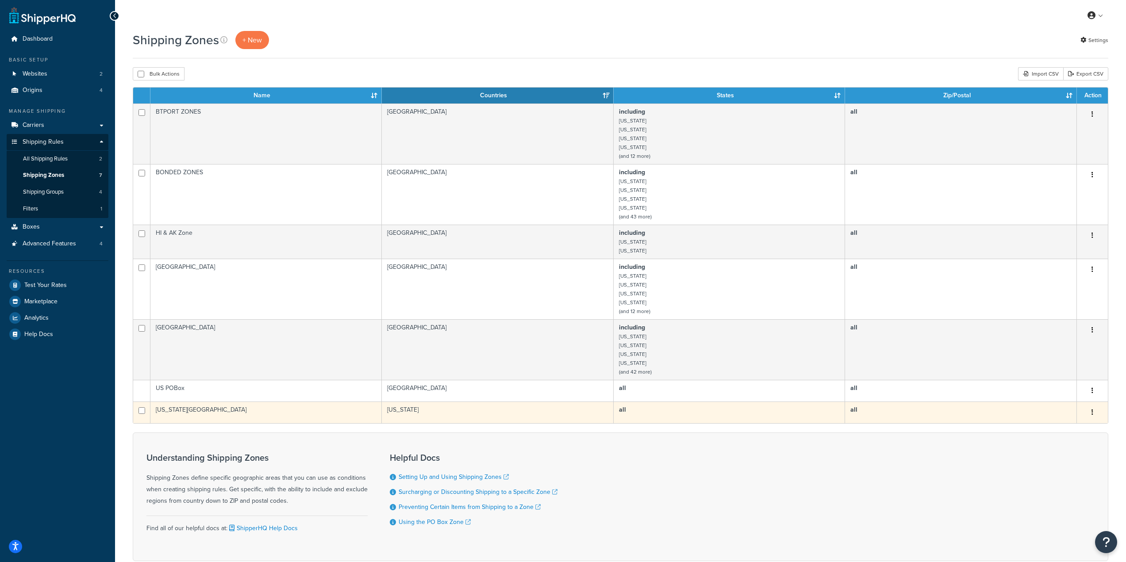
click at [1092, 416] on icon "button" at bounding box center [1093, 412] width 2 height 6
click at [1061, 427] on link "Edit" at bounding box center [1057, 431] width 70 height 18
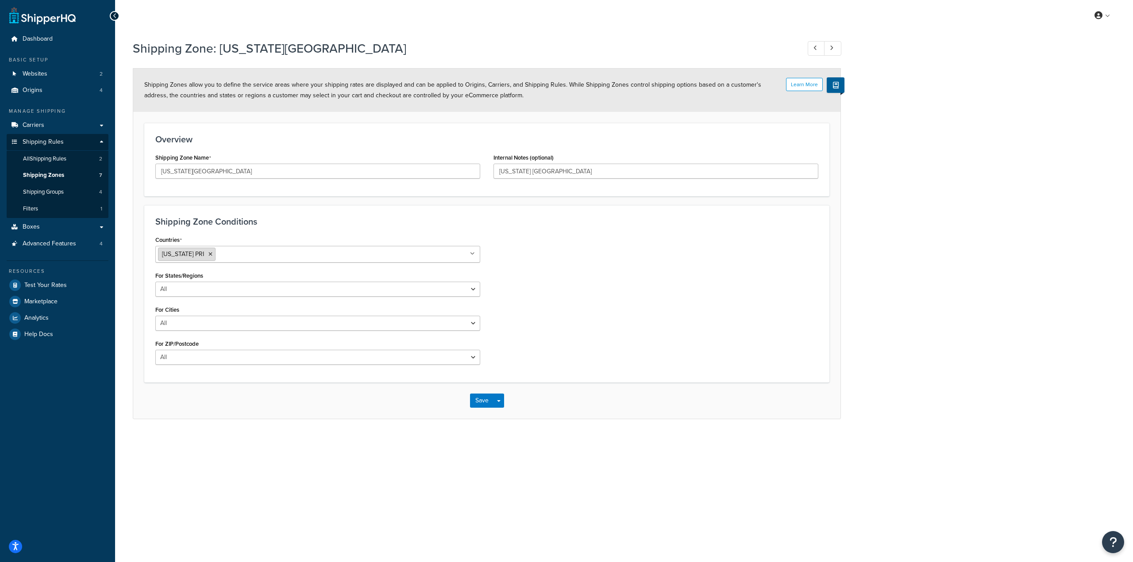
click at [208, 255] on icon at bounding box center [210, 254] width 4 height 5
click at [573, 274] on div "Countries United States USA All Countries ALL Afghanistan AFG Albania ALB Alger…" at bounding box center [487, 303] width 676 height 138
click at [266, 288] on select "All Including Excluding" at bounding box center [317, 289] width 325 height 15
select select "including"
click at [155, 282] on select "All Including Excluding" at bounding box center [317, 289] width 325 height 15
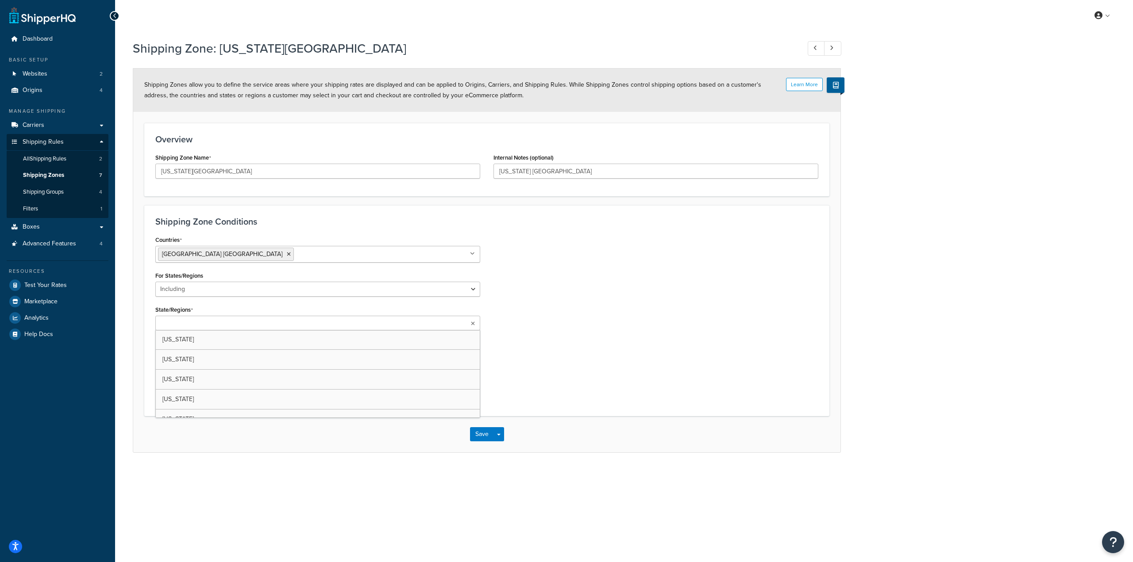
click at [251, 319] on ul at bounding box center [317, 323] width 325 height 15
click at [548, 331] on div "Countries United States USA All Countries ALL Afghanistan AFG Albania ALB Alger…" at bounding box center [487, 321] width 676 height 174
click at [485, 436] on button "Save" at bounding box center [482, 437] width 24 height 14
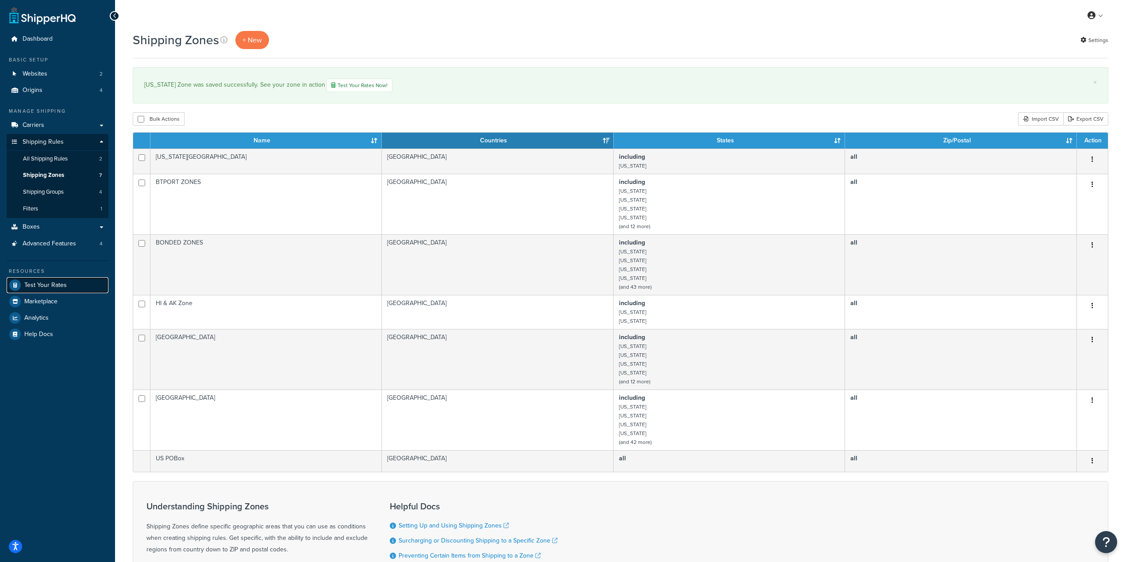
click at [52, 285] on span "Test Your Rates" at bounding box center [45, 286] width 42 height 8
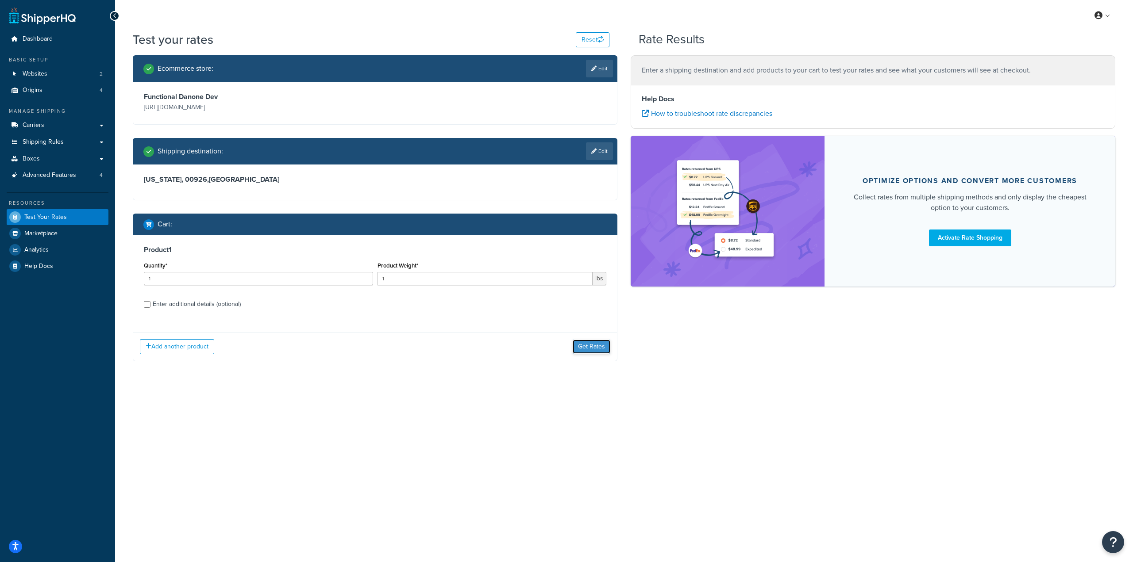
click at [586, 346] on button "Get Rates" at bounding box center [592, 347] width 38 height 14
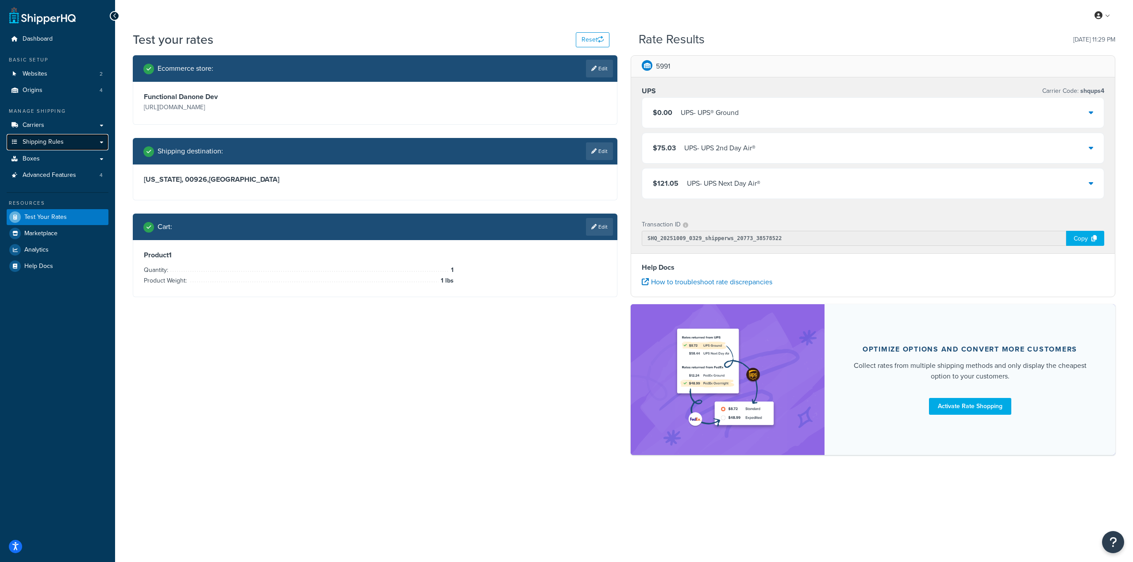
click at [65, 134] on link "Shipping Rules" at bounding box center [58, 142] width 102 height 16
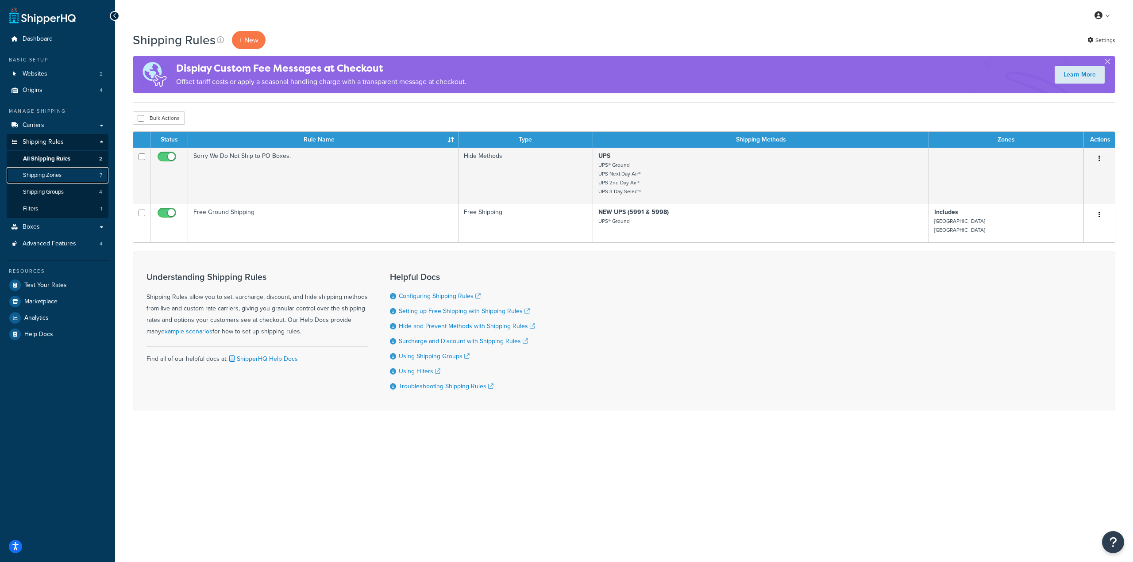
click at [63, 173] on link "Shipping Zones 7" at bounding box center [58, 175] width 102 height 16
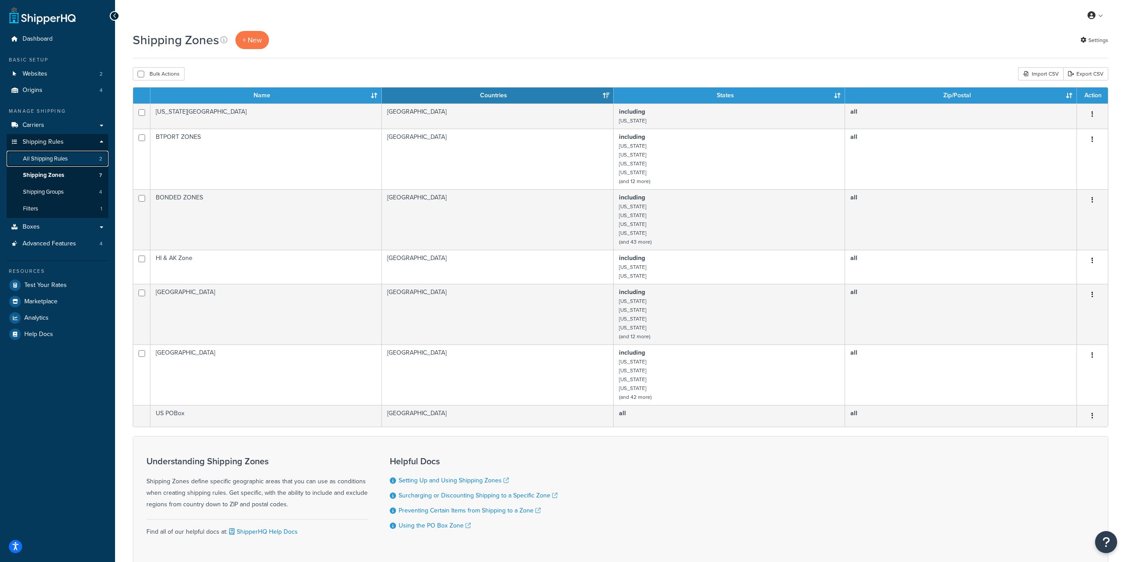
click at [62, 164] on link "All Shipping Rules 2" at bounding box center [58, 159] width 102 height 16
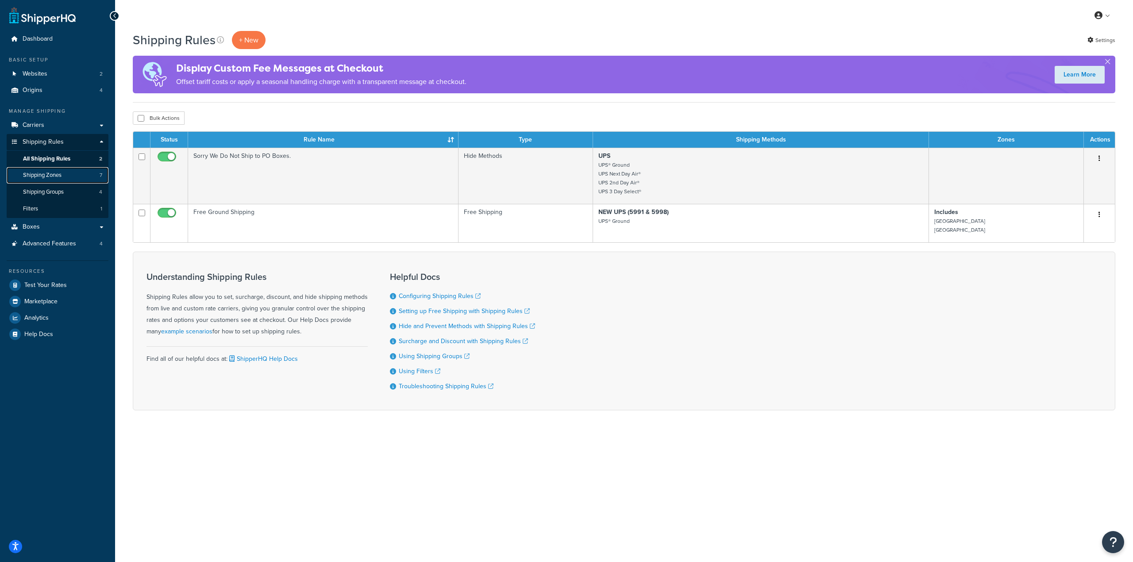
click at [49, 172] on span "Shipping Zones" at bounding box center [42, 176] width 38 height 8
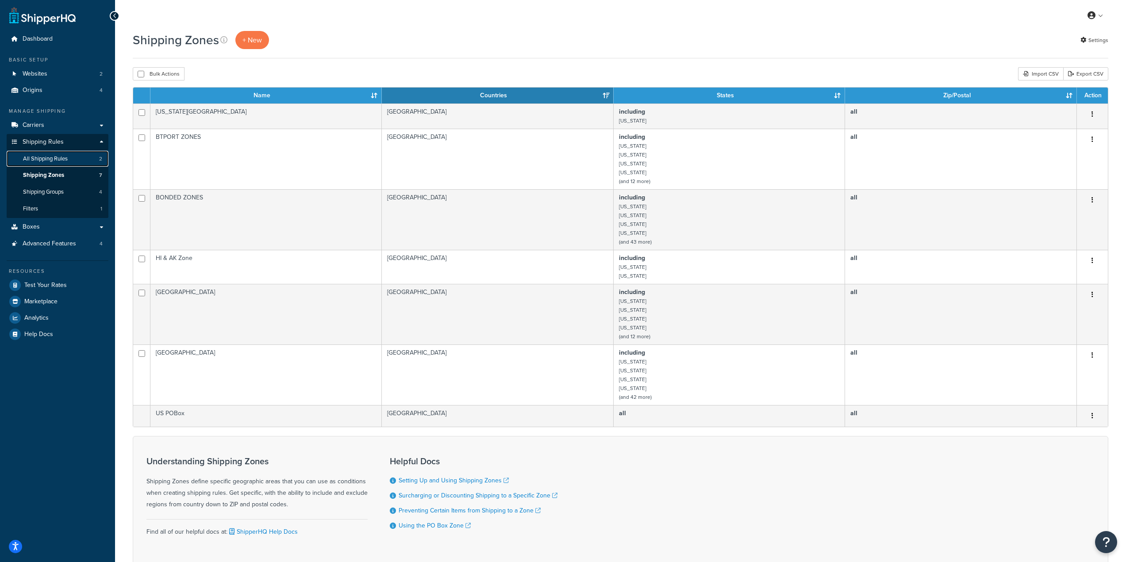
click at [58, 167] on link "All Shipping Rules 2" at bounding box center [58, 159] width 102 height 16
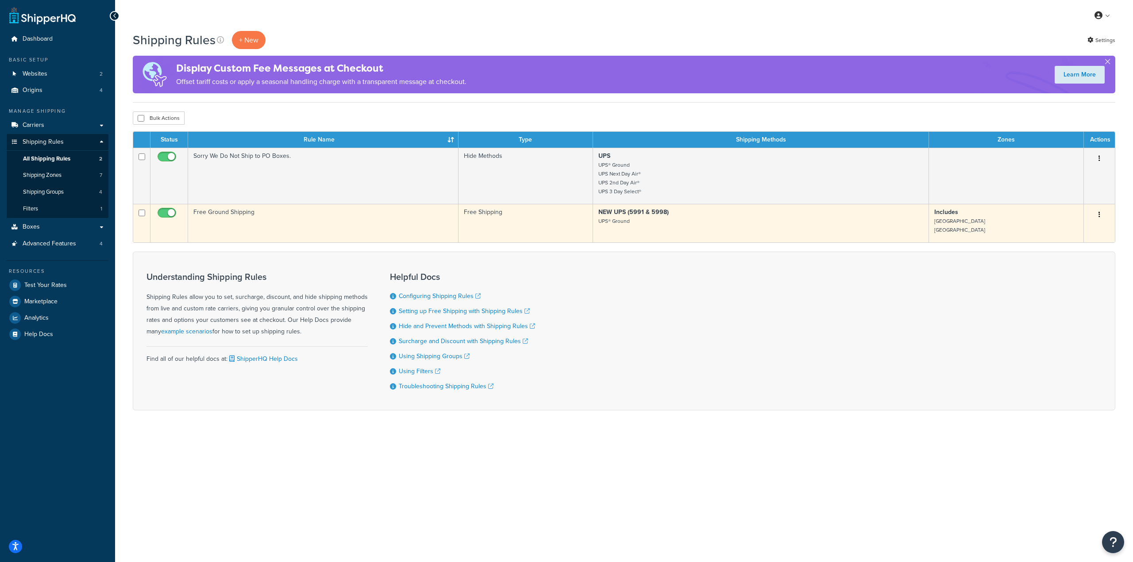
drag, startPoint x: 1081, startPoint y: 218, endPoint x: 1088, endPoint y: 217, distance: 6.7
click at [1086, 218] on tr "Free Ground Shipping Free Shipping NEW UPS (5991 & 5998) UPS® Ground Includes 5…" at bounding box center [623, 223] width 981 height 38
click at [1099, 215] on icon "button" at bounding box center [1099, 215] width 2 height 6
click at [1057, 235] on link "Edit" at bounding box center [1070, 232] width 70 height 18
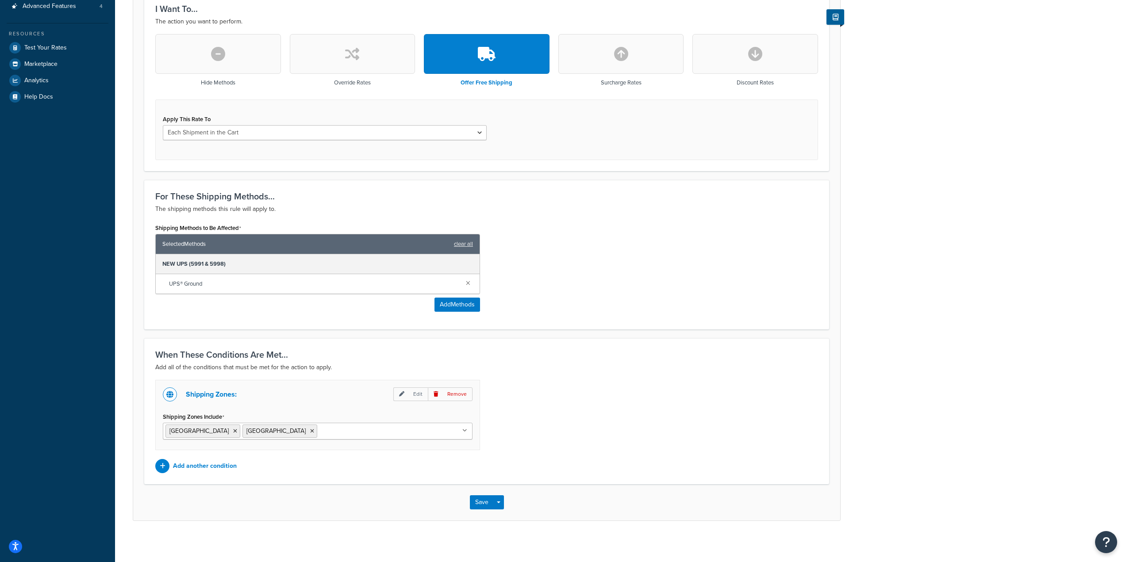
scroll to position [242, 0]
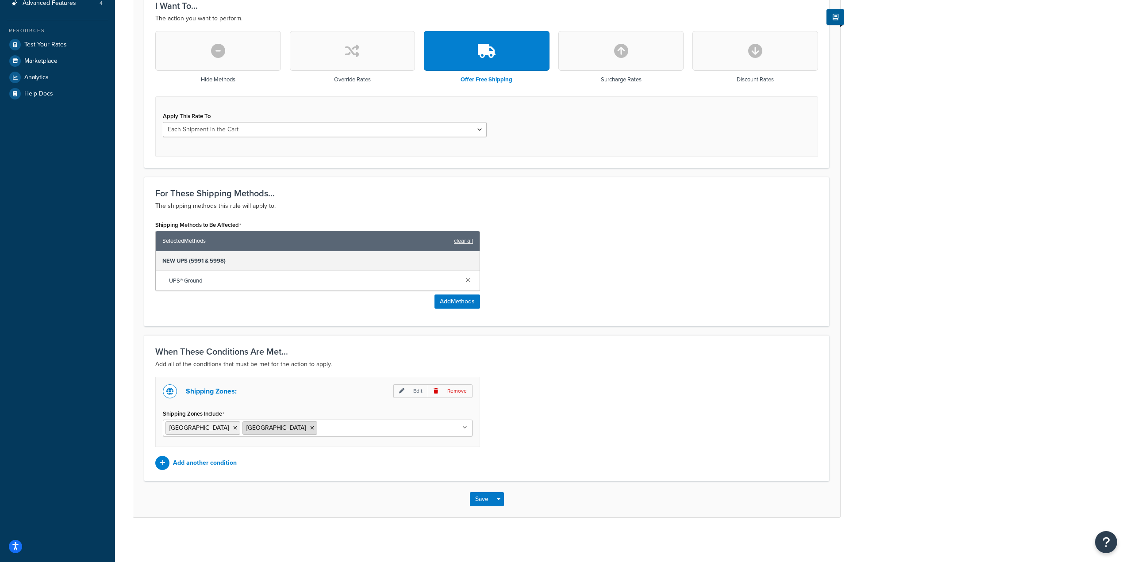
click at [281, 431] on li "[GEOGRAPHIC_DATA]" at bounding box center [279, 428] width 75 height 13
click at [310, 429] on icon at bounding box center [312, 428] width 4 height 5
click at [233, 430] on icon at bounding box center [235, 428] width 4 height 5
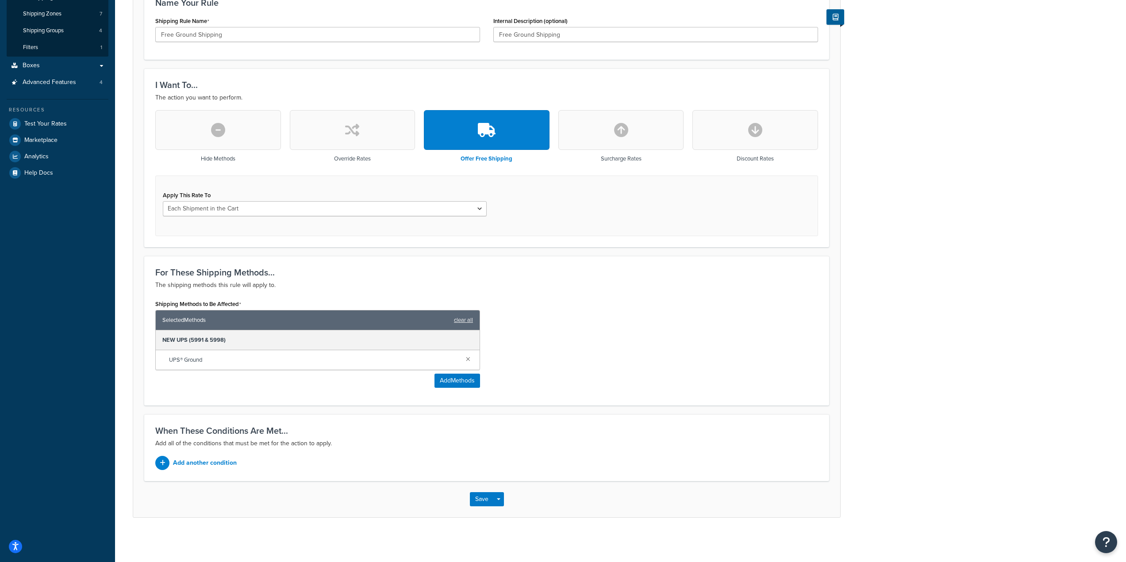
scroll to position [162, 0]
click at [210, 466] on p "Add another condition" at bounding box center [205, 463] width 64 height 12
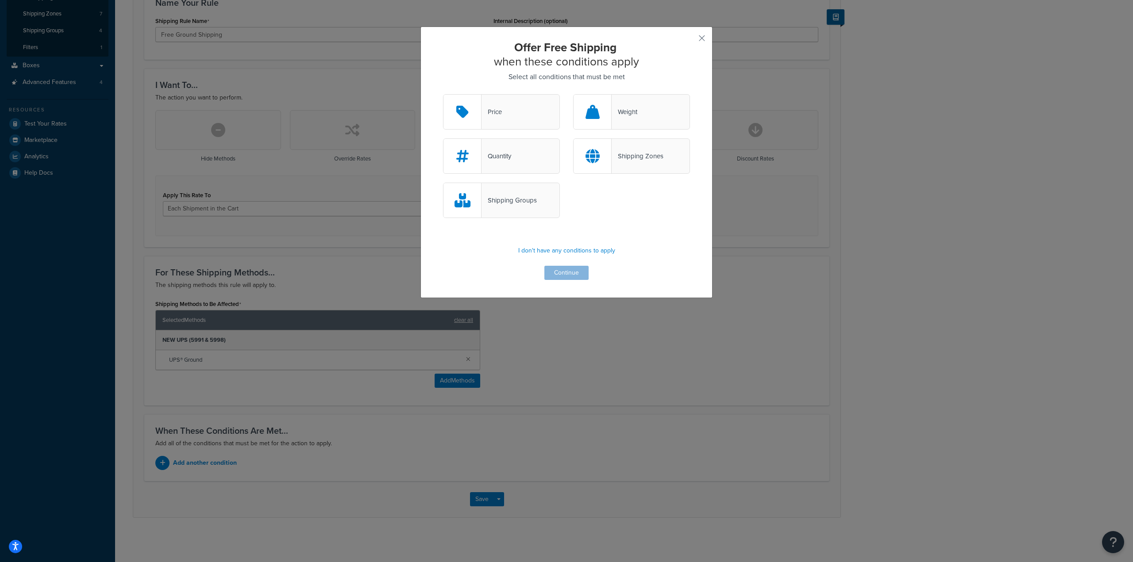
click at [606, 161] on div at bounding box center [592, 156] width 38 height 35
click at [0, 0] on input "Shipping Zones" at bounding box center [0, 0] width 0 height 0
click at [554, 274] on button "Continue" at bounding box center [566, 273] width 44 height 14
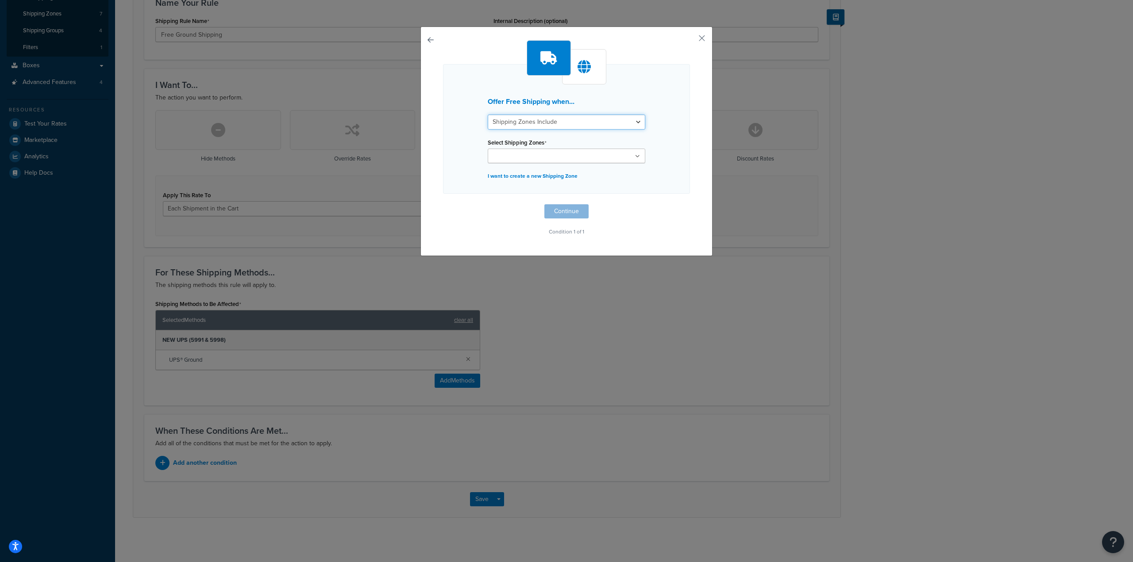
click at [591, 116] on select "Shipping Zones Include Shipping Zones Do Not Include" at bounding box center [567, 122] width 158 height 15
select select "exclude"
click at [488, 115] on select "Shipping Zones Include Shipping Zones Do Not Include" at bounding box center [567, 122] width 158 height 15
click at [565, 154] on ul at bounding box center [567, 156] width 158 height 15
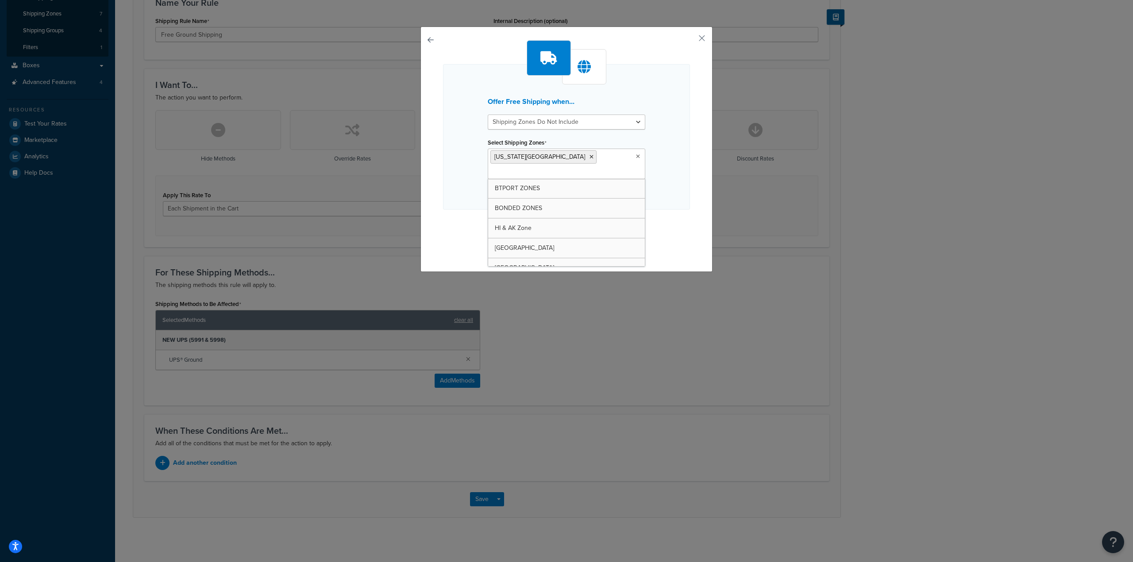
click at [650, 190] on div "Offer Free Shipping when... Shipping Zones Include Shipping Zones Do Not Includ…" at bounding box center [566, 137] width 247 height 146
click at [577, 220] on button "Continue" at bounding box center [566, 227] width 44 height 14
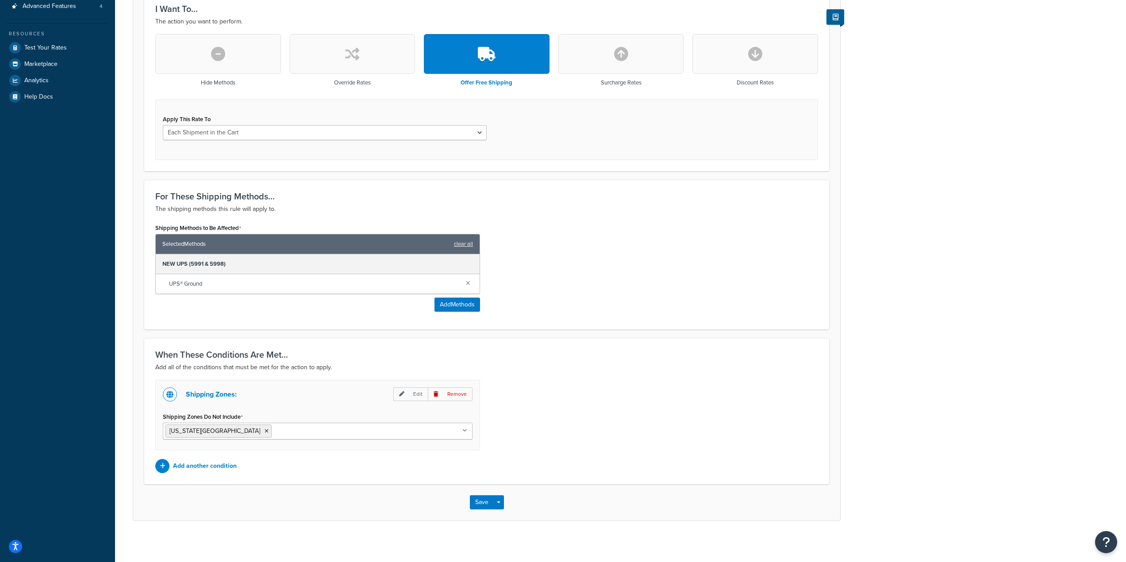
scroll to position [242, 0]
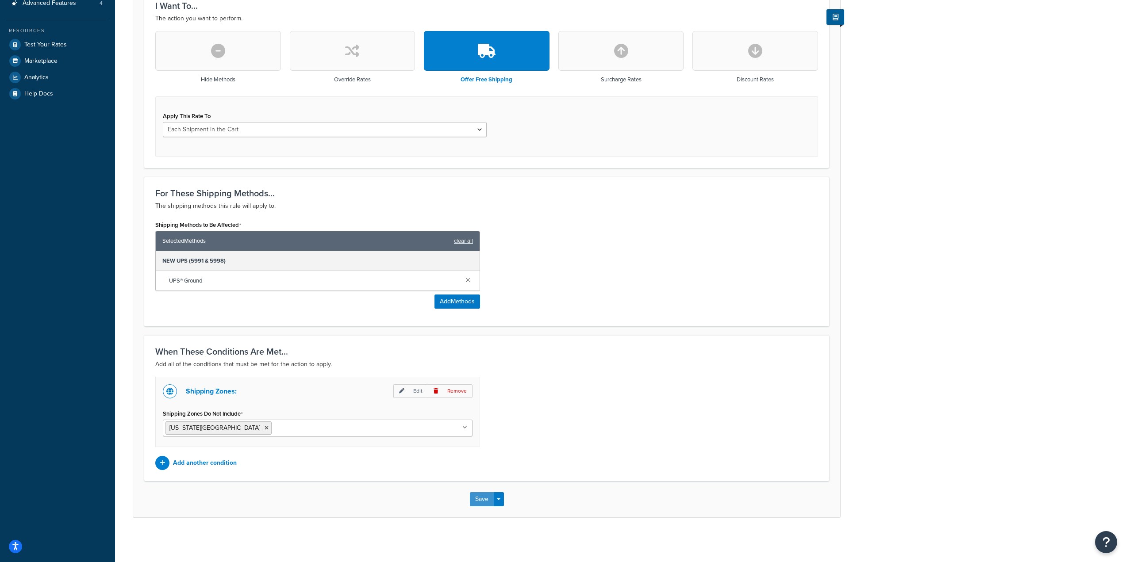
click at [481, 504] on button "Save" at bounding box center [482, 499] width 24 height 14
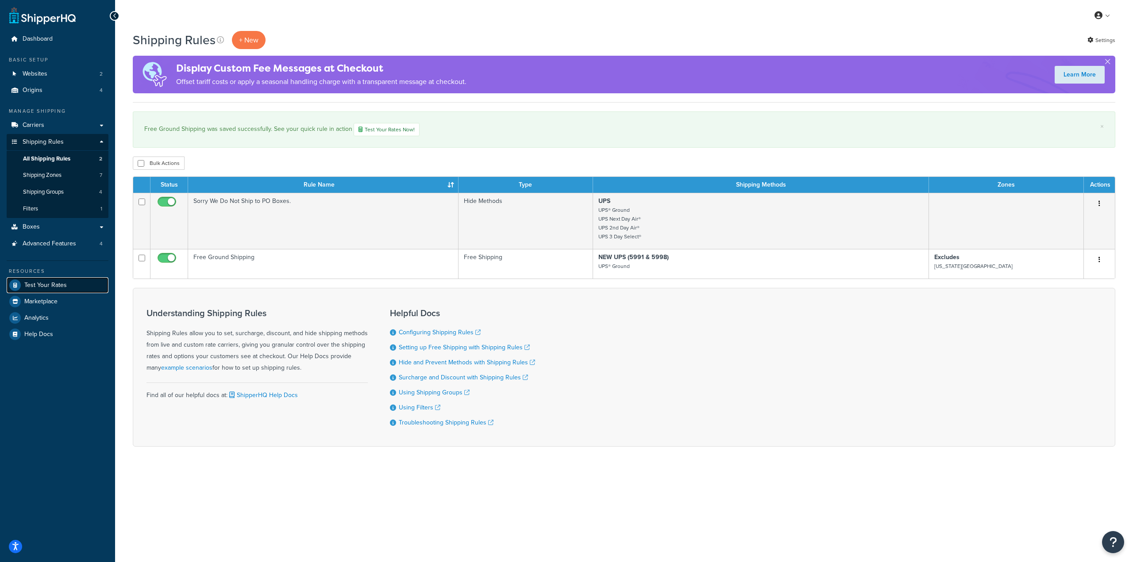
click at [70, 285] on link "Test Your Rates" at bounding box center [58, 285] width 102 height 16
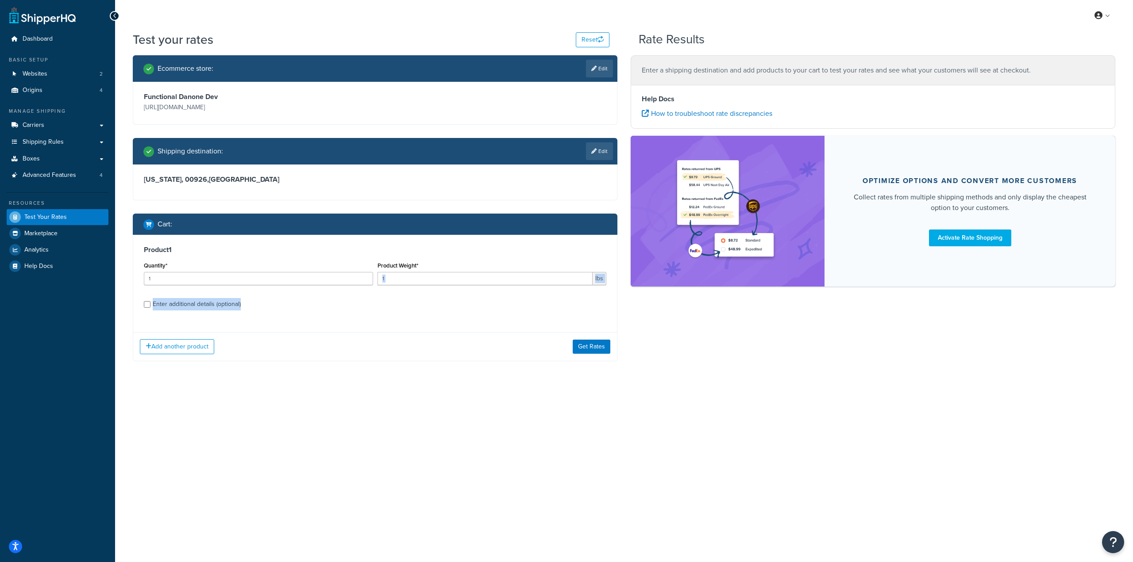
drag, startPoint x: 404, startPoint y: 292, endPoint x: 393, endPoint y: 288, distance: 11.8
click at [393, 288] on div "Product 1 Quantity* 1 Product Weight* 1 lbs Enter additional details (optional)" at bounding box center [375, 280] width 484 height 91
drag, startPoint x: 398, startPoint y: 286, endPoint x: 398, endPoint y: 281, distance: 4.9
click at [398, 284] on div "Product Weight* 1 lbs" at bounding box center [492, 276] width 234 height 32
drag, startPoint x: 398, startPoint y: 279, endPoint x: 364, endPoint y: 277, distance: 33.7
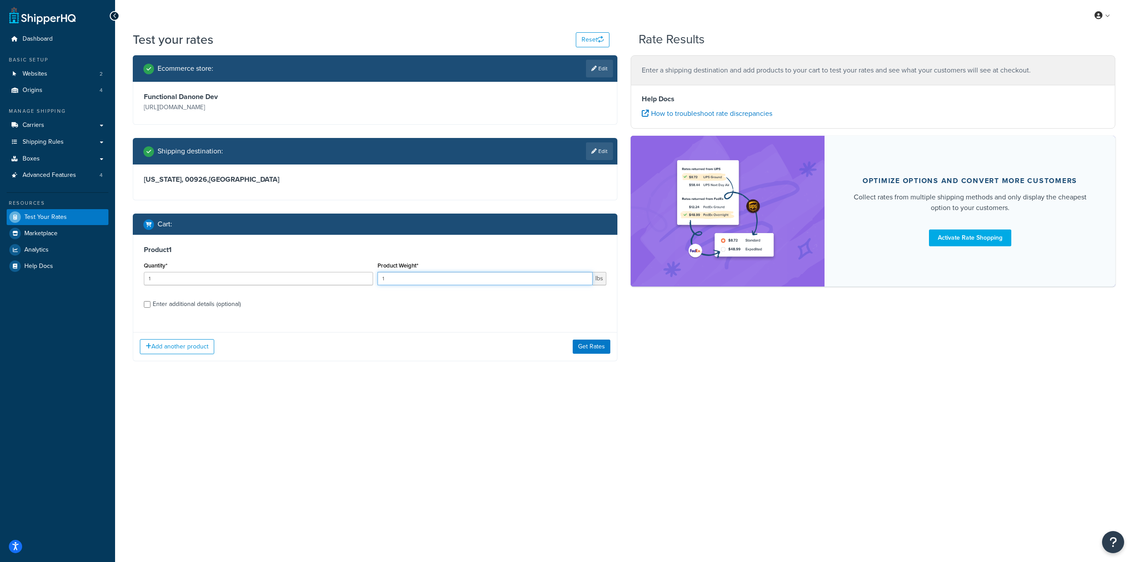
click at [364, 277] on div "Quantity* 1 Product Weight* 1 lbs" at bounding box center [375, 276] width 467 height 32
type input "21"
drag, startPoint x: 585, startPoint y: 335, endPoint x: 589, endPoint y: 342, distance: 7.5
click at [588, 338] on div "Add another product Get Rates" at bounding box center [375, 346] width 484 height 29
click at [591, 347] on button "Get Rates" at bounding box center [592, 347] width 38 height 14
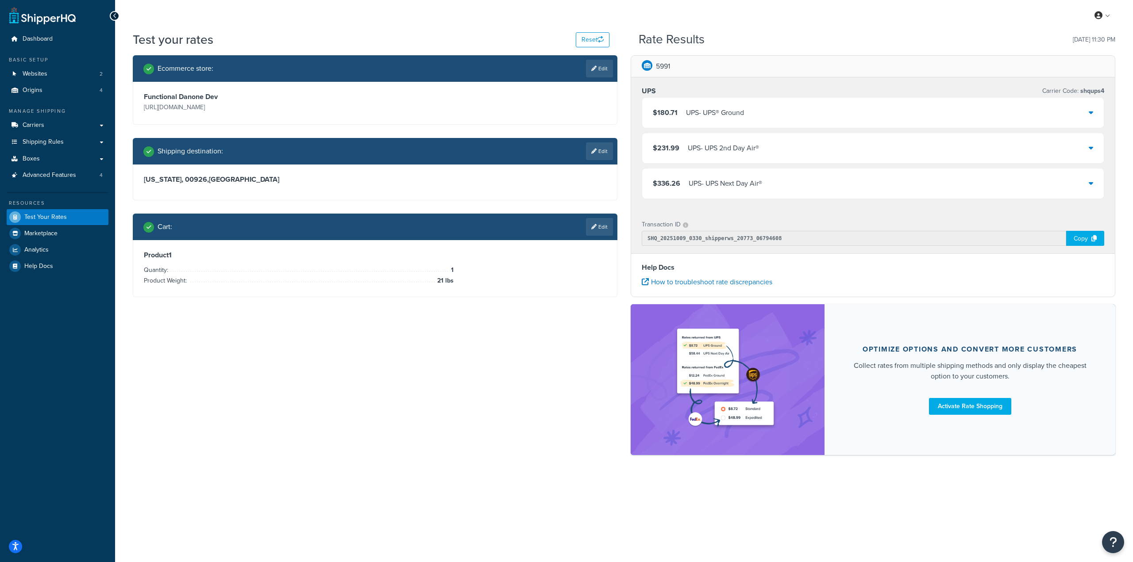
drag, startPoint x: 602, startPoint y: 157, endPoint x: 573, endPoint y: 154, distance: 28.9
click at [602, 157] on link "Edit" at bounding box center [599, 151] width 27 height 18
select select "PR"
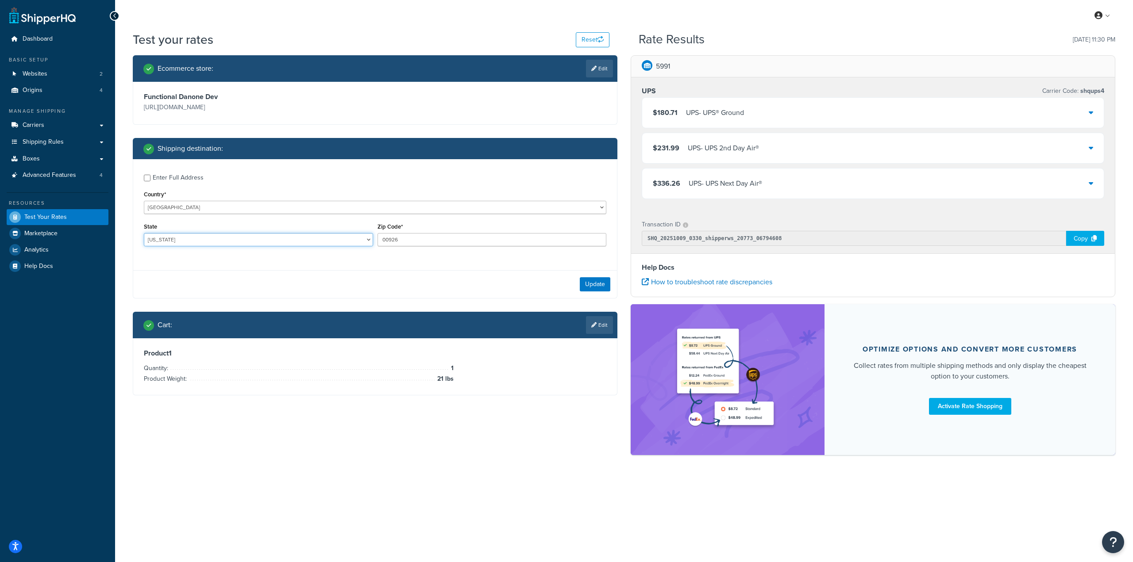
click at [196, 237] on select "Alabama Alaska American Samoa Arizona Arkansas Armed Forces Americas Armed Forc…" at bounding box center [258, 239] width 229 height 13
drag, startPoint x: 416, startPoint y: 239, endPoint x: 322, endPoint y: 237, distance: 94.7
click at [323, 236] on div "State Alabama Alaska American Samoa Arizona Arkansas Armed Forces Americas Arme…" at bounding box center [375, 237] width 467 height 32
paste input "3318"
type input "33186"
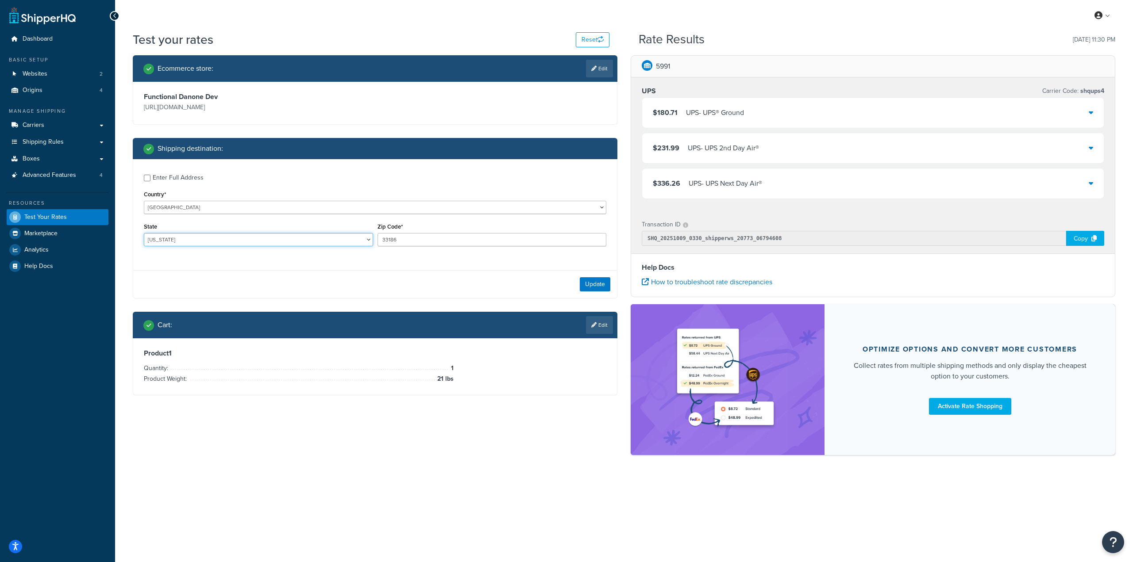
click at [313, 245] on select "[US_STATE] [US_STATE] [US_STATE] [US_STATE] [US_STATE] Armed Forces Americas Ar…" at bounding box center [258, 239] width 229 height 13
select select "FL"
click at [144, 234] on select "[US_STATE] [US_STATE] [US_STATE] [US_STATE] [US_STATE] Armed Forces Americas Ar…" at bounding box center [258, 239] width 229 height 13
click at [593, 283] on button "Update" at bounding box center [595, 284] width 31 height 14
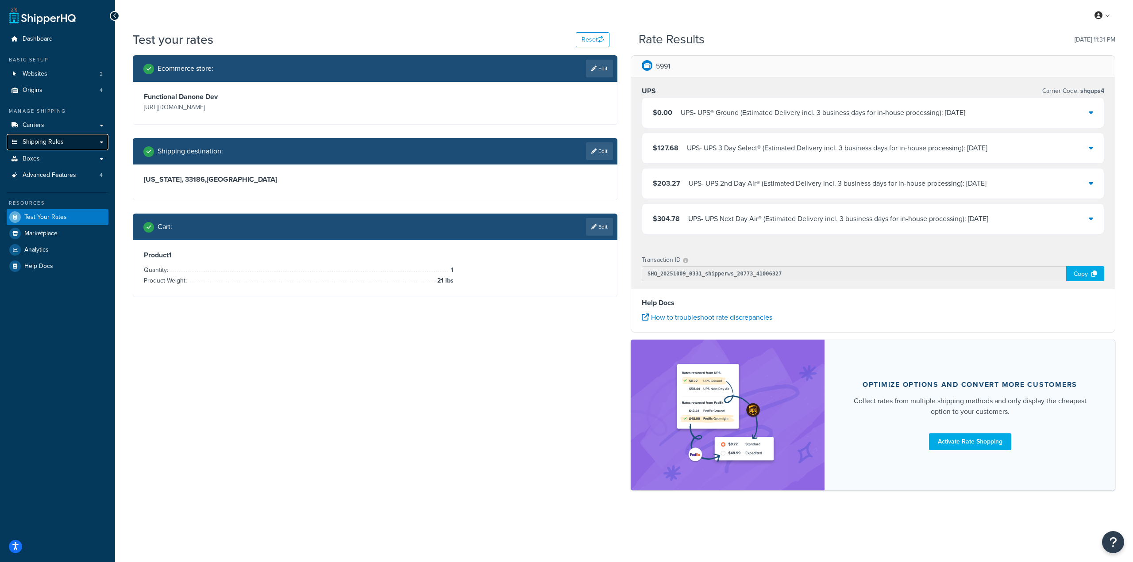
click at [72, 140] on link "Shipping Rules" at bounding box center [58, 142] width 102 height 16
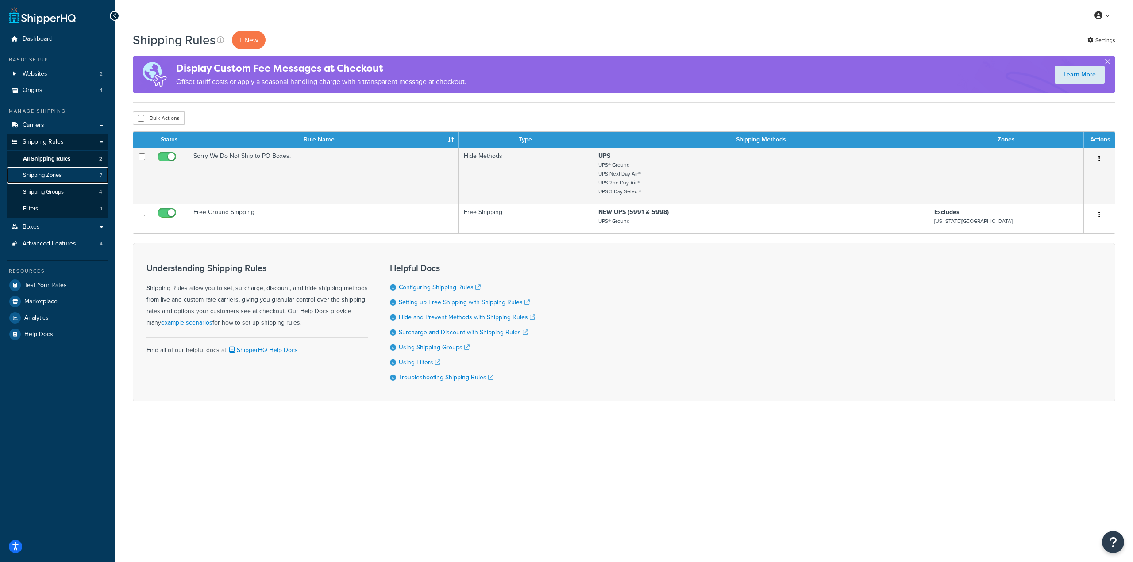
click at [72, 180] on link "Shipping Zones 7" at bounding box center [58, 175] width 102 height 16
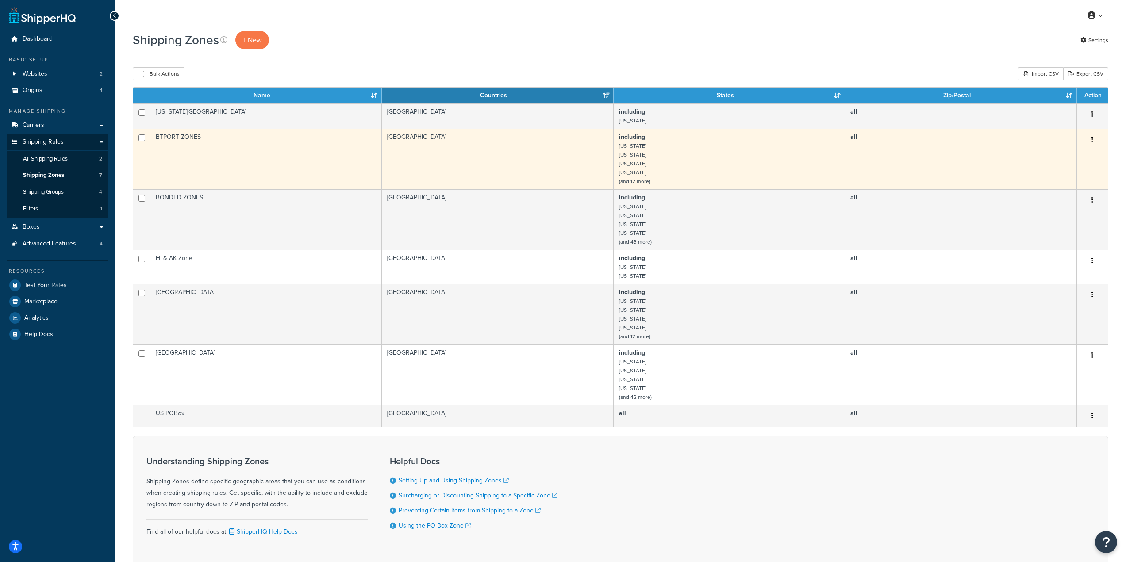
click at [204, 149] on td "BTPORT ZONES" at bounding box center [265, 159] width 231 height 61
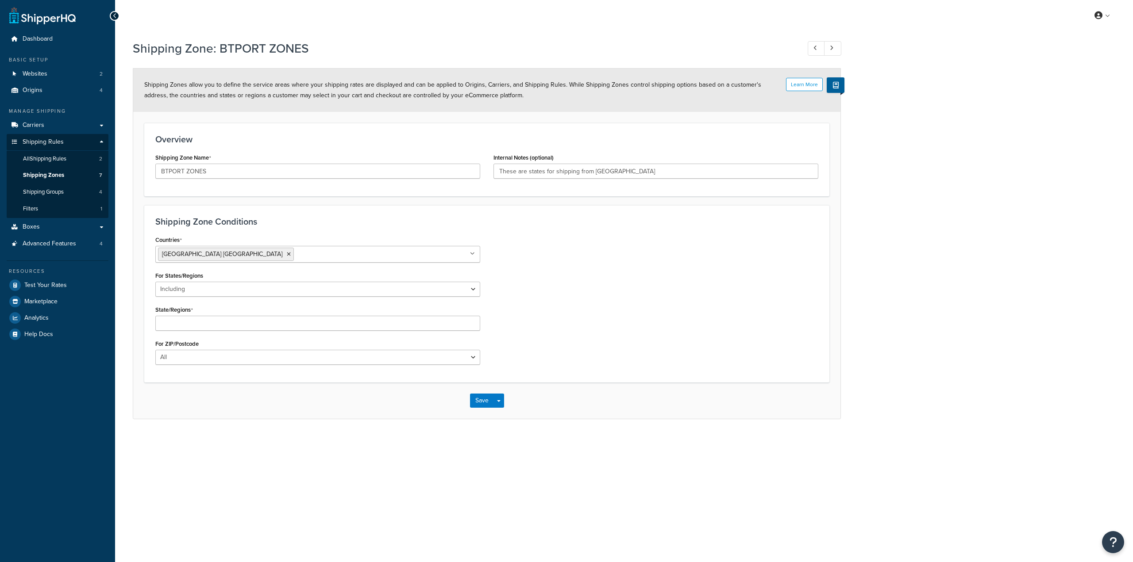
select select "including"
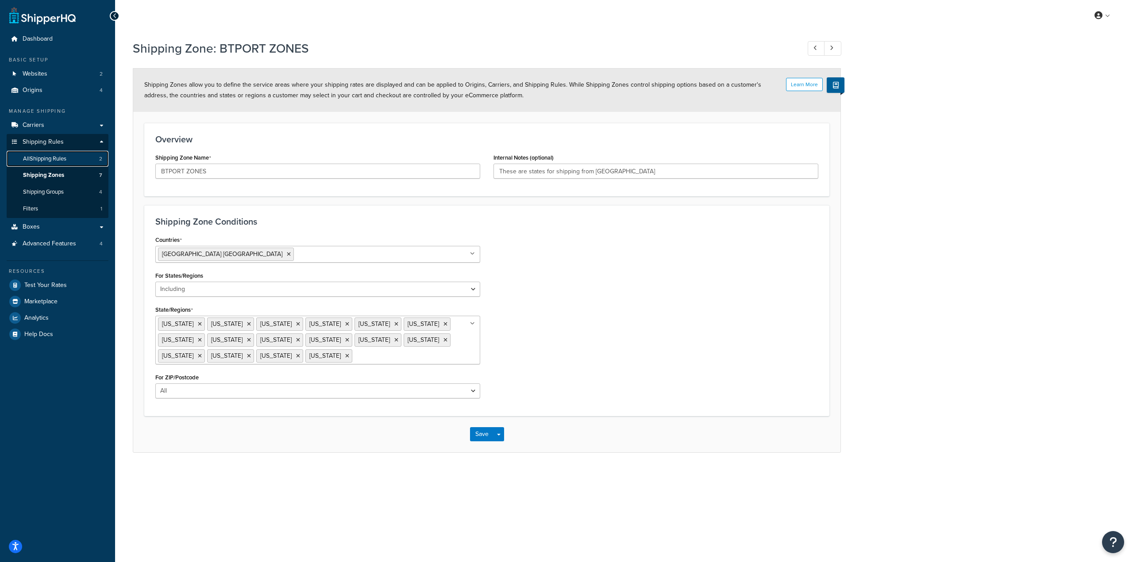
click at [53, 157] on span "All Shipping Rules" at bounding box center [44, 159] width 43 height 8
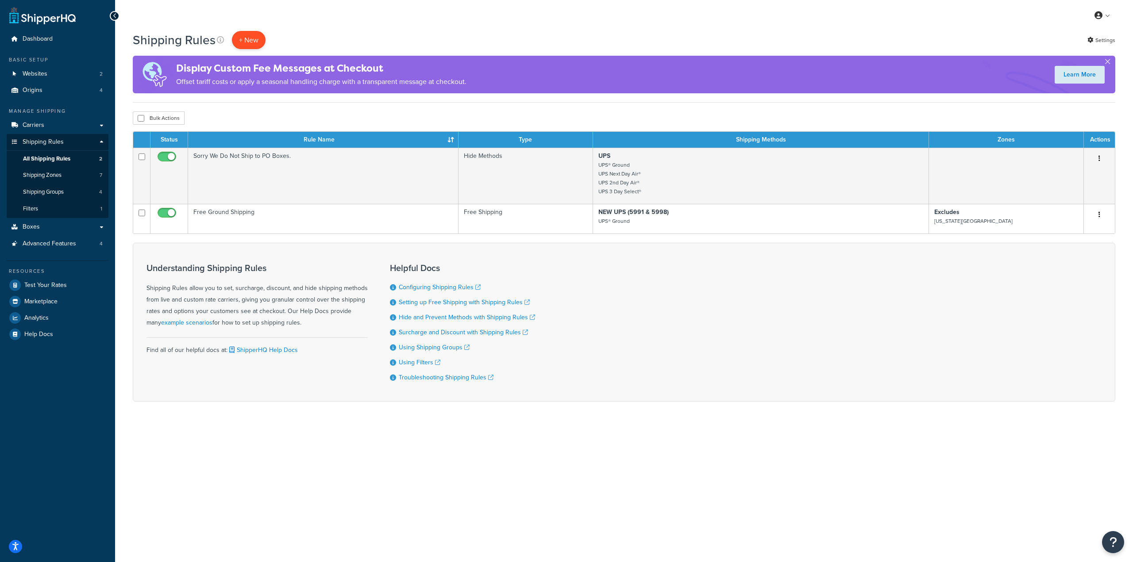
click at [250, 36] on p "+ New" at bounding box center [249, 40] width 34 height 18
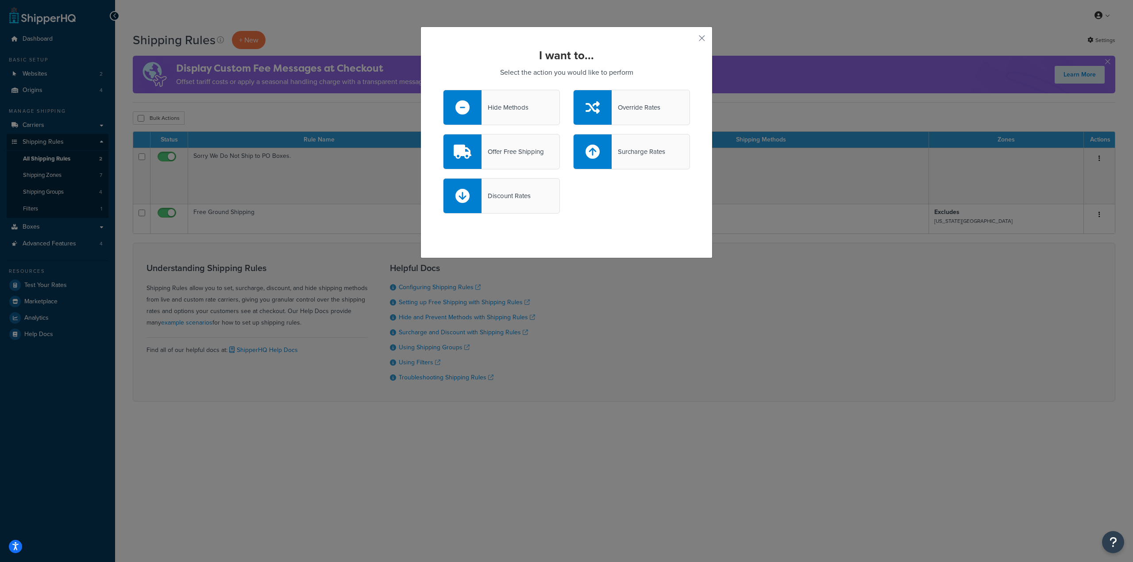
click at [517, 110] on div "Hide Methods" at bounding box center [504, 107] width 47 height 12
click at [0, 0] on input "Hide Methods" at bounding box center [0, 0] width 0 height 0
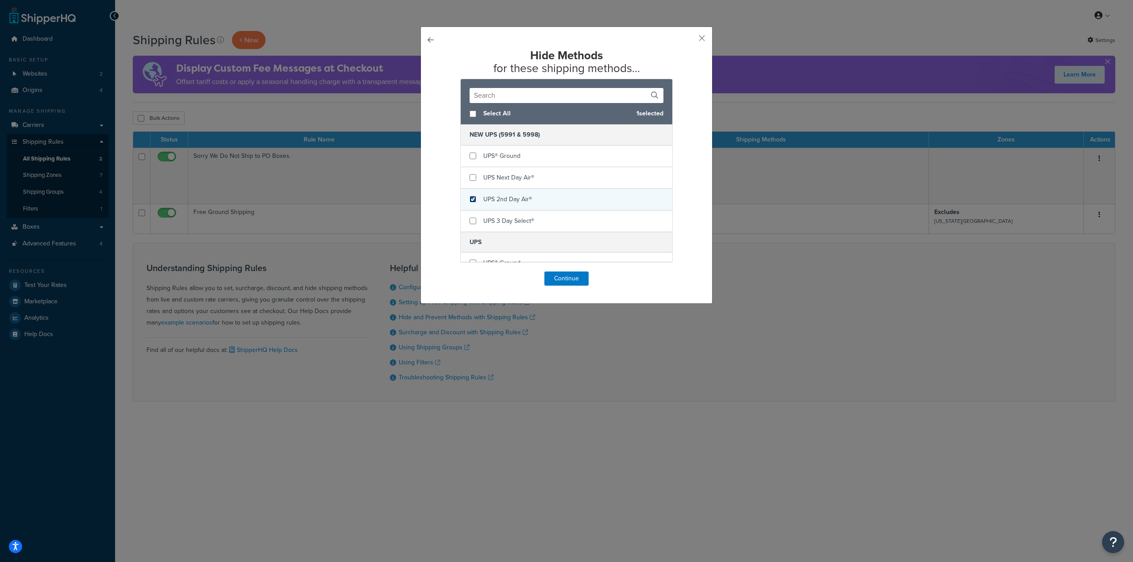
click at [470, 201] on input "checkbox" at bounding box center [472, 199] width 7 height 7
checkbox input "true"
click at [469, 223] on input "checkbox" at bounding box center [472, 221] width 7 height 7
checkbox input "true"
click at [564, 276] on button "Continue" at bounding box center [566, 279] width 44 height 14
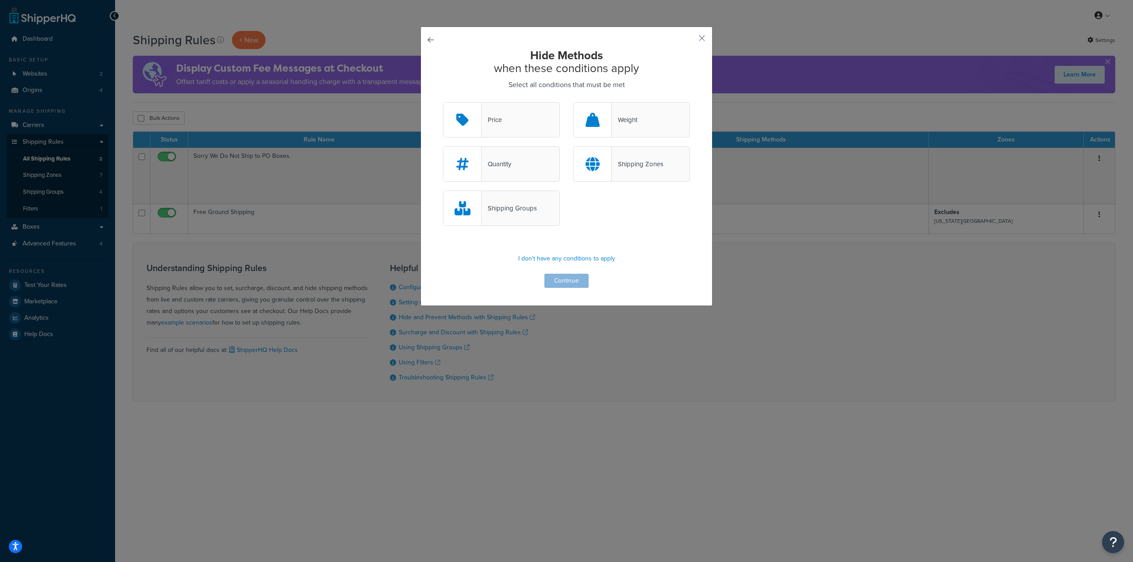
click at [608, 173] on div at bounding box center [592, 164] width 38 height 35
click at [0, 0] on input "Shipping Zones" at bounding box center [0, 0] width 0 height 0
click at [565, 280] on button "Continue" at bounding box center [566, 281] width 44 height 14
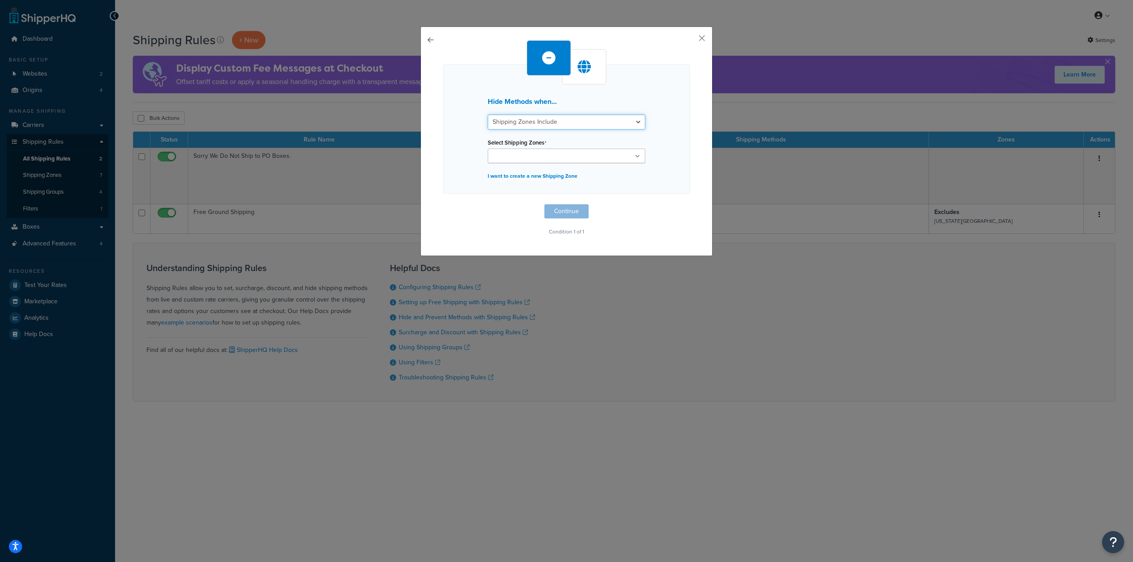
click at [604, 125] on select "Shipping Zones Include Shipping Zones Do Not Include" at bounding box center [567, 122] width 158 height 15
click at [488, 115] on select "Shipping Zones Include Shipping Zones Do Not Include" at bounding box center [567, 122] width 158 height 15
click at [569, 158] on ul at bounding box center [567, 156] width 158 height 15
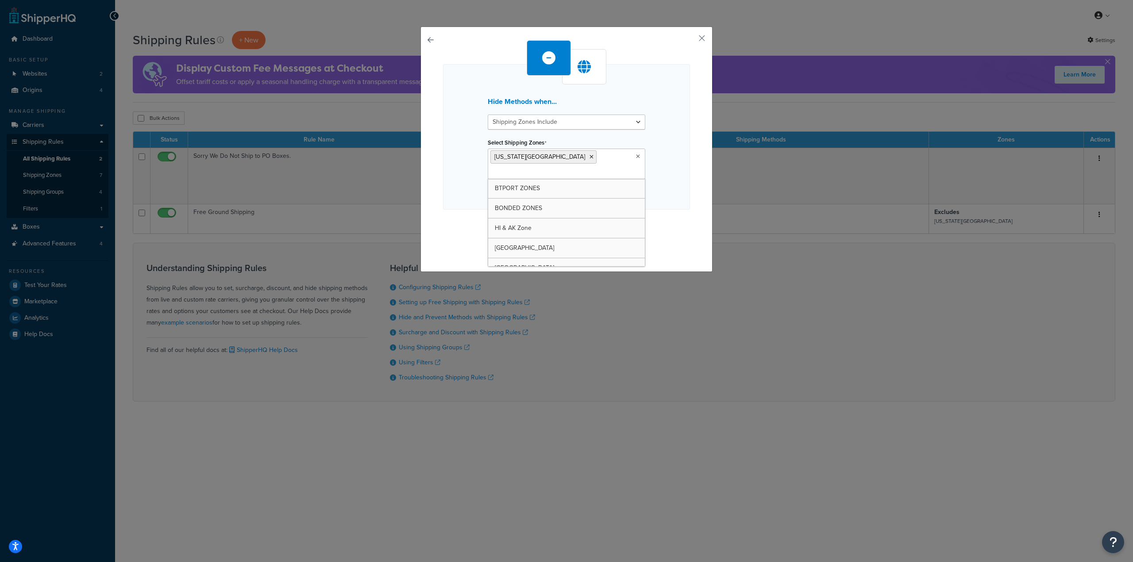
click at [652, 165] on div "Hide Methods when... Shipping Zones Include Shipping Zones Do Not Include Selec…" at bounding box center [566, 137] width 247 height 146
click at [551, 220] on button "Continue" at bounding box center [566, 227] width 44 height 14
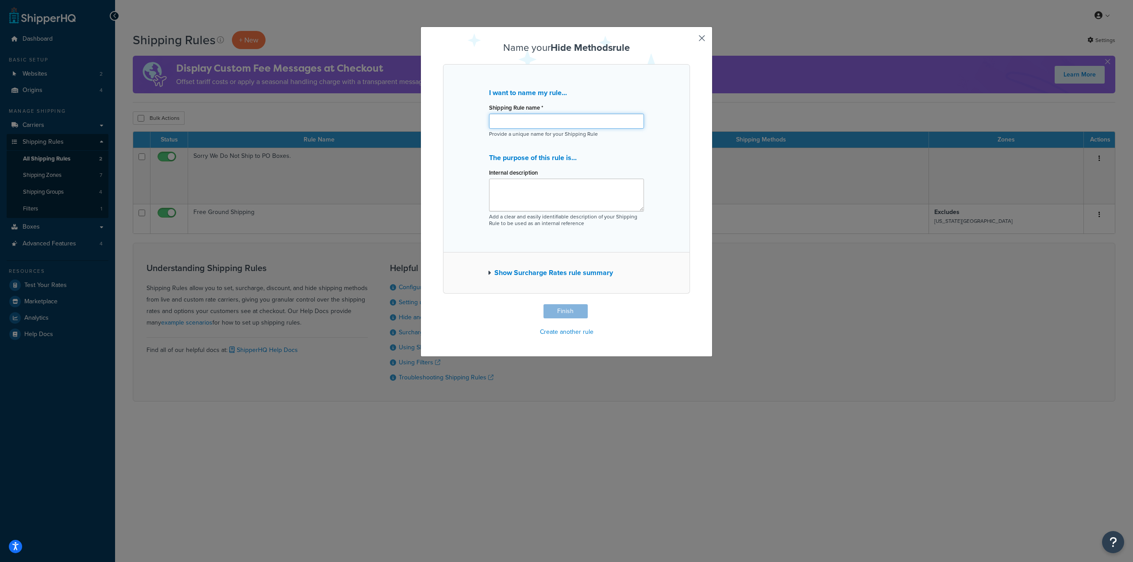
click at [549, 129] on input "Shipping Rule name *" at bounding box center [566, 121] width 155 height 15
type input "H"
type input "D"
type input "[US_STATE] Limited Ship Methods"
click at [544, 179] on textarea "Internal description" at bounding box center [566, 195] width 155 height 33
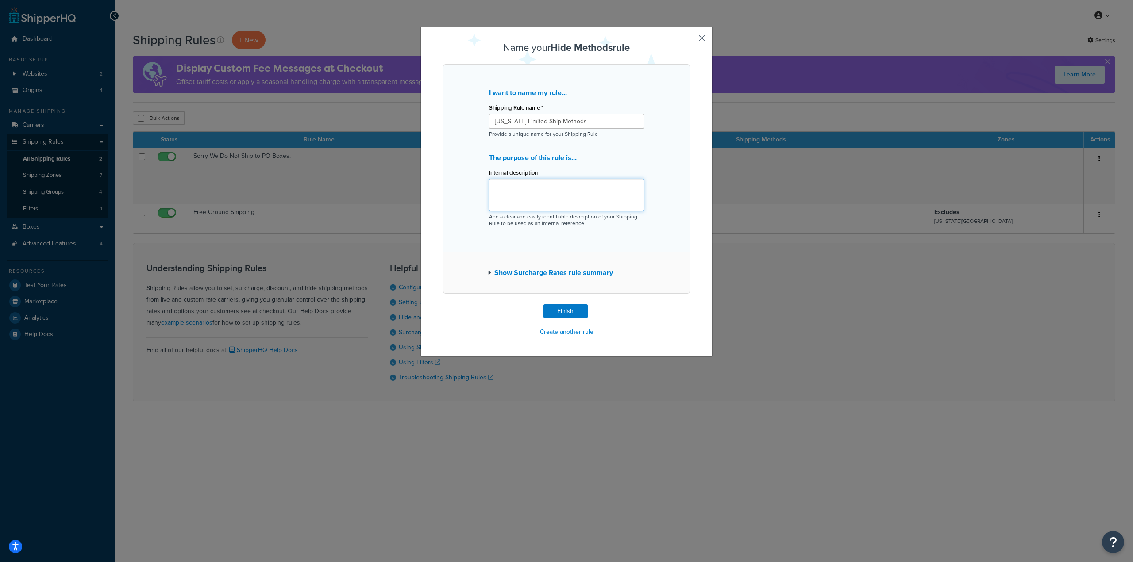
paste textarea "[US_STATE] Limited Ship Methods"
type textarea "[US_STATE] Limited Ship Methods"
click at [566, 311] on button "Finish" at bounding box center [565, 311] width 44 height 14
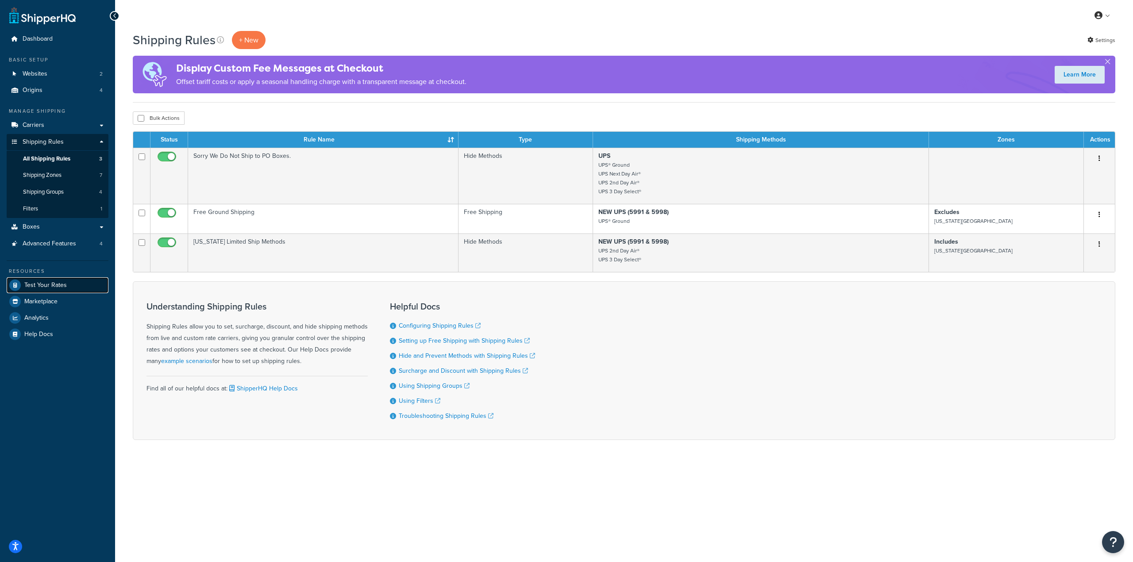
click at [55, 288] on span "Test Your Rates" at bounding box center [45, 286] width 42 height 8
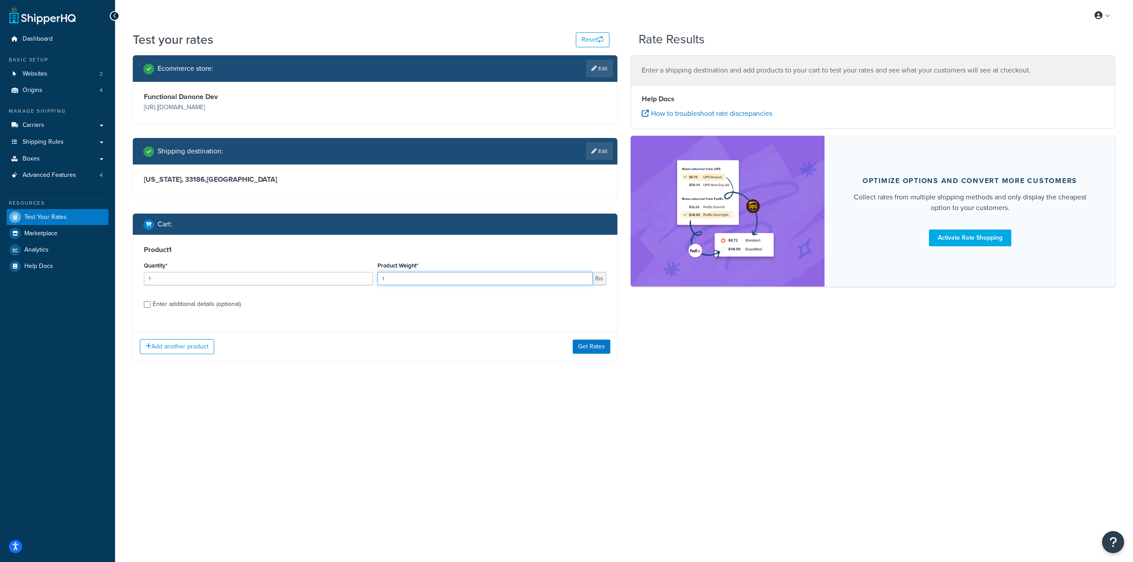
drag, startPoint x: 439, startPoint y: 280, endPoint x: 209, endPoint y: 280, distance: 230.1
click at [206, 278] on div "Quantity* 1 Product Weight* 1 lbs" at bounding box center [375, 276] width 467 height 32
type input "3"
type input "21"
click at [599, 353] on button "Get Rates" at bounding box center [592, 347] width 38 height 14
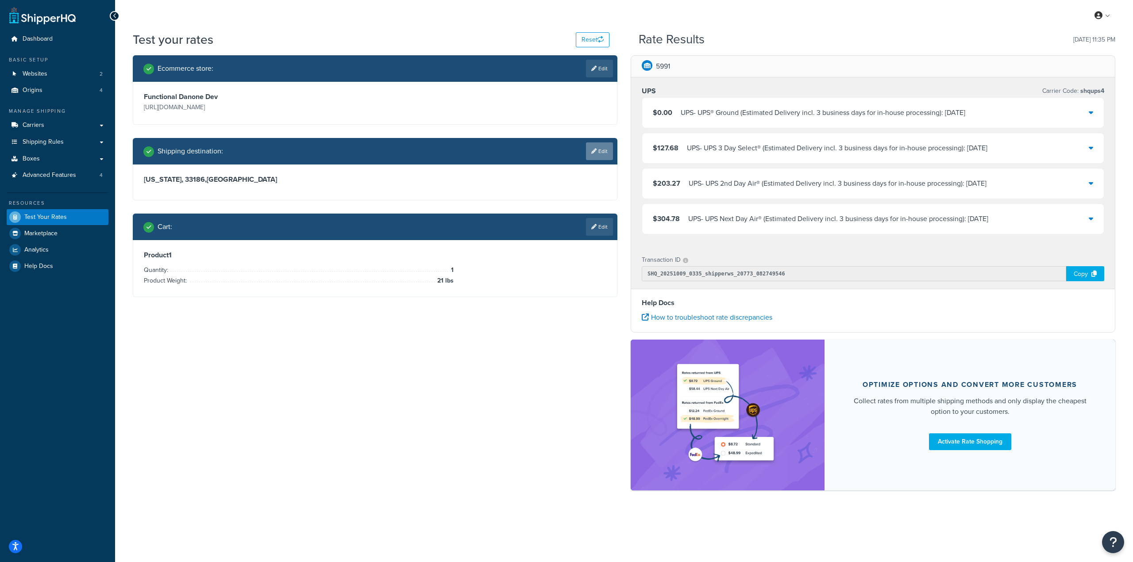
click at [602, 154] on link "Edit" at bounding box center [599, 151] width 27 height 18
select select "FL"
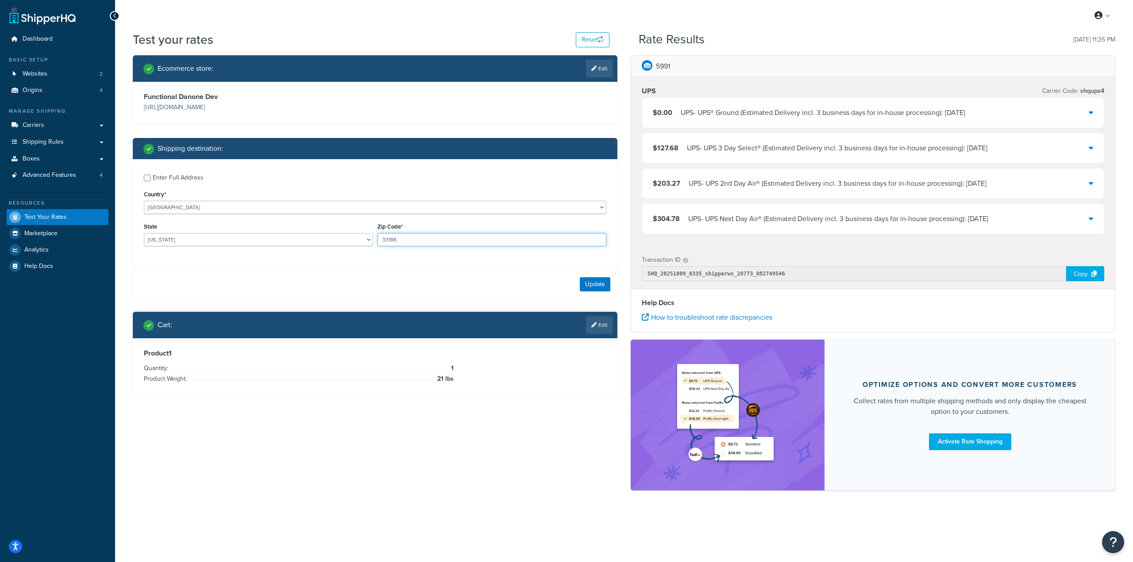
drag, startPoint x: 410, startPoint y: 245, endPoint x: 312, endPoint y: 241, distance: 98.3
click at [302, 240] on div "State Alabama Alaska American Samoa Arizona Arkansas Armed Forces Americas Arme…" at bounding box center [375, 237] width 467 height 32
paste input "0092"
type input "00926"
click at [294, 249] on div "State Alabama Alaska American Samoa Arizona Arkansas Armed Forces Americas Arme…" at bounding box center [259, 237] width 234 height 32
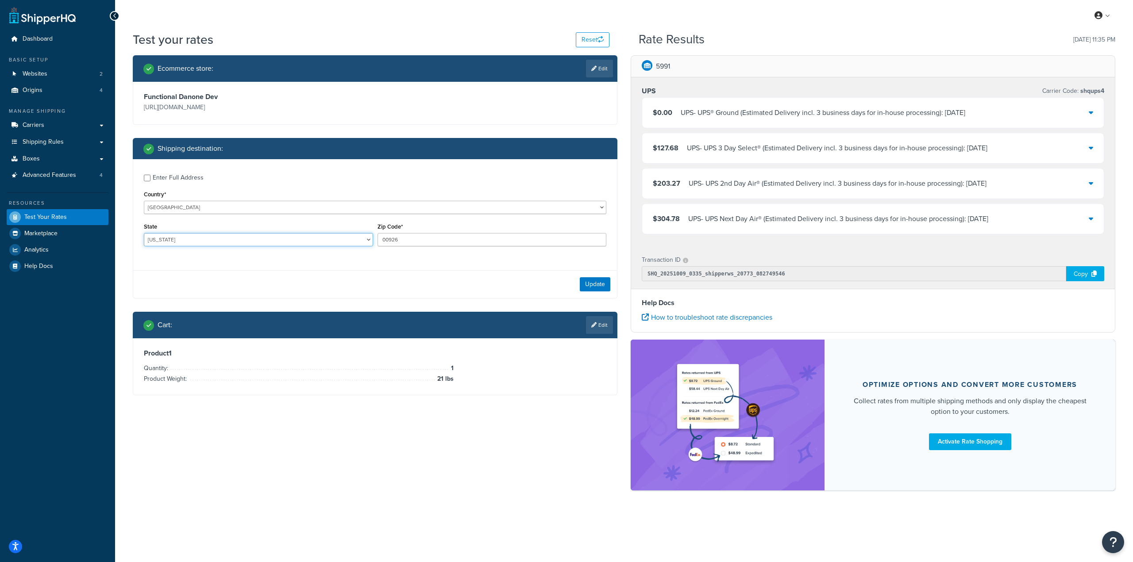
click at [294, 241] on select "Alabama Alaska American Samoa Arizona Arkansas Armed Forces Americas Armed Forc…" at bounding box center [258, 239] width 229 height 13
click at [144, 234] on select "Alabama Alaska American Samoa Arizona Arkansas Armed Forces Americas Armed Forc…" at bounding box center [258, 239] width 229 height 13
click at [213, 239] on select "Alabama Alaska American Samoa Arizona Arkansas Armed Forces Americas Armed Forc…" at bounding box center [258, 239] width 229 height 13
select select "PR"
click at [144, 234] on select "Alabama Alaska American Samoa Arizona Arkansas Armed Forces Americas Armed Forc…" at bounding box center [258, 239] width 229 height 13
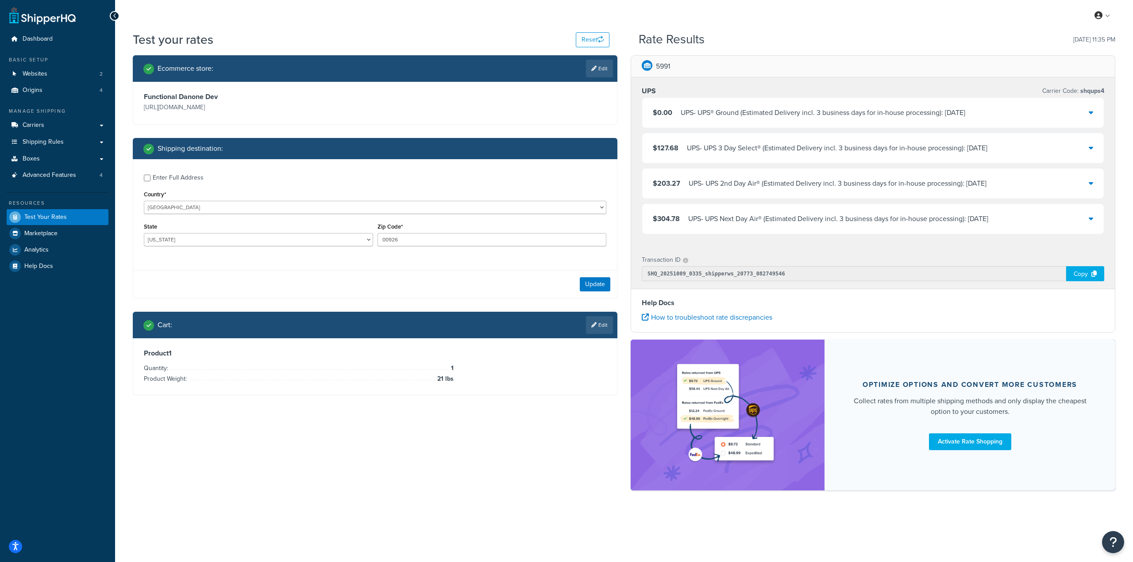
click at [426, 296] on div "Update" at bounding box center [375, 284] width 484 height 28
click at [589, 280] on button "Update" at bounding box center [595, 284] width 31 height 14
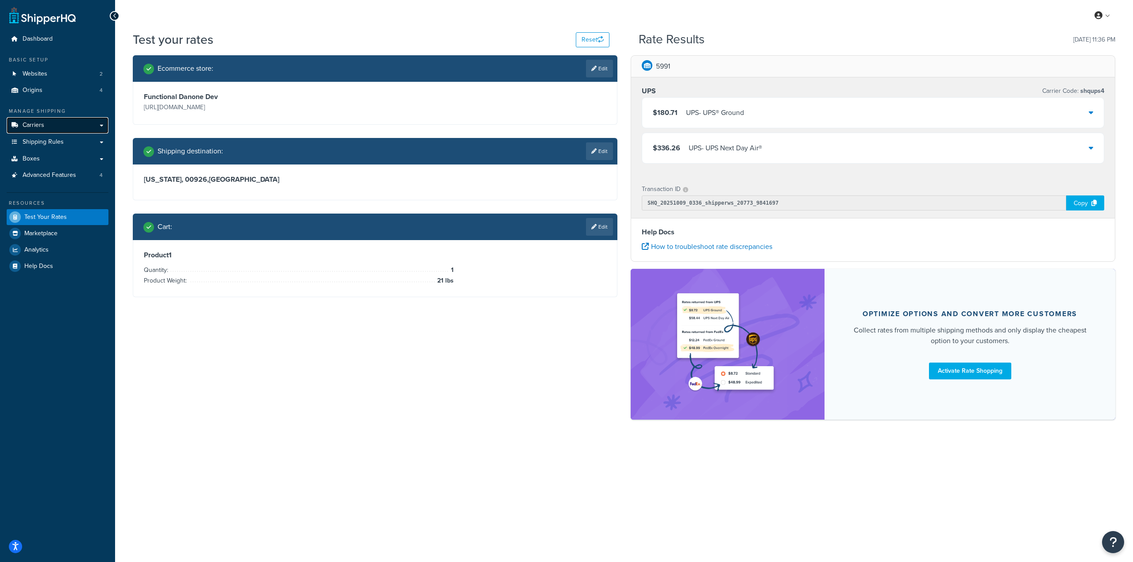
click at [62, 129] on link "Carriers" at bounding box center [58, 125] width 102 height 16
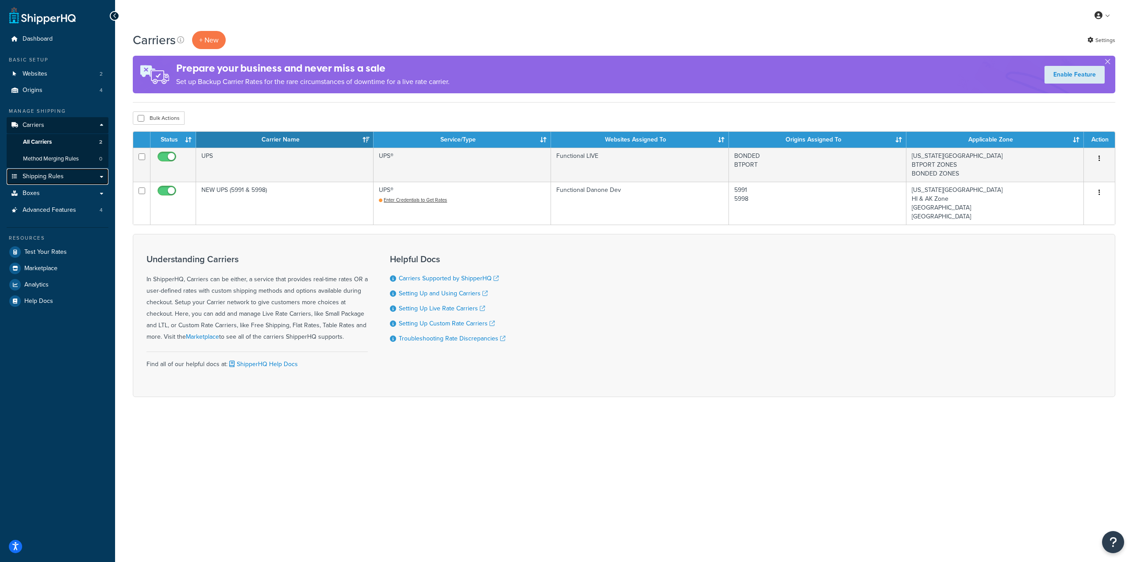
click at [75, 174] on link "Shipping Rules" at bounding box center [58, 177] width 102 height 16
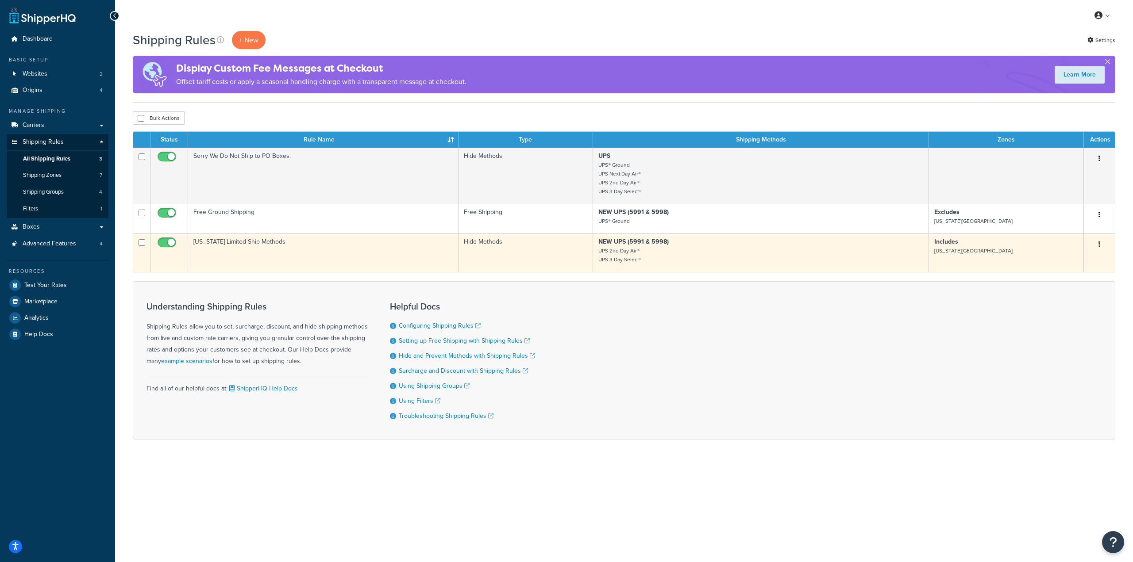
click at [1100, 245] on button "button" at bounding box center [1099, 245] width 12 height 14
click at [1047, 261] on link "Edit" at bounding box center [1070, 261] width 70 height 18
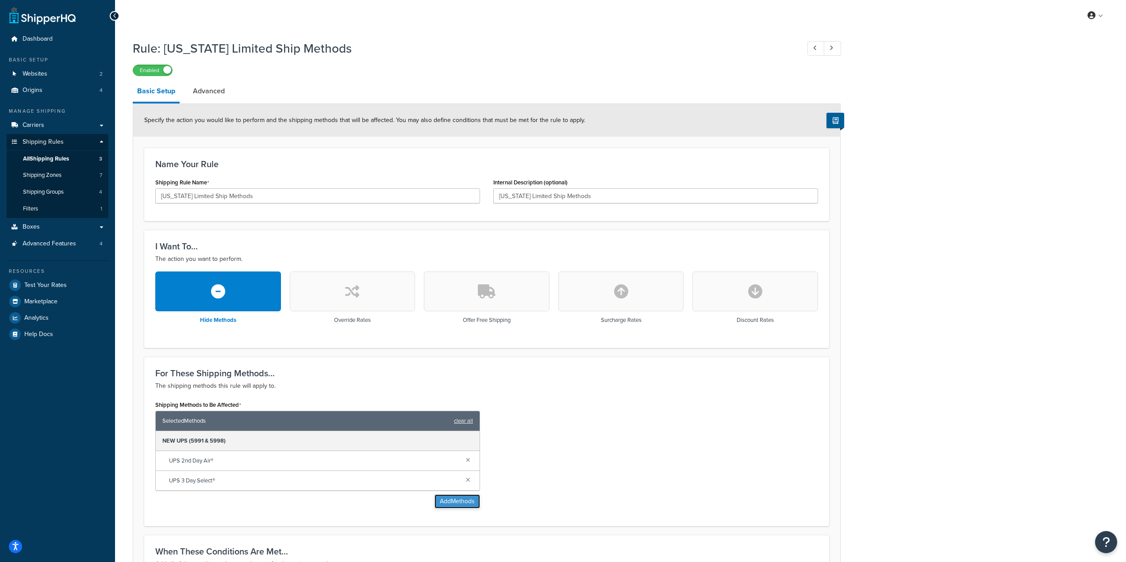
click at [455, 501] on button "Add Methods" at bounding box center [458, 502] width 46 height 14
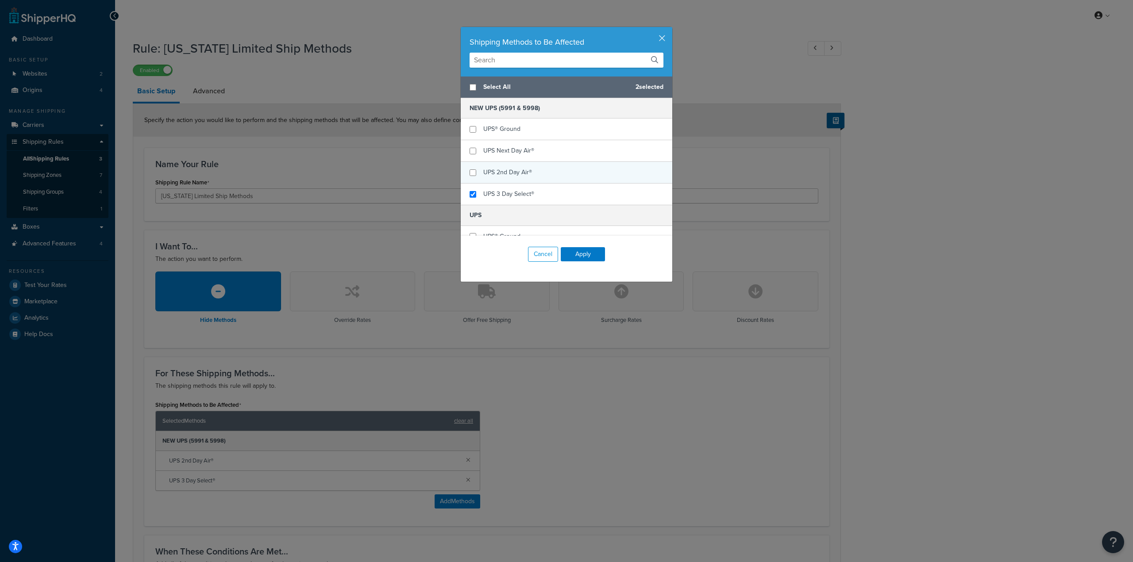
checkbox input "false"
click at [473, 173] on div "UPS 2nd Day Air®" at bounding box center [567, 173] width 212 height 22
checkbox input "true"
click at [469, 154] on input "checkbox" at bounding box center [472, 151] width 7 height 7
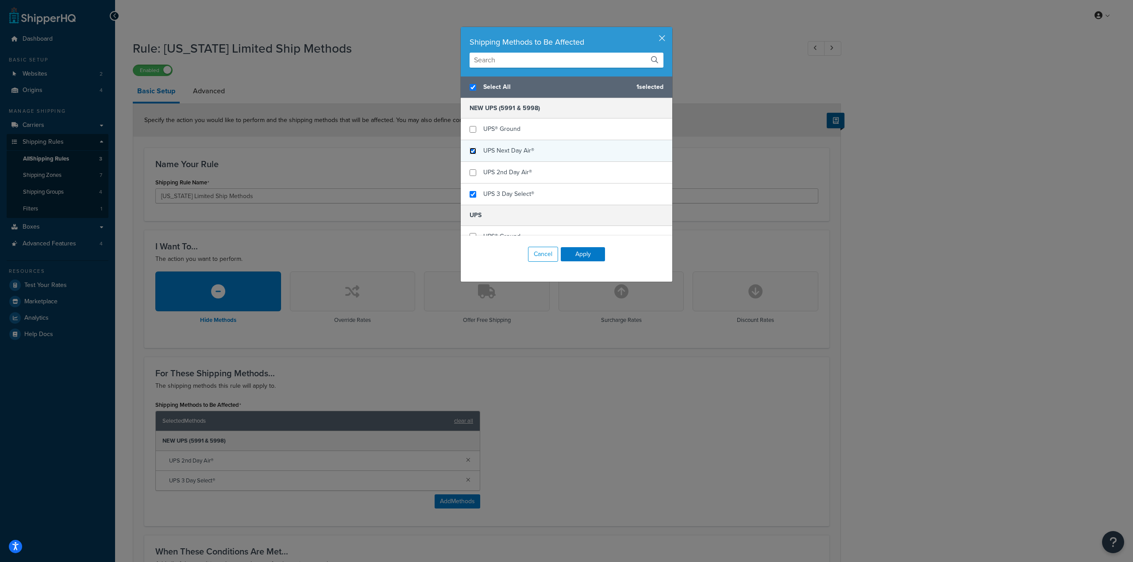
checkbox input "true"
click at [584, 256] on button "Apply" at bounding box center [583, 254] width 44 height 14
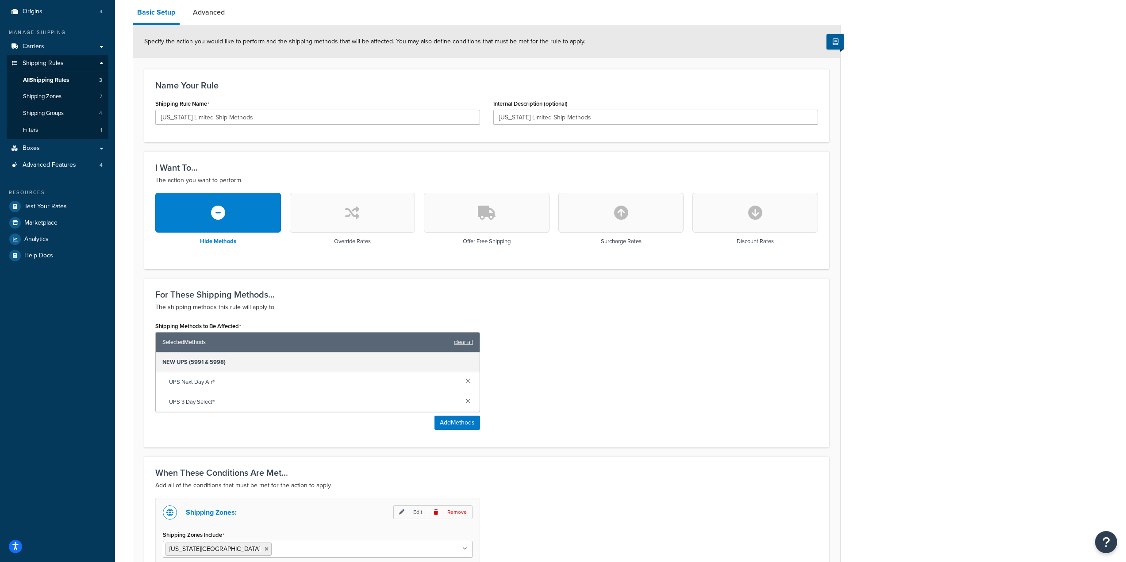
scroll to position [201, 0]
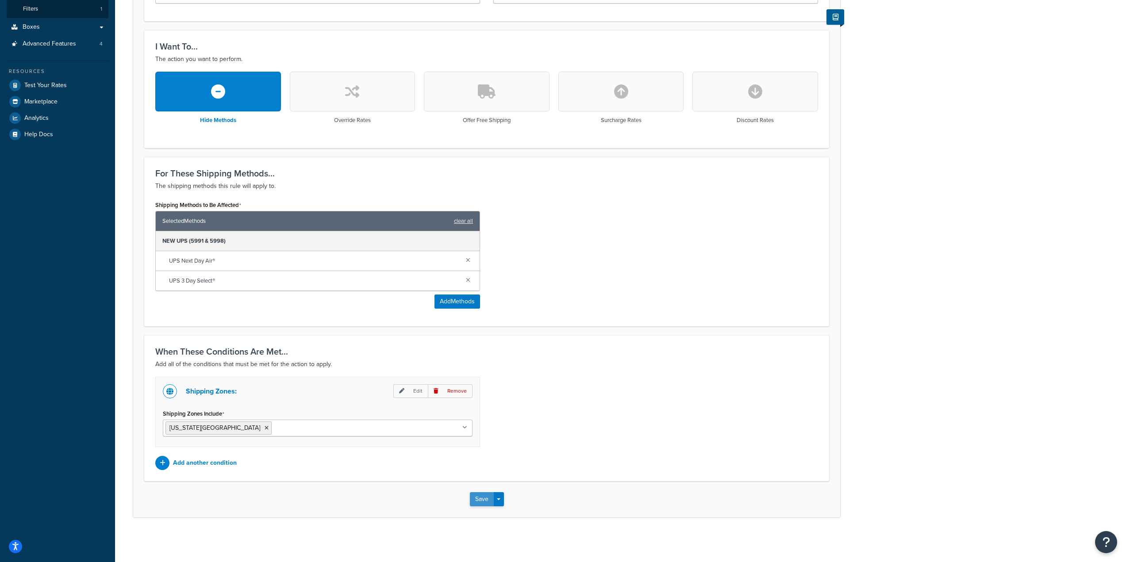
drag, startPoint x: 476, startPoint y: 503, endPoint x: 450, endPoint y: 401, distance: 105.4
click at [476, 501] on button "Save" at bounding box center [482, 499] width 24 height 14
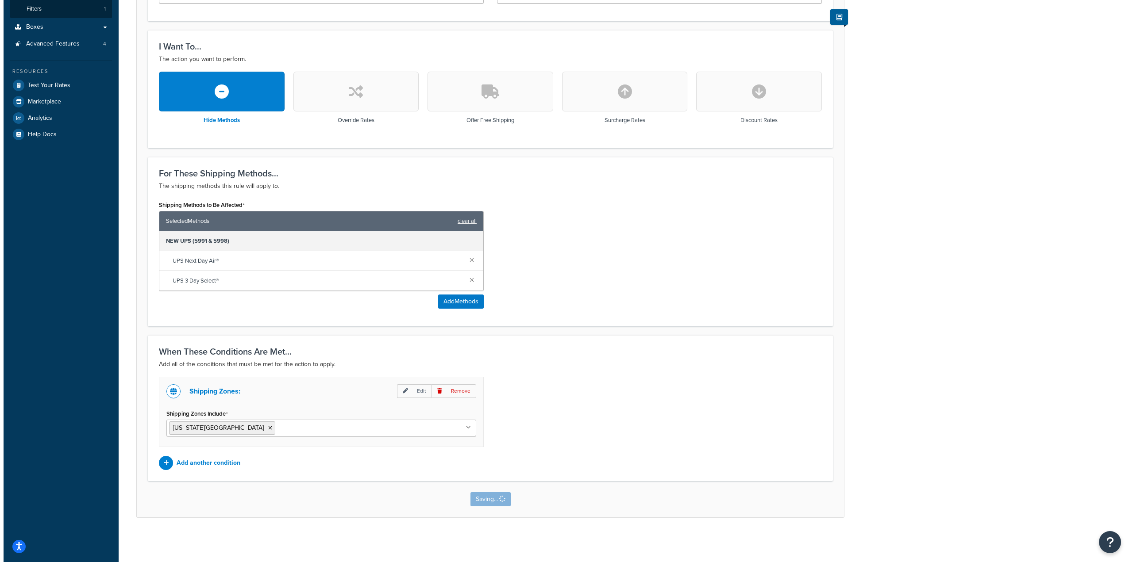
scroll to position [0, 0]
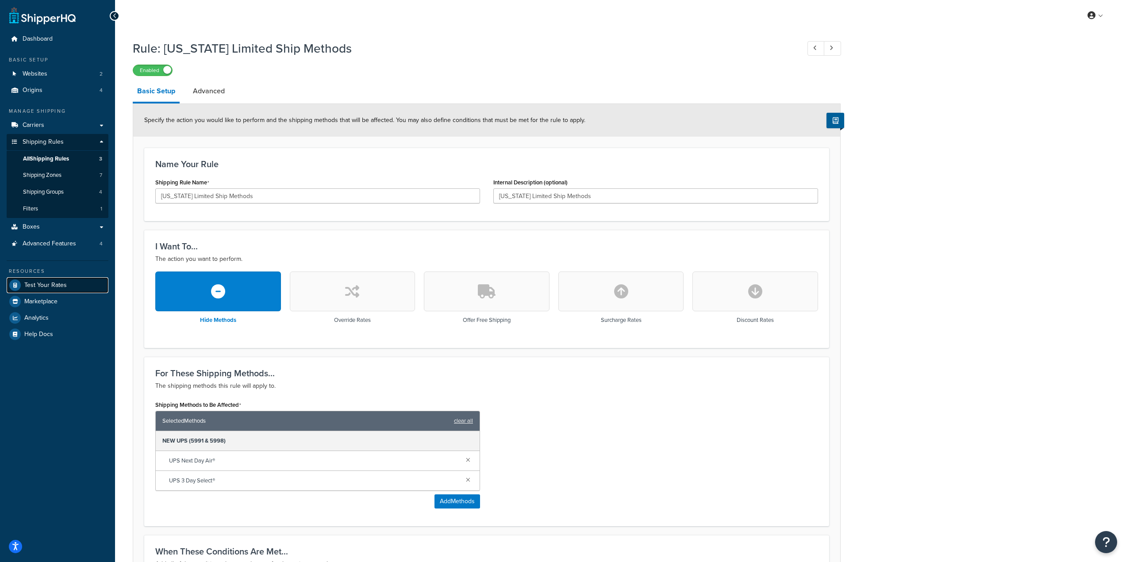
click at [51, 284] on span "Test Your Rates" at bounding box center [45, 286] width 42 height 8
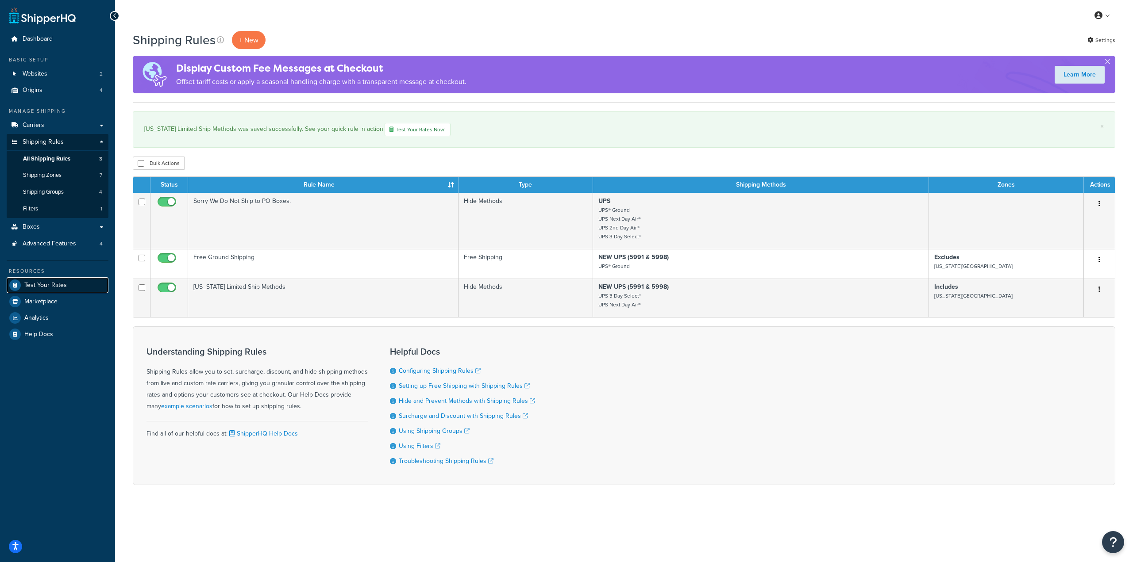
click at [42, 282] on span "Test Your Rates" at bounding box center [45, 286] width 42 height 8
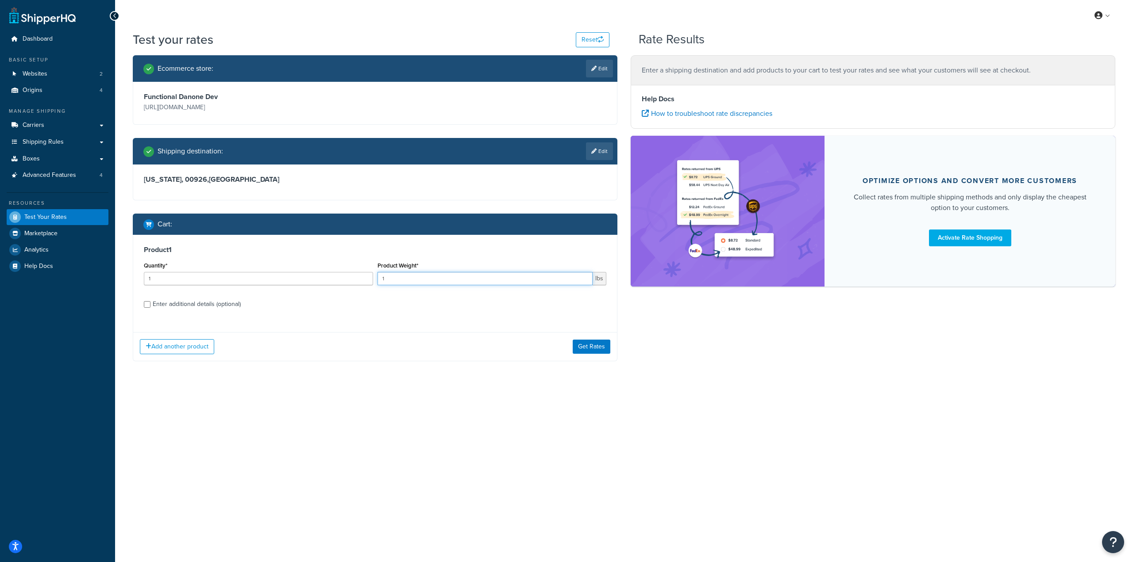
drag, startPoint x: 431, startPoint y: 281, endPoint x: 309, endPoint y: 282, distance: 122.1
click at [306, 282] on div "Quantity* 1 Product Weight* 1 lbs" at bounding box center [375, 276] width 467 height 32
type input "3"
type input "21"
click at [578, 339] on div "Add another product Get Rates" at bounding box center [375, 346] width 484 height 29
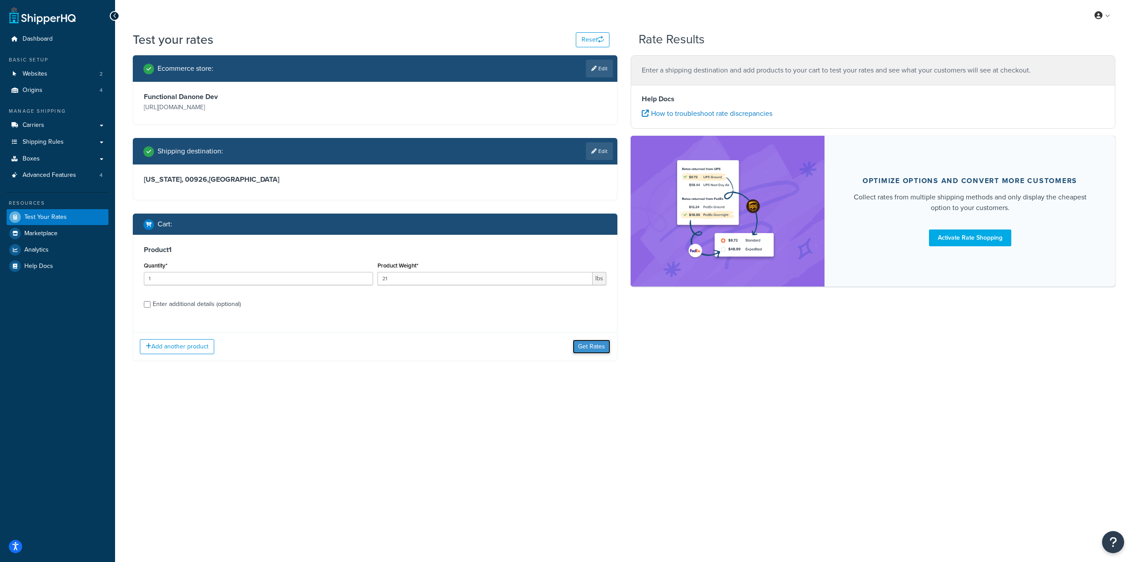
click at [601, 348] on button "Get Rates" at bounding box center [592, 347] width 38 height 14
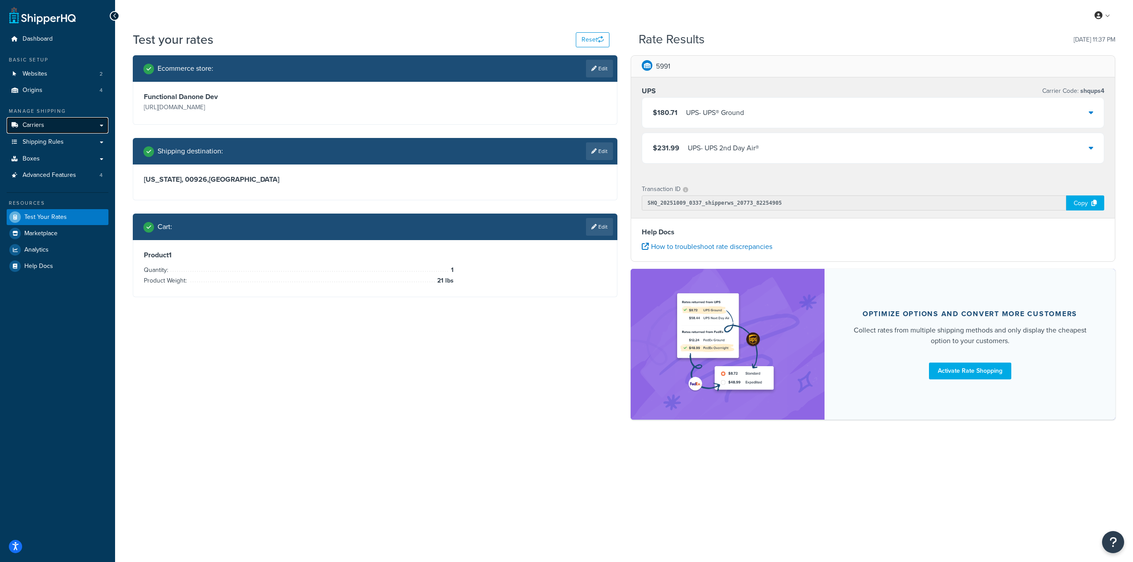
click at [79, 123] on link "Carriers" at bounding box center [58, 125] width 102 height 16
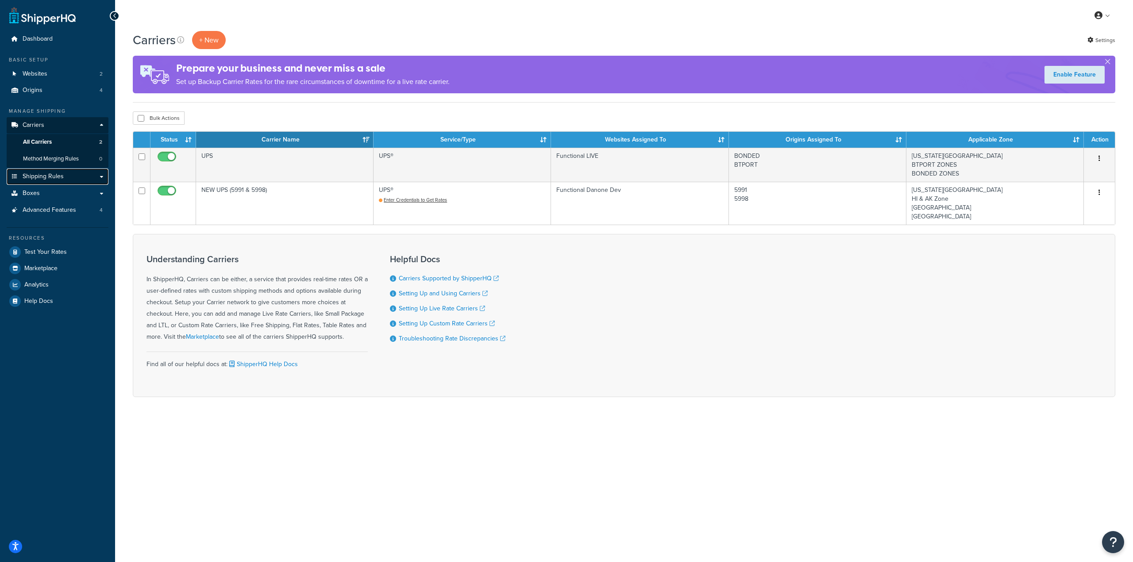
click at [63, 184] on link "Shipping Rules" at bounding box center [58, 177] width 102 height 16
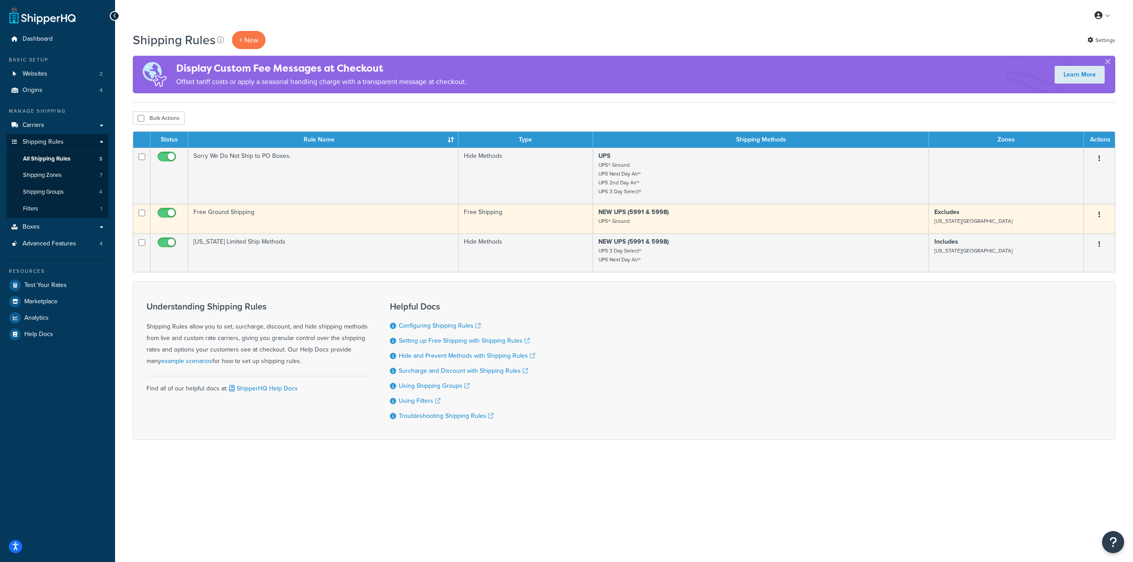
click at [1098, 218] on icon "button" at bounding box center [1099, 215] width 2 height 6
click at [1076, 231] on link "Edit" at bounding box center [1070, 232] width 70 height 18
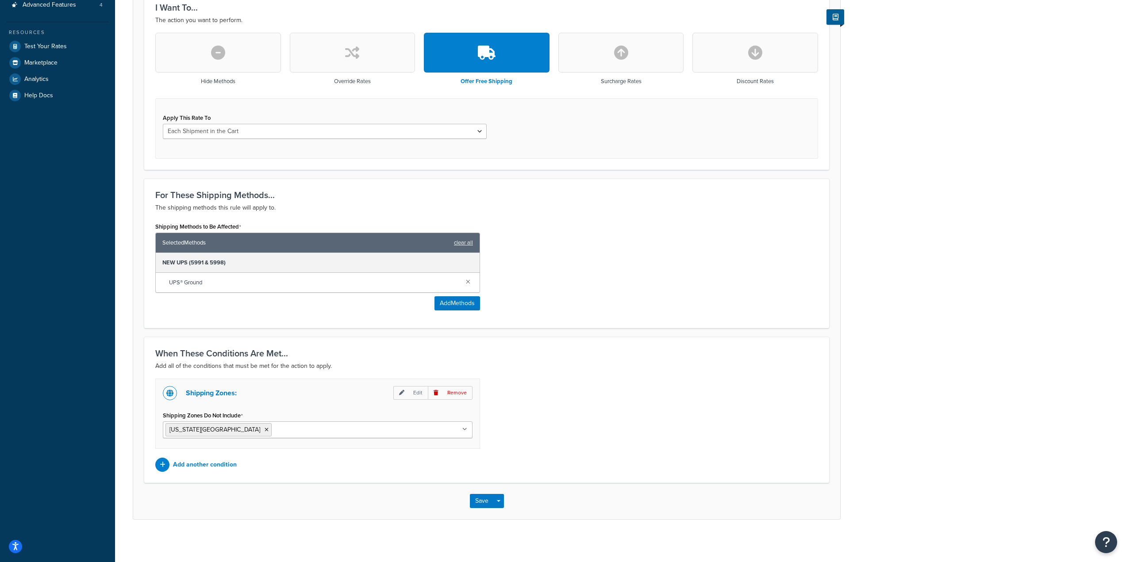
scroll to position [242, 0]
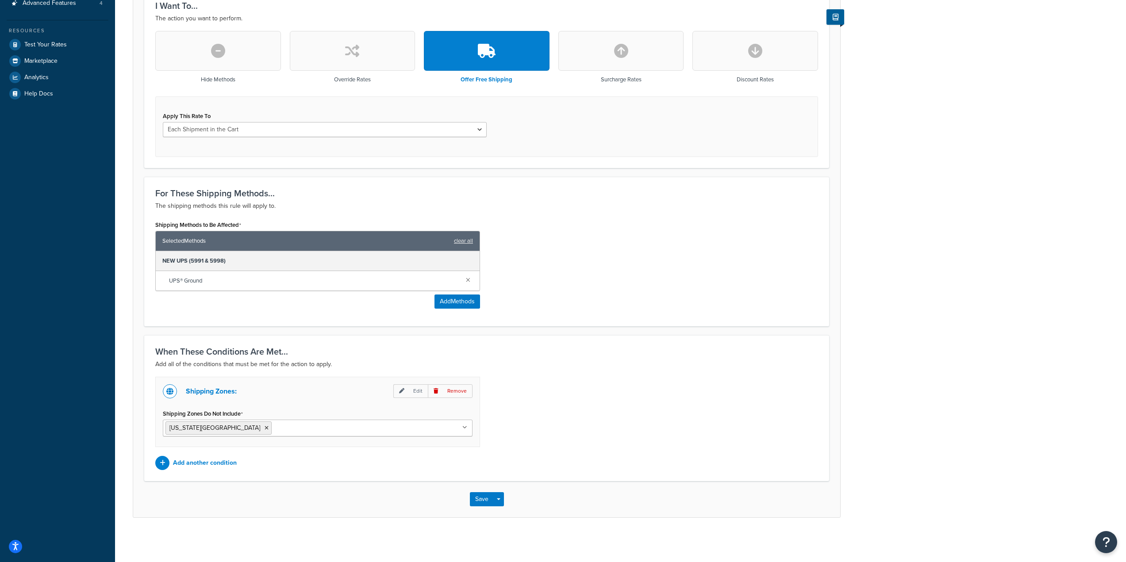
click at [285, 426] on input "Shipping Zones Do Not Include" at bounding box center [313, 428] width 78 height 10
drag, startPoint x: 636, startPoint y: 441, endPoint x: 630, endPoint y: 439, distance: 6.3
click at [635, 440] on div "Shipping Zones: Edit Remove Shipping Zones Do Not Include [US_STATE] Zone HI & …" at bounding box center [487, 423] width 676 height 93
click at [488, 504] on button "Save" at bounding box center [482, 499] width 24 height 14
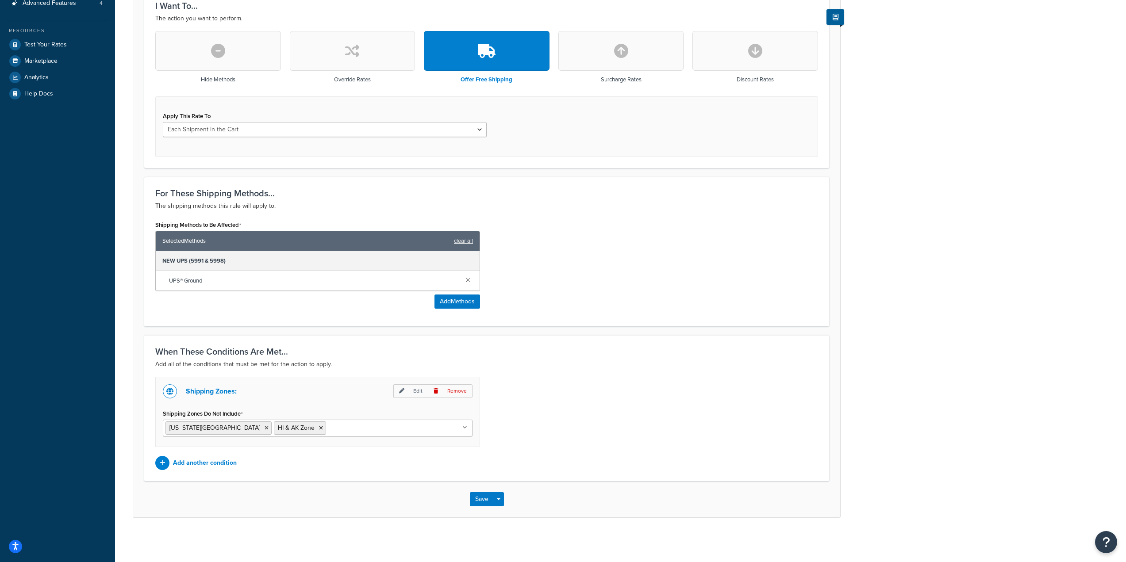
scroll to position [0, 0]
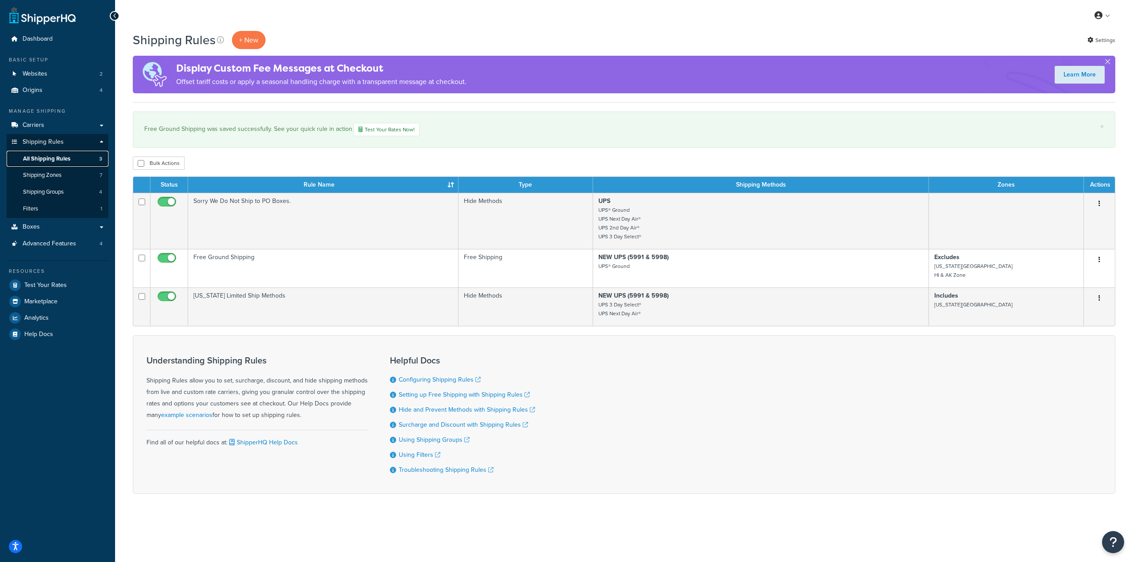
click at [56, 162] on span "All Shipping Rules" at bounding box center [46, 159] width 47 height 8
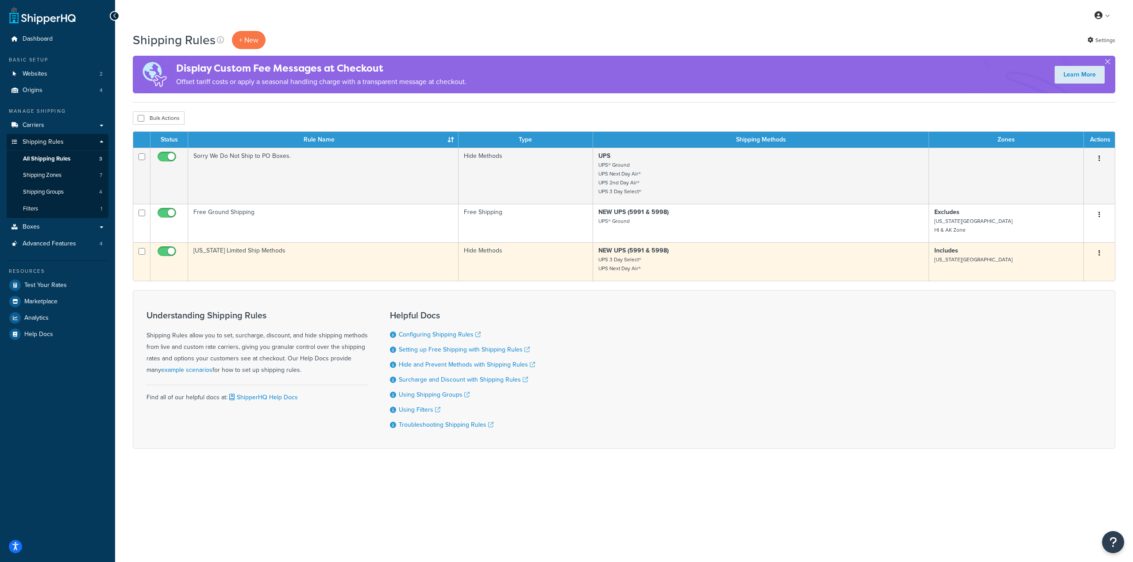
click at [1101, 254] on button "button" at bounding box center [1099, 253] width 12 height 14
click at [1038, 272] on link "Edit" at bounding box center [1070, 270] width 70 height 18
click at [1066, 263] on link "Edit" at bounding box center [1070, 270] width 70 height 18
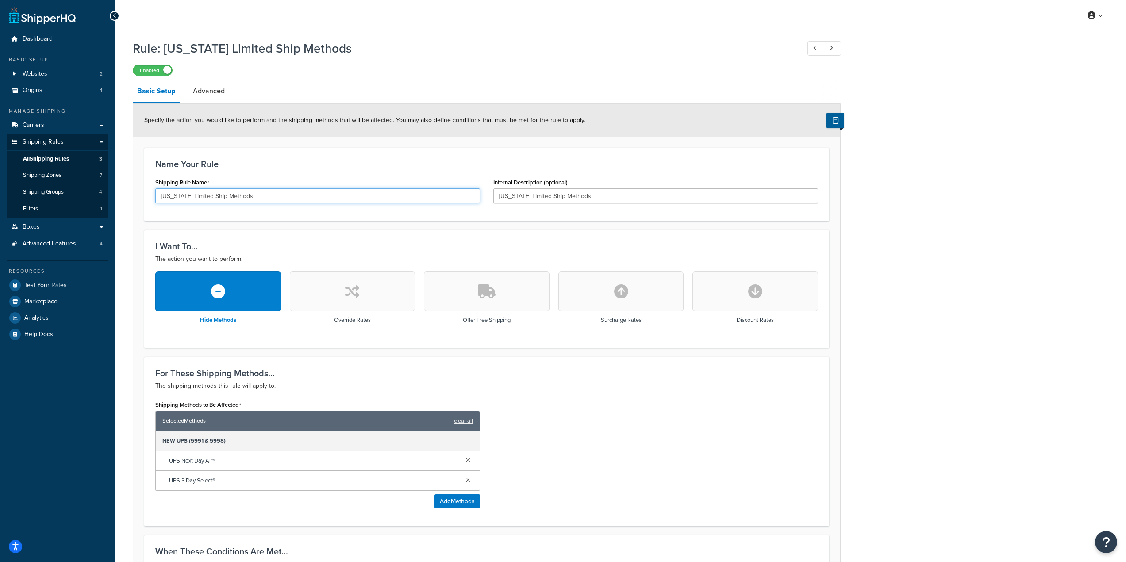
drag, startPoint x: 260, startPoint y: 196, endPoint x: 128, endPoint y: 199, distance: 131.4
click at [128, 199] on div "Rule: [US_STATE] Limited Ship Methods Enabled Basic Setup Advanced Specify the …" at bounding box center [620, 387] width 1011 height 705
click at [185, 198] on input "[US_STATE] Limited Ship Methods" at bounding box center [317, 196] width 325 height 15
drag, startPoint x: 215, startPoint y: 197, endPoint x: 91, endPoint y: 199, distance: 124.4
click at [91, 199] on div "Dashboard Basic Setup Websites 2 Origins 4 Manage Shipping Carriers Carriers Al…" at bounding box center [563, 381] width 1126 height 762
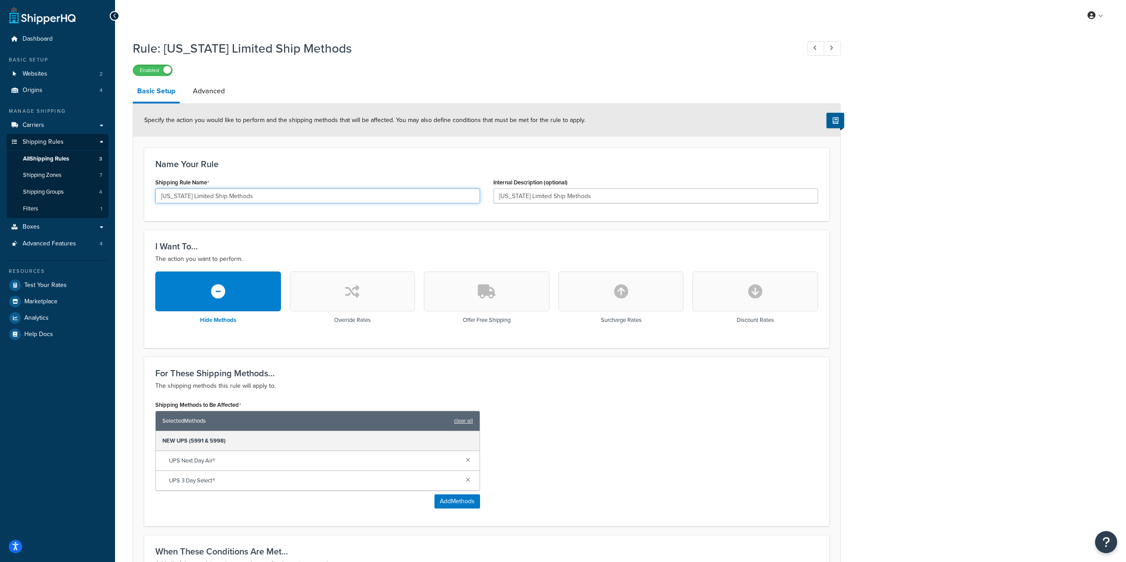
paste input "R, AK, HI"
click at [576, 180] on div "Internal Description (optional) Puerto Rico Limited Ship Methods" at bounding box center [655, 189] width 325 height 27
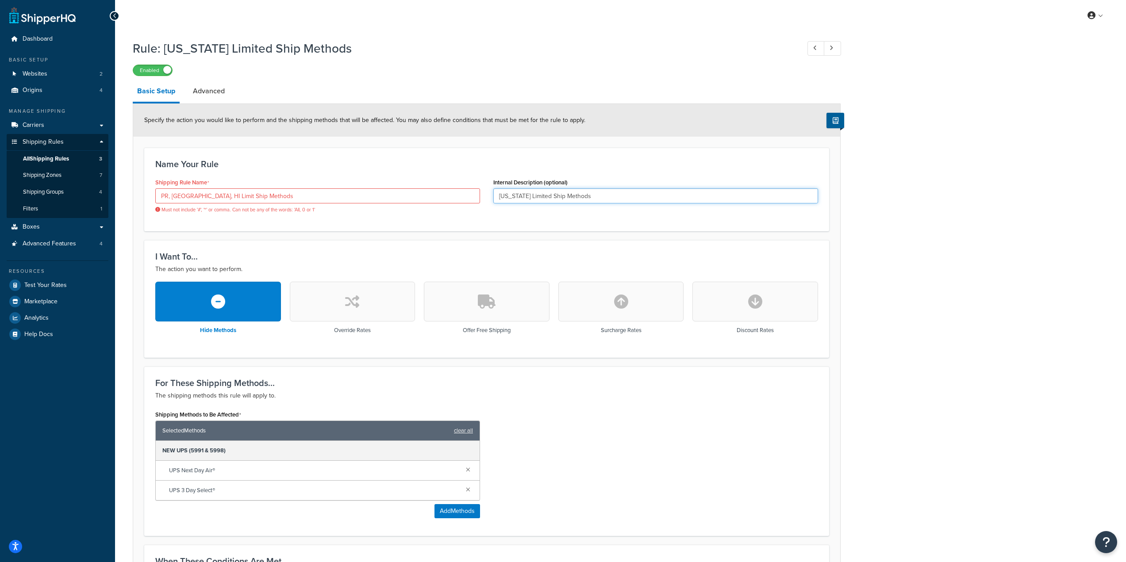
click at [596, 196] on input "Puerto Rico Limited Ship Methods" at bounding box center [655, 196] width 325 height 15
click at [171, 196] on input "PR, AK, HI Limit Ship Methods" at bounding box center [317, 196] width 325 height 15
click at [181, 195] on input "PR AK, HI Limit Ship Methods" at bounding box center [317, 196] width 325 height 15
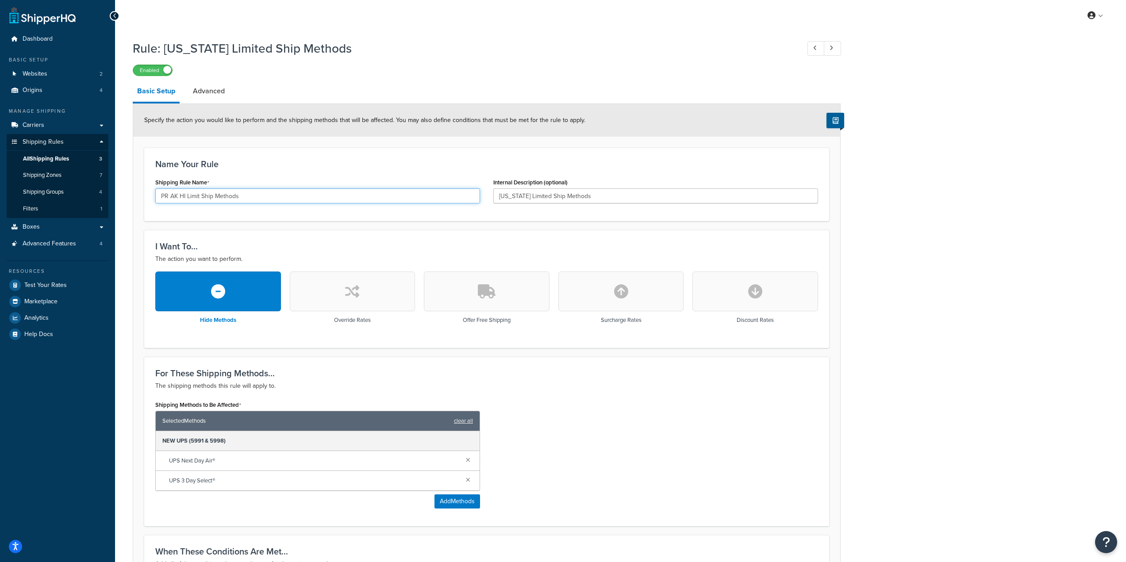
click at [348, 197] on input "PR AK HI Limit Ship Methods" at bounding box center [317, 196] width 325 height 15
type input "PR AK HI Limit Ship Methods"
click at [526, 198] on input "Puerto Rico Limited Ship Methods" at bounding box center [655, 196] width 325 height 15
paste input "R AK HI Limit"
click at [507, 197] on input "PR AK HI Limit Ship Methods" at bounding box center [655, 196] width 325 height 15
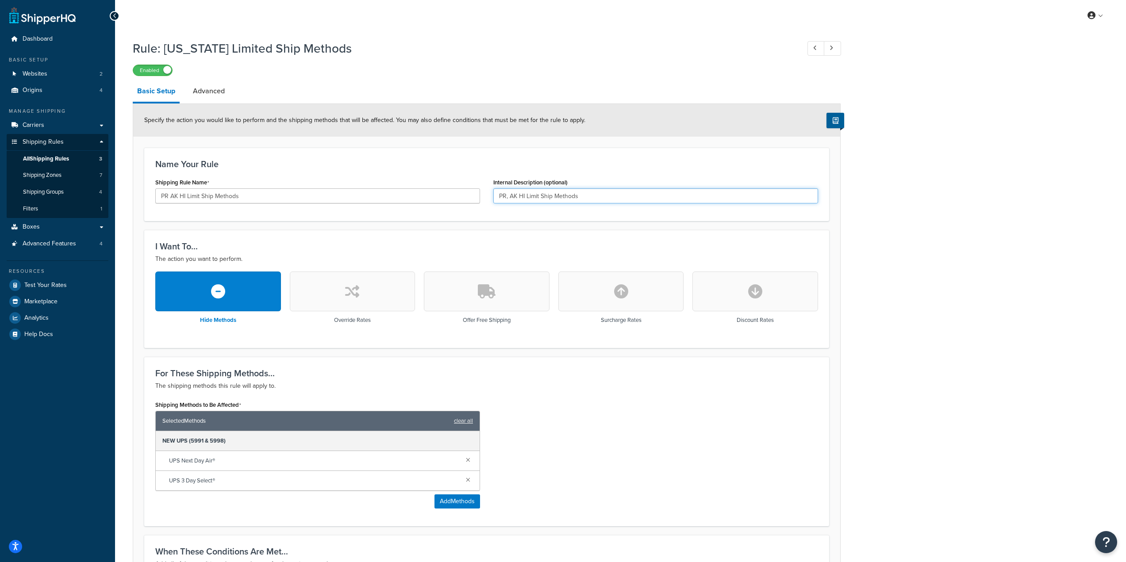
click at [516, 198] on input "PR, AK HI Limit Ship Methods" at bounding box center [655, 196] width 325 height 15
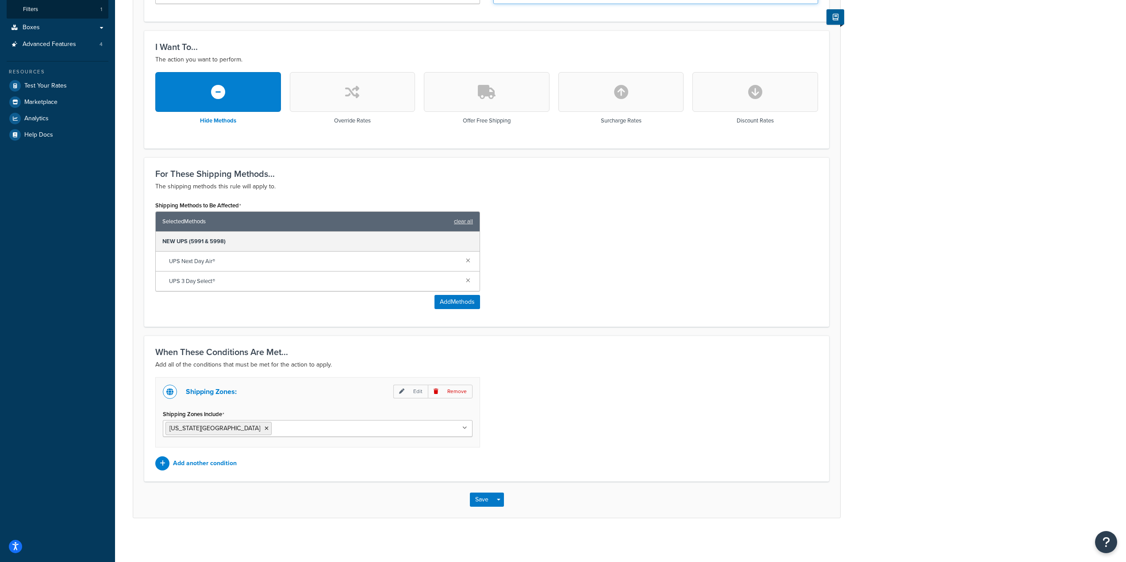
scroll to position [201, 0]
type input "PR, AK, HI Limit Ship Methods"
click at [340, 427] on ul "[US_STATE][GEOGRAPHIC_DATA]" at bounding box center [318, 428] width 310 height 17
drag, startPoint x: 603, startPoint y: 438, endPoint x: 596, endPoint y: 435, distance: 7.5
click at [601, 438] on div "Shipping Zones: Edit Remove Shipping Zones Include Puerto Rico Zone HI & AK Zon…" at bounding box center [487, 423] width 676 height 93
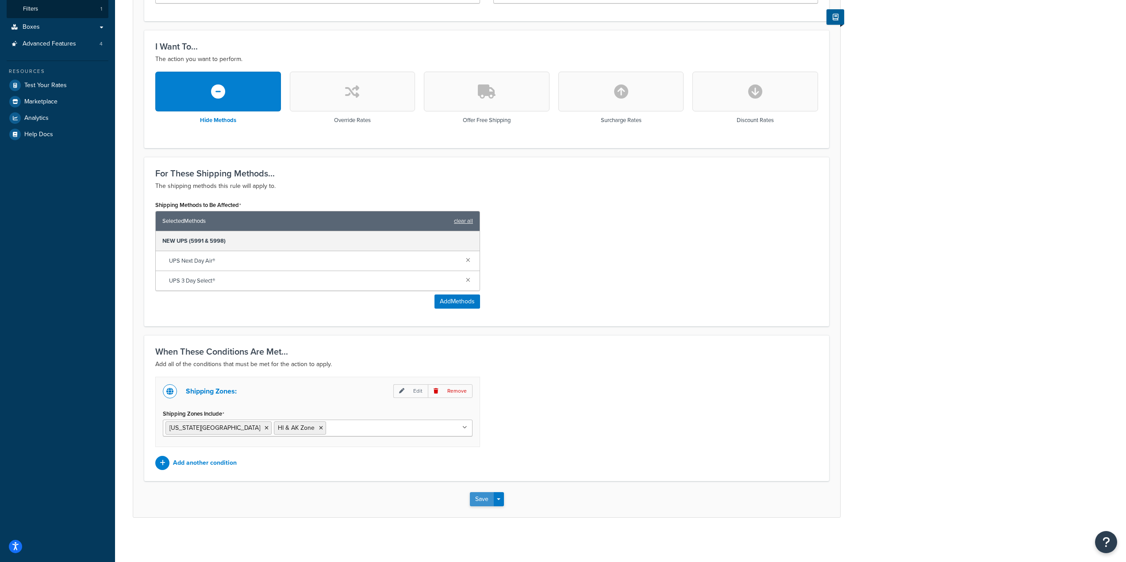
click at [484, 502] on button "Save" at bounding box center [482, 499] width 24 height 14
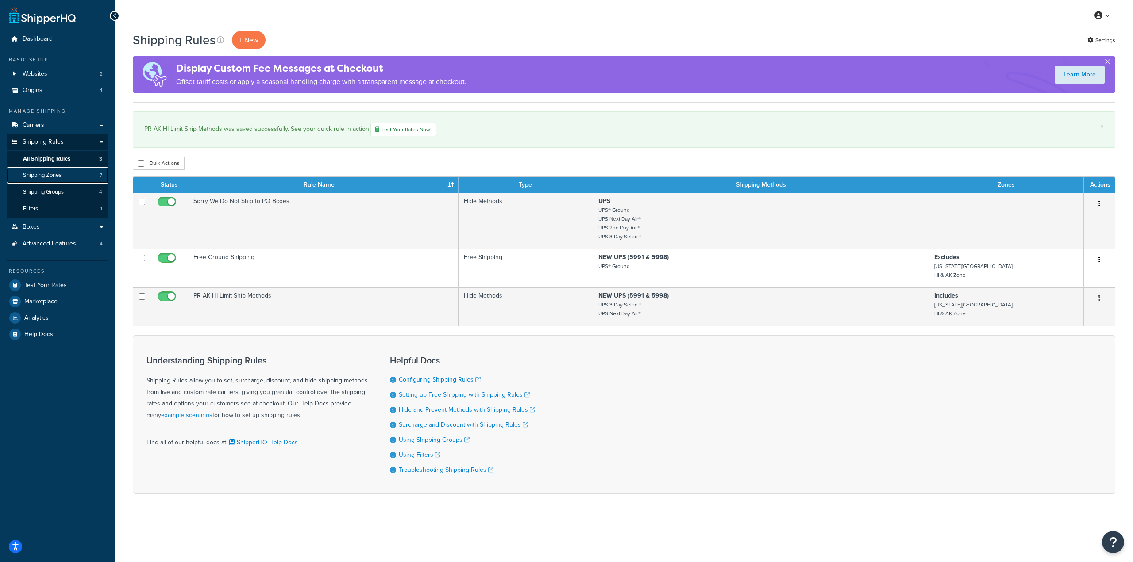
click at [69, 179] on link "Shipping Zones 7" at bounding box center [58, 175] width 102 height 16
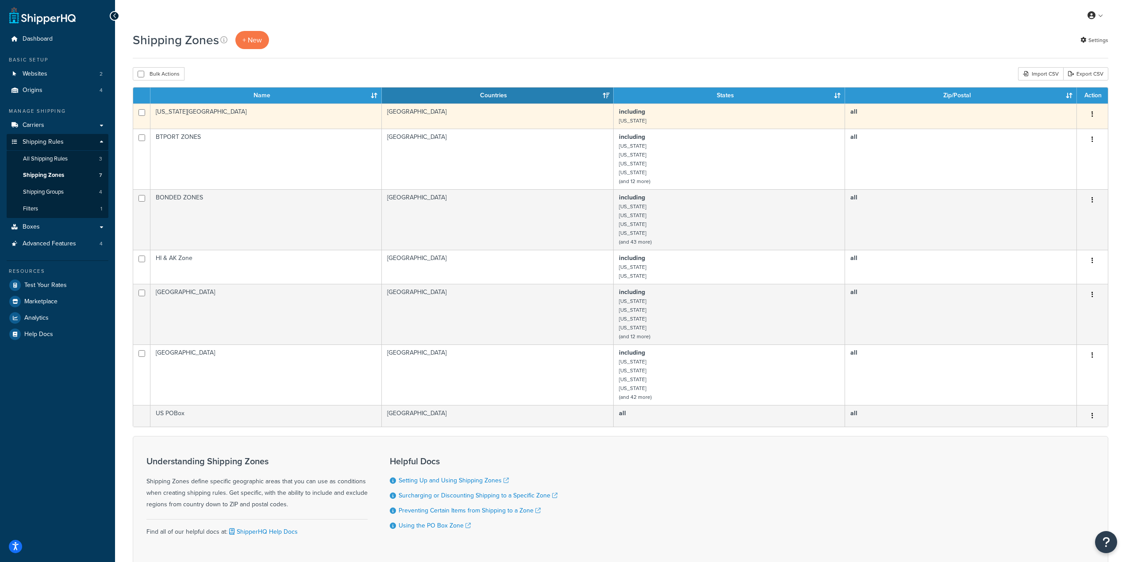
click at [1092, 110] on button "button" at bounding box center [1092, 115] width 12 height 14
click at [1034, 130] on link "Edit" at bounding box center [1057, 132] width 70 height 18
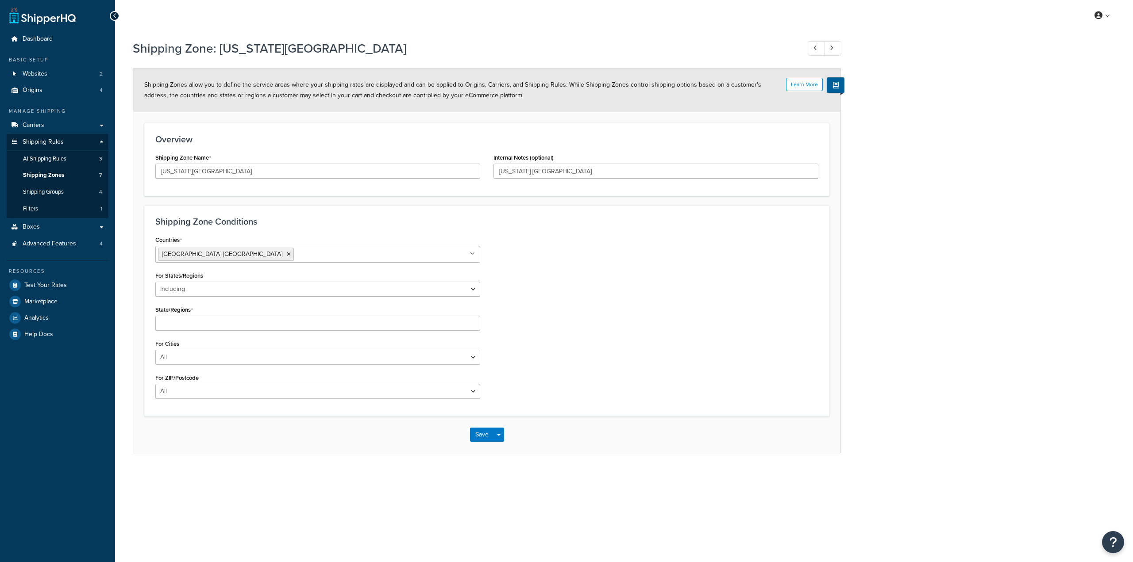
select select "including"
drag, startPoint x: 191, startPoint y: 172, endPoint x: 119, endPoint y: 171, distance: 71.7
click at [119, 171] on div "Shipping Zone: [US_STATE] Zone Learn More Shipping Zones allow you to define th…" at bounding box center [624, 256] width 1018 height 442
type input "PR Zone"
click at [474, 440] on button "Save" at bounding box center [482, 437] width 24 height 14
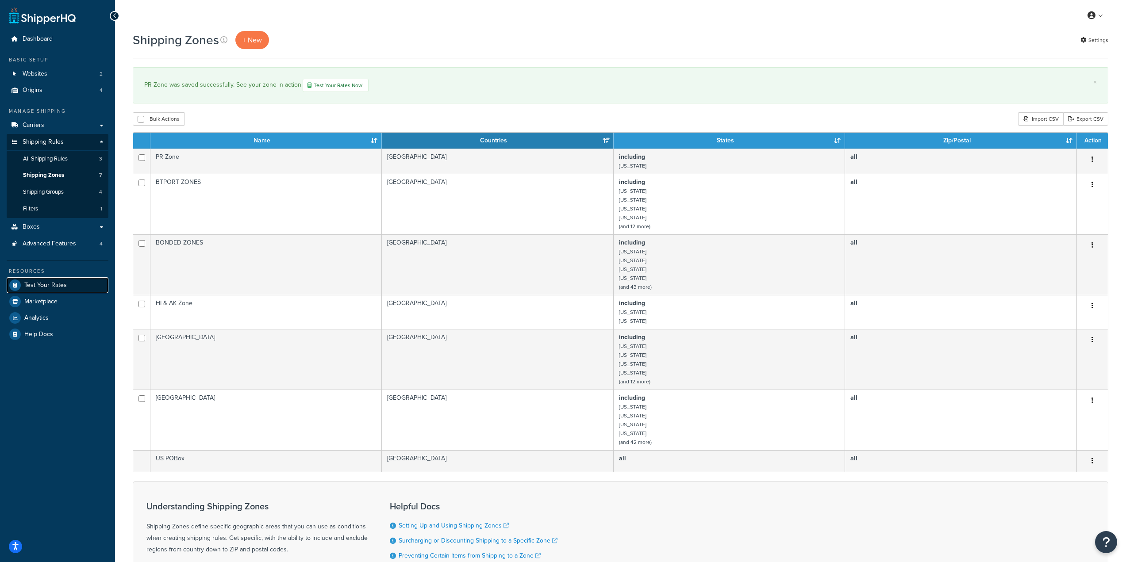
click at [53, 285] on span "Test Your Rates" at bounding box center [45, 286] width 42 height 8
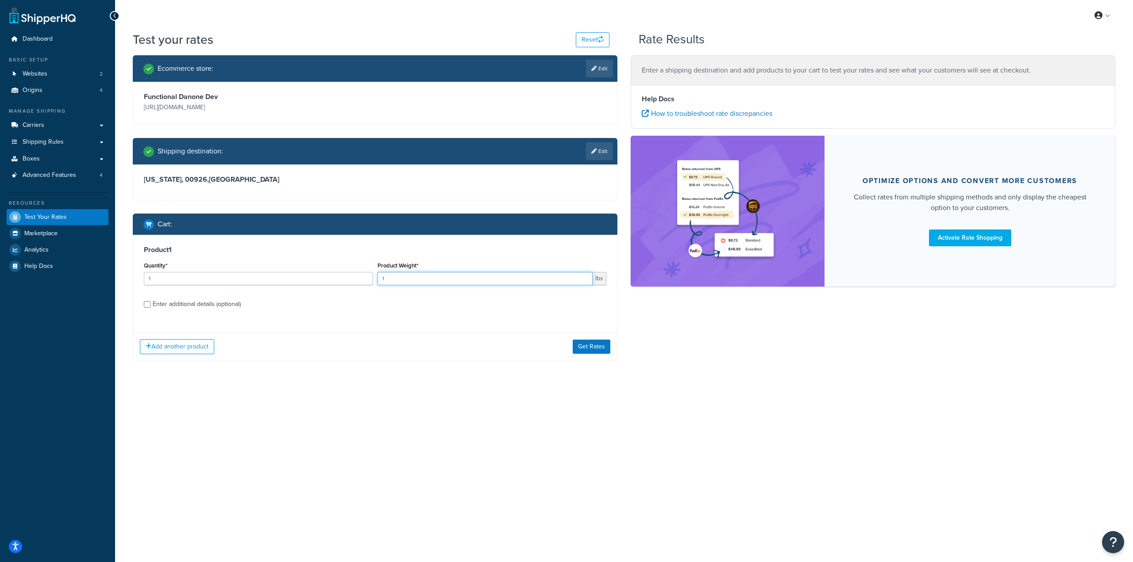
drag, startPoint x: 434, startPoint y: 279, endPoint x: 333, endPoint y: 274, distance: 101.0
click at [328, 273] on div "Quantity* 1 Product Weight* 1 lbs" at bounding box center [375, 276] width 467 height 32
type input "21"
click at [599, 148] on link "Edit" at bounding box center [599, 151] width 27 height 18
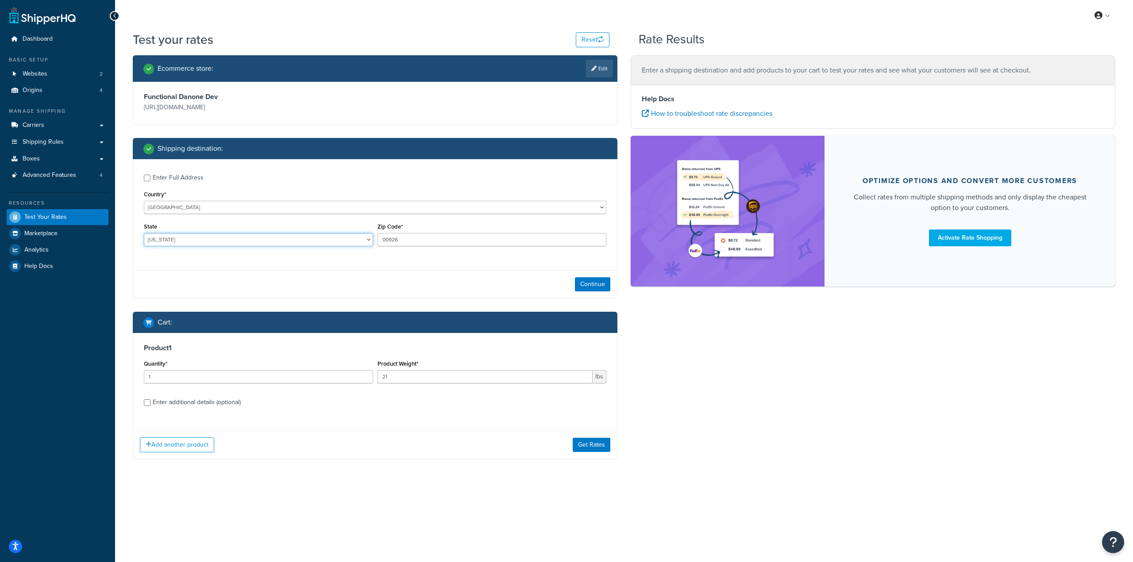
click at [200, 242] on select "Alabama Alaska American Samoa Arizona Arkansas Armed Forces Americas Armed Forc…" at bounding box center [258, 239] width 229 height 13
select select "HI"
click at [144, 234] on select "Alabama Alaska American Samoa Arizona Arkansas Armed Forces Americas Armed Forc…" at bounding box center [258, 239] width 229 height 13
drag, startPoint x: 418, startPoint y: 241, endPoint x: 324, endPoint y: 239, distance: 94.3
click at [287, 230] on div "State Alabama Alaska American Samoa Arizona Arkansas Armed Forces Americas Arme…" at bounding box center [375, 237] width 467 height 32
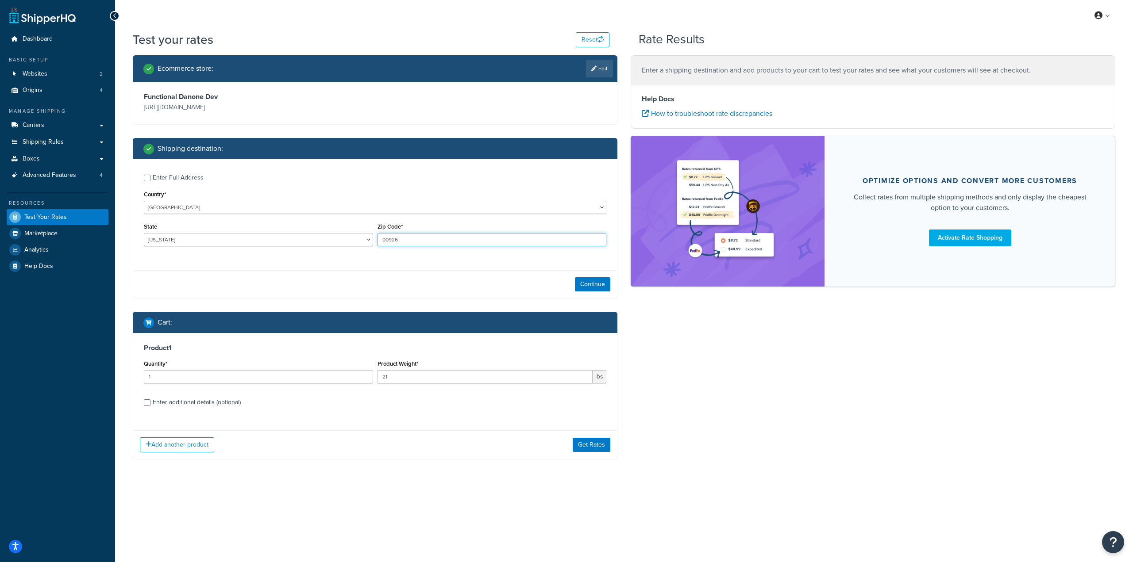
paste input "96821"
type input "96821"
click at [604, 287] on button "Continue" at bounding box center [592, 284] width 35 height 14
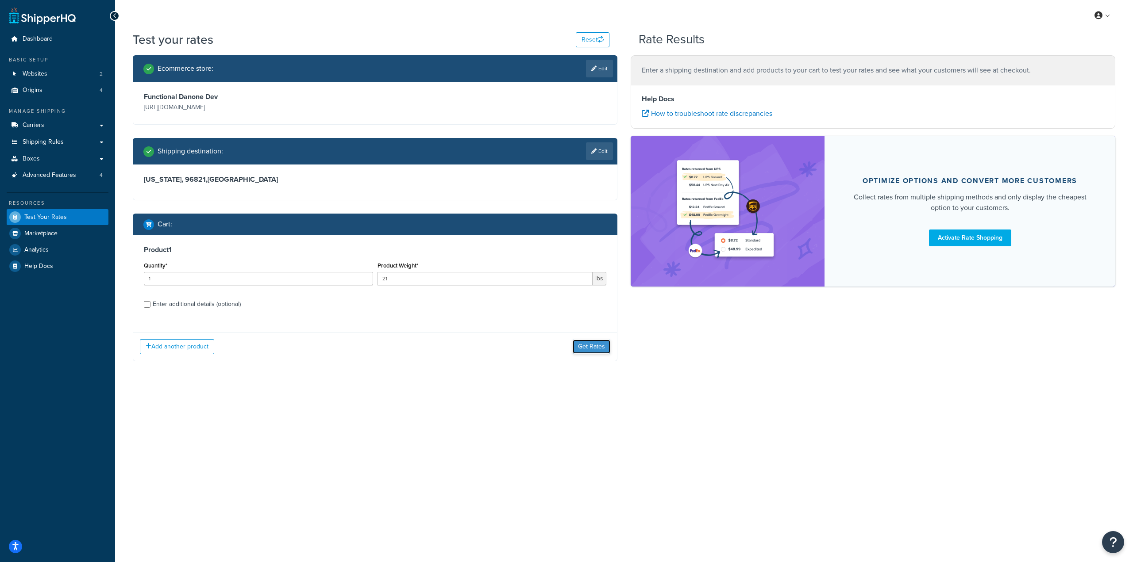
click at [598, 352] on button "Get Rates" at bounding box center [592, 347] width 38 height 14
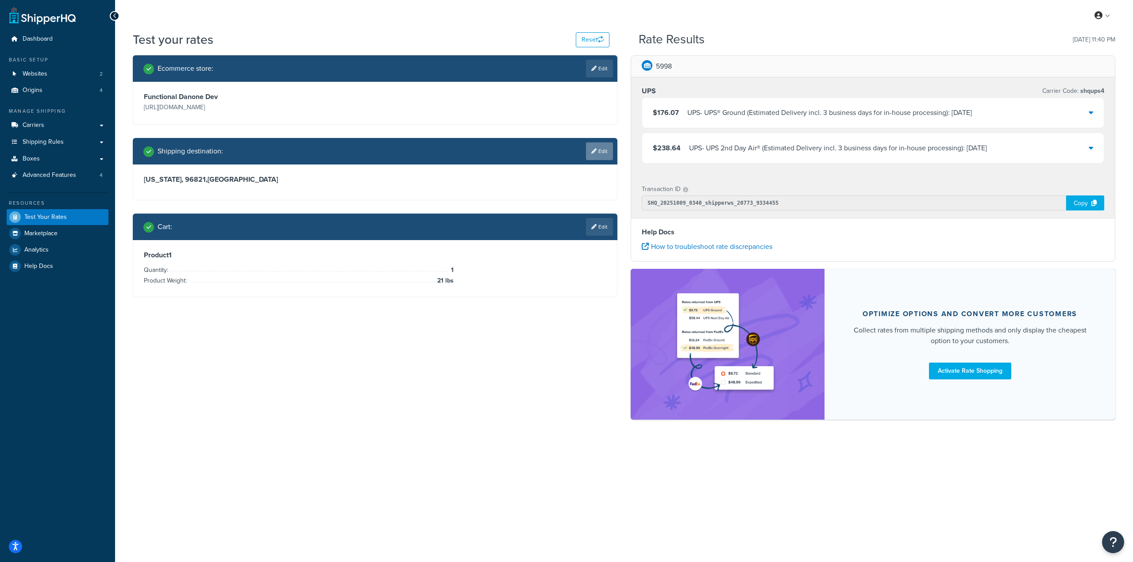
click at [600, 157] on link "Edit" at bounding box center [599, 151] width 27 height 18
select select "HI"
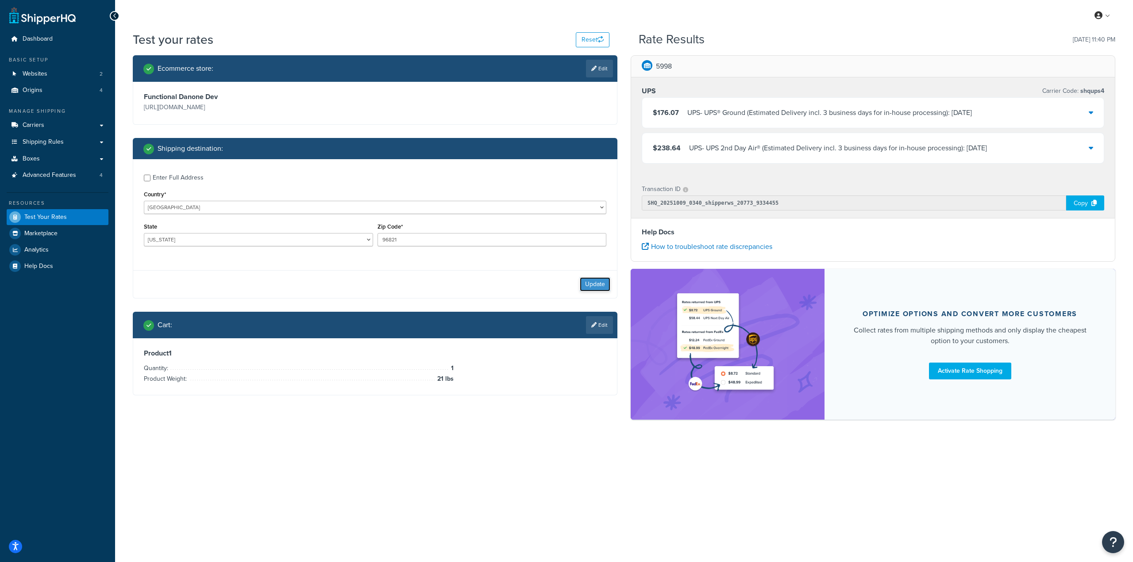
click at [600, 280] on button "Update" at bounding box center [595, 284] width 31 height 14
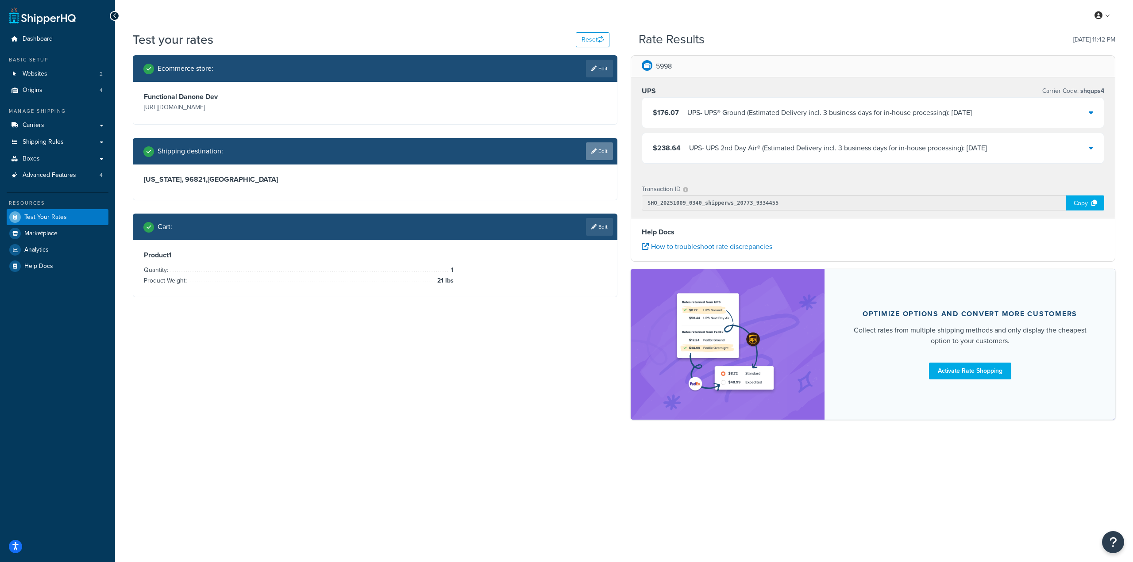
click at [592, 154] on icon at bounding box center [593, 151] width 5 height 5
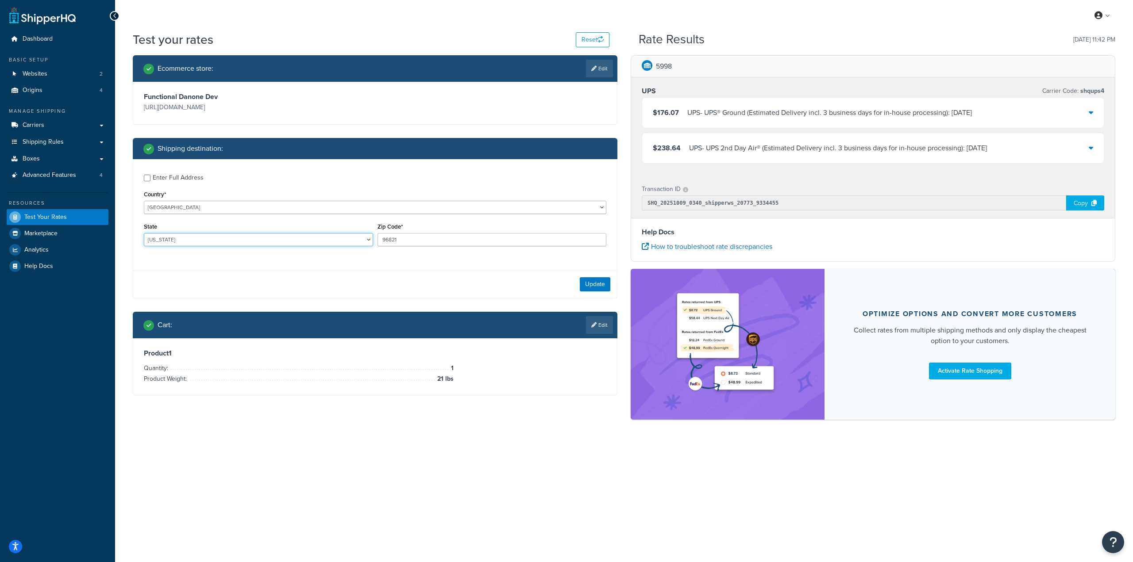
click at [200, 238] on select "Alabama Alaska American Samoa Arizona Arkansas Armed Forces Americas Armed Forc…" at bounding box center [258, 239] width 229 height 13
select select "AK"
click at [144, 234] on select "Alabama Alaska American Samoa Arizona Arkansas Armed Forces Americas Armed Forc…" at bounding box center [258, 239] width 229 height 13
drag, startPoint x: 427, startPoint y: 242, endPoint x: 301, endPoint y: 239, distance: 126.2
click at [301, 239] on div "State Alabama Alaska American Samoa Arizona Arkansas Armed Forces Americas Arme…" at bounding box center [375, 237] width 467 height 32
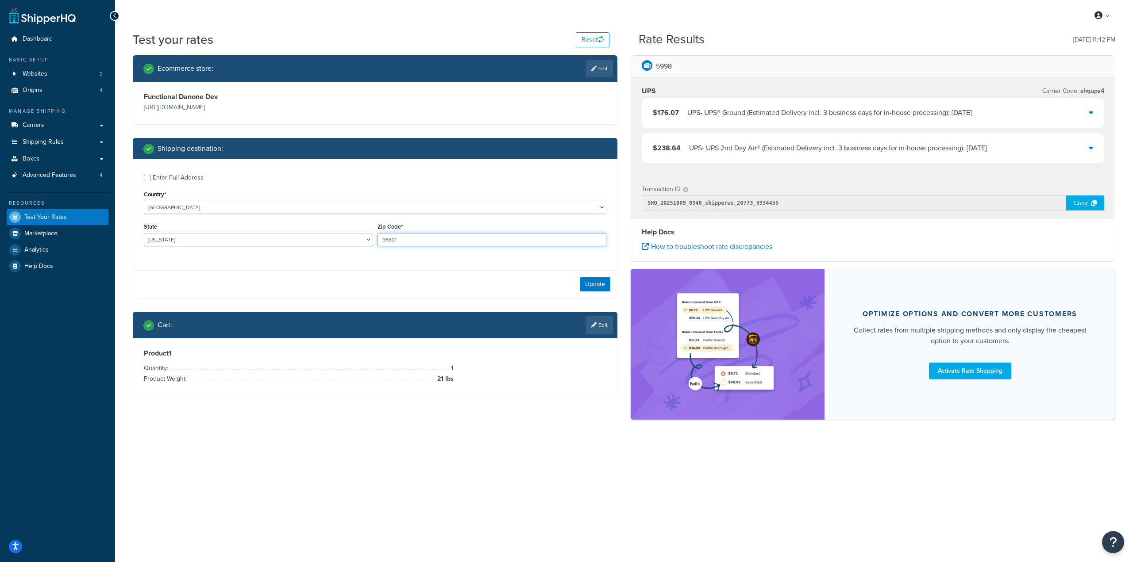
paste input "9508"
type input "99508"
click at [593, 285] on button "Update" at bounding box center [595, 284] width 31 height 14
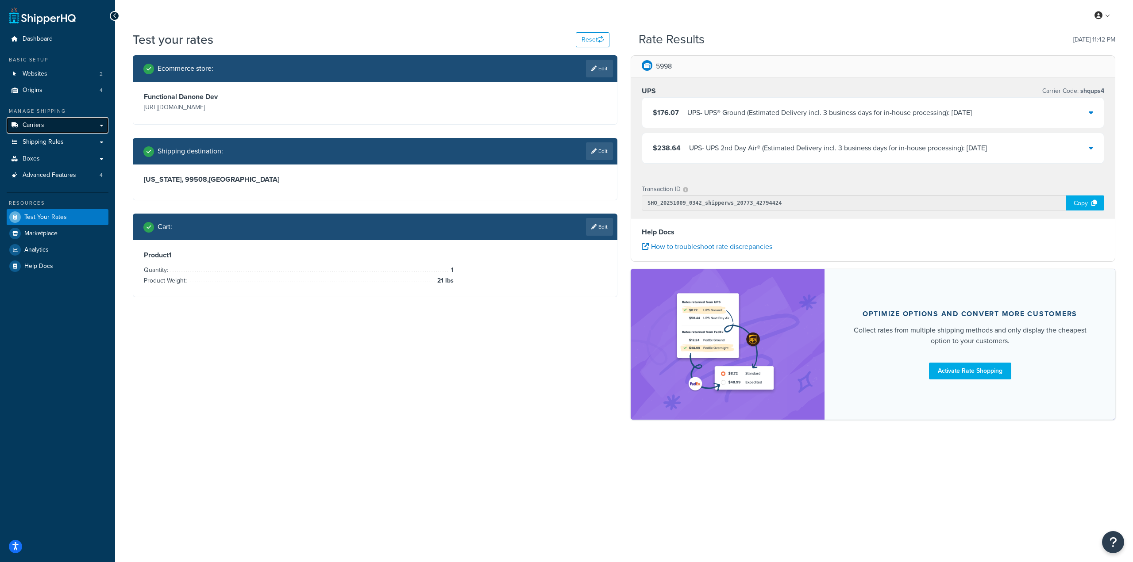
click at [58, 124] on link "Carriers" at bounding box center [58, 125] width 102 height 16
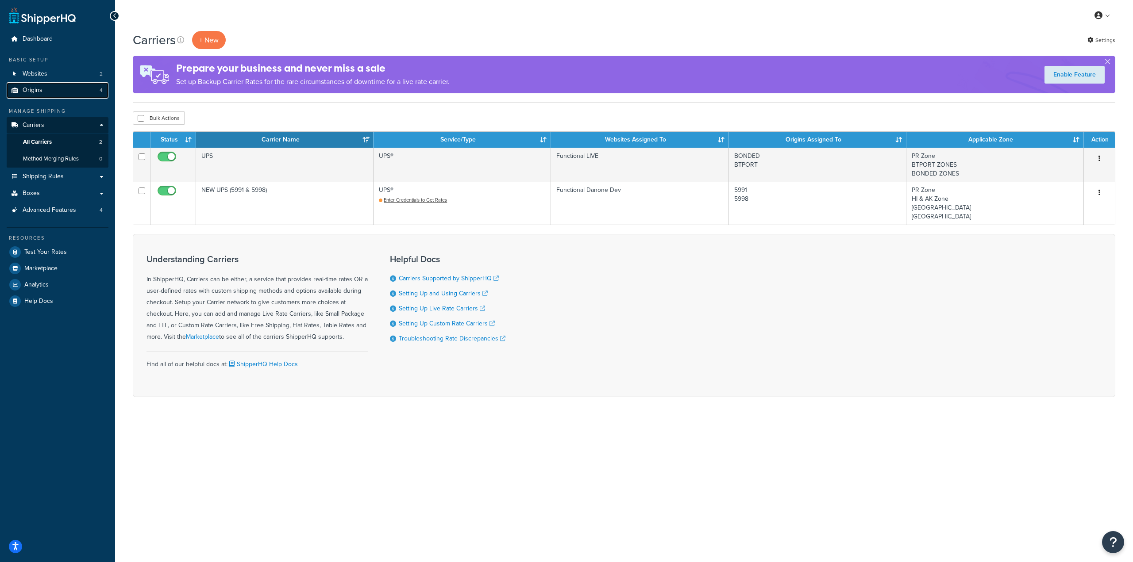
click at [77, 89] on link "Origins 4" at bounding box center [58, 90] width 102 height 16
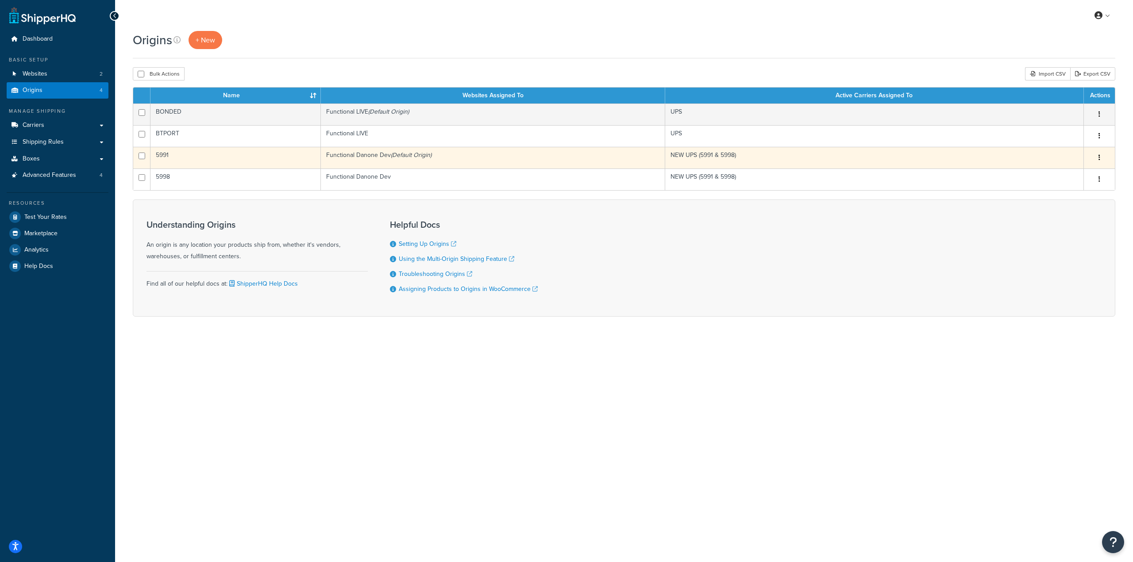
click at [1097, 158] on button "button" at bounding box center [1099, 158] width 12 height 14
click at [1053, 174] on link "Edit" at bounding box center [1070, 174] width 70 height 18
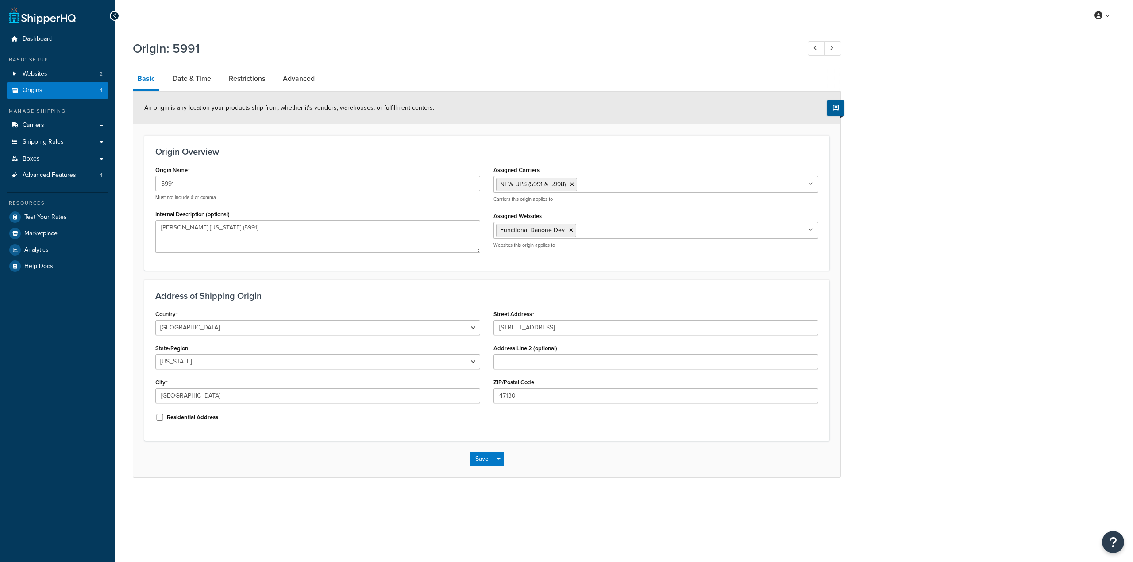
select select "14"
click at [192, 85] on link "Date & Time" at bounding box center [191, 78] width 47 height 21
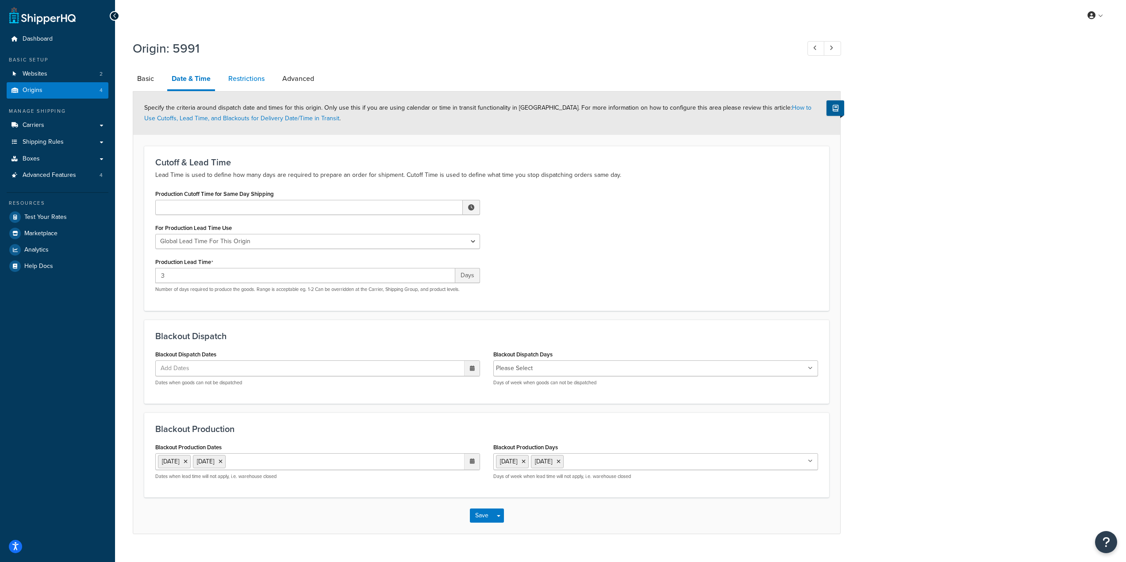
click at [235, 80] on link "Restrictions" at bounding box center [246, 78] width 45 height 21
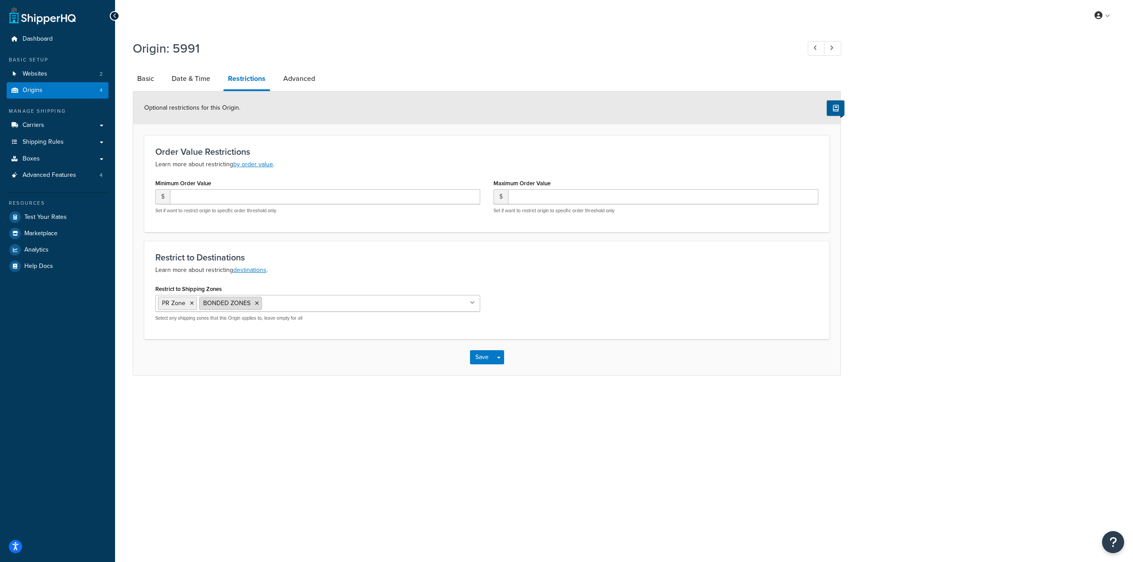
click at [257, 303] on icon at bounding box center [257, 303] width 4 height 5
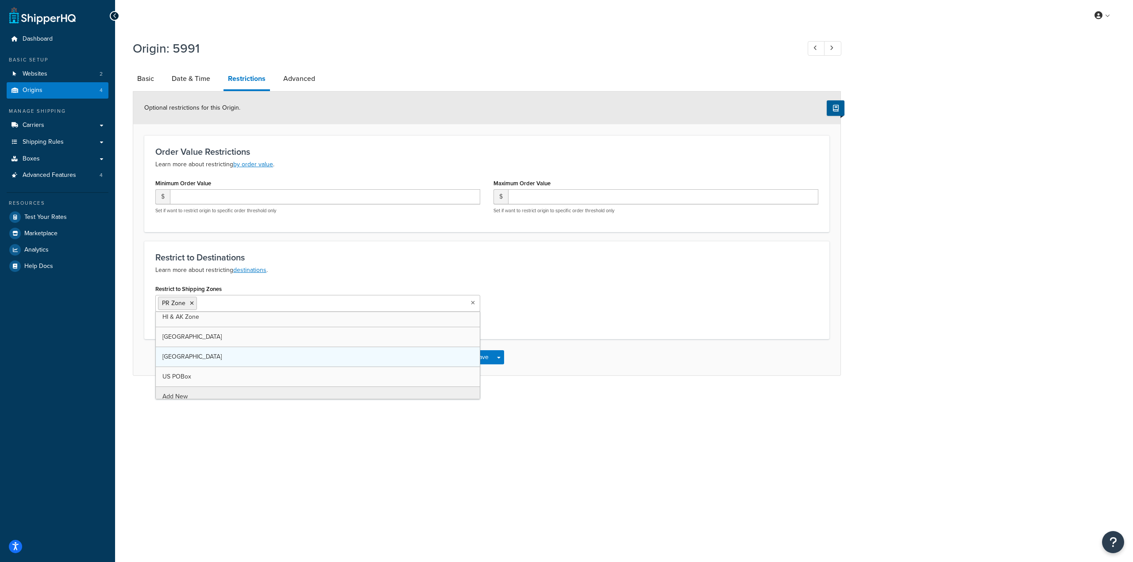
scroll to position [31, 0]
click at [363, 269] on p "Learn more about restricting destinations ." at bounding box center [486, 270] width 663 height 11
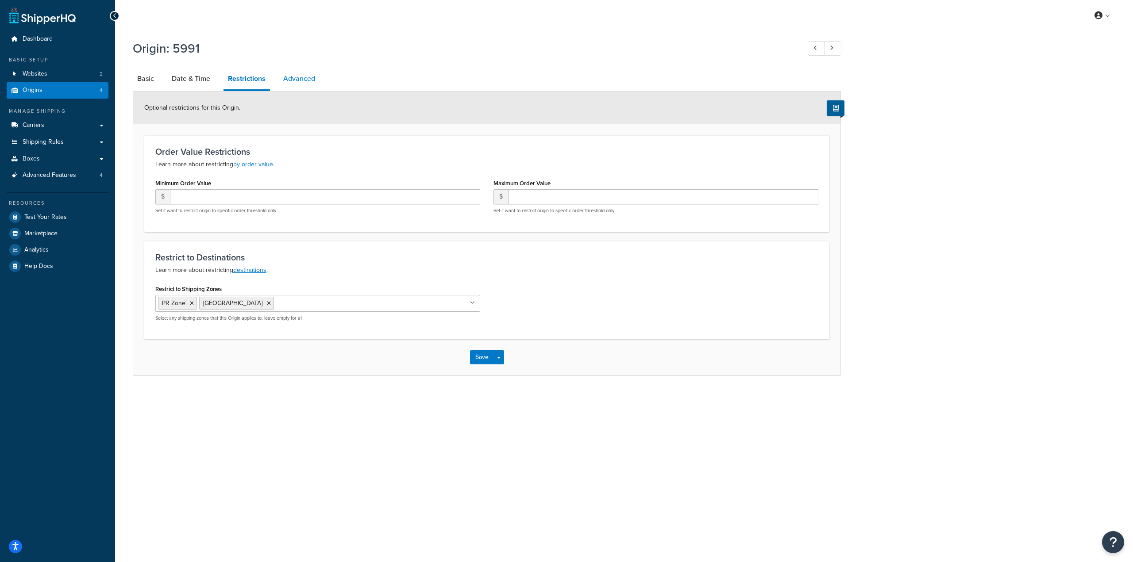
click at [301, 79] on link "Advanced" at bounding box center [299, 78] width 41 height 21
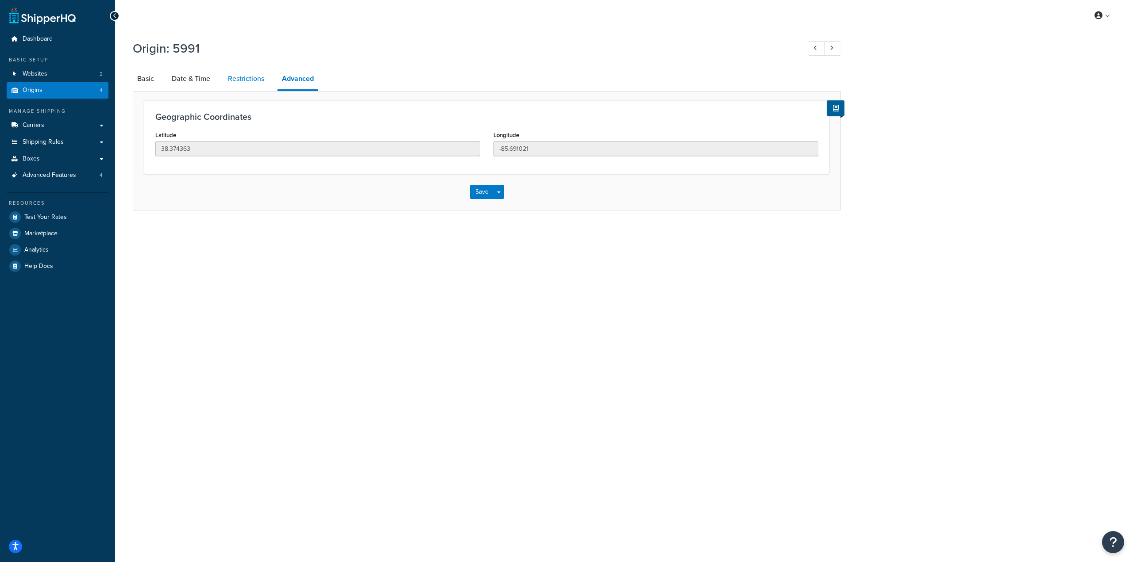
click at [250, 85] on link "Restrictions" at bounding box center [245, 78] width 45 height 21
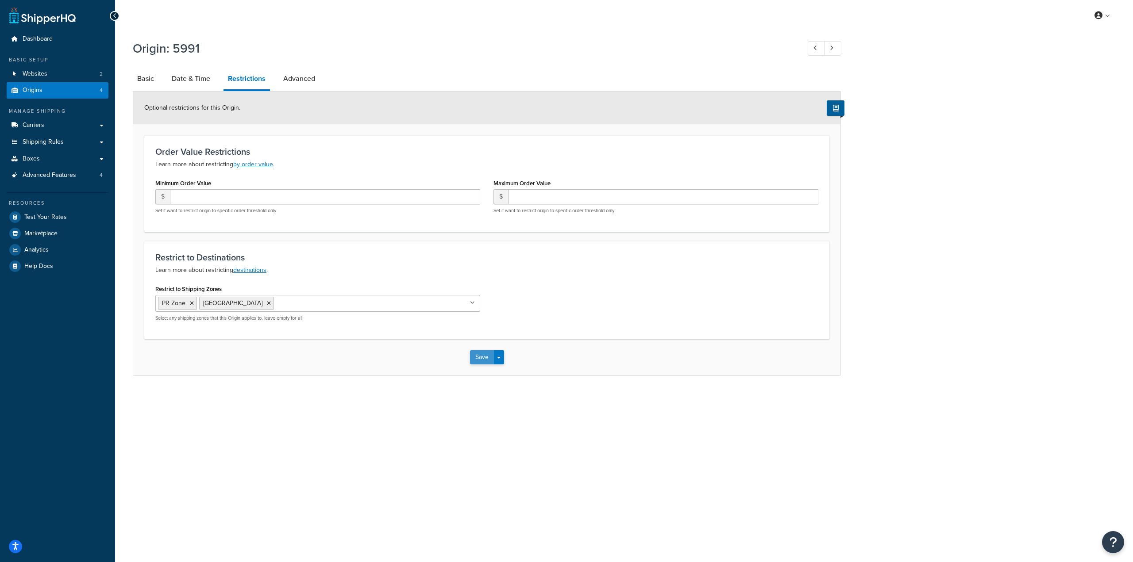
click at [481, 361] on button "Save" at bounding box center [482, 357] width 24 height 14
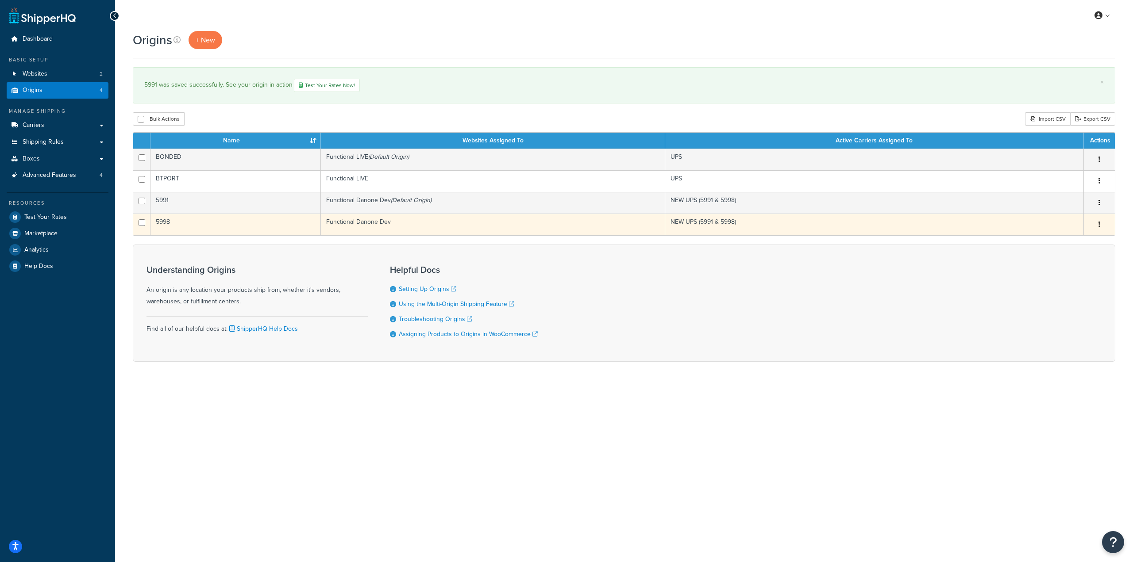
click at [1100, 223] on button "button" at bounding box center [1099, 225] width 12 height 14
click at [1058, 240] on link "Edit" at bounding box center [1070, 241] width 70 height 18
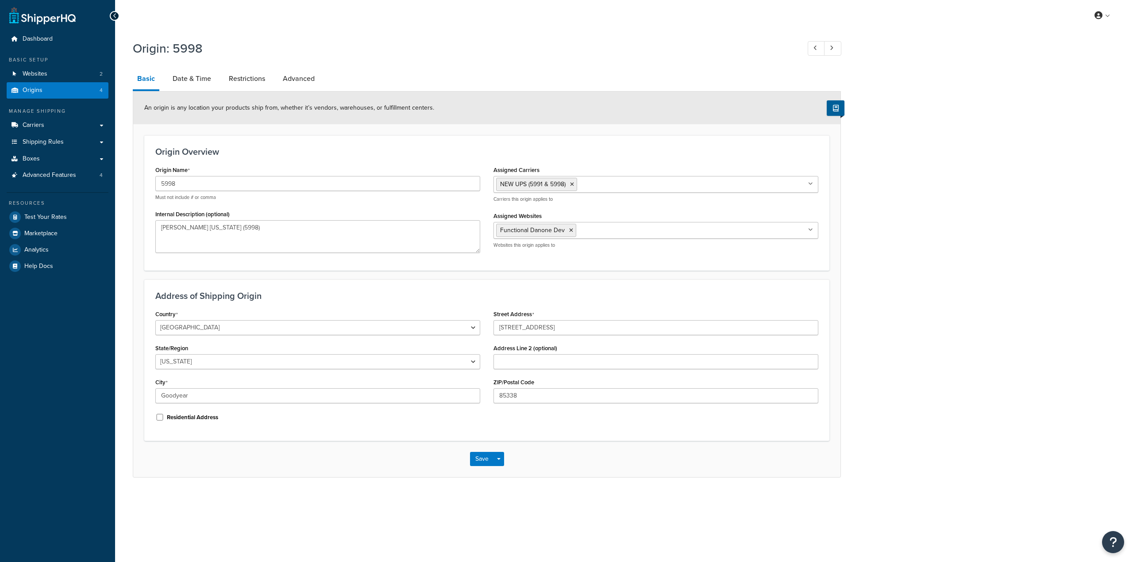
select select "3"
click at [251, 78] on link "Restrictions" at bounding box center [246, 78] width 45 height 21
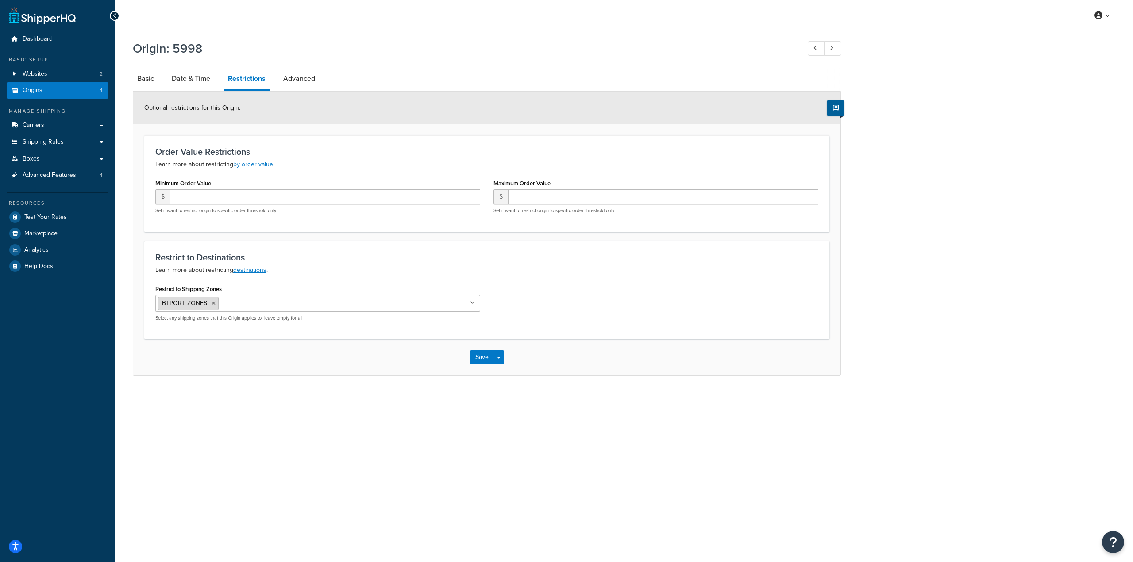
click at [214, 303] on icon at bounding box center [214, 303] width 4 height 5
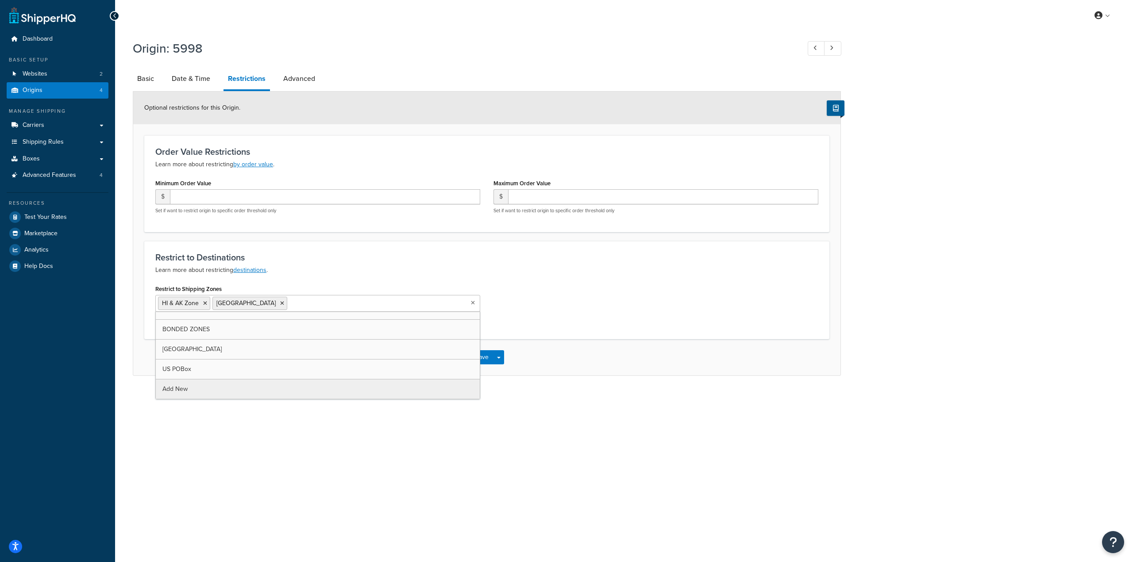
scroll to position [31, 0]
click at [599, 295] on div "Restrict to Shipping Zones HI & AK Zone 5998 West Zone PR Zone BTPORT ZONES BON…" at bounding box center [487, 306] width 676 height 46
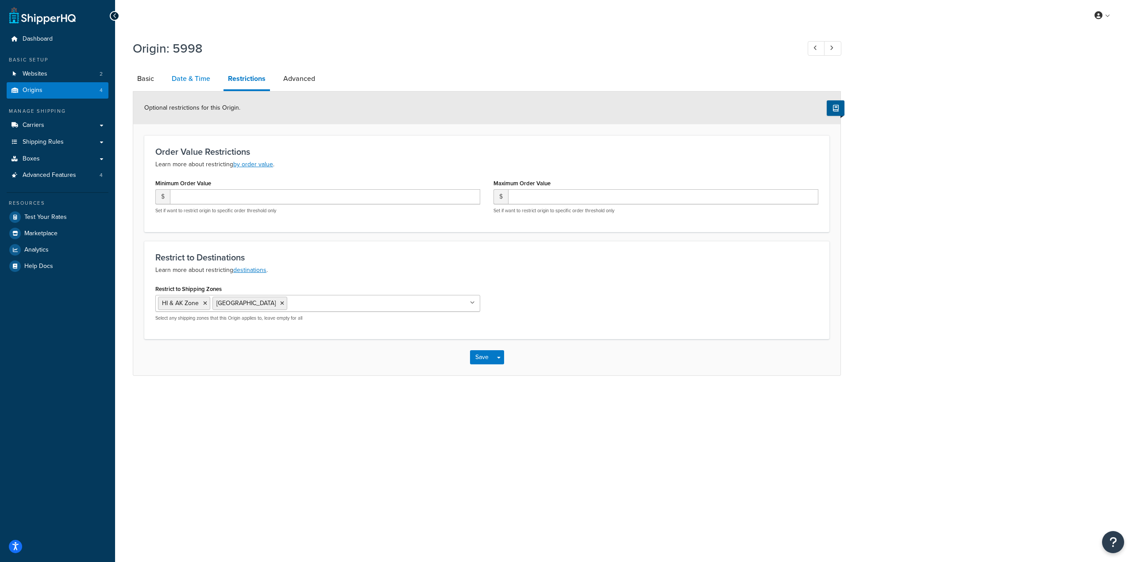
click at [196, 75] on link "Date & Time" at bounding box center [190, 78] width 47 height 21
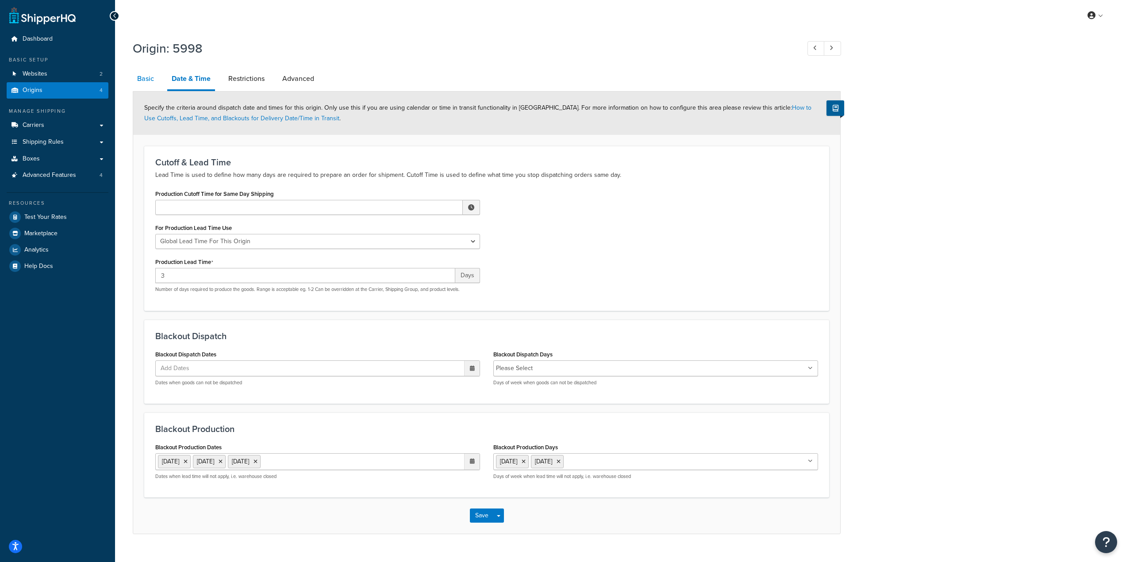
click at [143, 81] on link "Basic" at bounding box center [146, 78] width 26 height 21
select select "3"
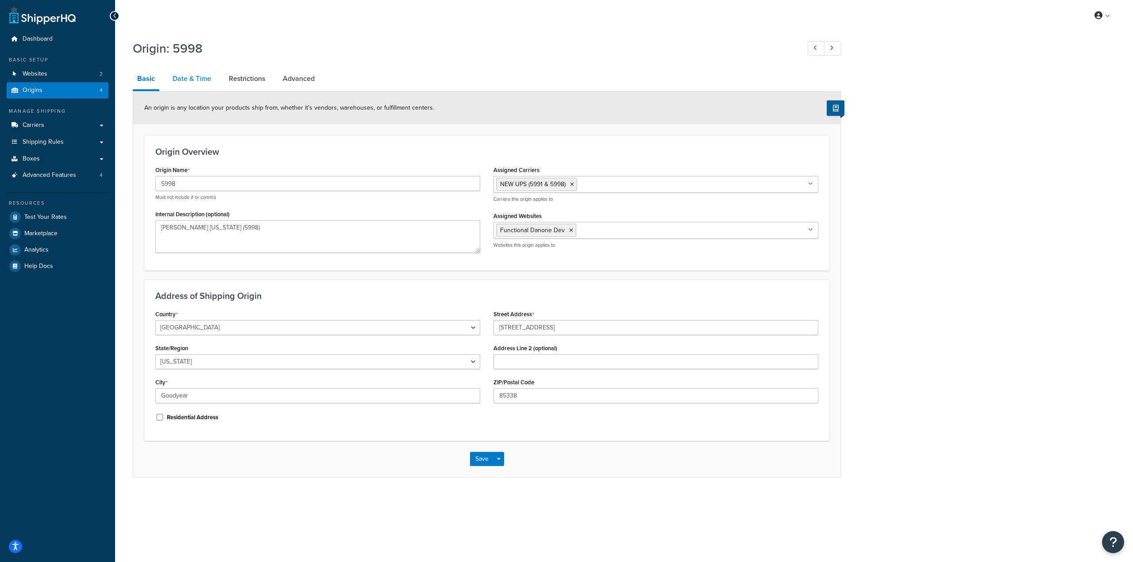
click at [179, 81] on link "Date & Time" at bounding box center [191, 78] width 47 height 21
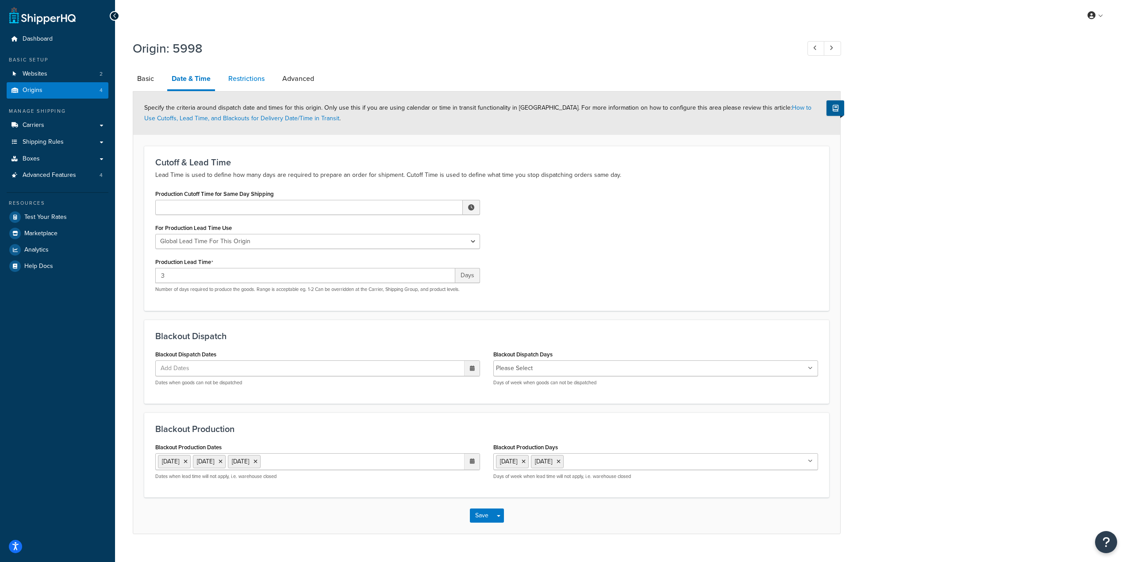
click at [242, 83] on link "Restrictions" at bounding box center [246, 78] width 45 height 21
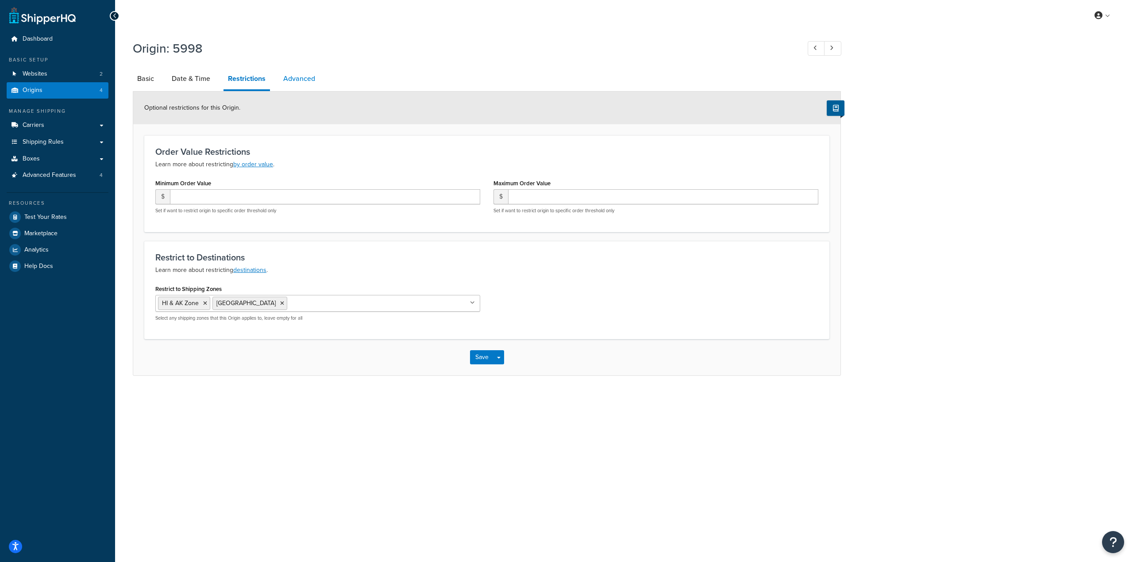
click at [310, 81] on link "Advanced" at bounding box center [299, 78] width 41 height 21
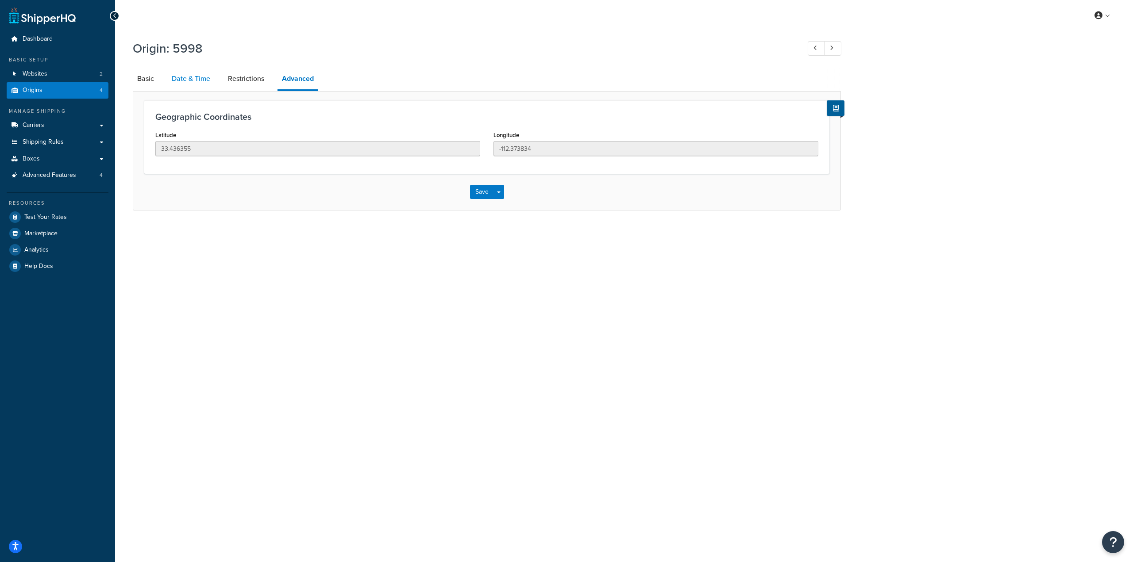
click at [202, 77] on link "Date & Time" at bounding box center [190, 78] width 47 height 21
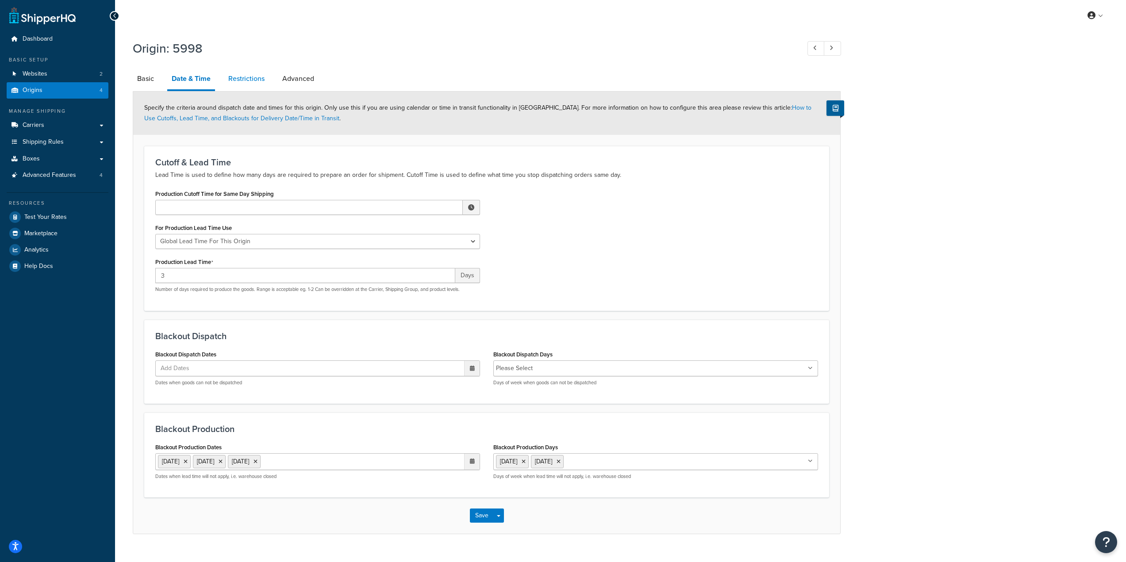
click at [258, 85] on link "Restrictions" at bounding box center [246, 78] width 45 height 21
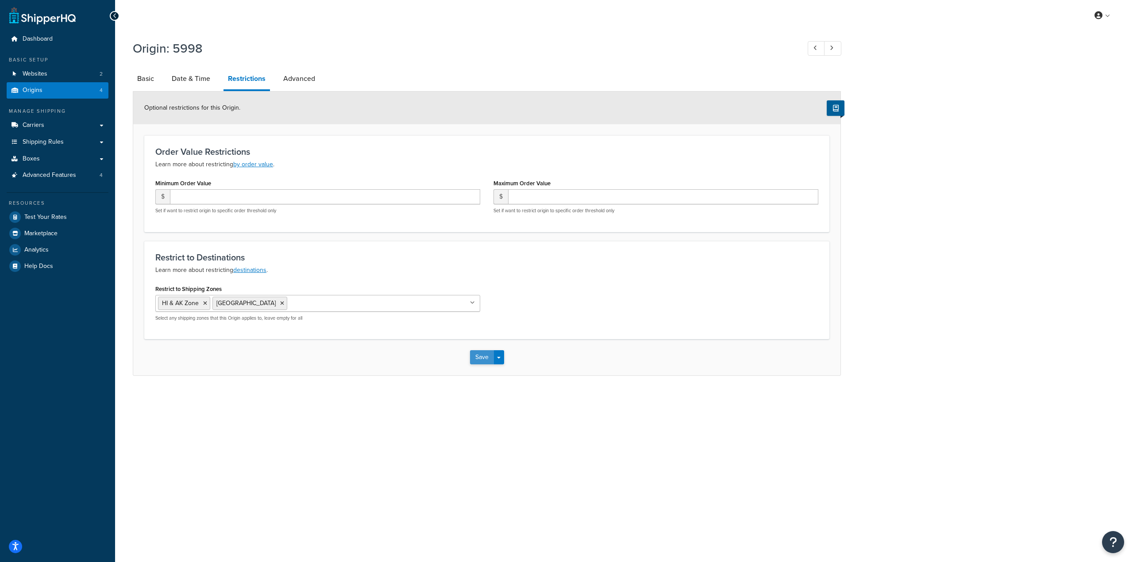
click at [482, 361] on button "Save" at bounding box center [482, 357] width 24 height 14
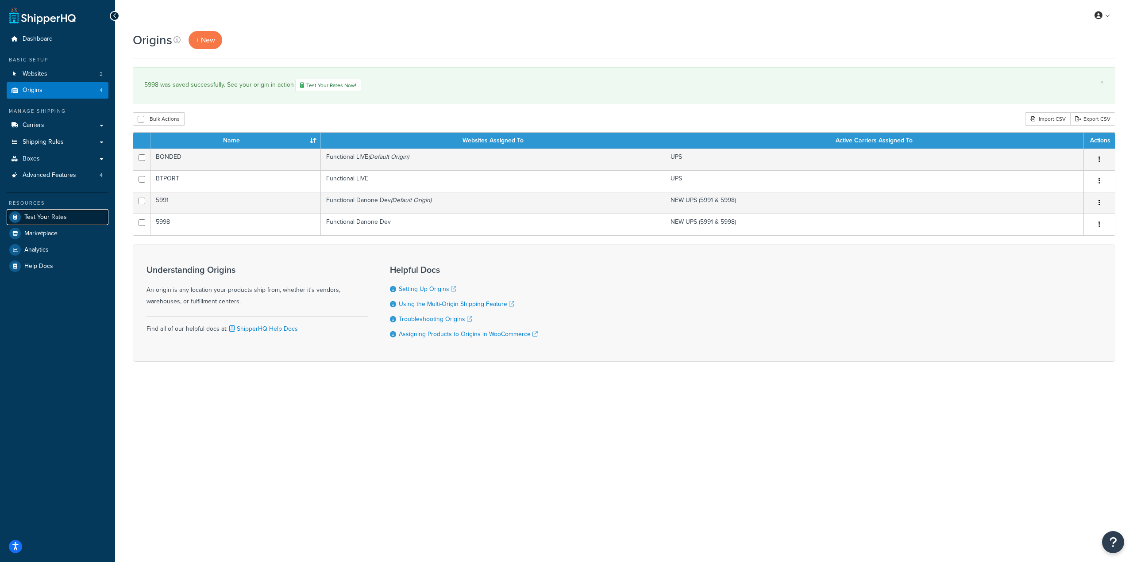
click at [69, 216] on link "Test Your Rates" at bounding box center [58, 217] width 102 height 16
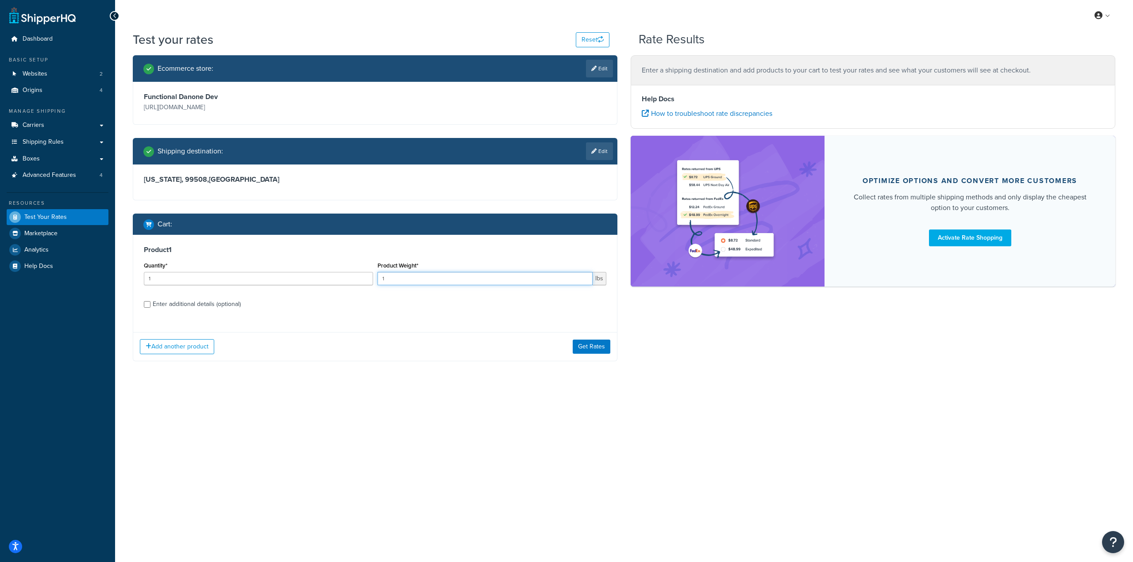
drag, startPoint x: 424, startPoint y: 284, endPoint x: 239, endPoint y: 280, distance: 185.5
click at [241, 277] on div "Quantity* 1 Product Weight* 1 lbs" at bounding box center [375, 276] width 467 height 32
type input "21"
click at [589, 349] on button "Get Rates" at bounding box center [592, 347] width 38 height 14
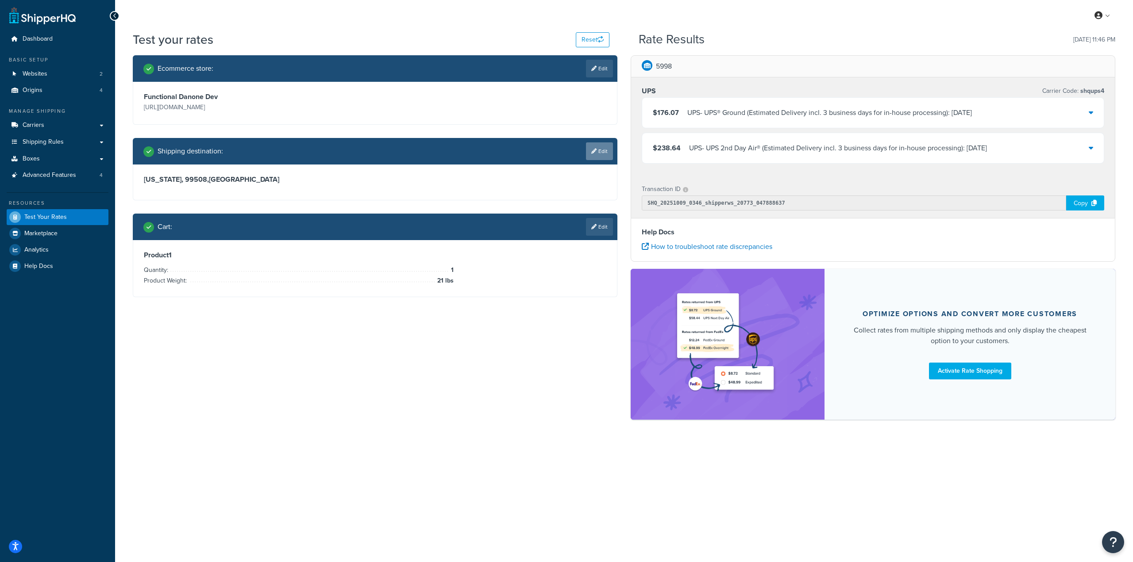
click at [598, 151] on link "Edit" at bounding box center [599, 151] width 27 height 18
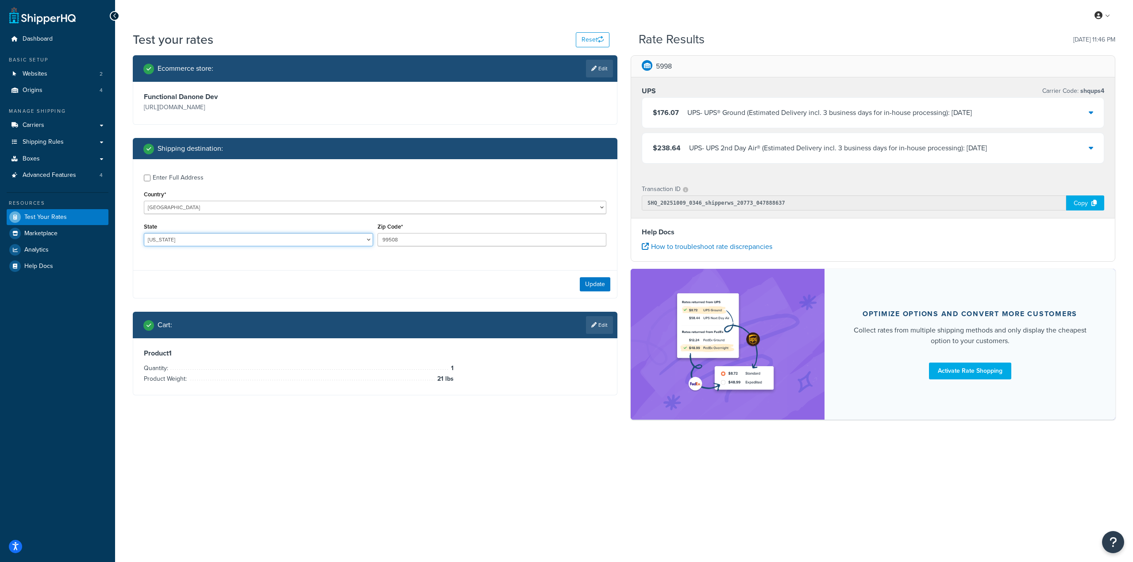
click at [259, 239] on select "[US_STATE] [US_STATE] [US_STATE] [US_STATE] [US_STATE] Armed Forces Americas Ar…" at bounding box center [258, 239] width 229 height 13
select select "PR"
click at [144, 234] on select "[US_STATE] [US_STATE] [US_STATE] [US_STATE] [US_STATE] Armed Forces Americas Ar…" at bounding box center [258, 239] width 229 height 13
click at [412, 232] on div "Zip Code* 99508" at bounding box center [491, 234] width 229 height 26
drag, startPoint x: 412, startPoint y: 237, endPoint x: 342, endPoint y: 234, distance: 70.0
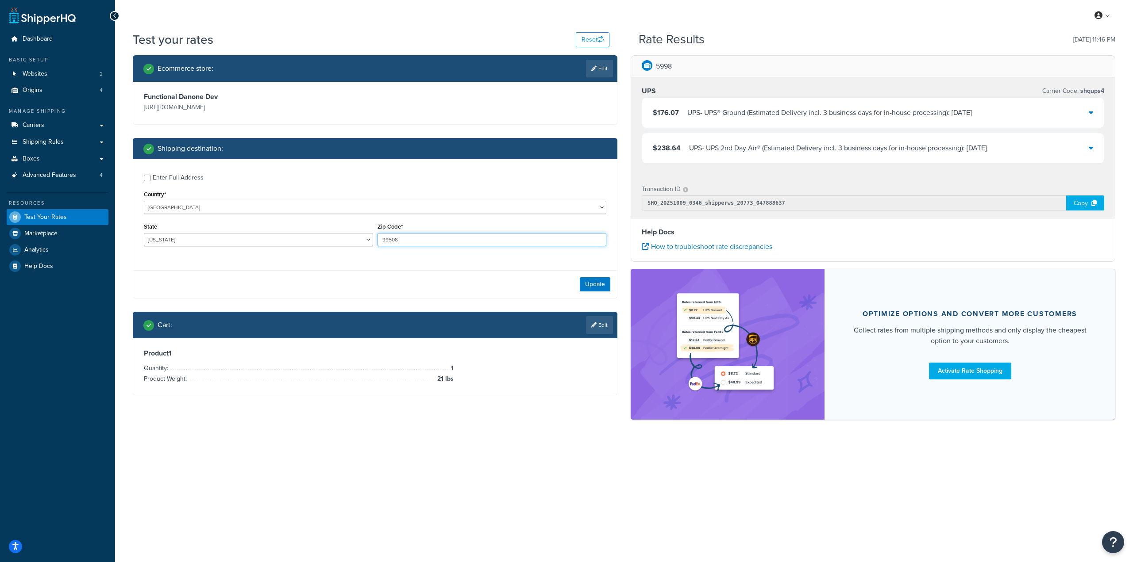
click at [346, 234] on div "State [US_STATE] [US_STATE] [US_STATE] [US_STATE] [US_STATE] Armed Forces Ameri…" at bounding box center [375, 237] width 467 height 32
paste input "00926"
type input "00926"
click at [600, 287] on button "Update" at bounding box center [595, 284] width 31 height 14
